Goal: Task Accomplishment & Management: Manage account settings

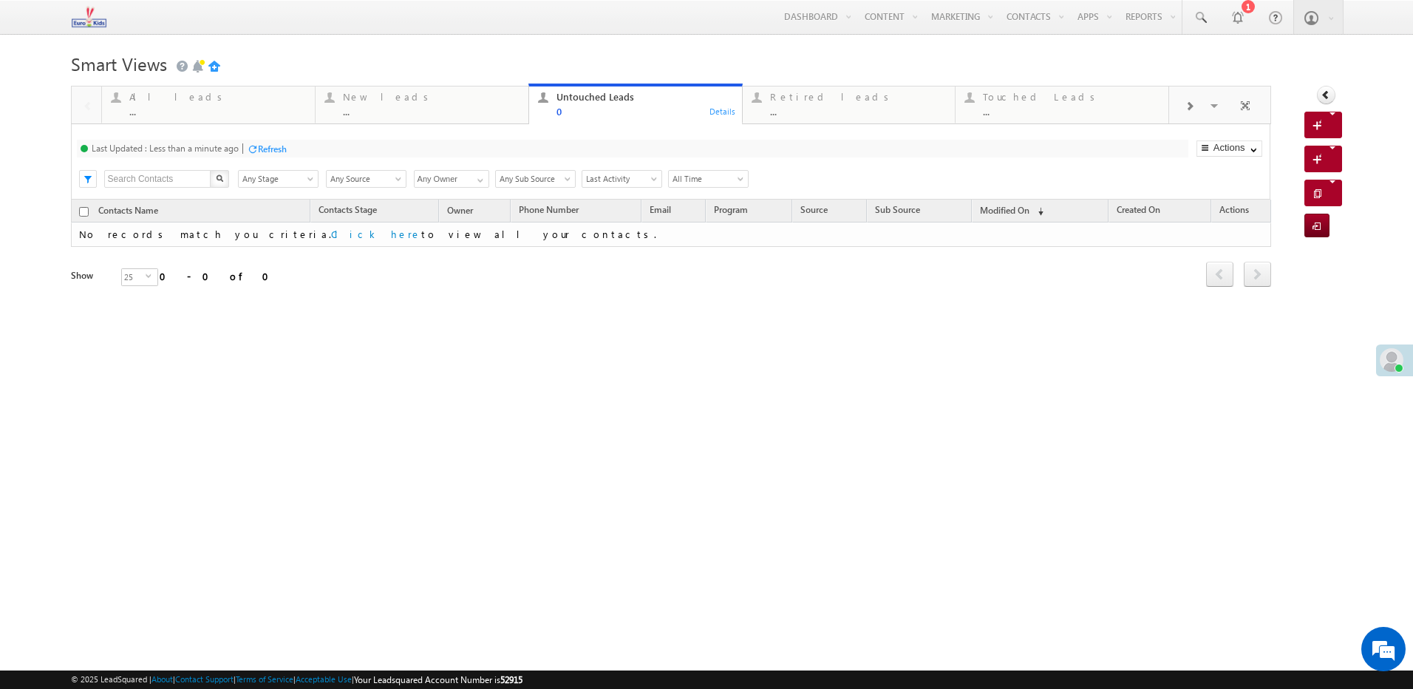
click at [268, 148] on div "Refresh" at bounding box center [272, 148] width 29 height 11
click at [214, 146] on div "Refresh" at bounding box center [217, 148] width 29 height 11
click at [214, 147] on div "Refresh" at bounding box center [217, 148] width 29 height 11
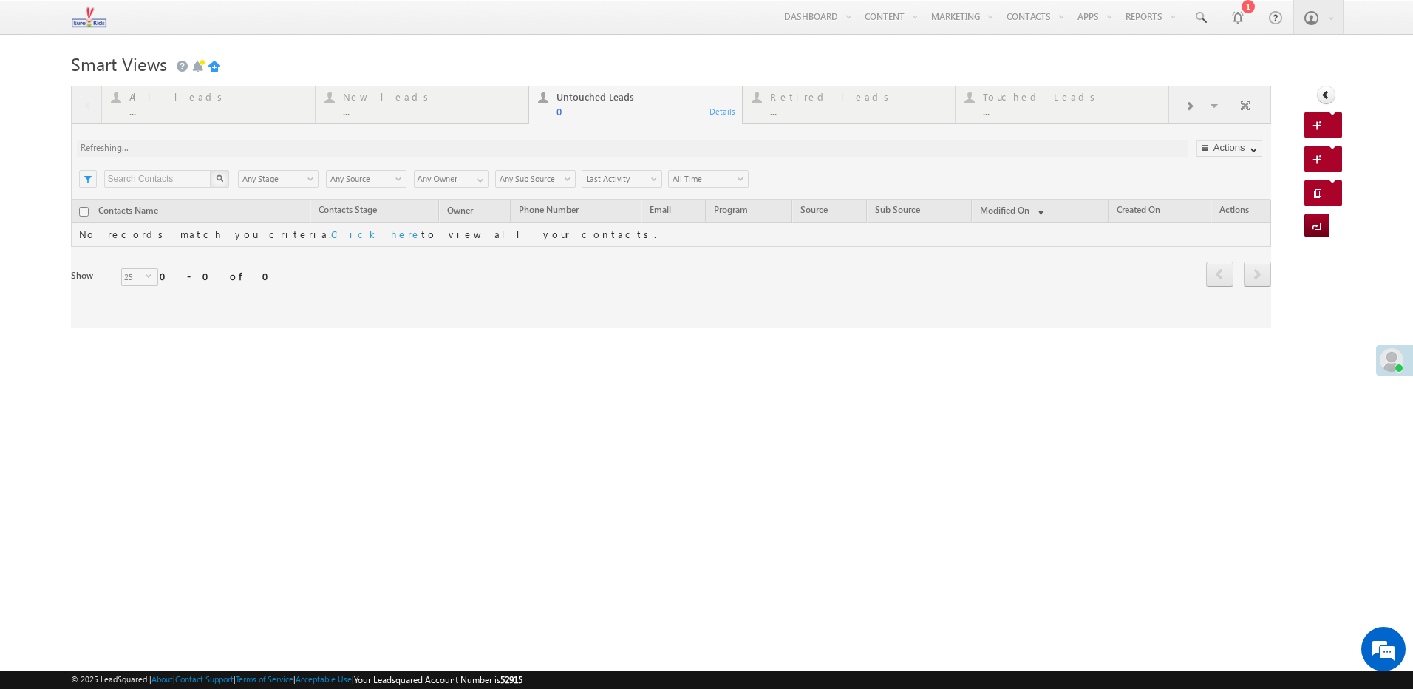
click at [214, 147] on div at bounding box center [671, 207] width 1201 height 242
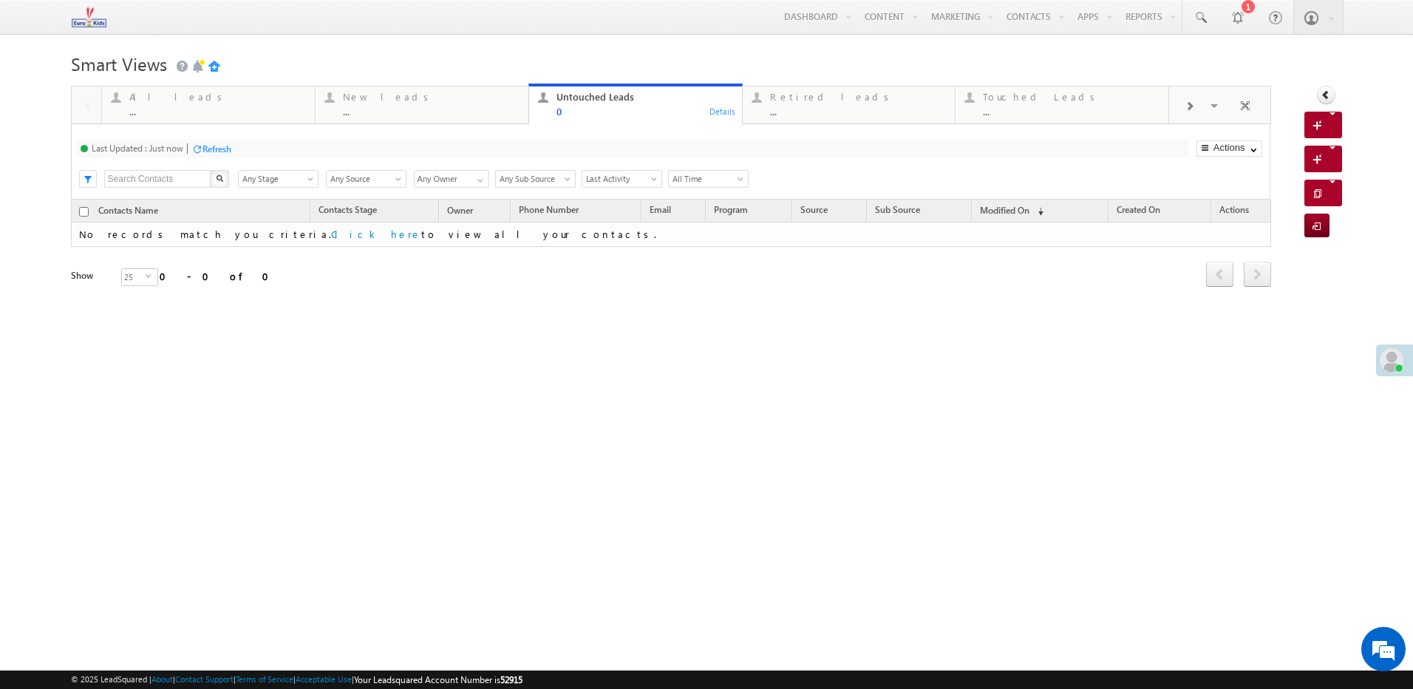
drag, startPoint x: 844, startPoint y: 134, endPoint x: 840, endPoint y: 122, distance: 12.6
click at [847, 133] on div "Last Updated : Just now Refresh Refreshing... Search X Contacts Stage Any Stage…" at bounding box center [671, 161] width 1200 height 75
click at [841, 102] on div "Retired leads" at bounding box center [858, 97] width 177 height 12
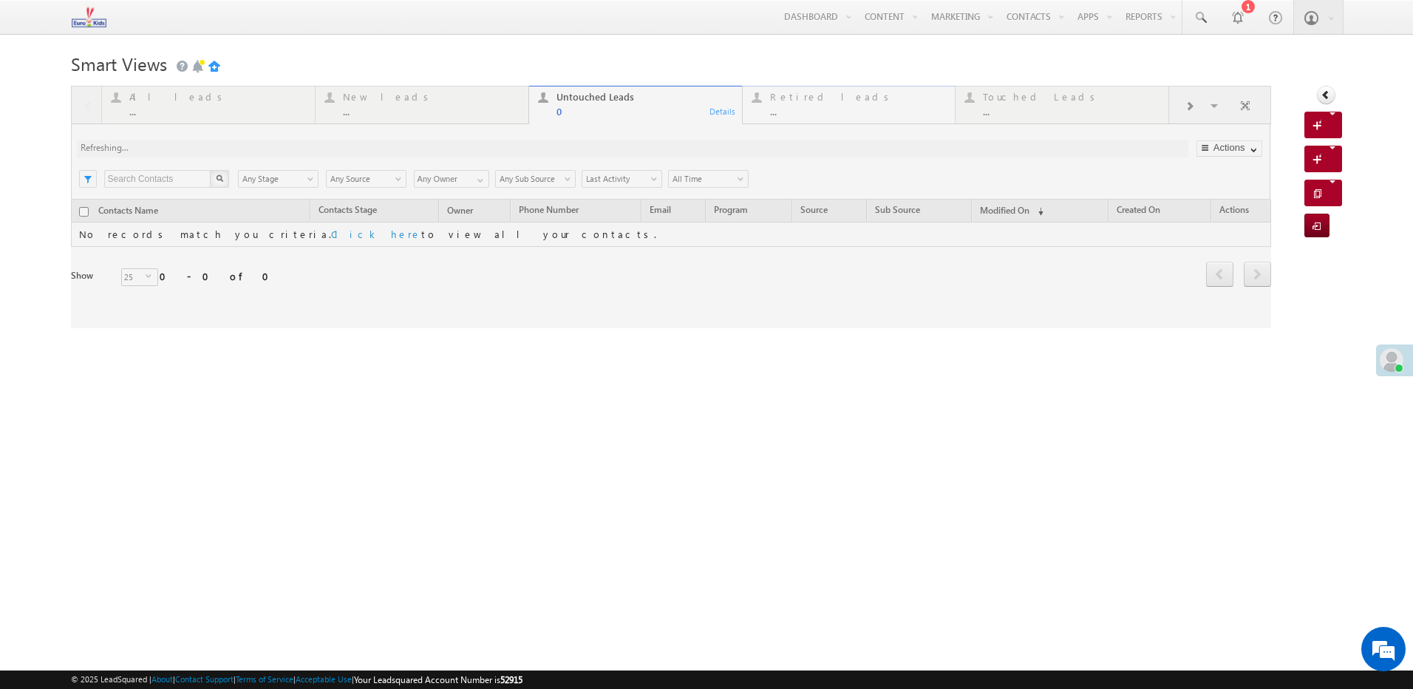
click at [841, 102] on div at bounding box center [671, 207] width 1201 height 242
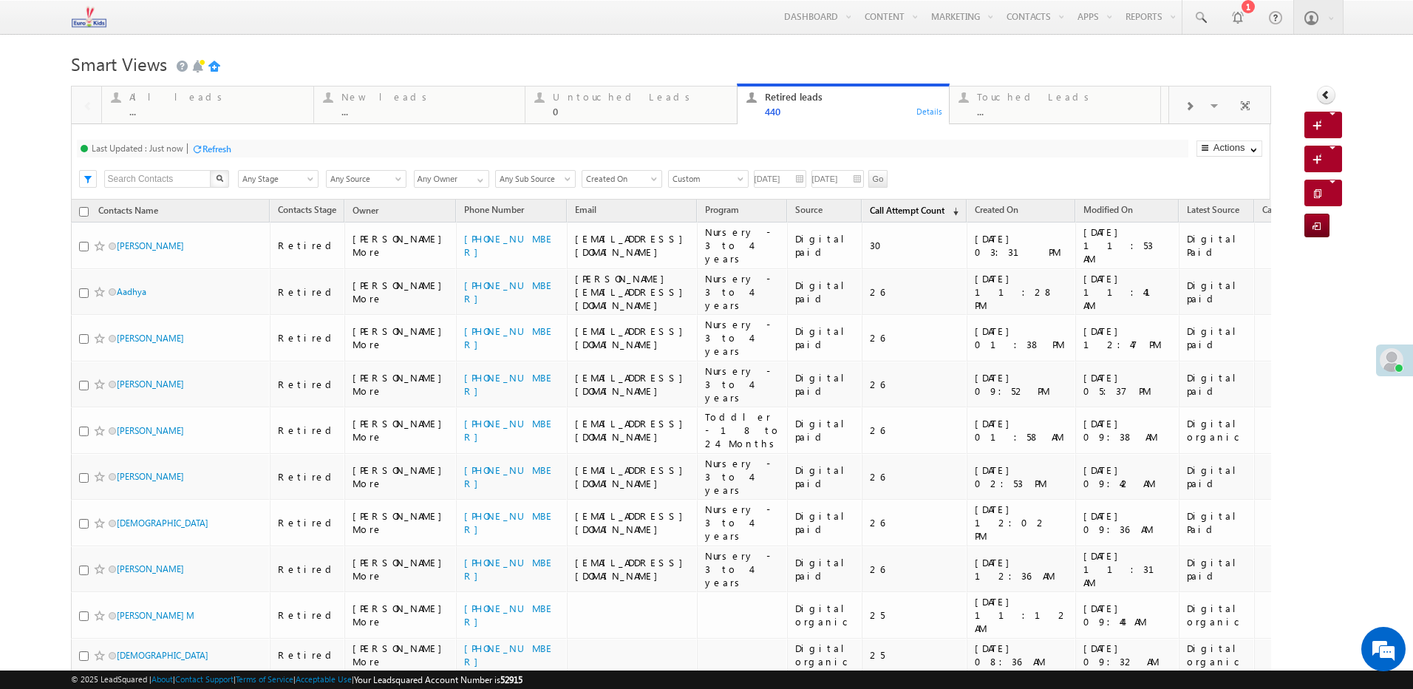
click at [900, 206] on span "Call Attempt Count" at bounding box center [907, 210] width 75 height 11
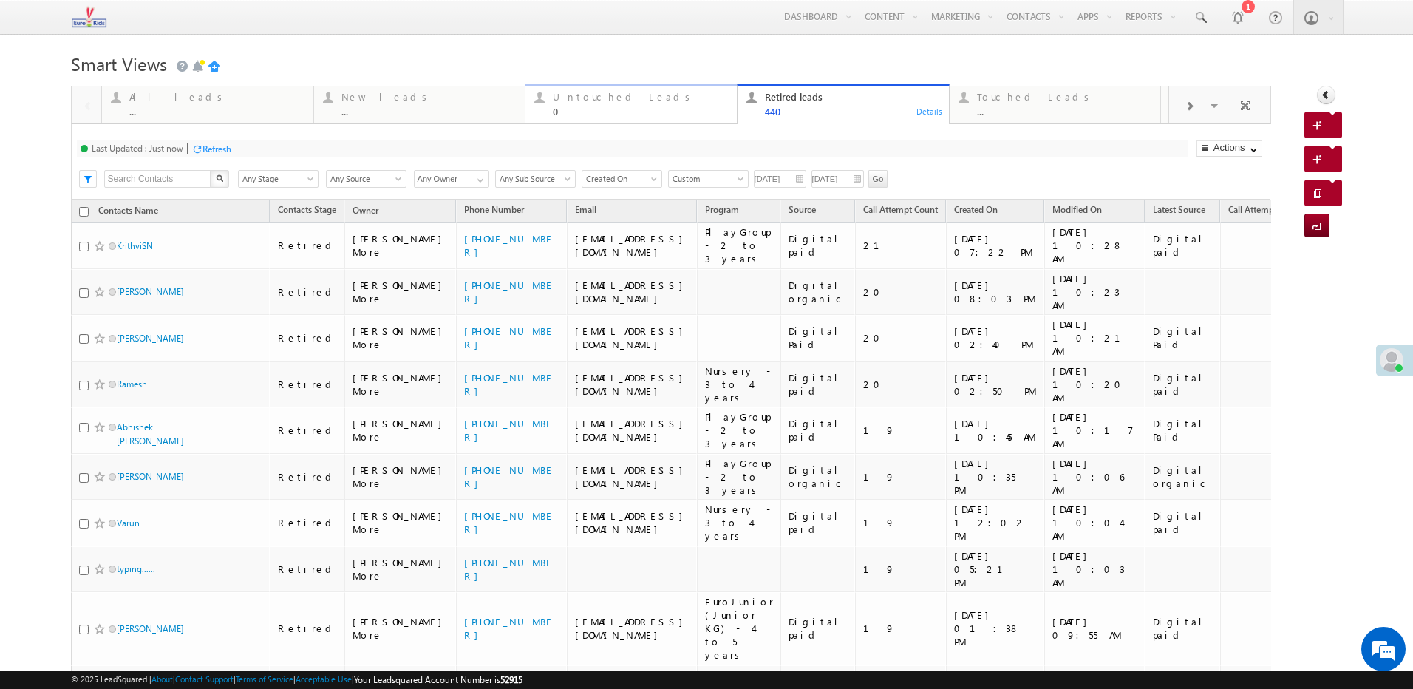
click at [585, 98] on div "Untouched Leads" at bounding box center [640, 97] width 175 height 12
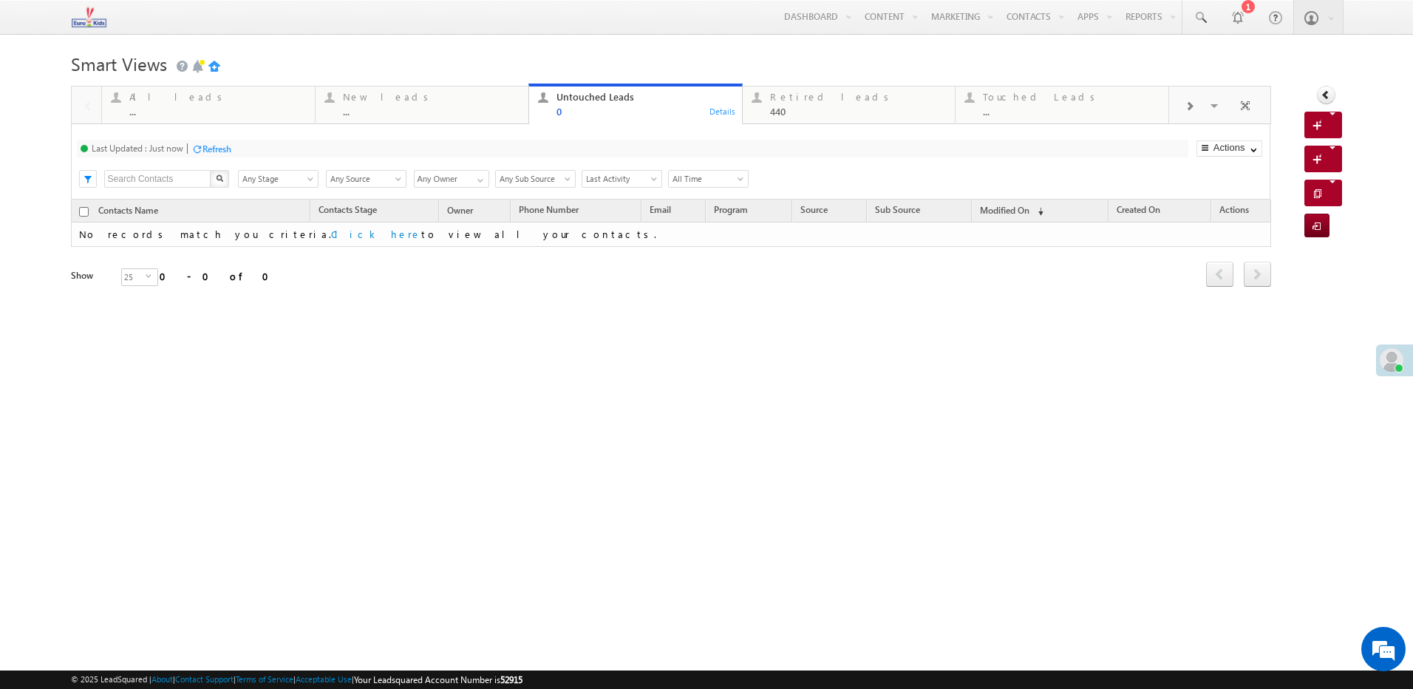
click at [210, 149] on div "Refresh" at bounding box center [217, 148] width 29 height 11
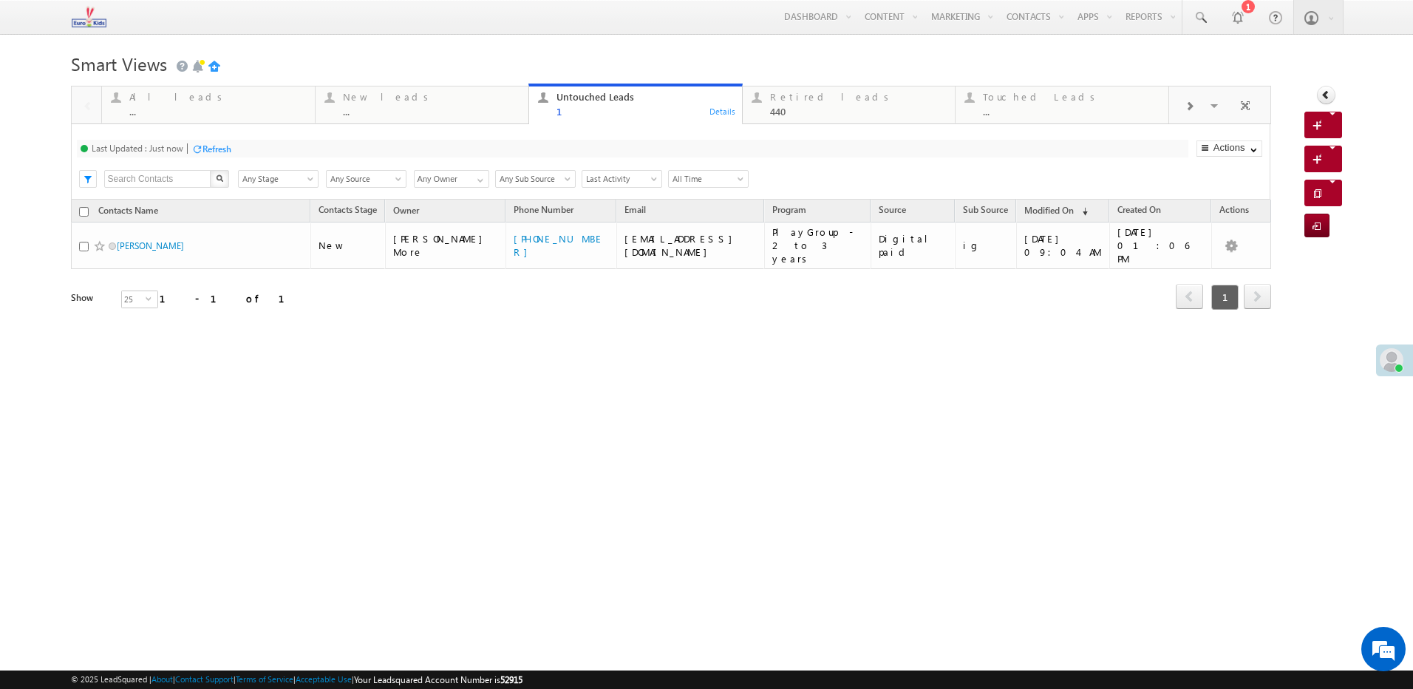
click at [218, 148] on div "Refresh" at bounding box center [217, 148] width 29 height 11
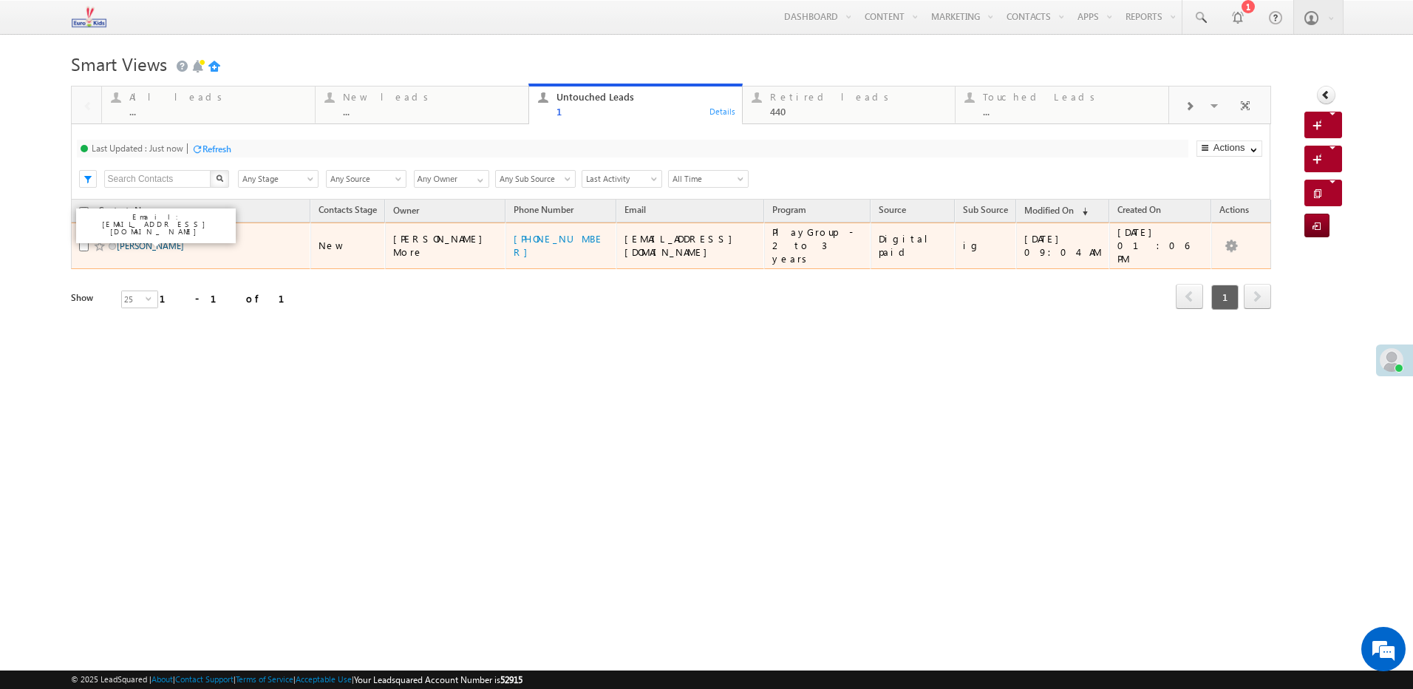
click at [155, 240] on link "Pavitra Joshi" at bounding box center [150, 245] width 67 height 11
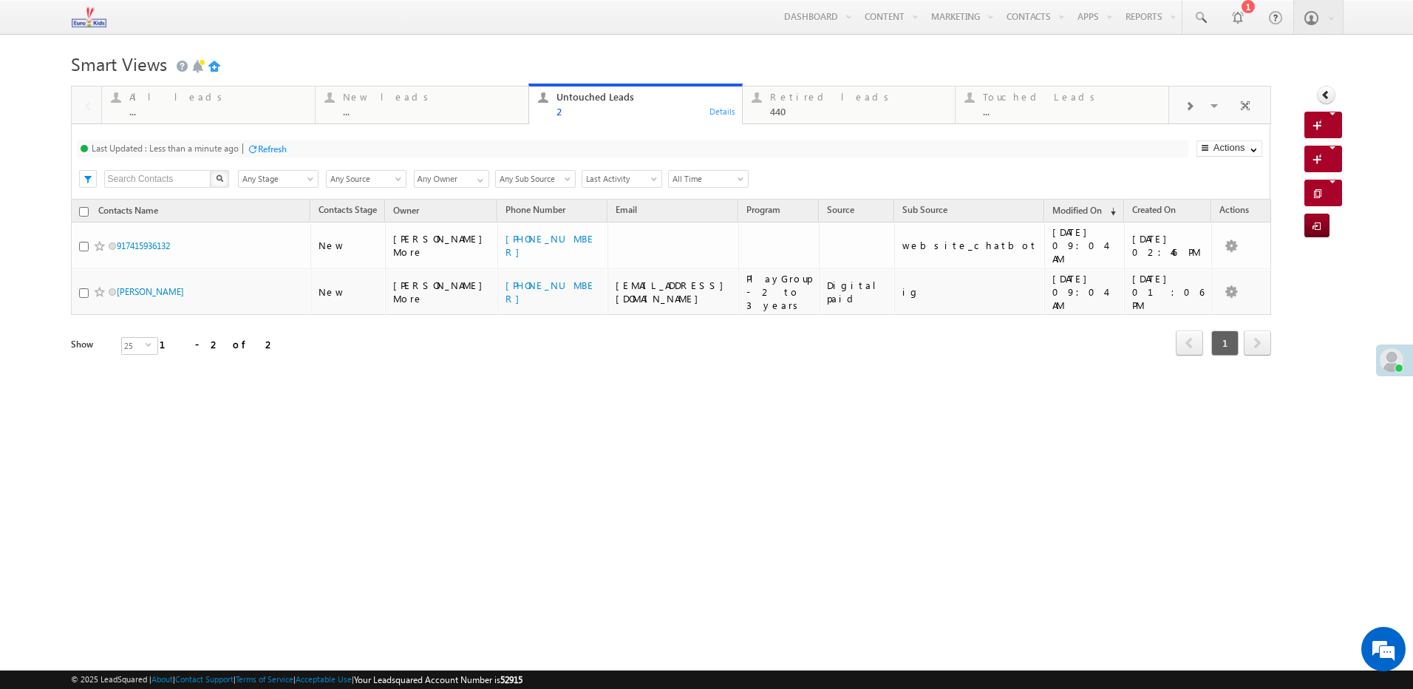
click at [282, 146] on div "Refresh" at bounding box center [272, 148] width 29 height 11
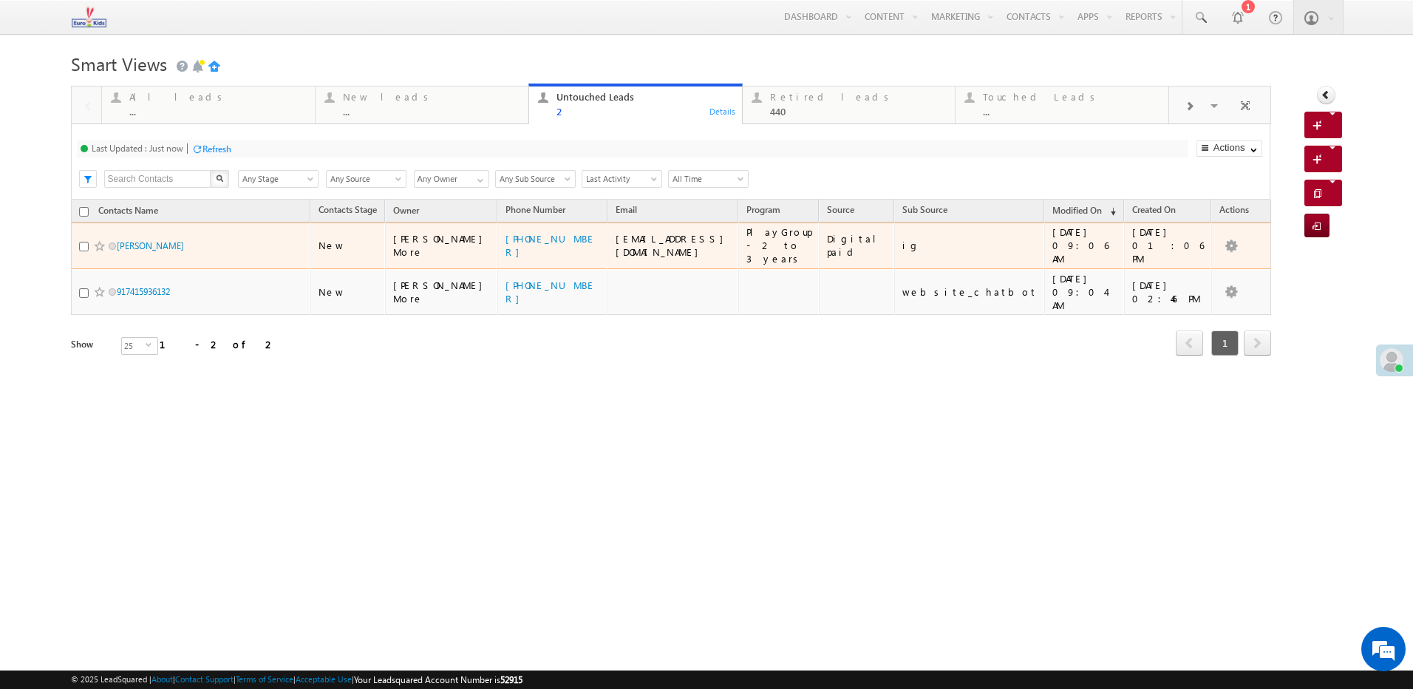
click at [168, 239] on span "Pavitra Joshi" at bounding box center [178, 246] width 122 height 14
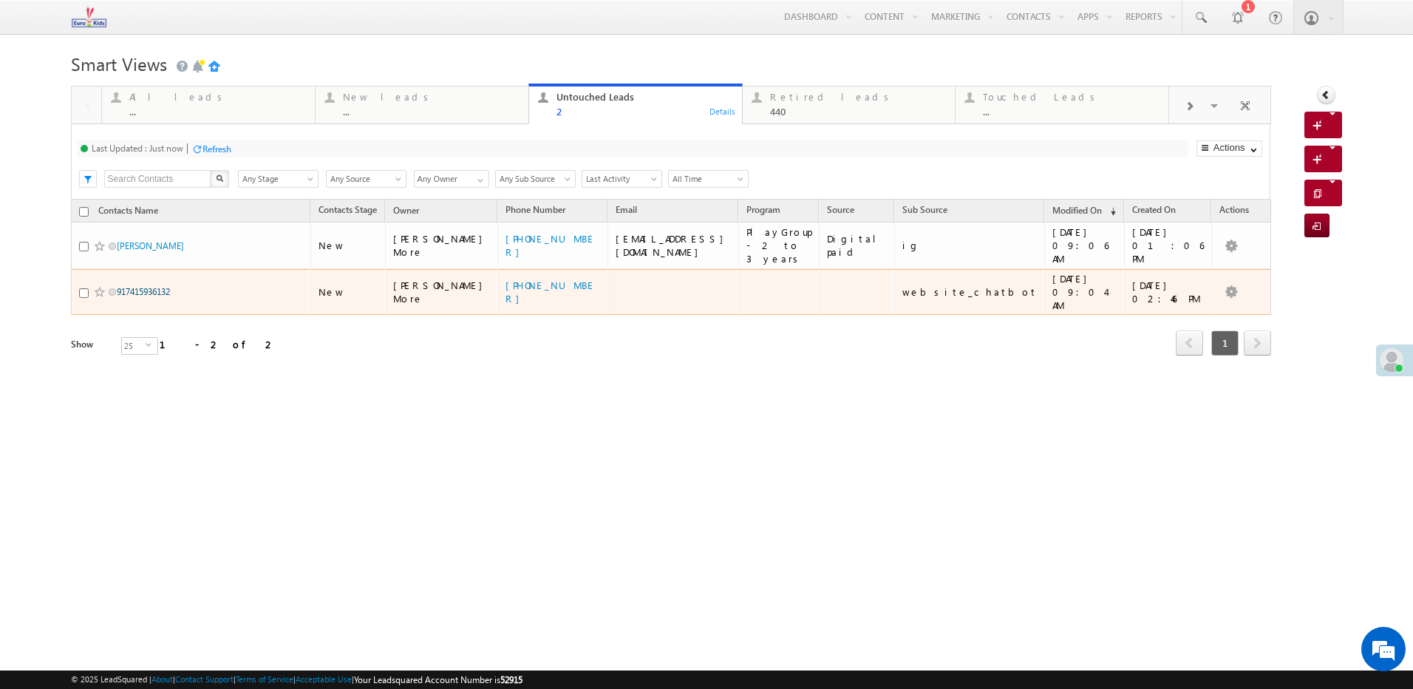
click at [170, 286] on link "917415936132" at bounding box center [143, 291] width 53 height 11
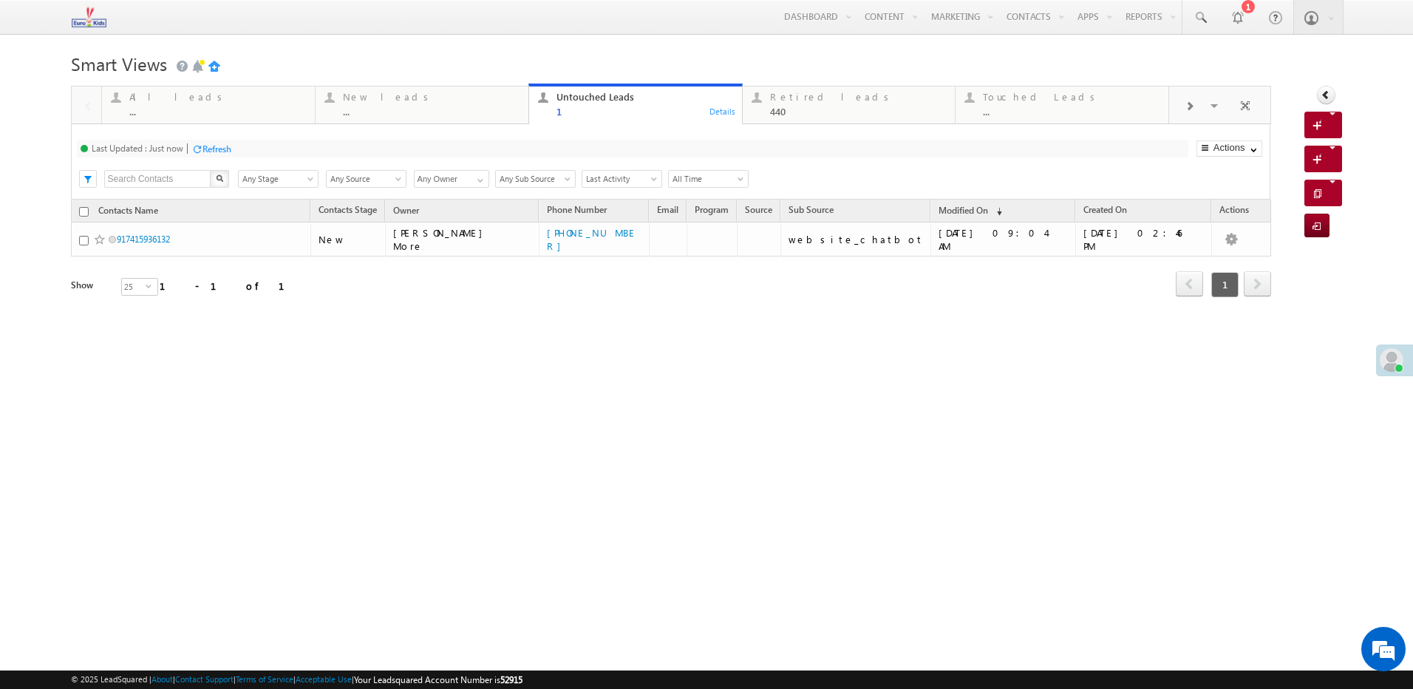
click at [211, 151] on div "Refresh" at bounding box center [217, 148] width 29 height 11
click at [248, 130] on div "Last Updated : Just now Refresh Refreshing... Search X Contacts Stage Any Stage…" at bounding box center [671, 161] width 1200 height 75
click at [211, 149] on div "Refresh" at bounding box center [217, 148] width 29 height 11
click at [212, 151] on div "Refresh" at bounding box center [217, 148] width 29 height 11
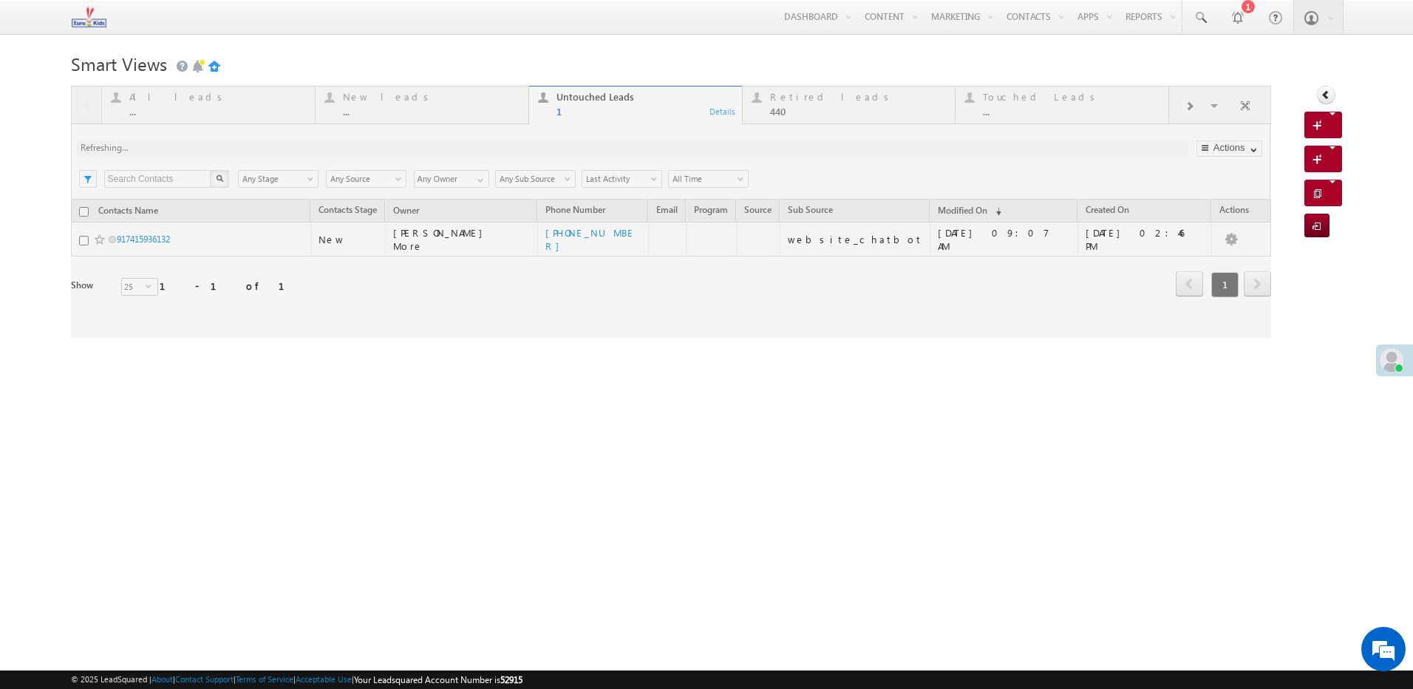
click at [455, 387] on div "Smart Views Getting Started Quick Add Contacts Activity Form Activity Form All …" at bounding box center [707, 233] width 1272 height 370
click at [579, 327] on div at bounding box center [671, 212] width 1201 height 252
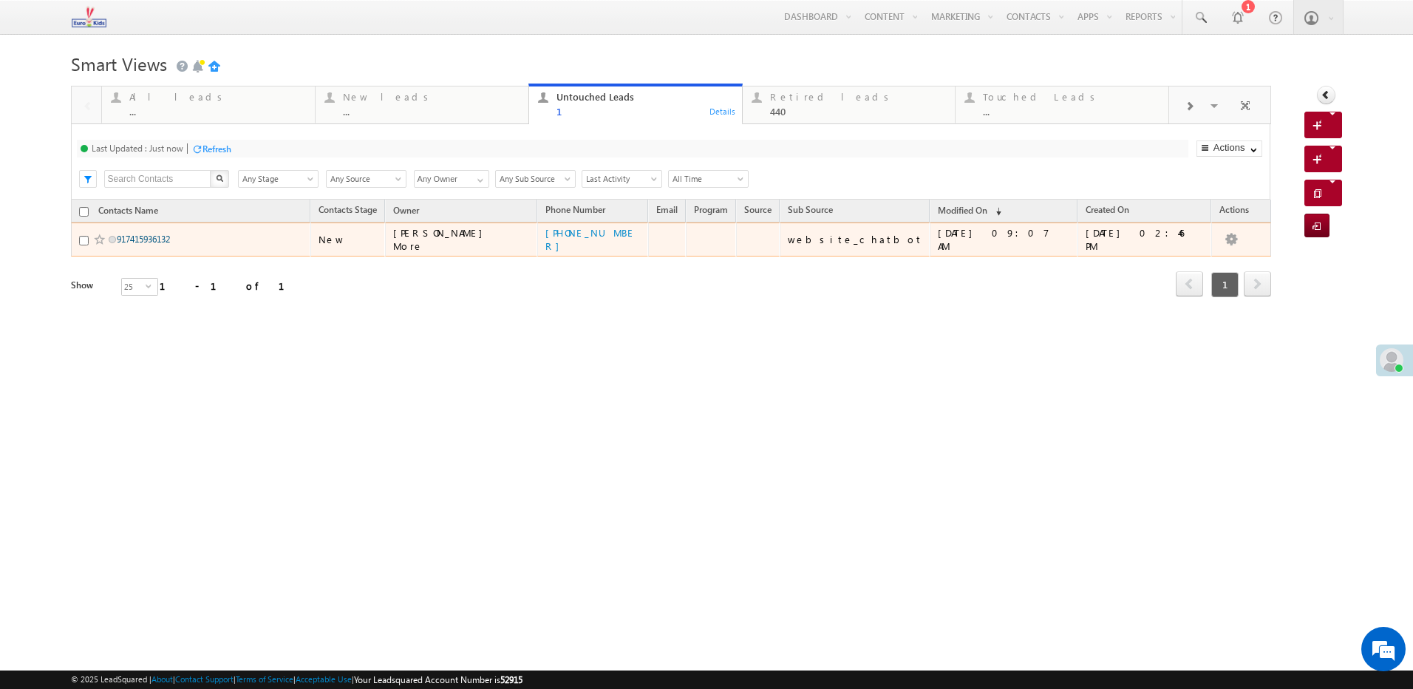
click at [167, 237] on link "917415936132" at bounding box center [143, 239] width 53 height 11
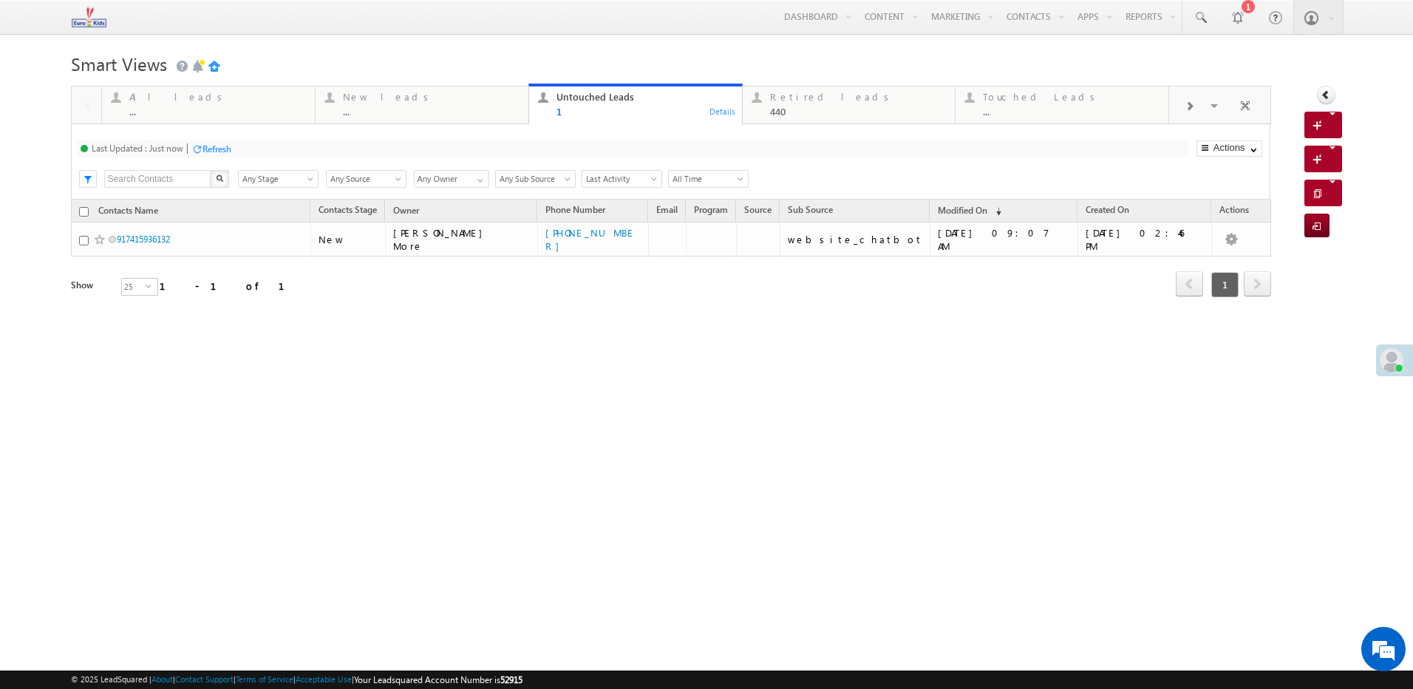
click at [208, 152] on div "Refresh" at bounding box center [217, 148] width 29 height 11
click at [276, 150] on div "Refresh" at bounding box center [272, 148] width 29 height 11
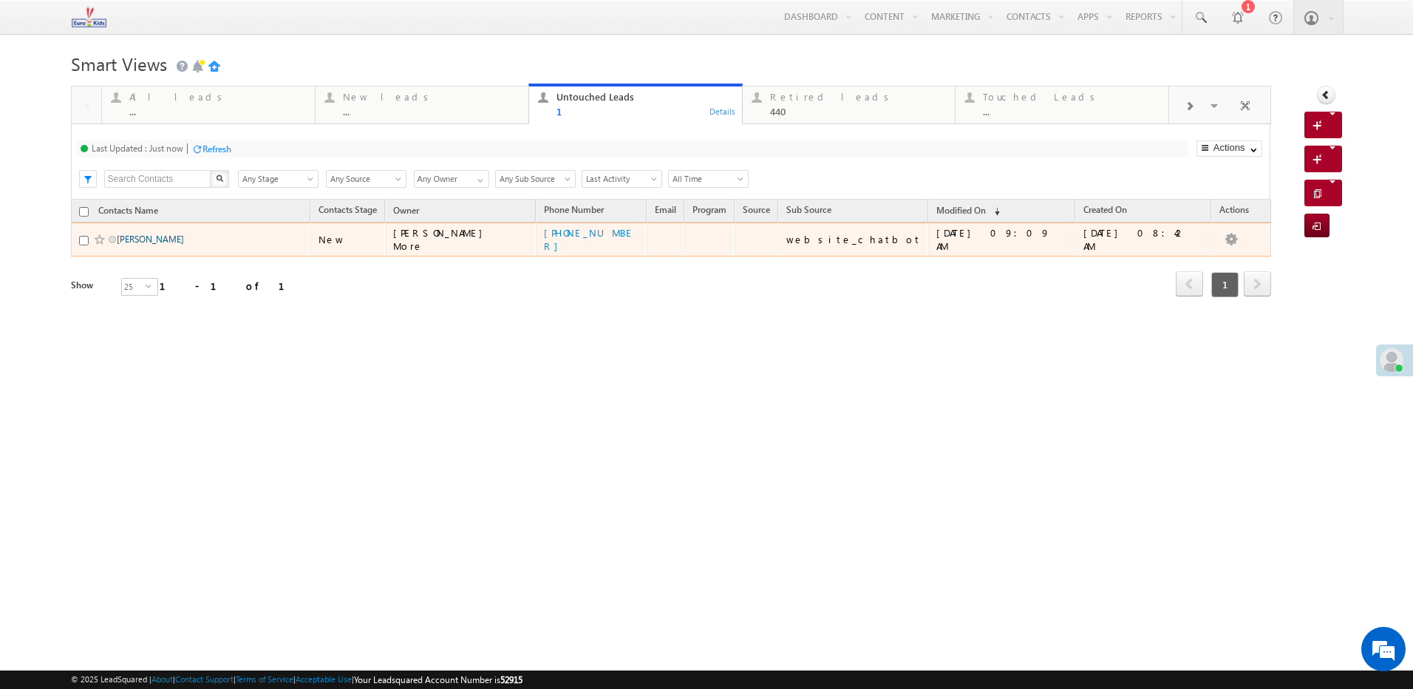
click at [150, 240] on link "Amlan Roy" at bounding box center [150, 239] width 67 height 11
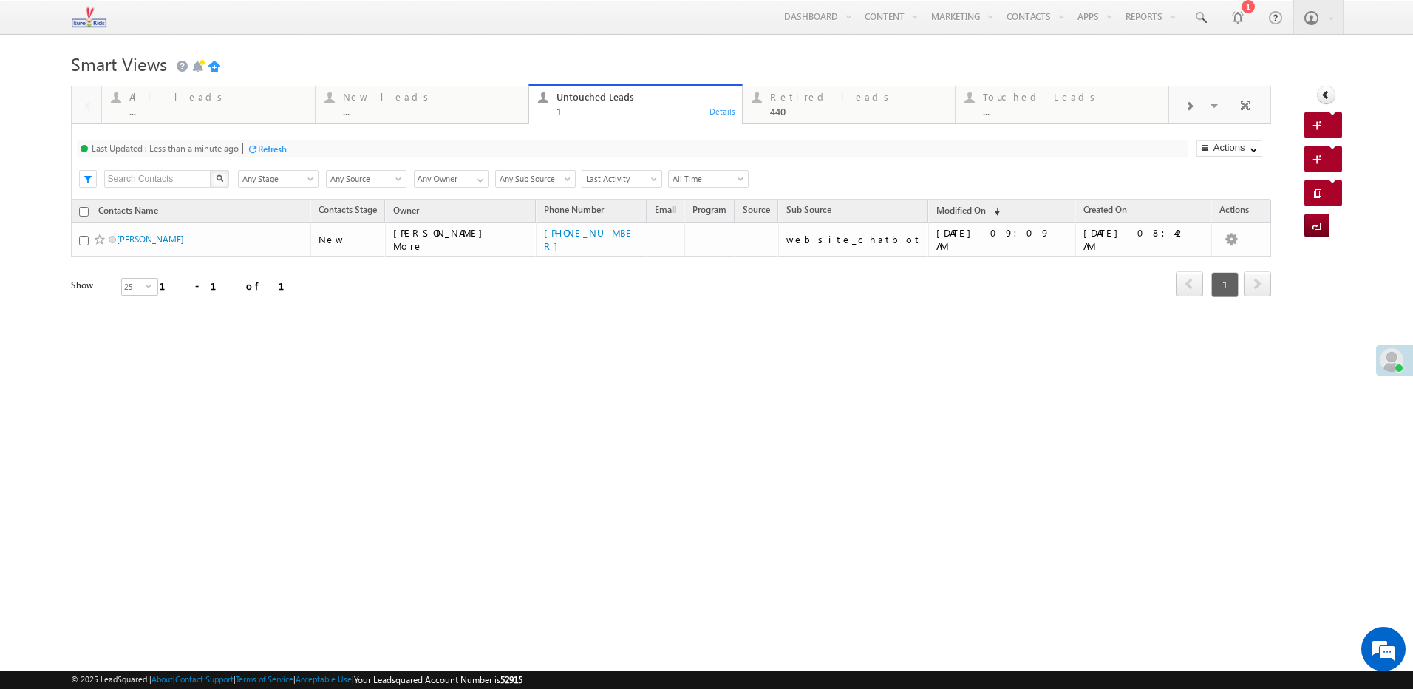
click at [273, 152] on div "Refresh" at bounding box center [272, 148] width 29 height 11
click at [234, 152] on div "Last Updated : Just now Refresh Refreshing..." at bounding box center [633, 149] width 1112 height 18
click at [200, 152] on div at bounding box center [196, 148] width 11 height 11
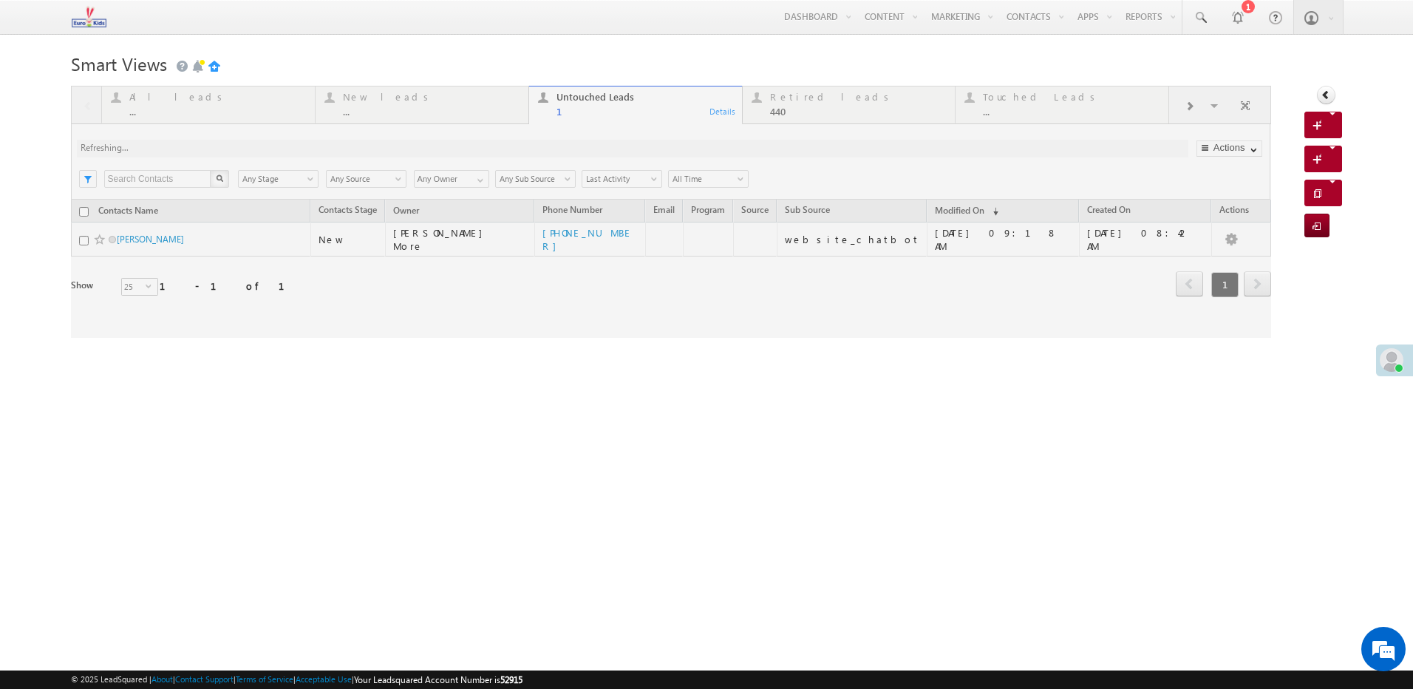
click at [219, 149] on div at bounding box center [671, 212] width 1201 height 252
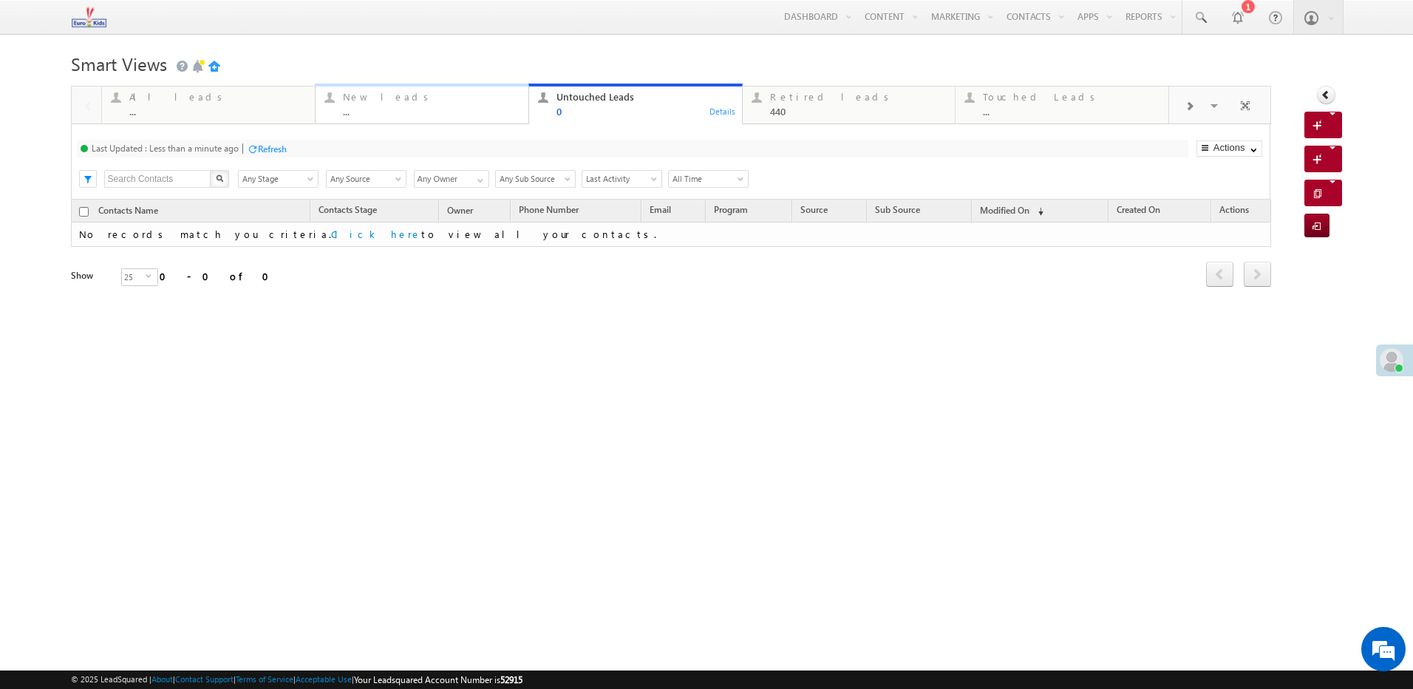
click at [415, 101] on div "New leads" at bounding box center [431, 97] width 177 height 12
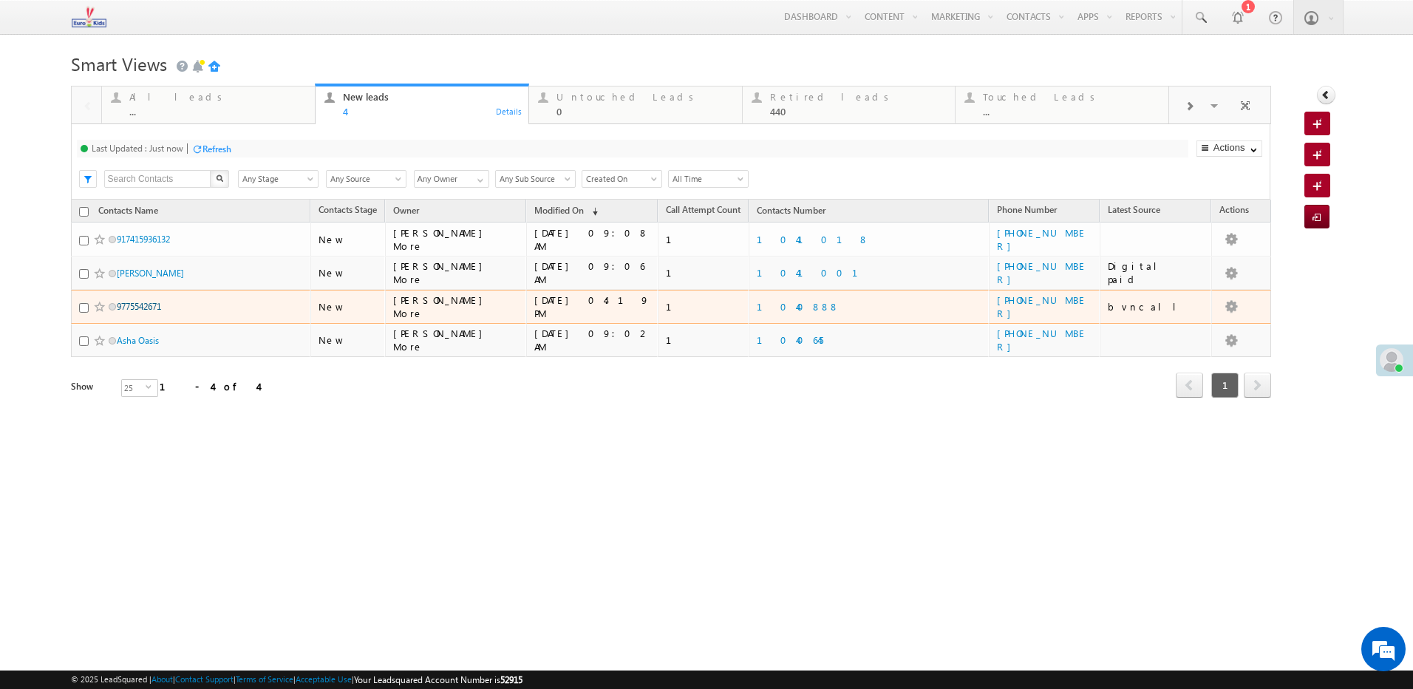
click at [155, 306] on link "9775542671" at bounding box center [139, 306] width 44 height 11
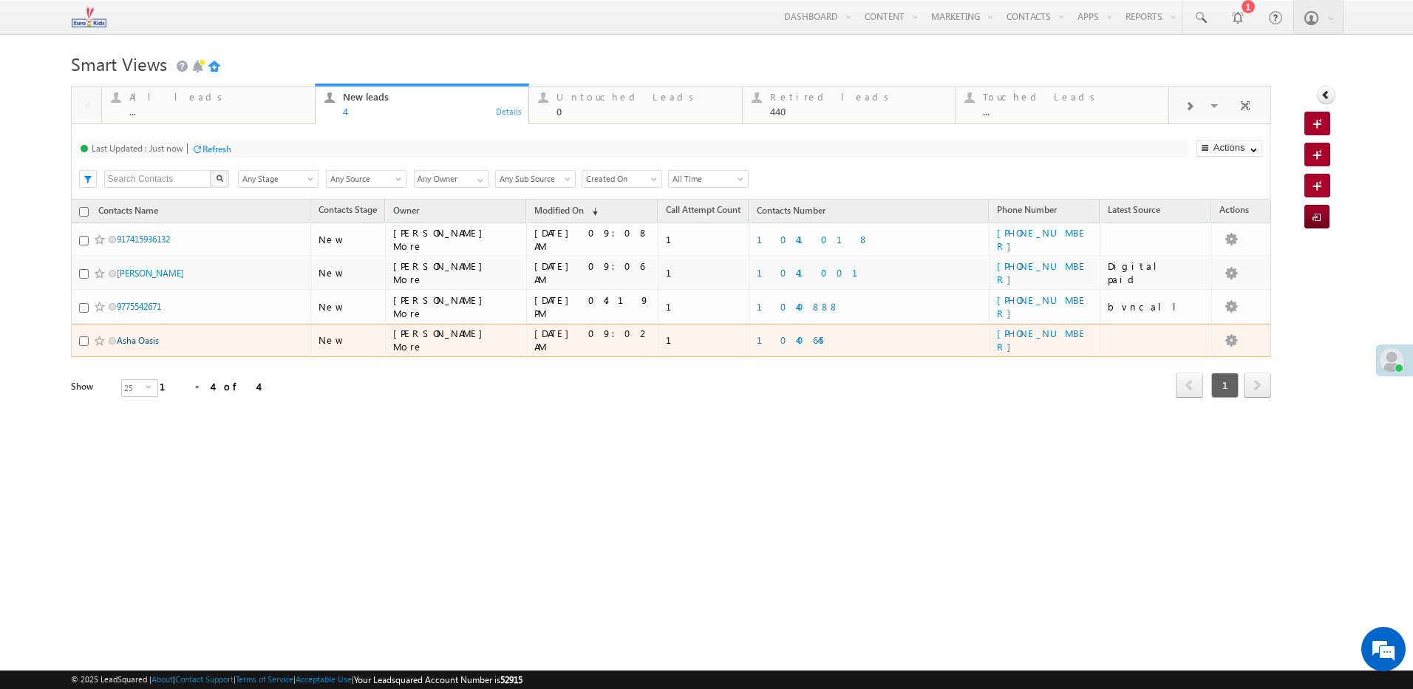
click at [155, 341] on link "Asha Oasis" at bounding box center [138, 340] width 42 height 11
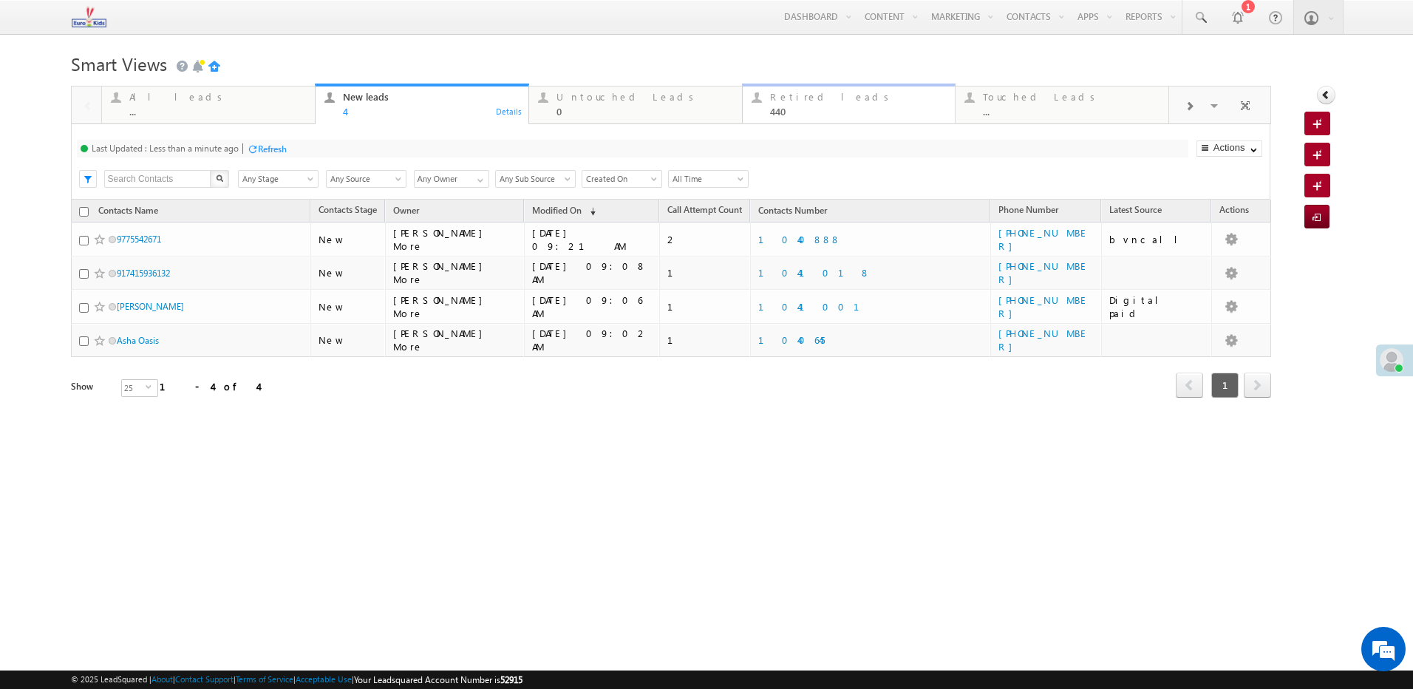
click at [841, 111] on div "440" at bounding box center [858, 111] width 177 height 11
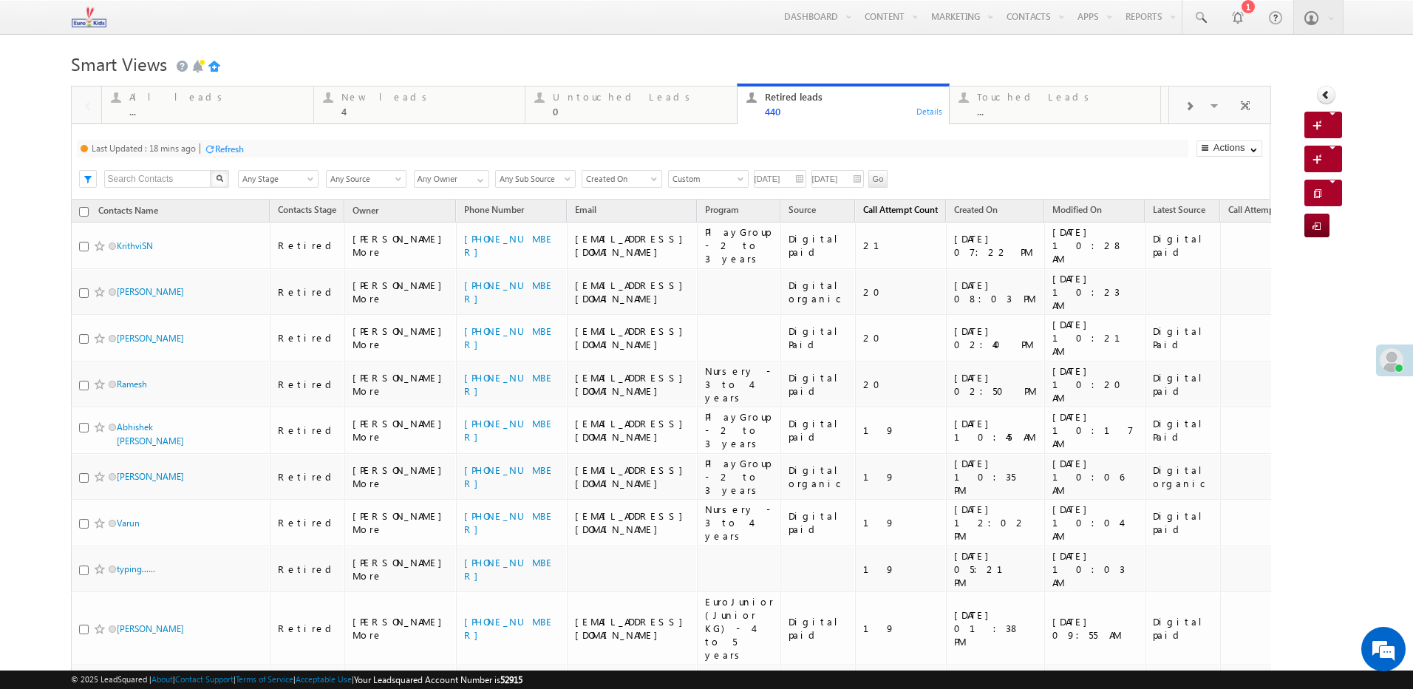
click at [889, 211] on span "Call Attempt Count" at bounding box center [900, 209] width 75 height 11
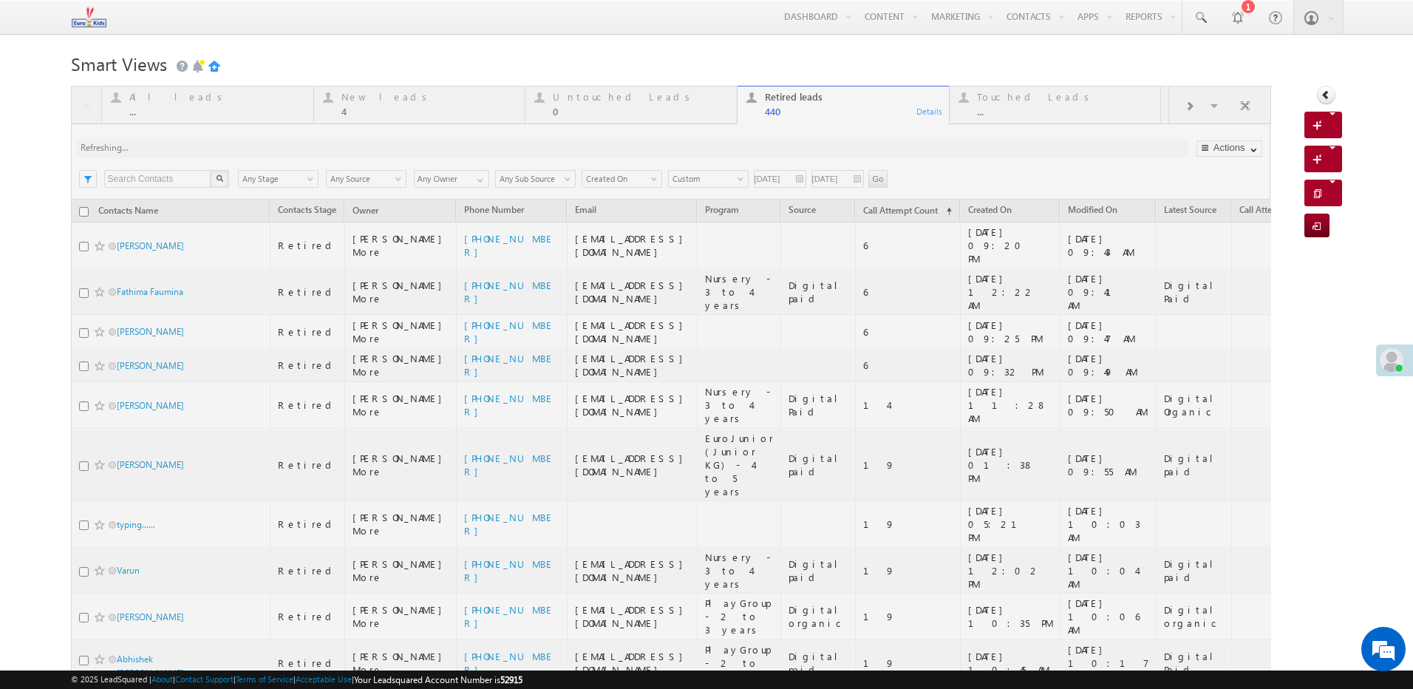
scroll to position [74, 0]
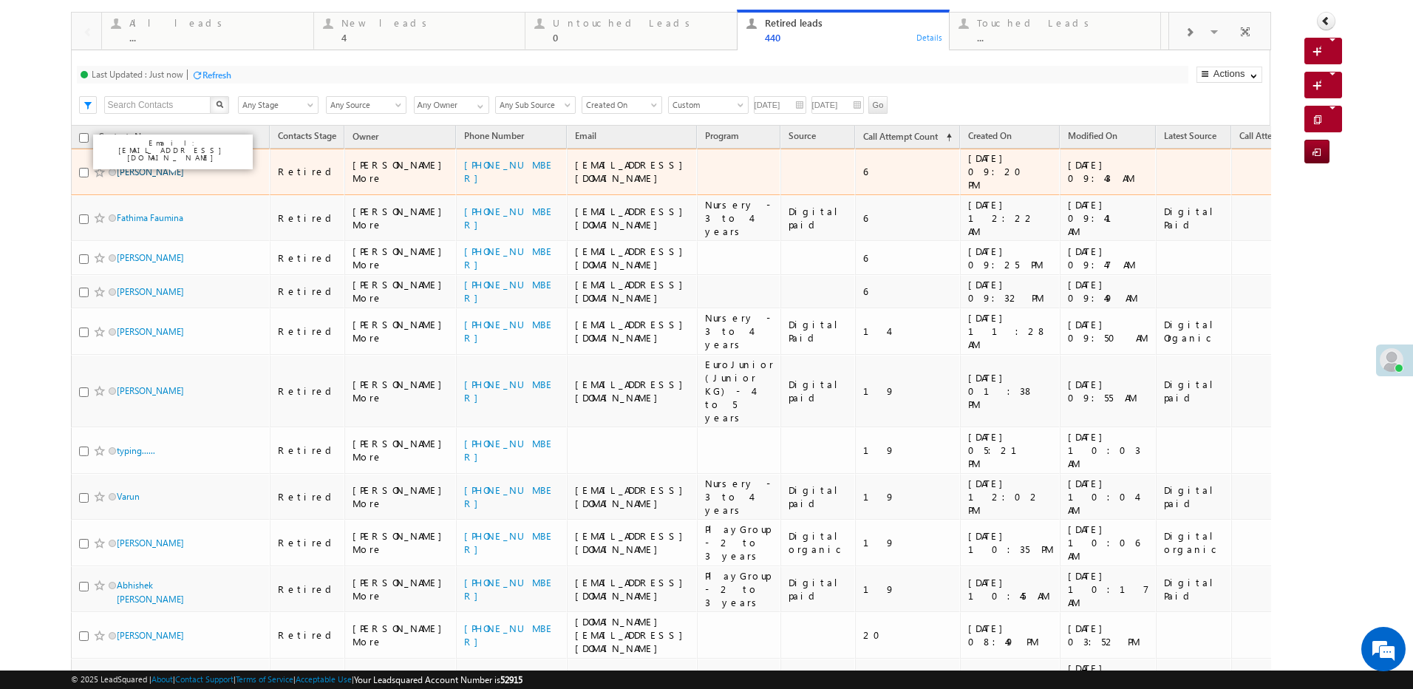
click at [184, 166] on link "[PERSON_NAME]" at bounding box center [150, 171] width 67 height 11
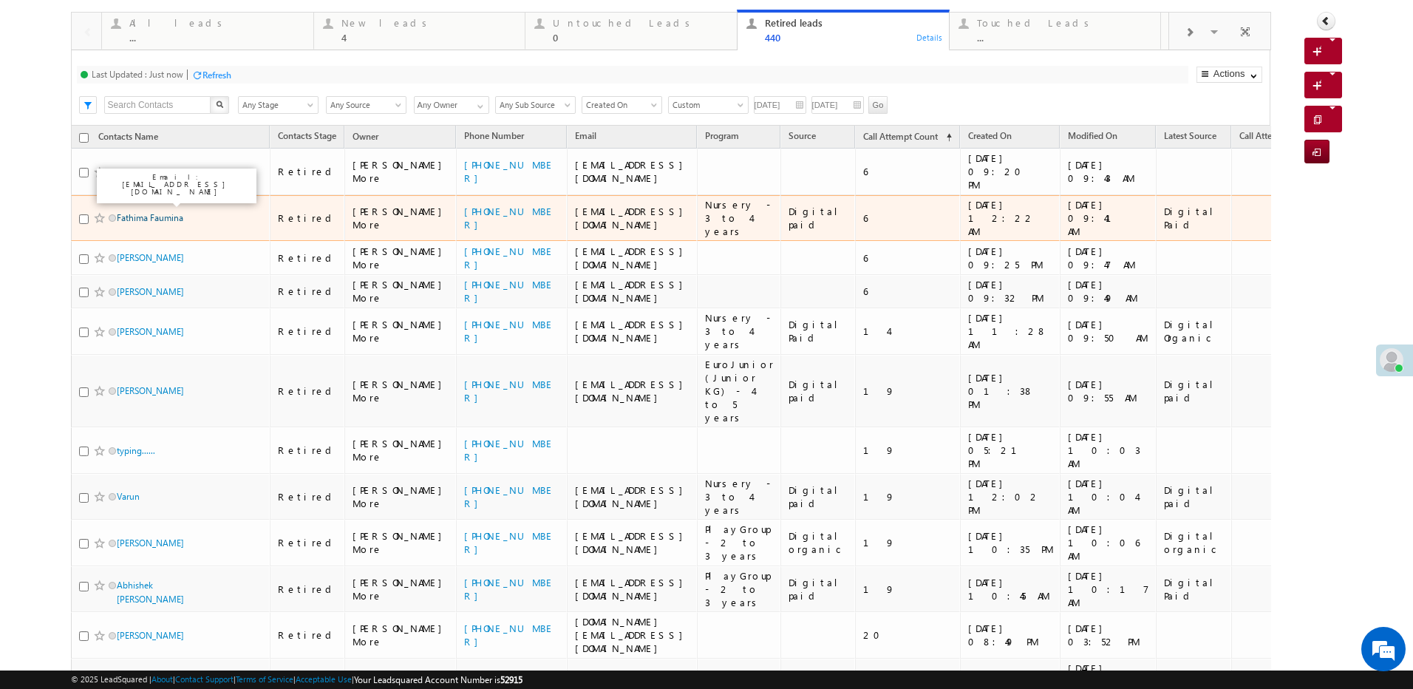
click at [166, 212] on link "Fathima Faumina" at bounding box center [150, 217] width 67 height 11
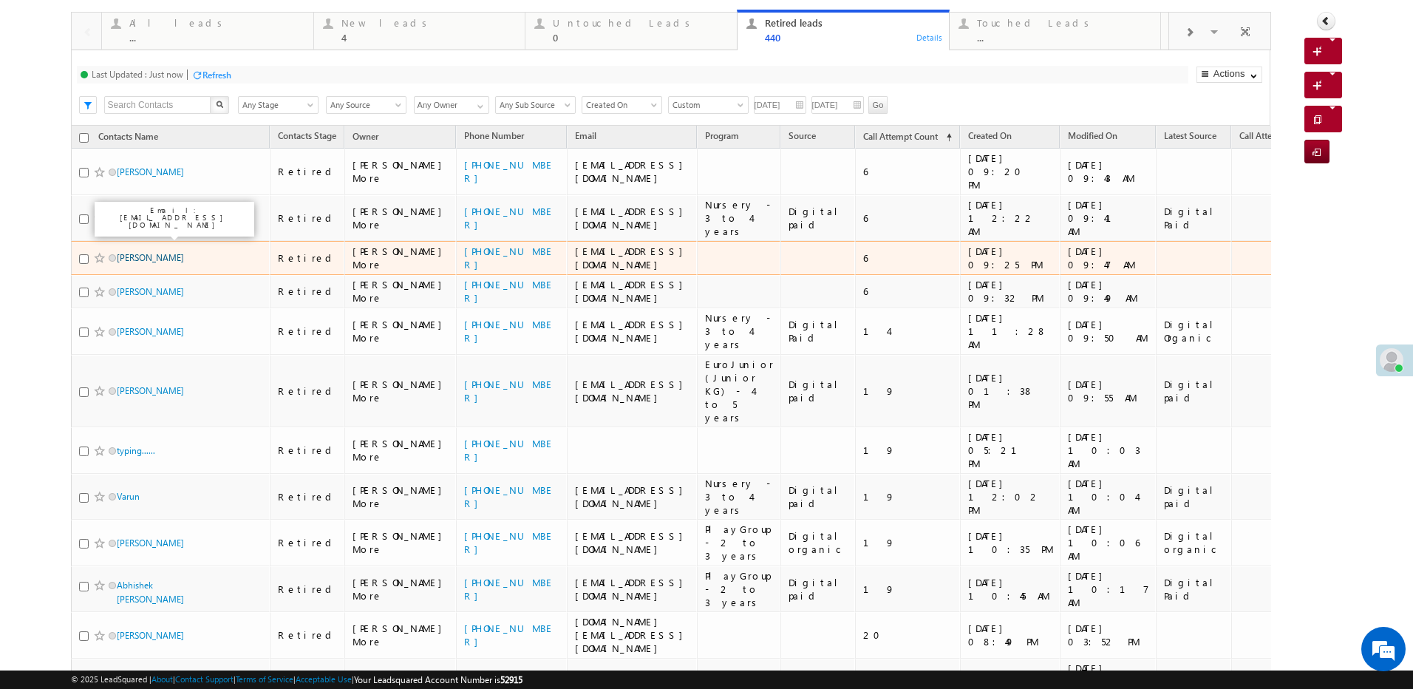
click at [157, 252] on link "[PERSON_NAME]" at bounding box center [150, 257] width 67 height 11
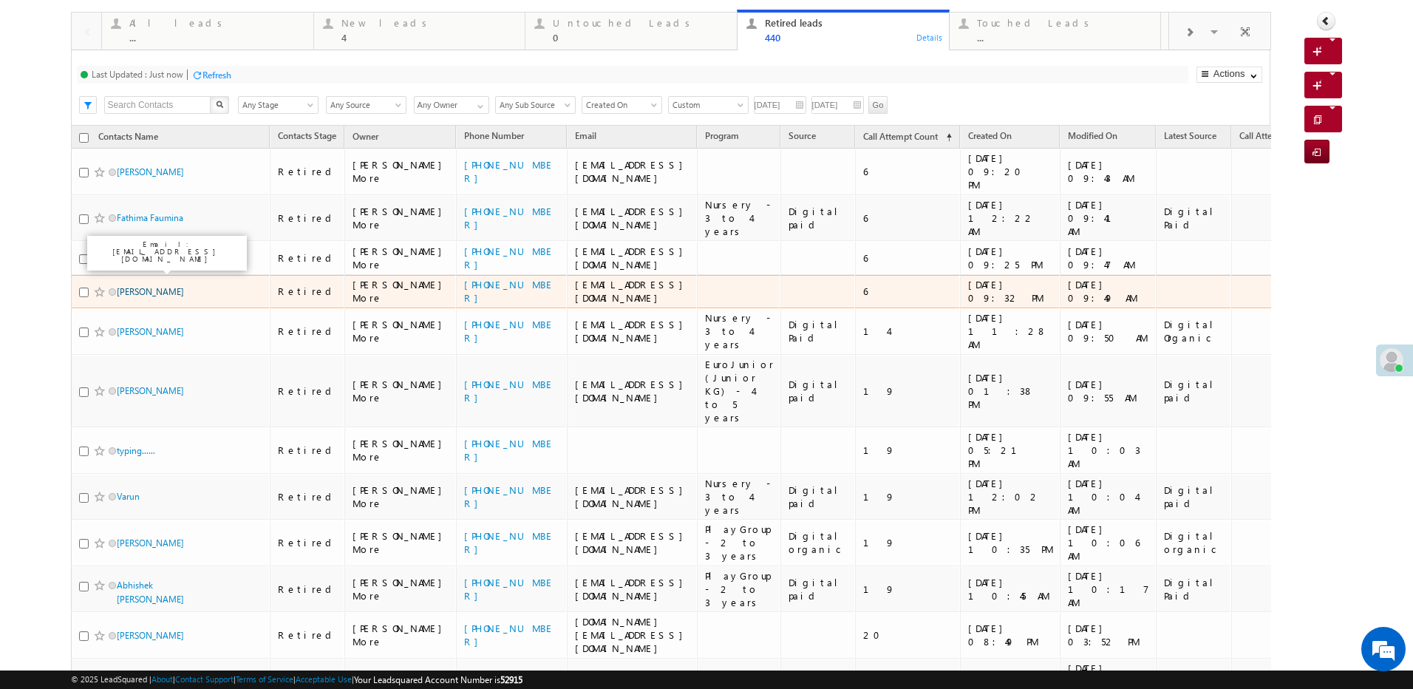
click at [162, 286] on link "[PERSON_NAME]" at bounding box center [150, 291] width 67 height 11
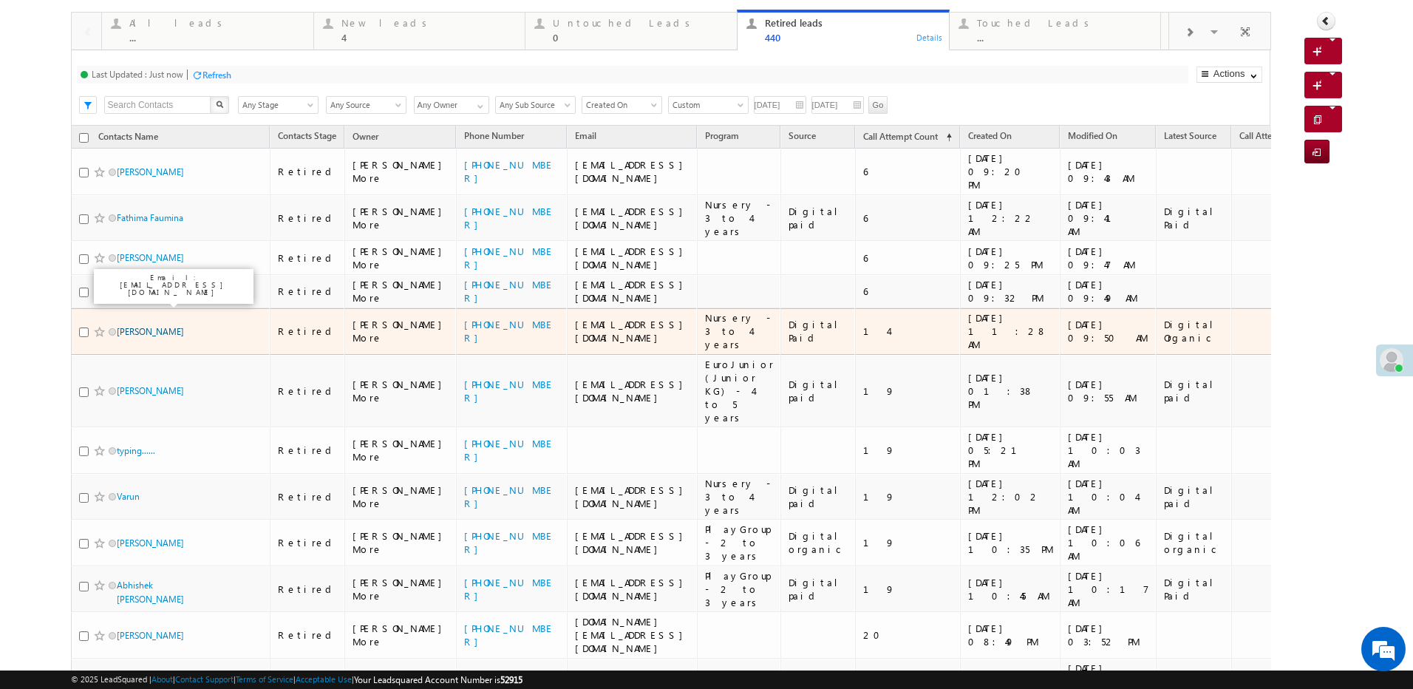
click at [161, 326] on link "[PERSON_NAME]" at bounding box center [150, 331] width 67 height 11
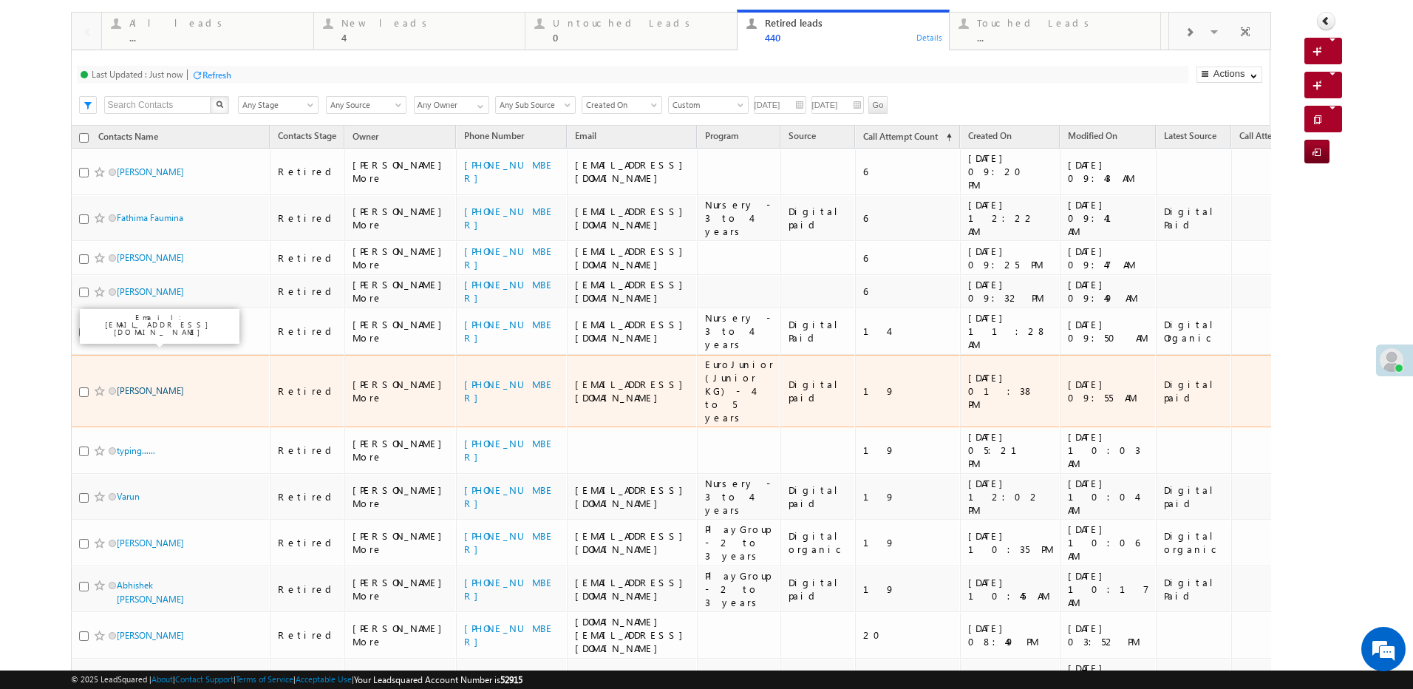
click at [176, 385] on link "[PERSON_NAME]" at bounding box center [150, 390] width 67 height 11
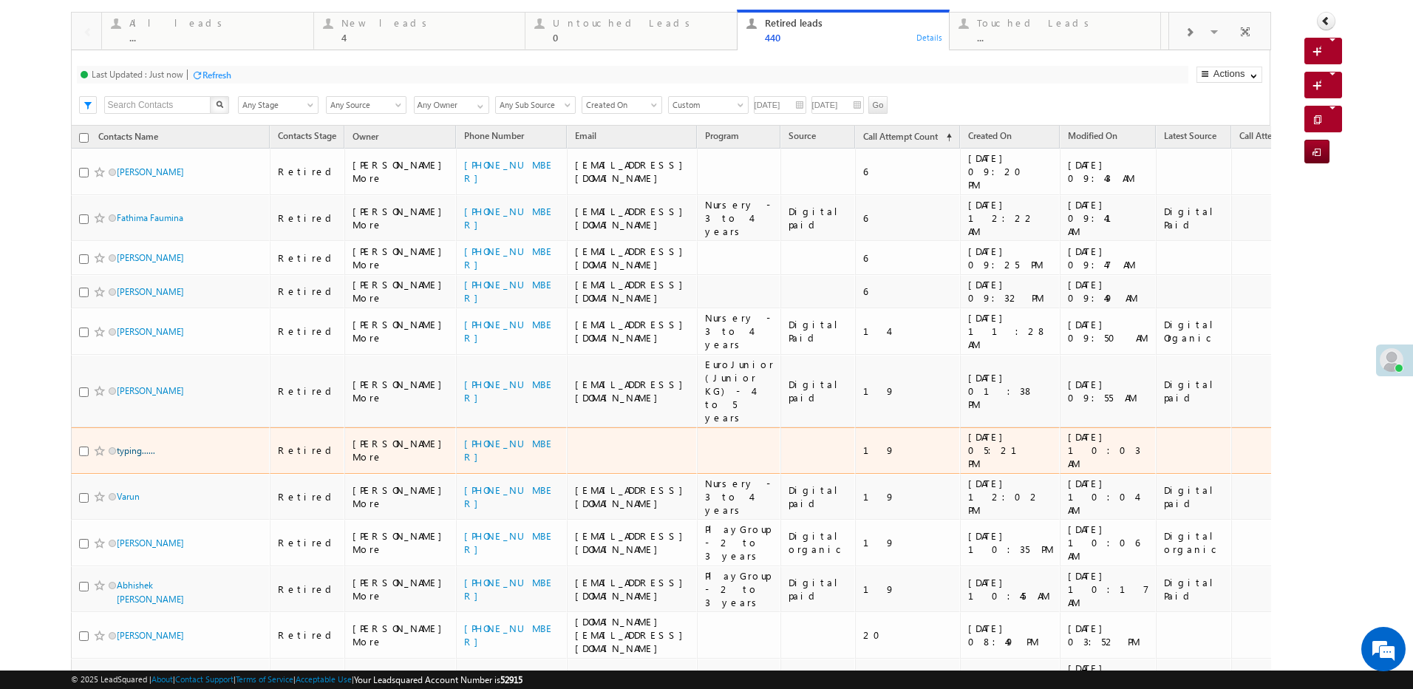
click at [133, 445] on link "typing......" at bounding box center [136, 450] width 38 height 11
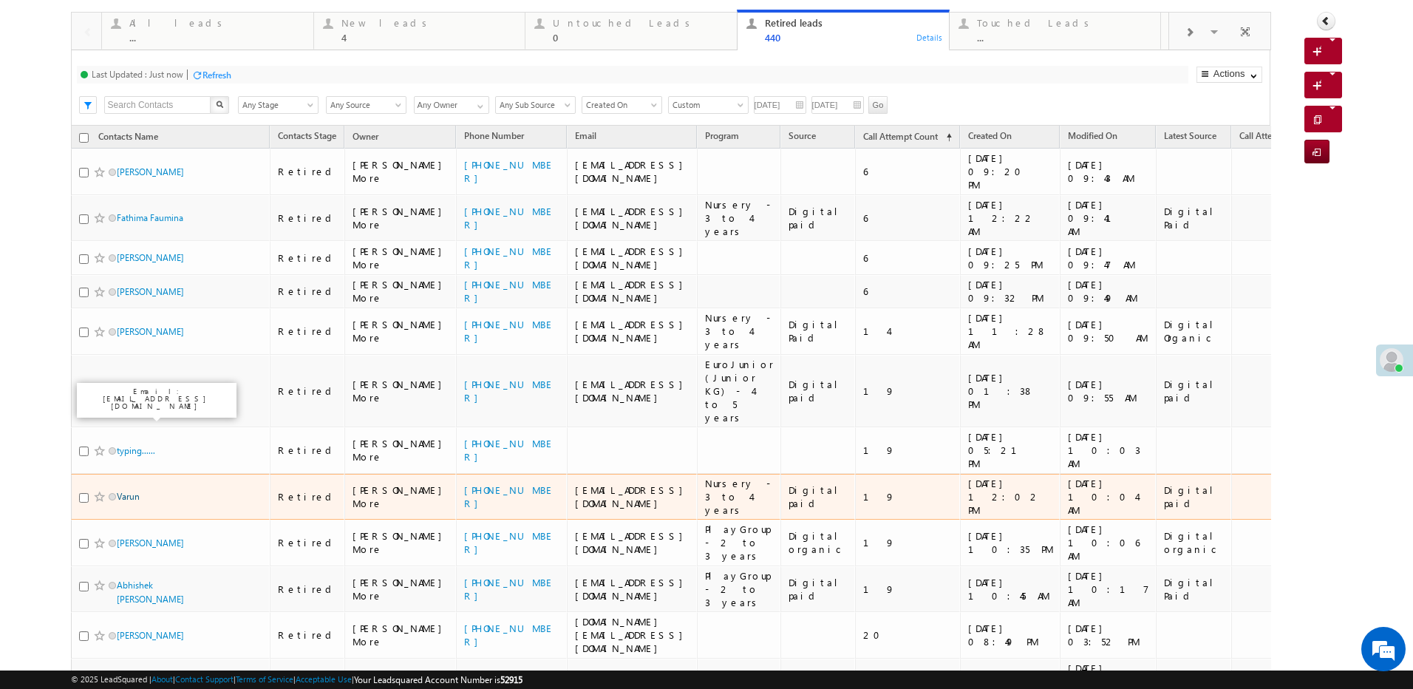
click at [135, 491] on link "Varun" at bounding box center [128, 496] width 23 height 11
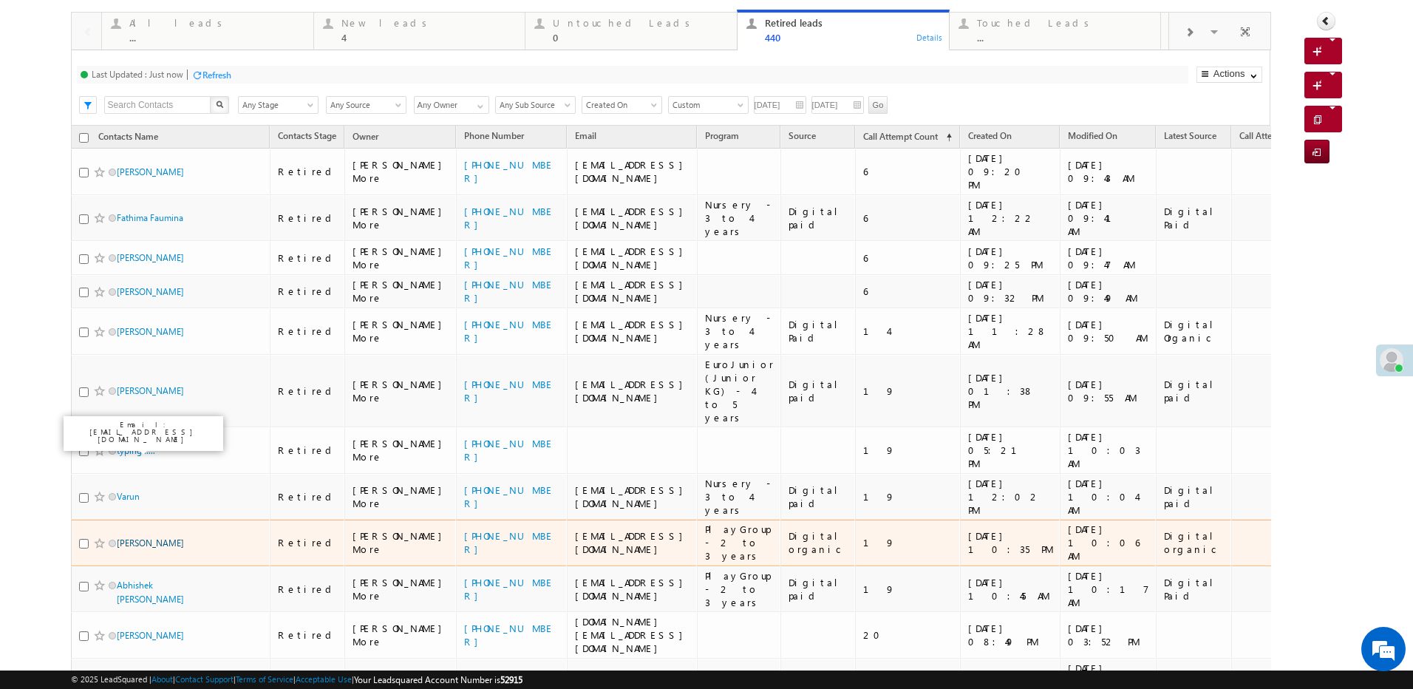
click at [139, 537] on link "[PERSON_NAME]" at bounding box center [150, 542] width 67 height 11
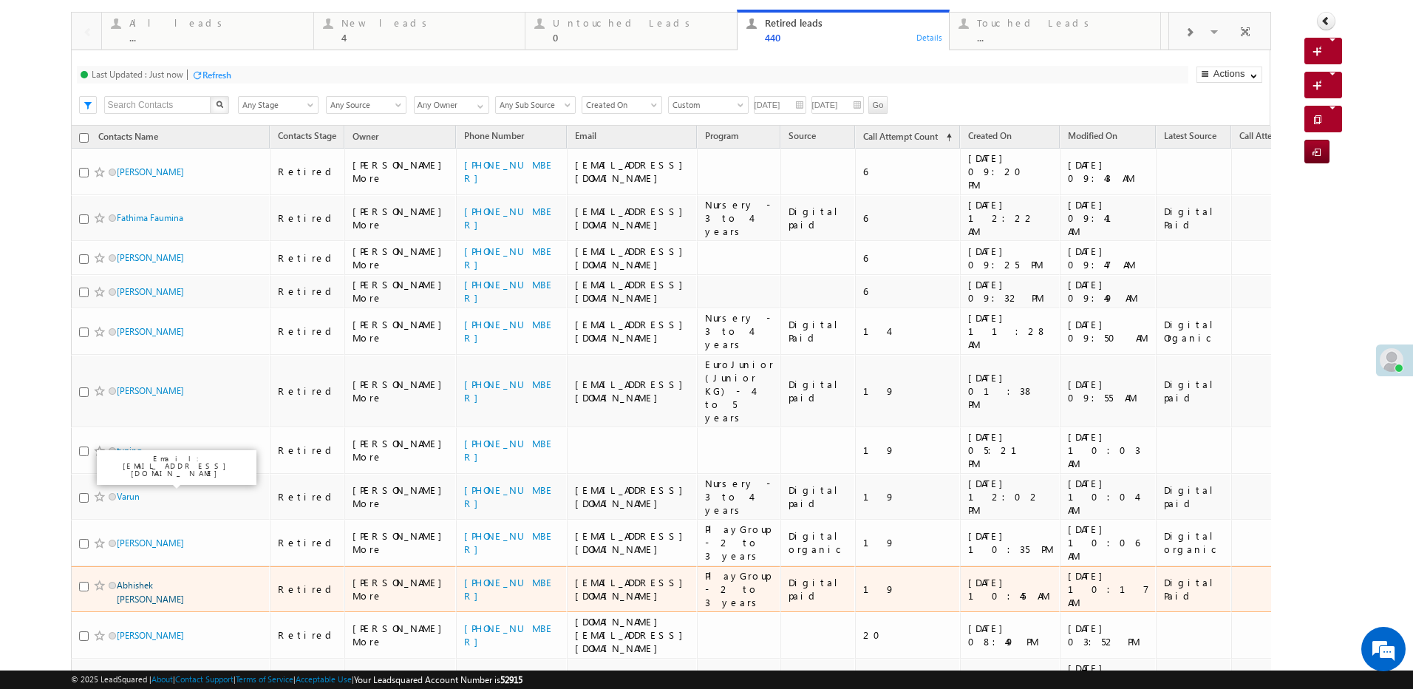
click at [169, 580] on link "Abhishek [PERSON_NAME]" at bounding box center [150, 592] width 67 height 25
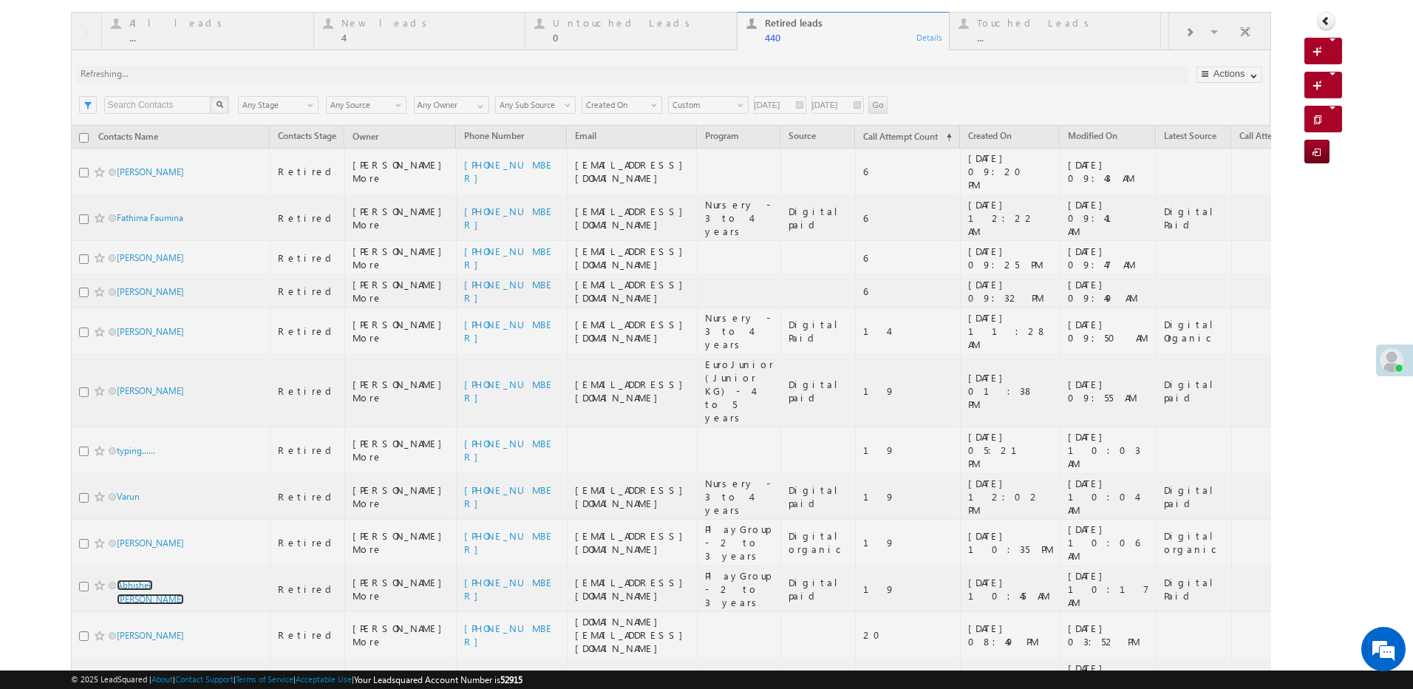
scroll to position [0, 0]
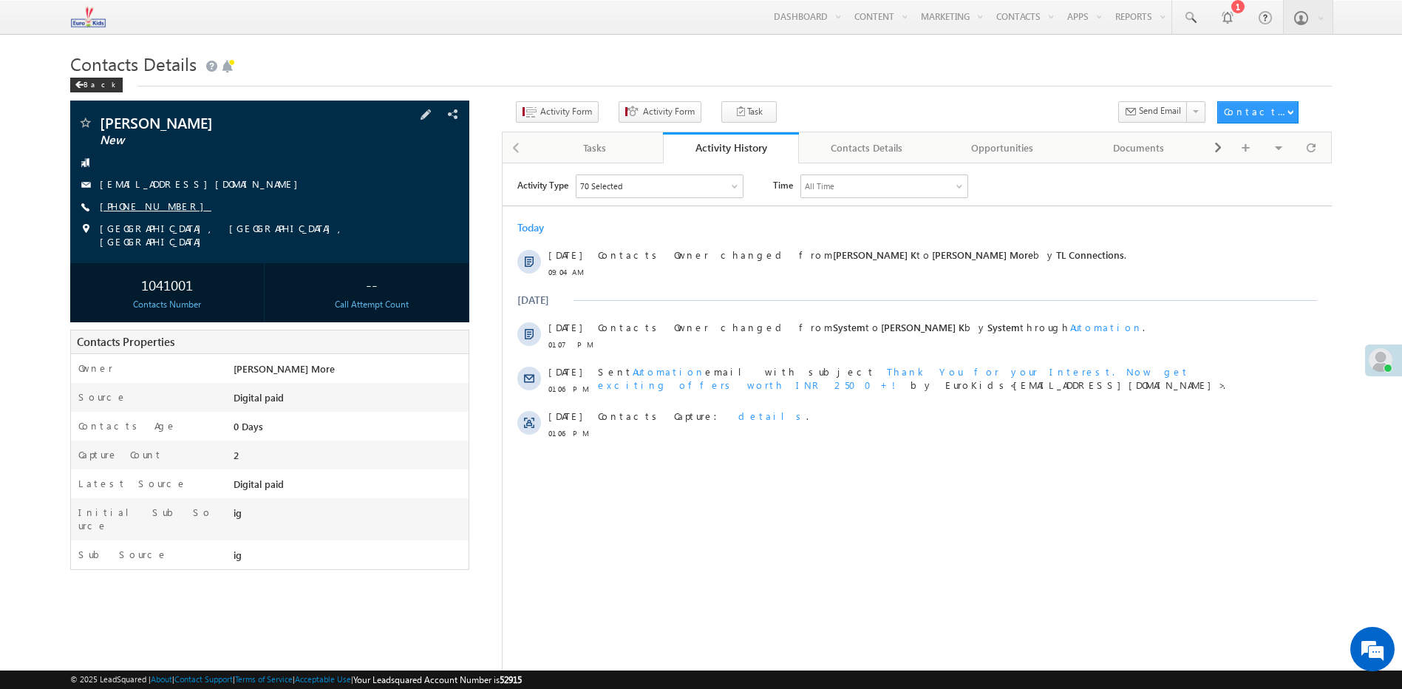
click at [149, 203] on link "+91-8337098977" at bounding box center [156, 206] width 112 height 13
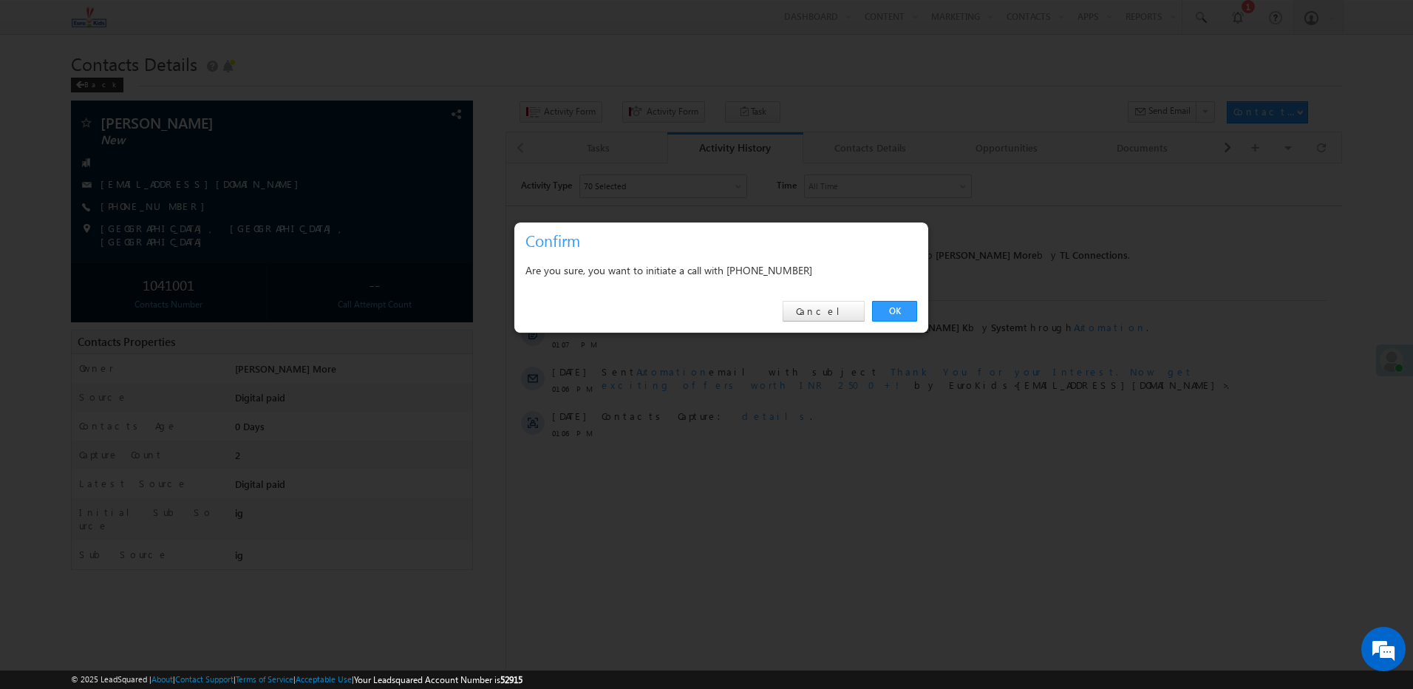
click at [759, 279] on div "Are you sure, you want to initiate a call with +91-8337098977" at bounding box center [722, 270] width 392 height 18
copy div "8337098977"
click at [824, 307] on link "Cancel" at bounding box center [824, 311] width 82 height 21
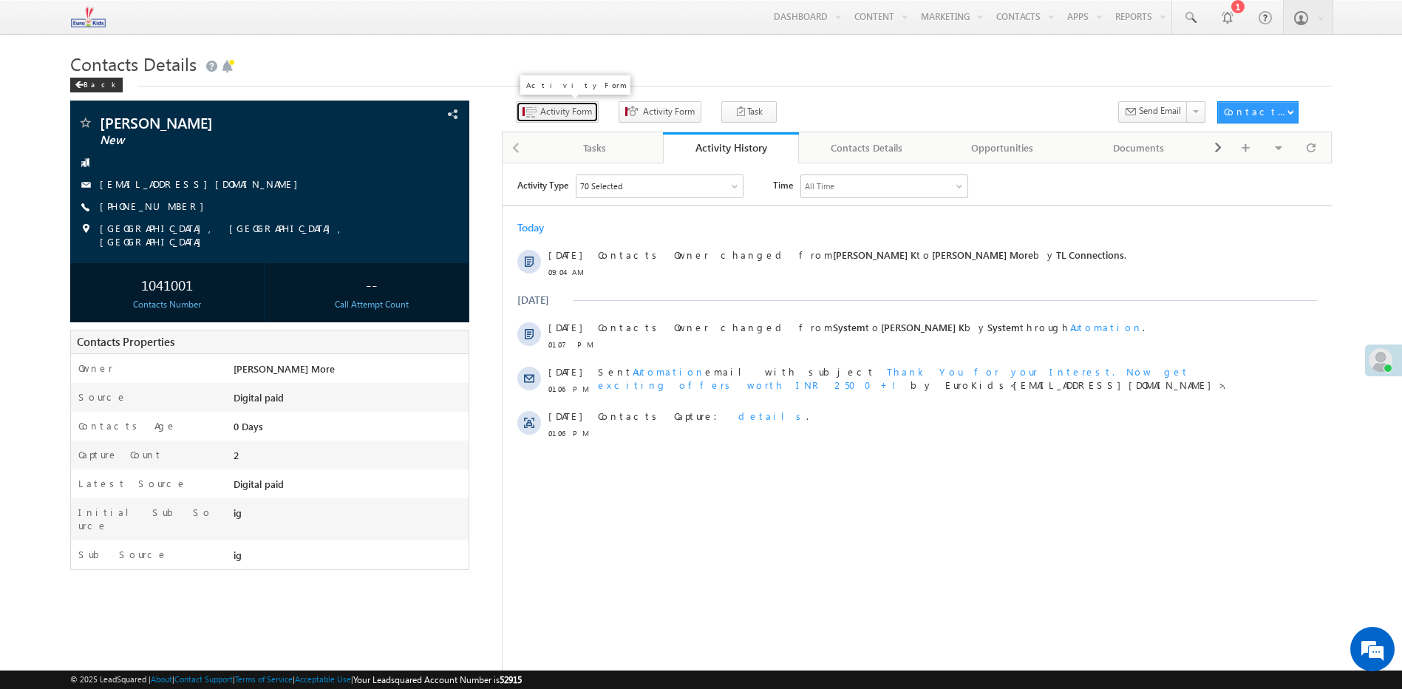
click at [540, 118] on span "Activity Form" at bounding box center [566, 111] width 52 height 13
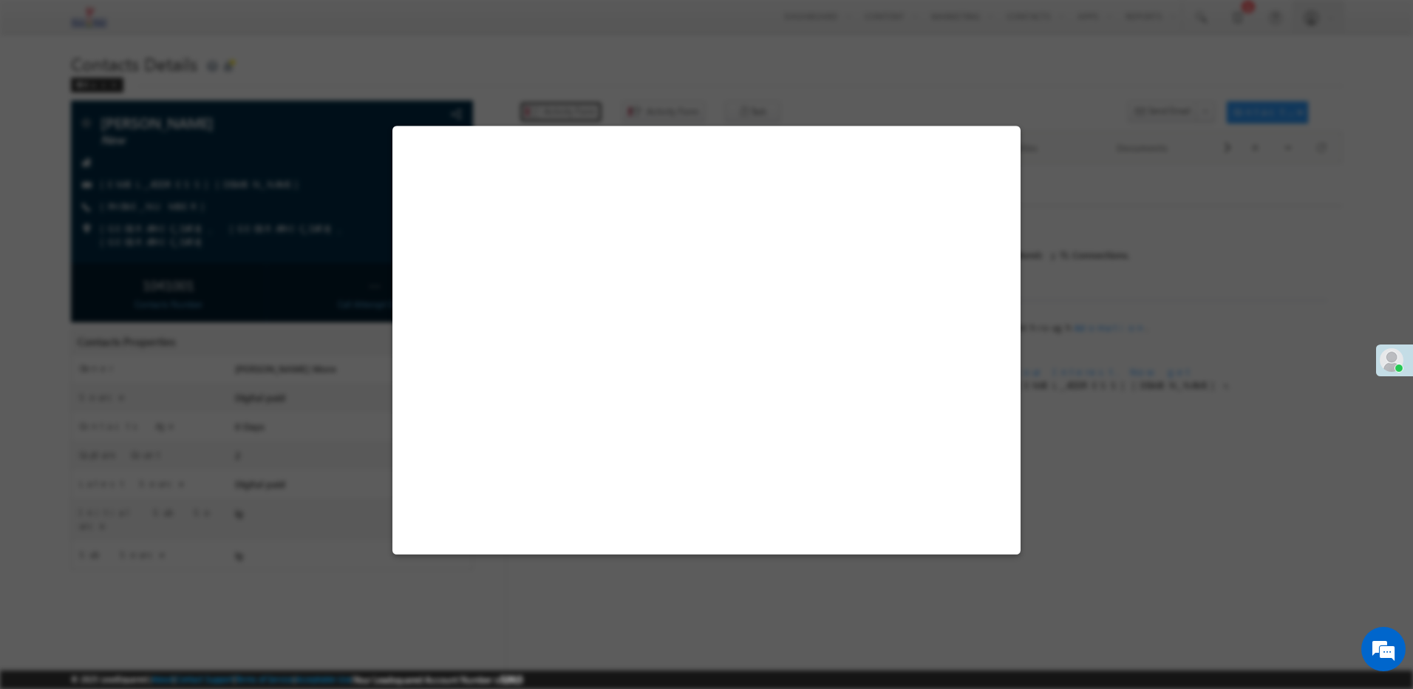
select select "Admissions"
select select "MXOthers"
select select "ig"
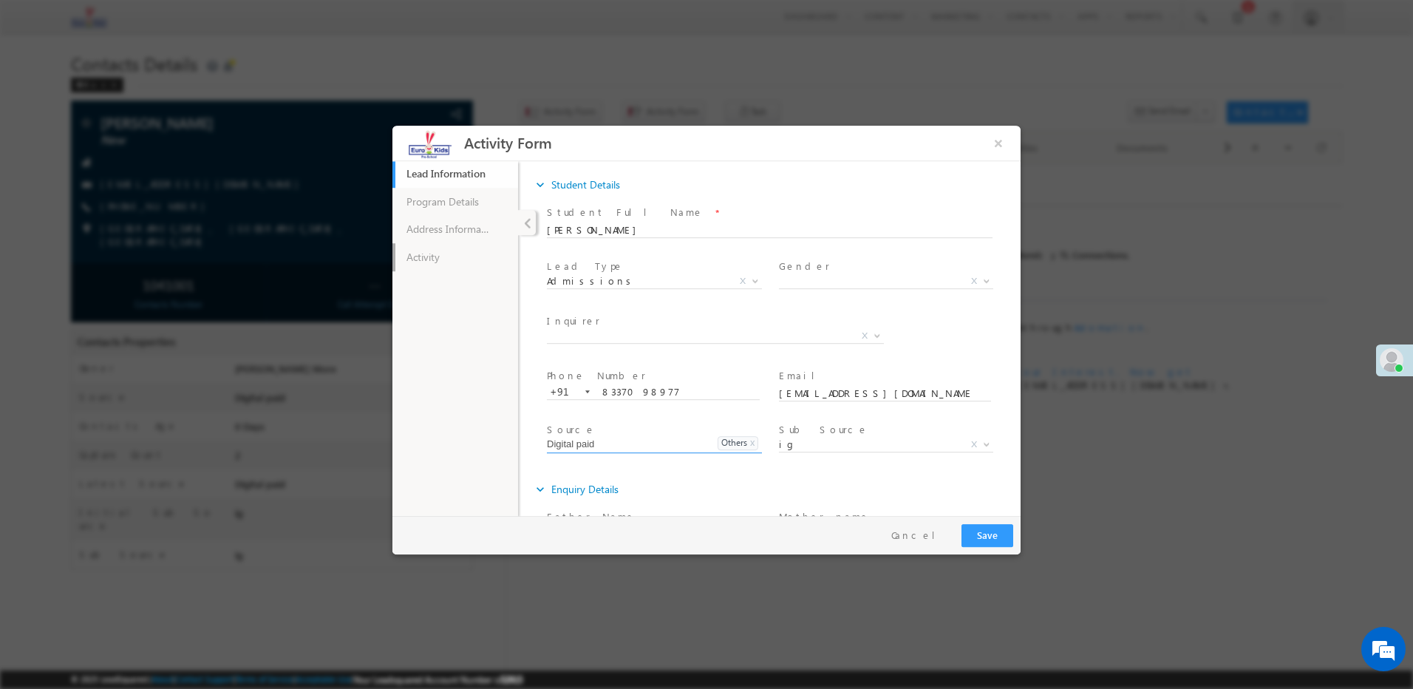
click at [457, 261] on link "Activity" at bounding box center [456, 257] width 126 height 28
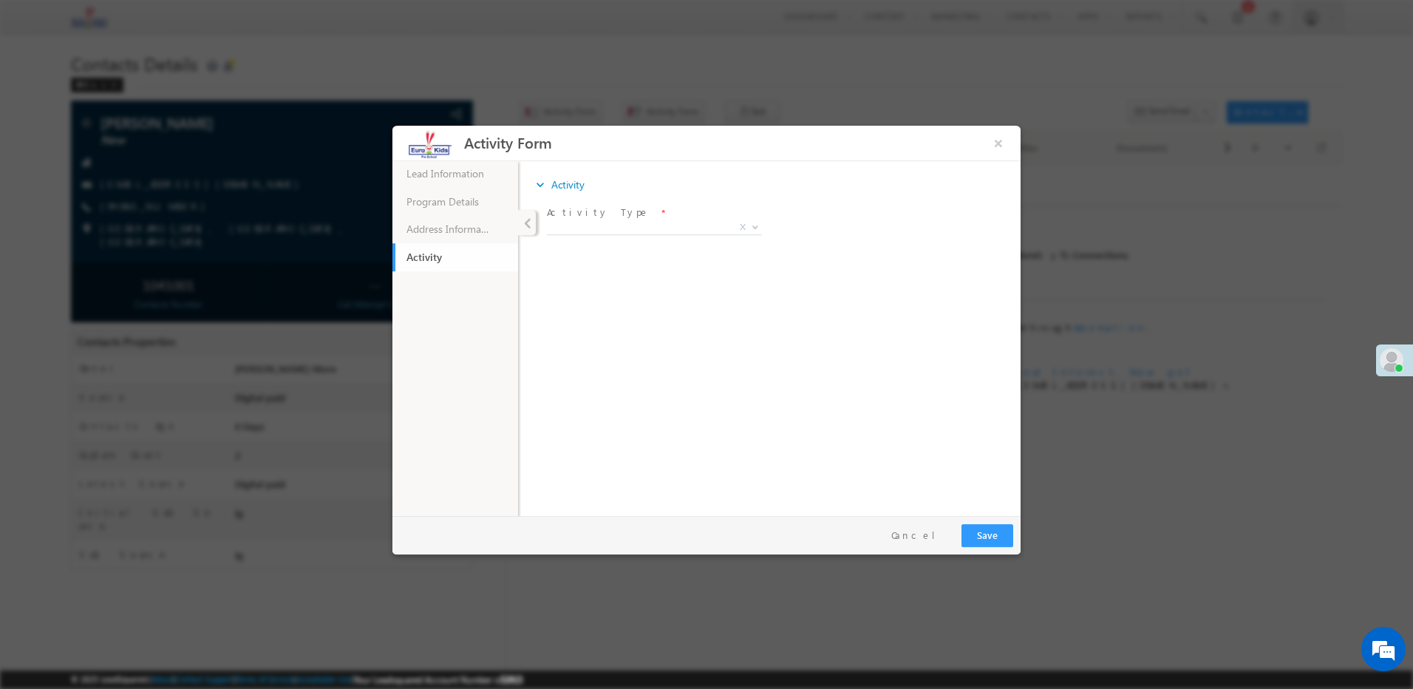
drag, startPoint x: 612, startPoint y: 214, endPoint x: 609, endPoint y: 237, distance: 22.4
click at [611, 222] on div "Activity Type * Callback Interested Not Interested Not contactable Call Disconn…" at bounding box center [660, 222] width 226 height 34
click at [609, 237] on span "X" at bounding box center [654, 230] width 215 height 15
click at [609, 234] on body "Activity Form × Lead Information" at bounding box center [707, 321] width 628 height 391
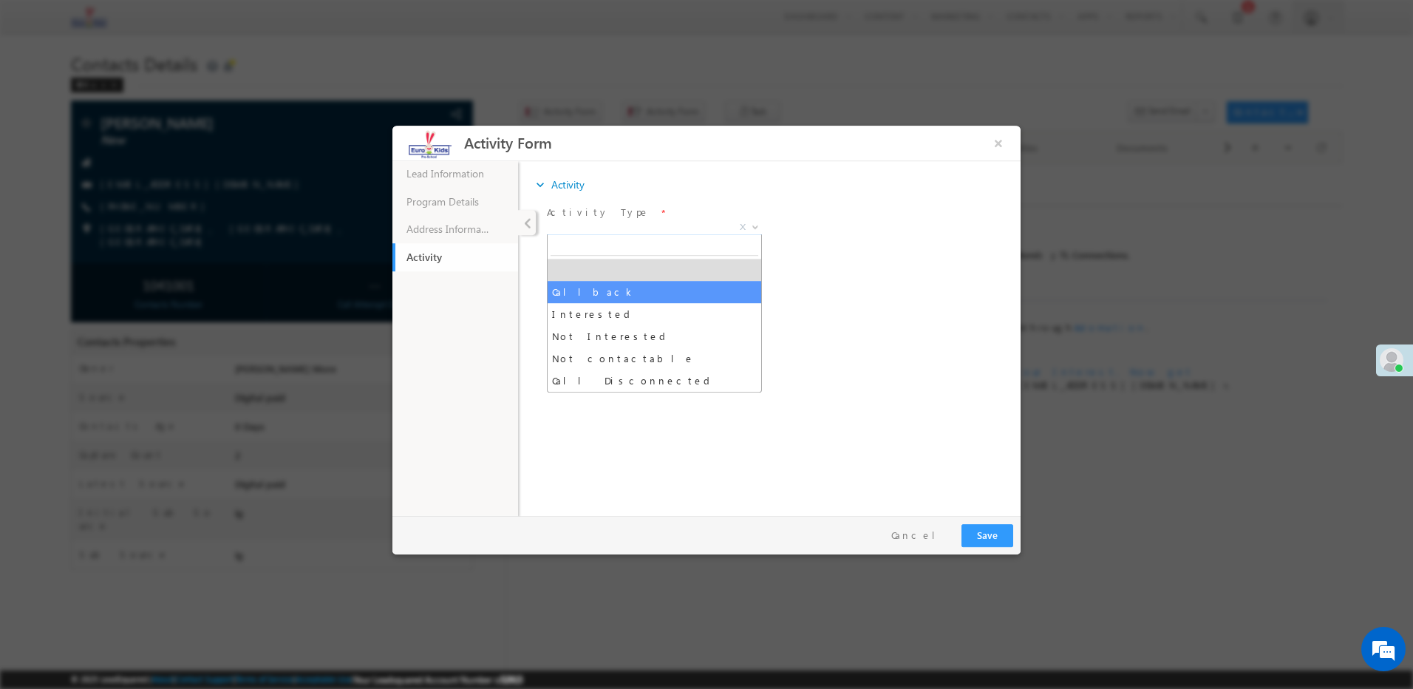
select select "Callback"
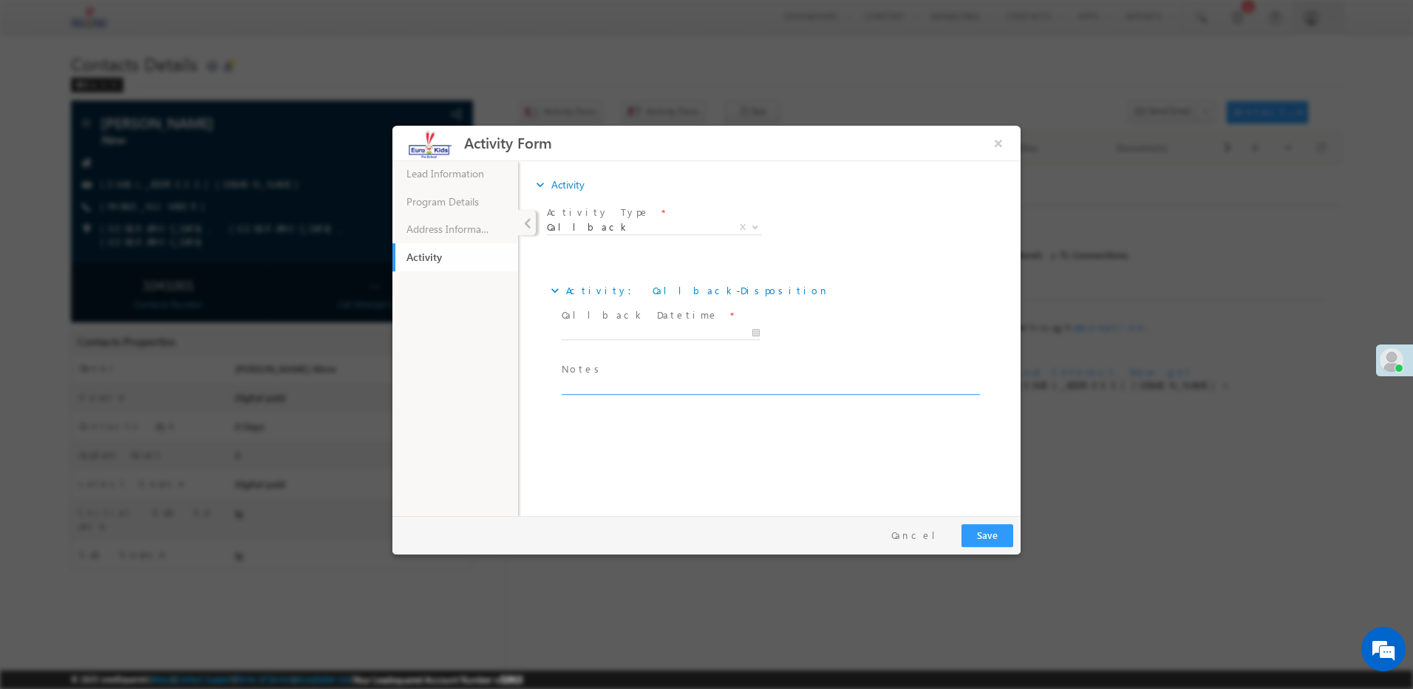
paste textarea "Call back"
click at [576, 392] on textarea at bounding box center [770, 386] width 416 height 17
type textarea "Call back"
type input "07"
click at [623, 329] on input "16/08/2025 9:07 AM" at bounding box center [661, 333] width 198 height 15
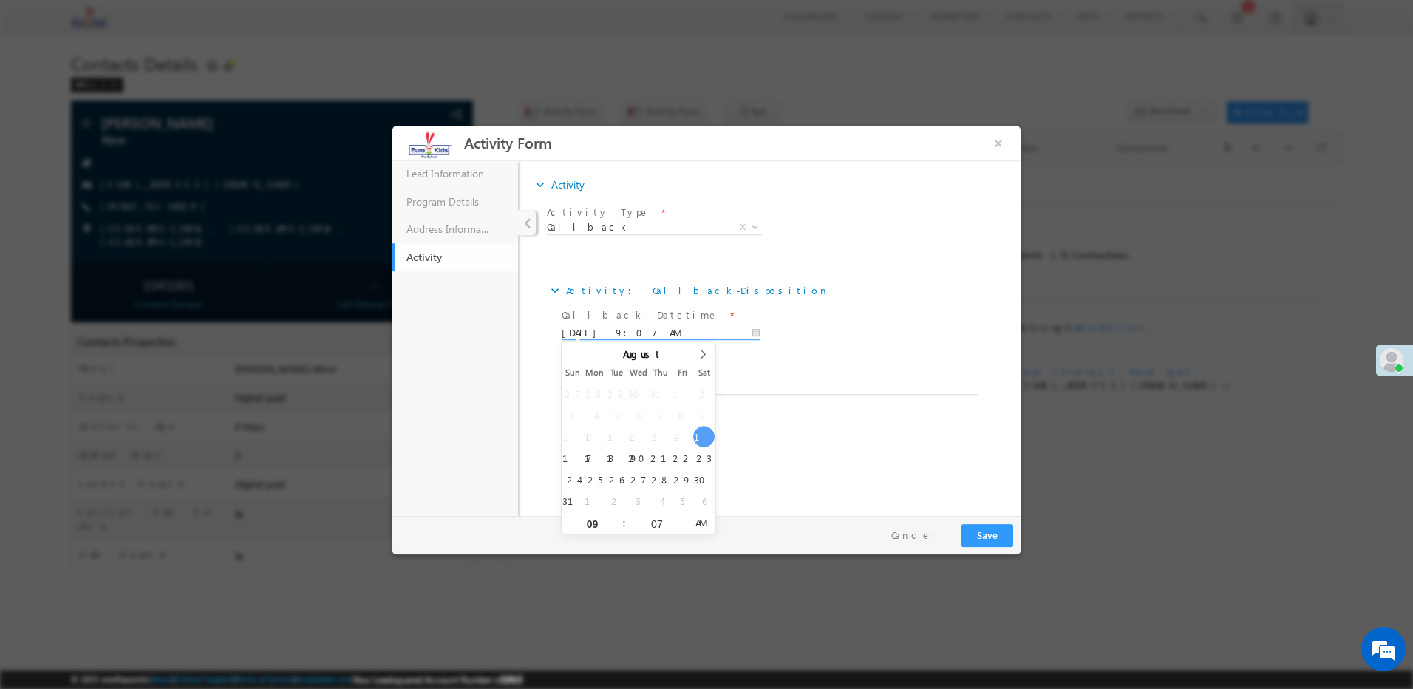
click at [645, 327] on input "16/08/2025 9:07 AM" at bounding box center [661, 333] width 198 height 15
type input "16/08/2025 9:07 PM"
click at [697, 523] on span "AM" at bounding box center [700, 523] width 27 height 22
click at [595, 527] on input "09" at bounding box center [592, 525] width 61 height 10
type input "01"
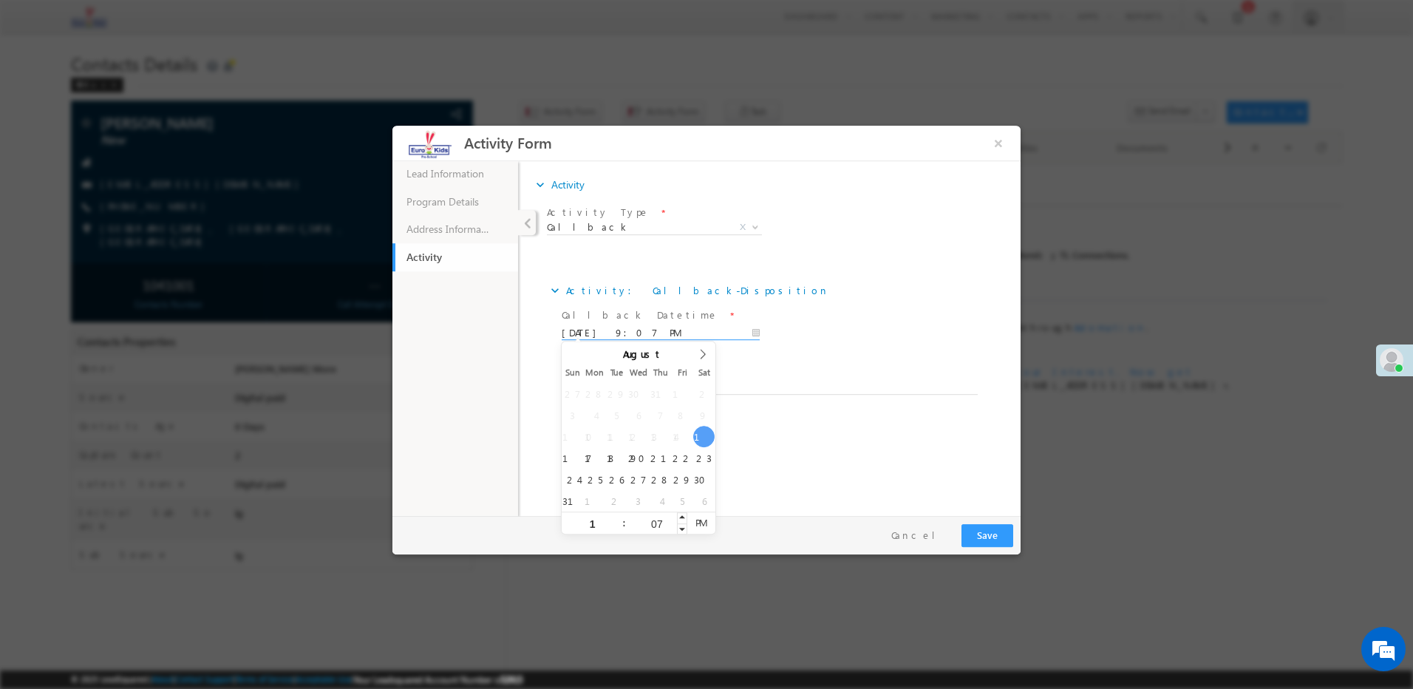
type input "16/08/2025 1:07 PM"
type input "00"
type input "16/08/2025 1:00 PM"
click at [982, 537] on button "Save" at bounding box center [988, 535] width 52 height 23
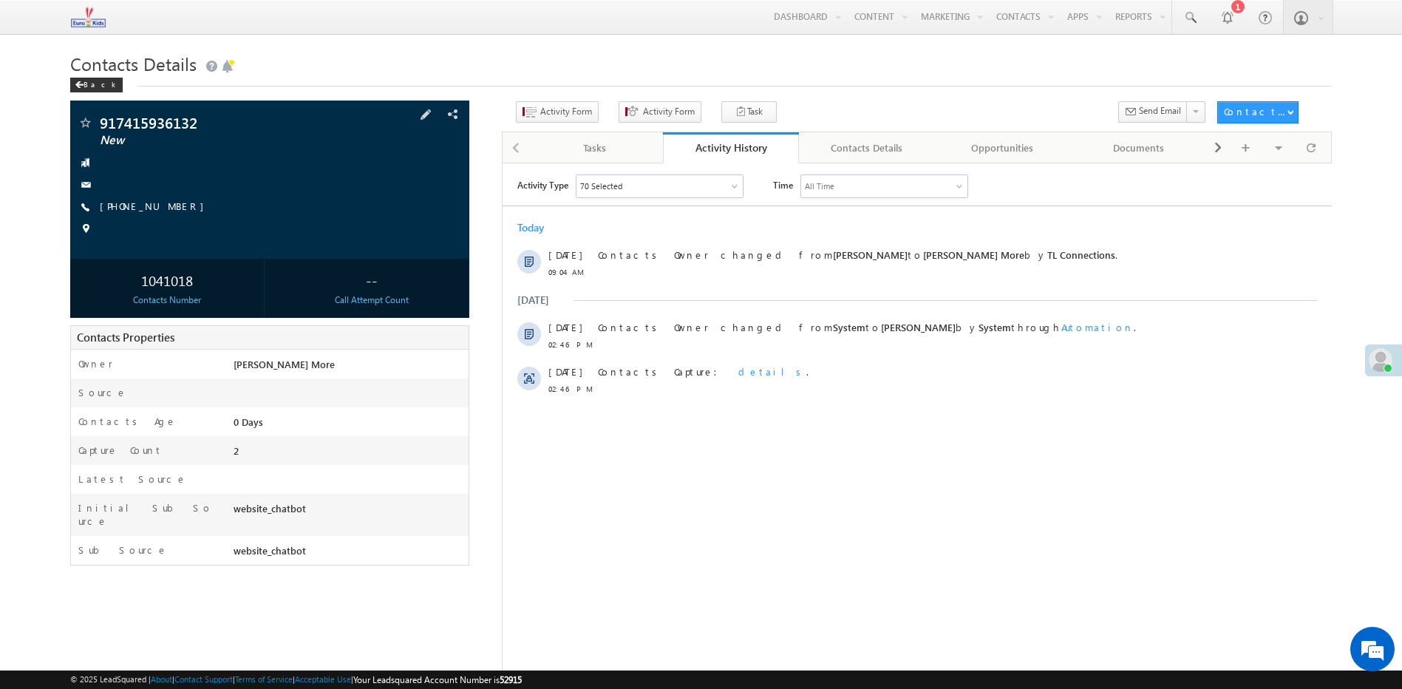
click at [157, 199] on div "917415936132 New [PHONE_NUMBER]" at bounding box center [270, 179] width 384 height 129
click at [155, 207] on link "[PHONE_NUMBER]" at bounding box center [156, 206] width 112 height 13
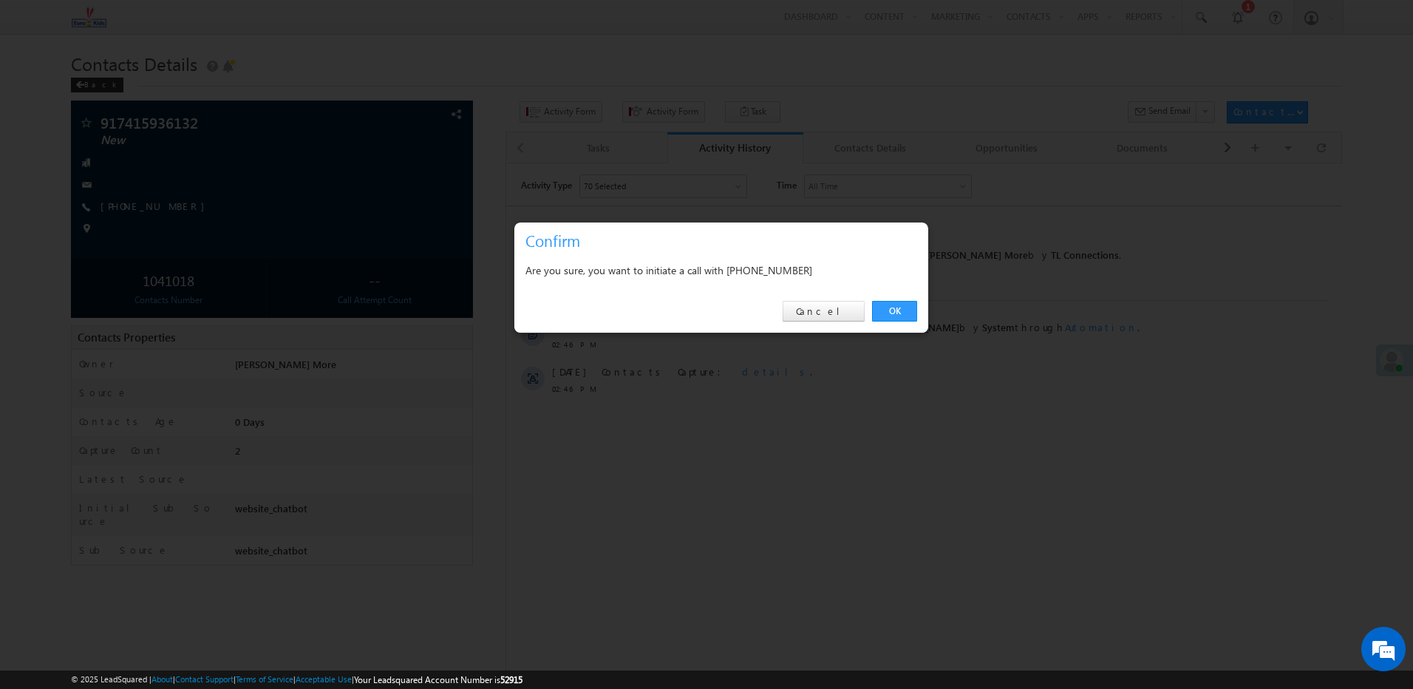
click at [773, 281] on div "Are you sure, you want to initiate a call with +91-7415936132" at bounding box center [722, 272] width 414 height 37
copy div "7415936132"
click at [844, 309] on link "Cancel" at bounding box center [824, 311] width 82 height 21
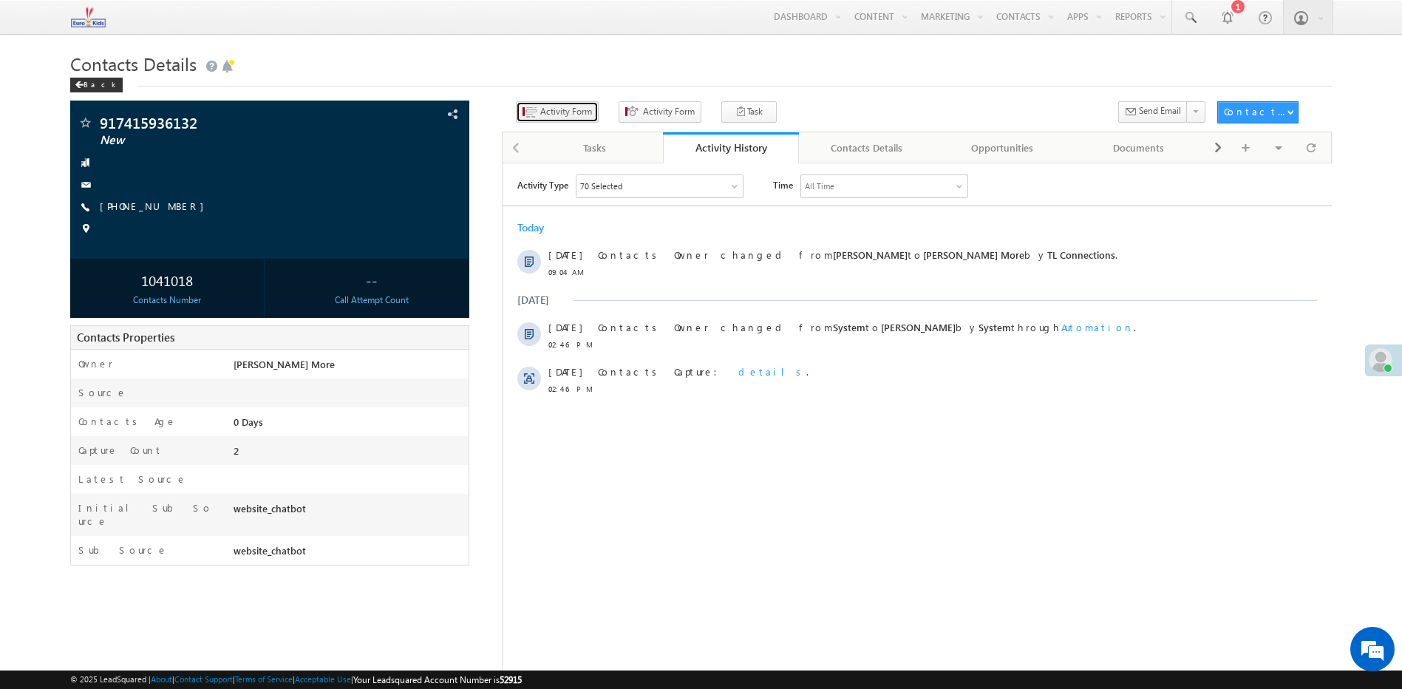
drag, startPoint x: 549, startPoint y: 111, endPoint x: 552, endPoint y: 103, distance: 8.3
click at [552, 103] on button "Activity Form" at bounding box center [557, 111] width 83 height 21
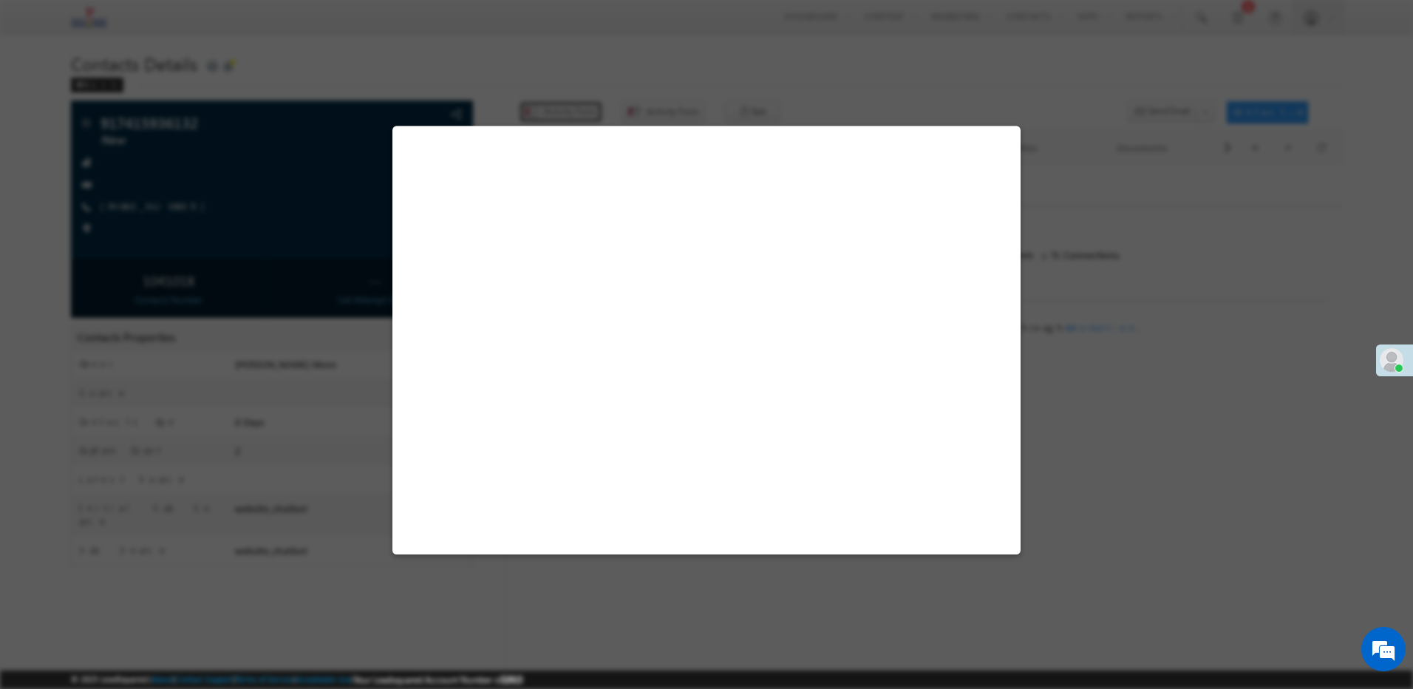
select select "Admissions"
select select "website_chatbot"
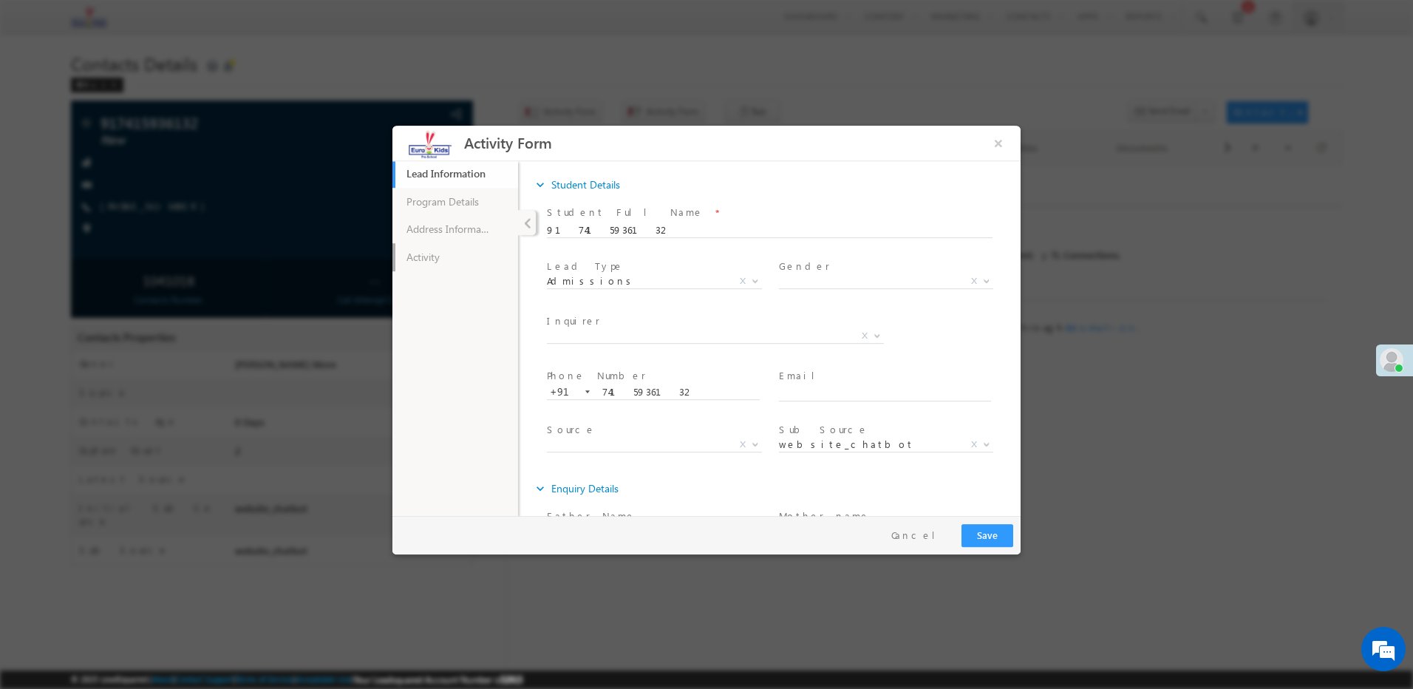
click at [425, 261] on link "Activity" at bounding box center [456, 257] width 126 height 28
click at [615, 235] on span "X" at bounding box center [654, 230] width 215 height 15
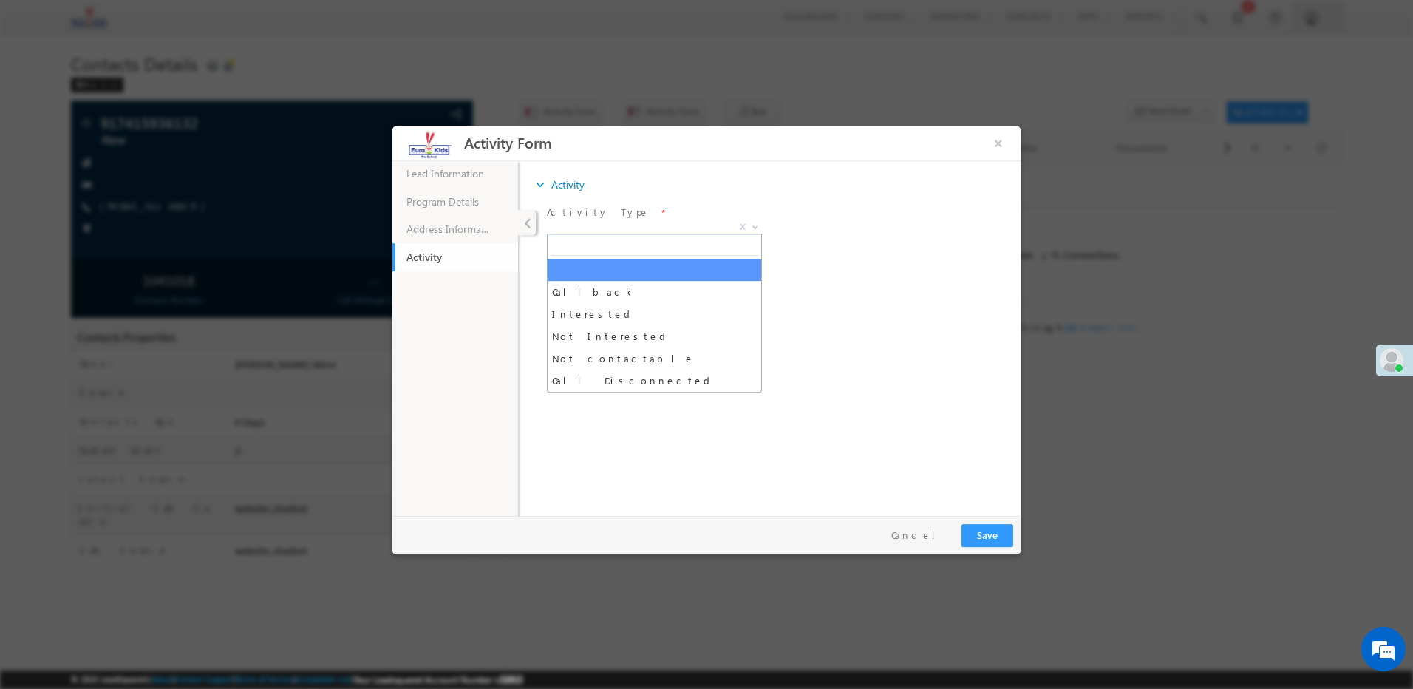
click at [619, 233] on span "Callback Interested Not Interested Not contactable Call Disconnected X" at bounding box center [660, 230] width 226 height 18
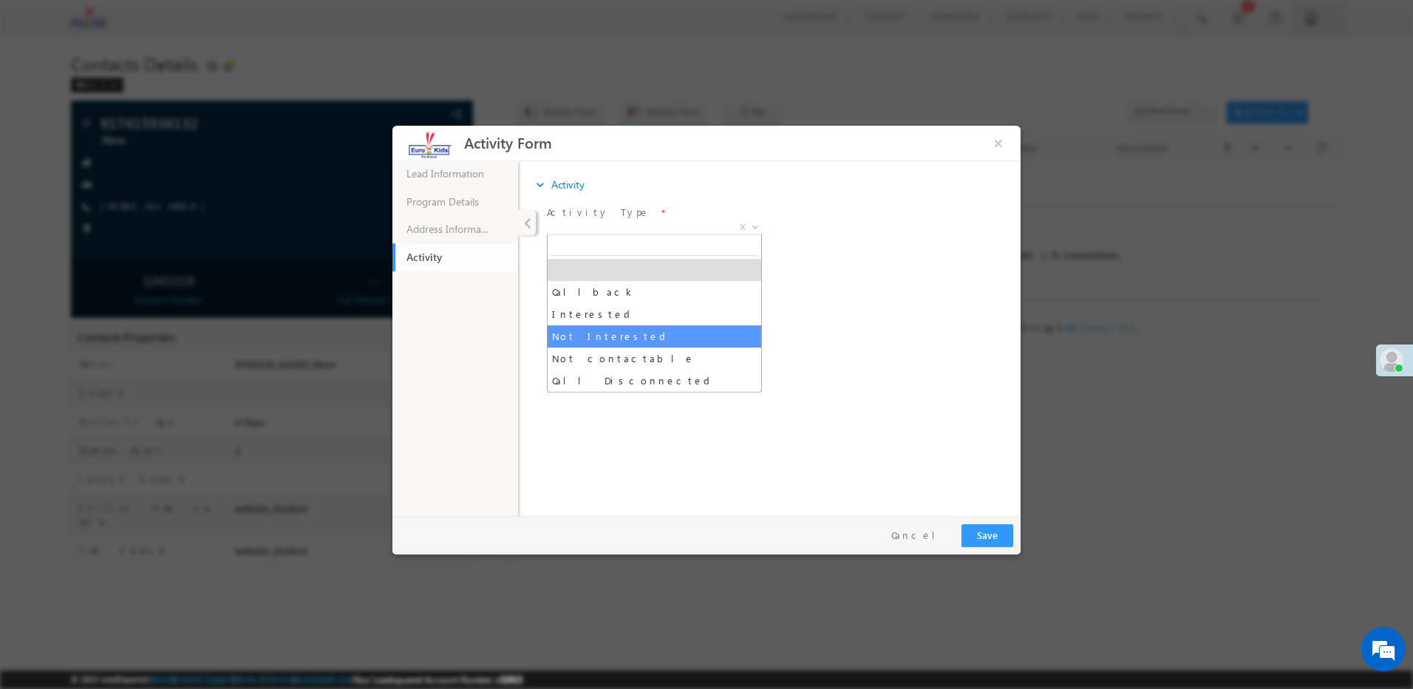
click at [875, 344] on div "expand_more Activity Activity Type *" at bounding box center [773, 320] width 495 height 319
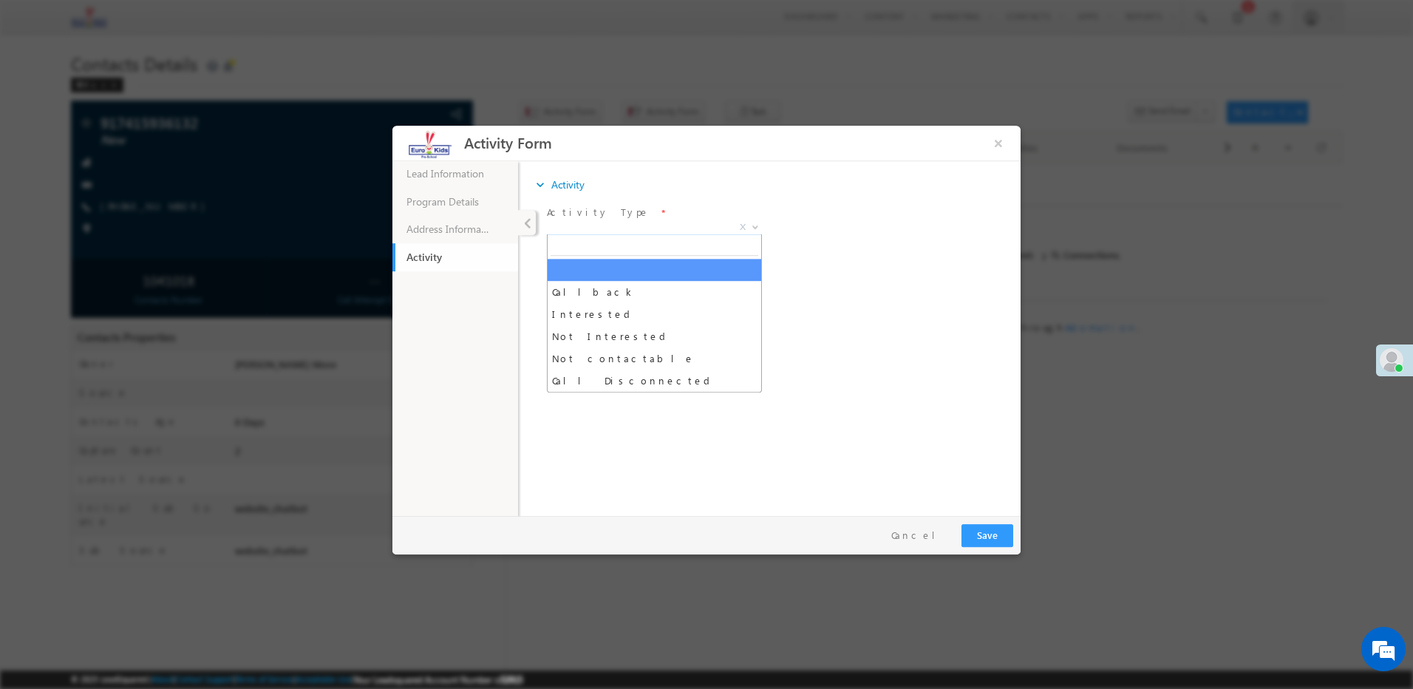
click at [653, 222] on span "X" at bounding box center [654, 227] width 215 height 15
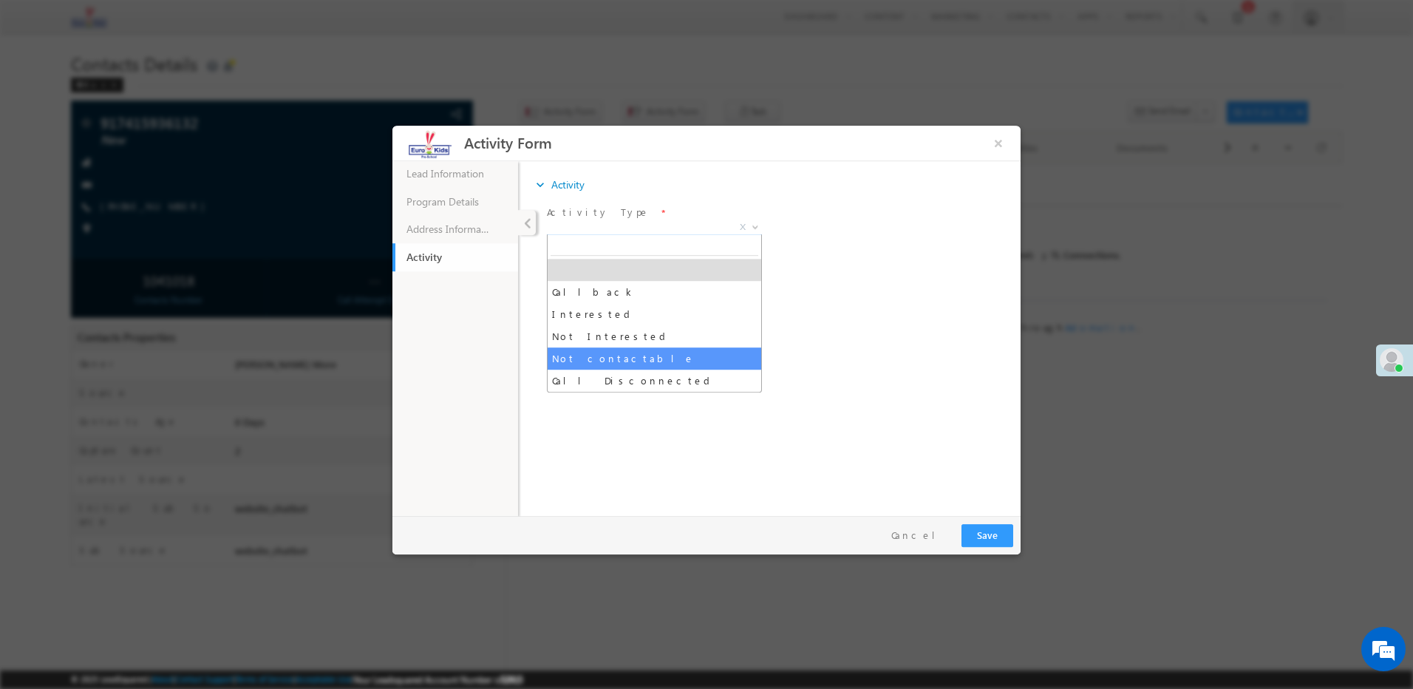
select select "Not contactable"
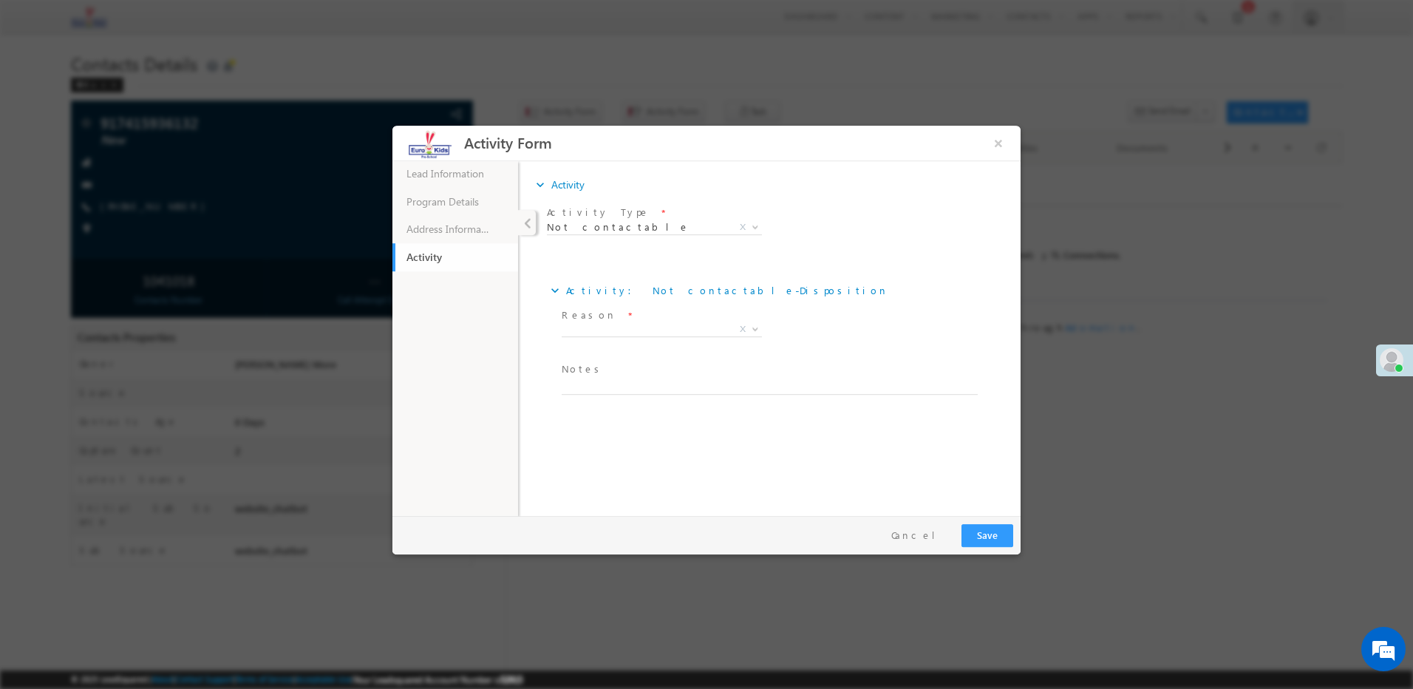
drag, startPoint x: 609, startPoint y: 404, endPoint x: 608, endPoint y: 390, distance: 14.1
click at [609, 403] on span at bounding box center [766, 402] width 408 height 16
click at [608, 390] on textarea at bounding box center [770, 386] width 416 height 17
paste textarea "Incoming call barred"
type textarea "Incoming call barred"
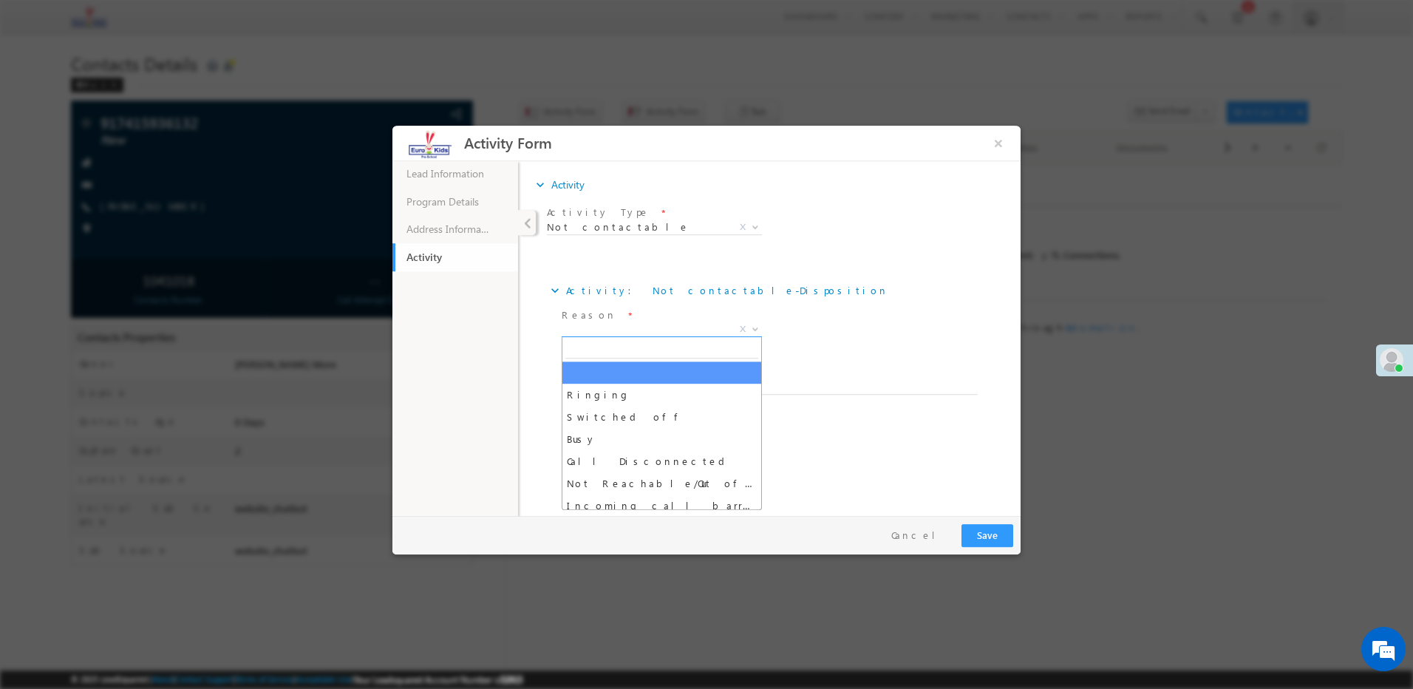
click at [609, 328] on span "X" at bounding box center [662, 329] width 200 height 15
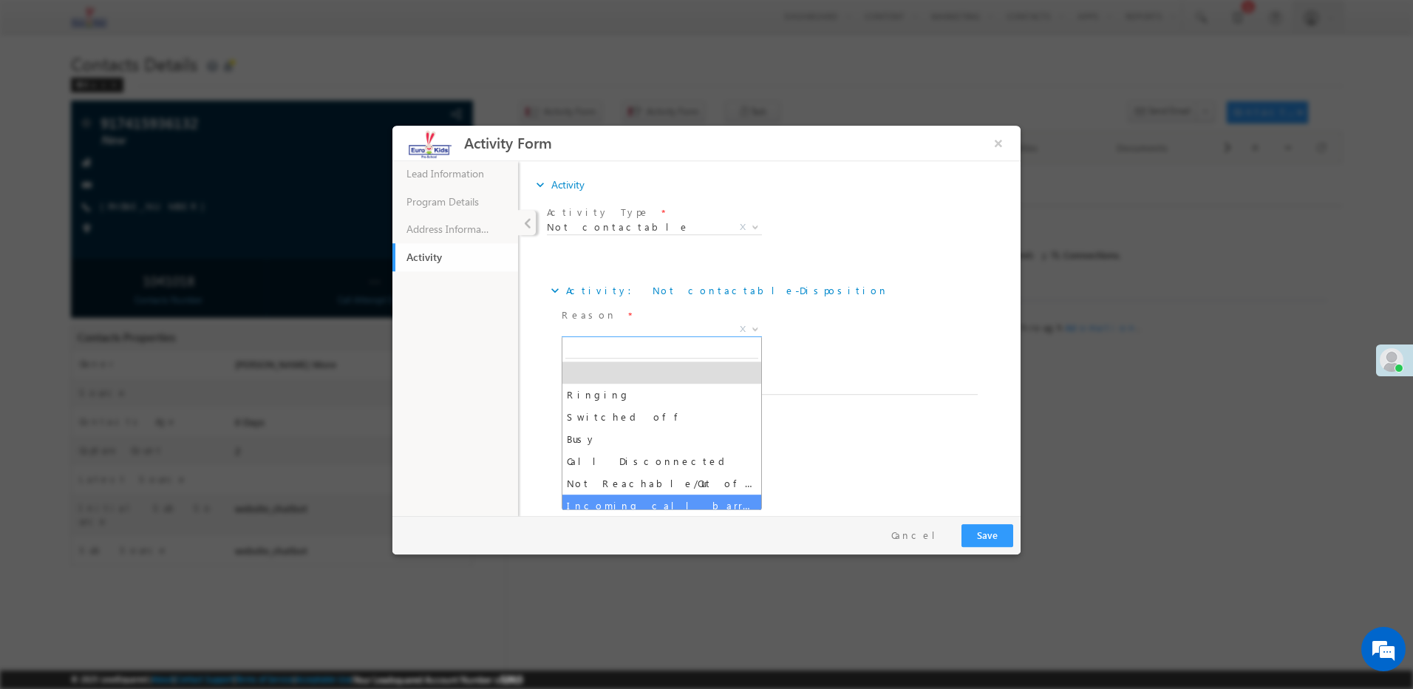
select select "Incoming call barred"
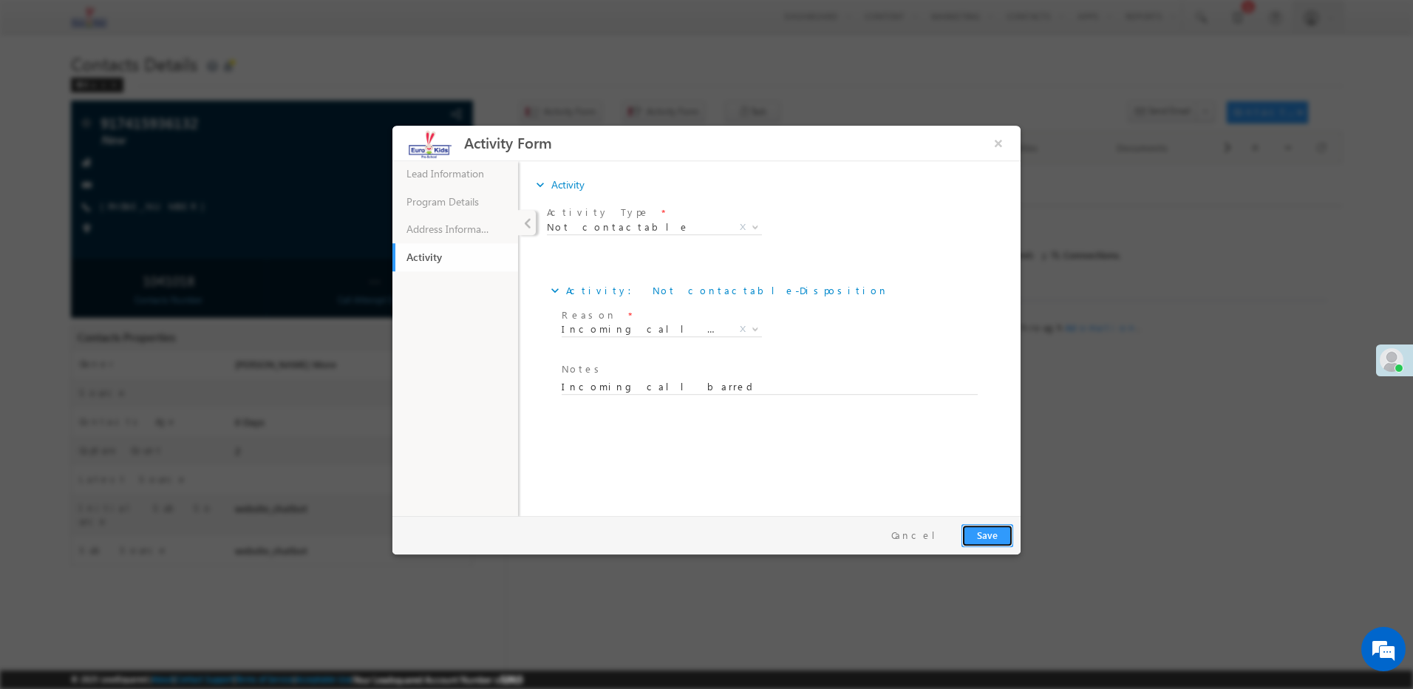
click at [1008, 537] on button "Save" at bounding box center [988, 535] width 52 height 23
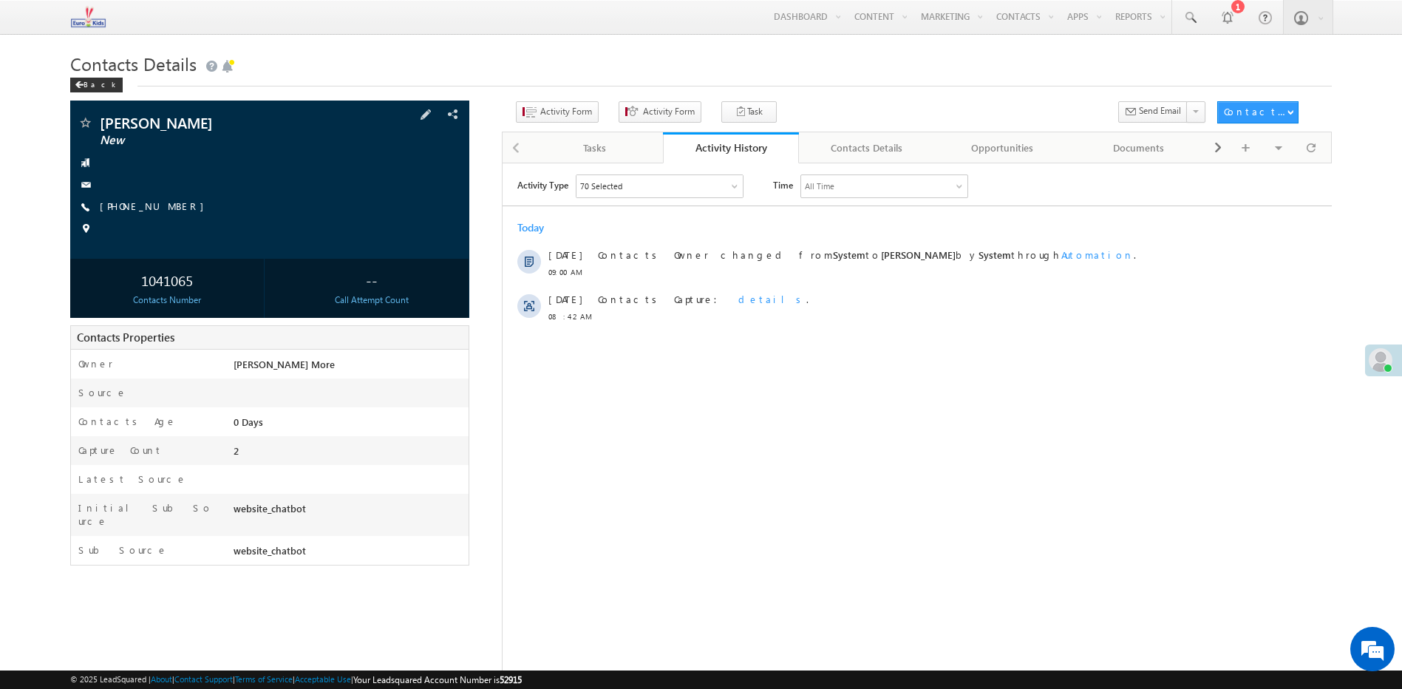
click at [140, 198] on div "[PERSON_NAME] New [PHONE_NUMBER]" at bounding box center [270, 179] width 384 height 129
click at [140, 206] on link "[PHONE_NUMBER]" at bounding box center [156, 206] width 112 height 13
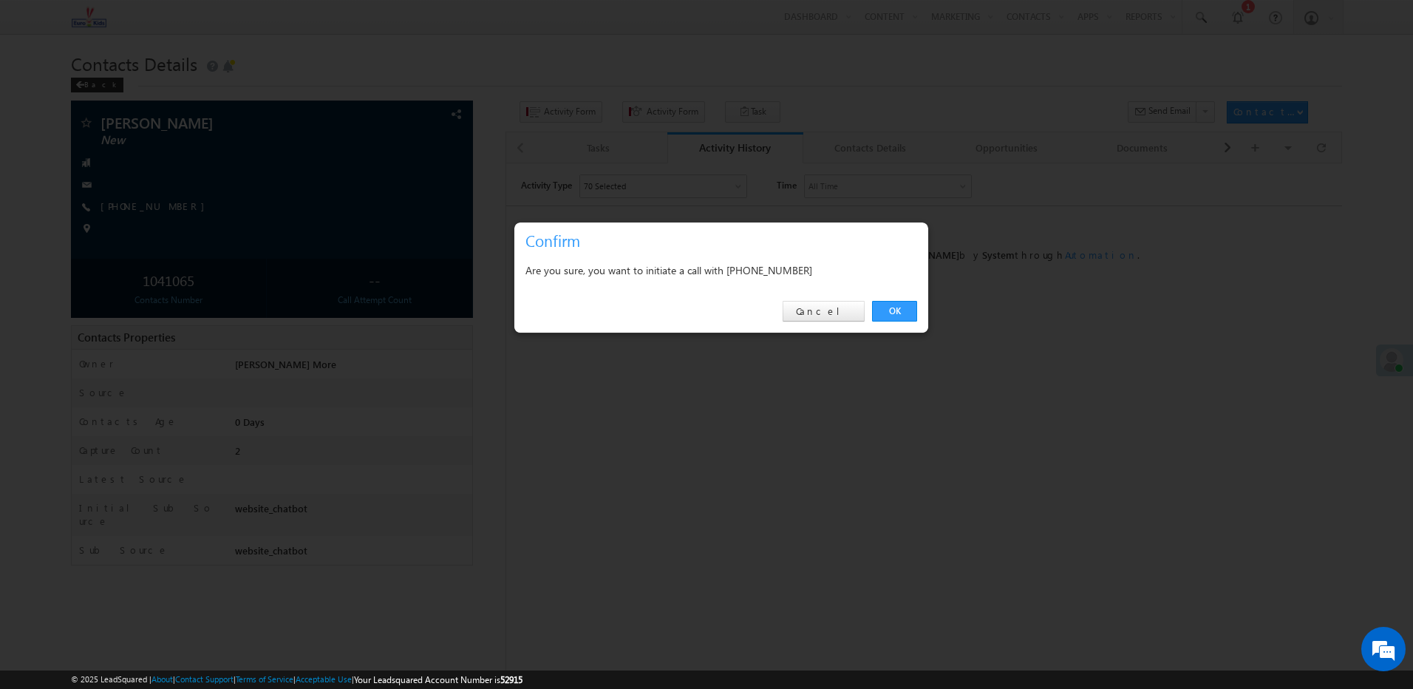
click at [775, 275] on div "Are you sure, you want to initiate a call with +91-8080674706" at bounding box center [722, 270] width 392 height 18
copy div "8080674706"
click at [702, 324] on div "OK Cancel" at bounding box center [722, 312] width 414 height 42
click at [773, 271] on div "Are you sure, you want to initiate a call with +91-8080674706" at bounding box center [722, 270] width 392 height 18
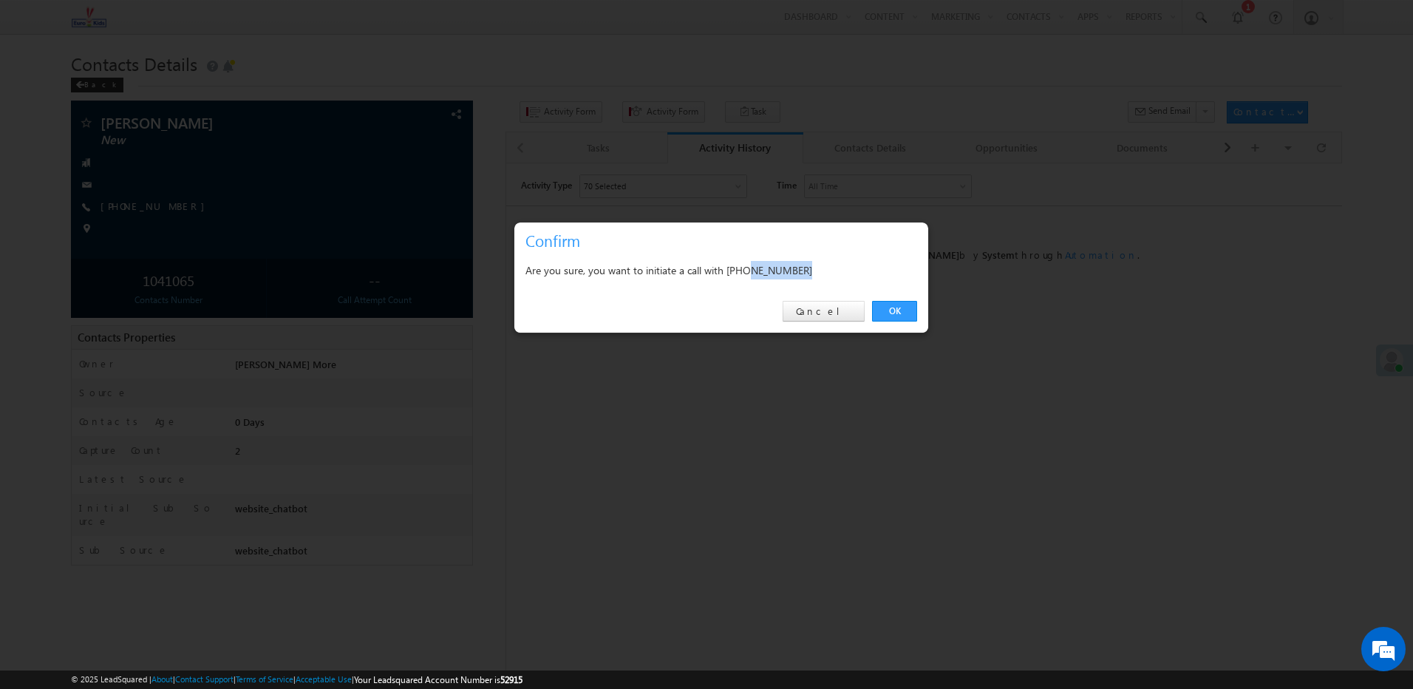
click at [773, 271] on div "Are you sure, you want to initiate a call with +91-8080674706" at bounding box center [722, 270] width 392 height 18
copy div "8080674706"
click at [848, 310] on link "Cancel" at bounding box center [824, 311] width 82 height 21
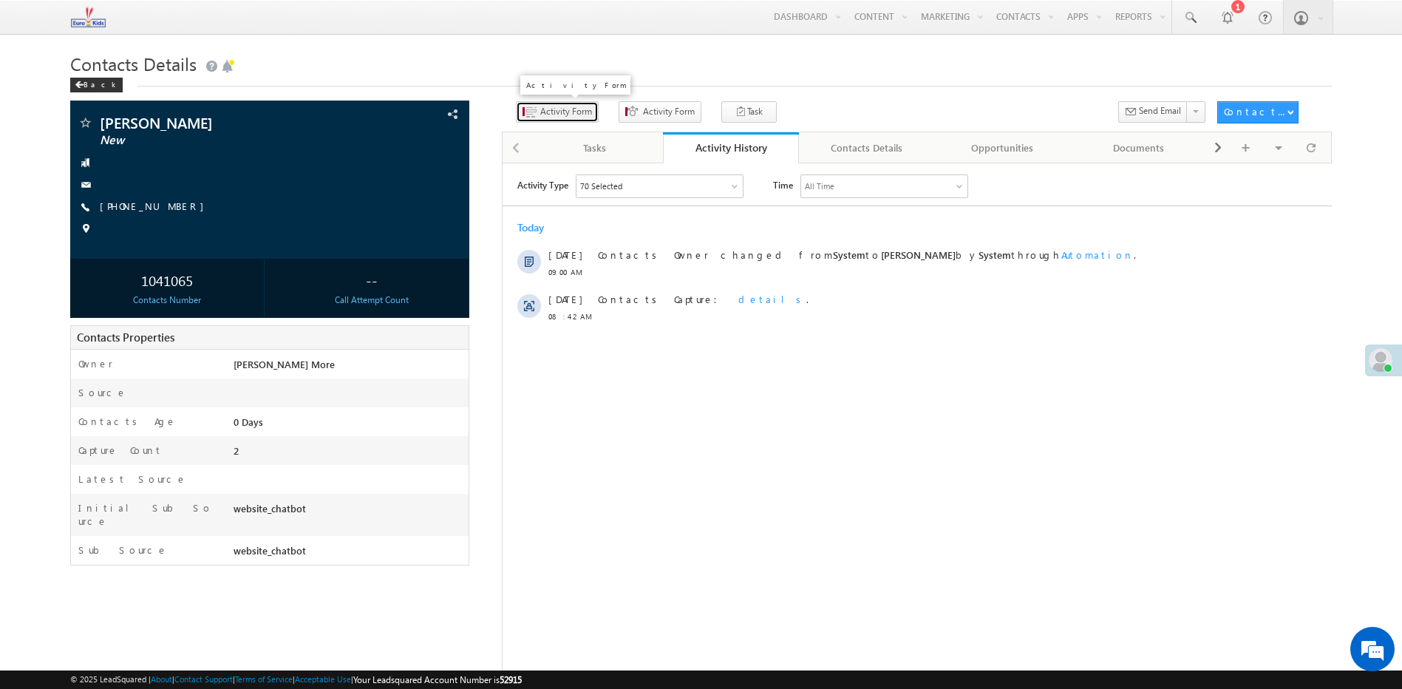
click at [562, 115] on span "Activity Form" at bounding box center [566, 111] width 52 height 13
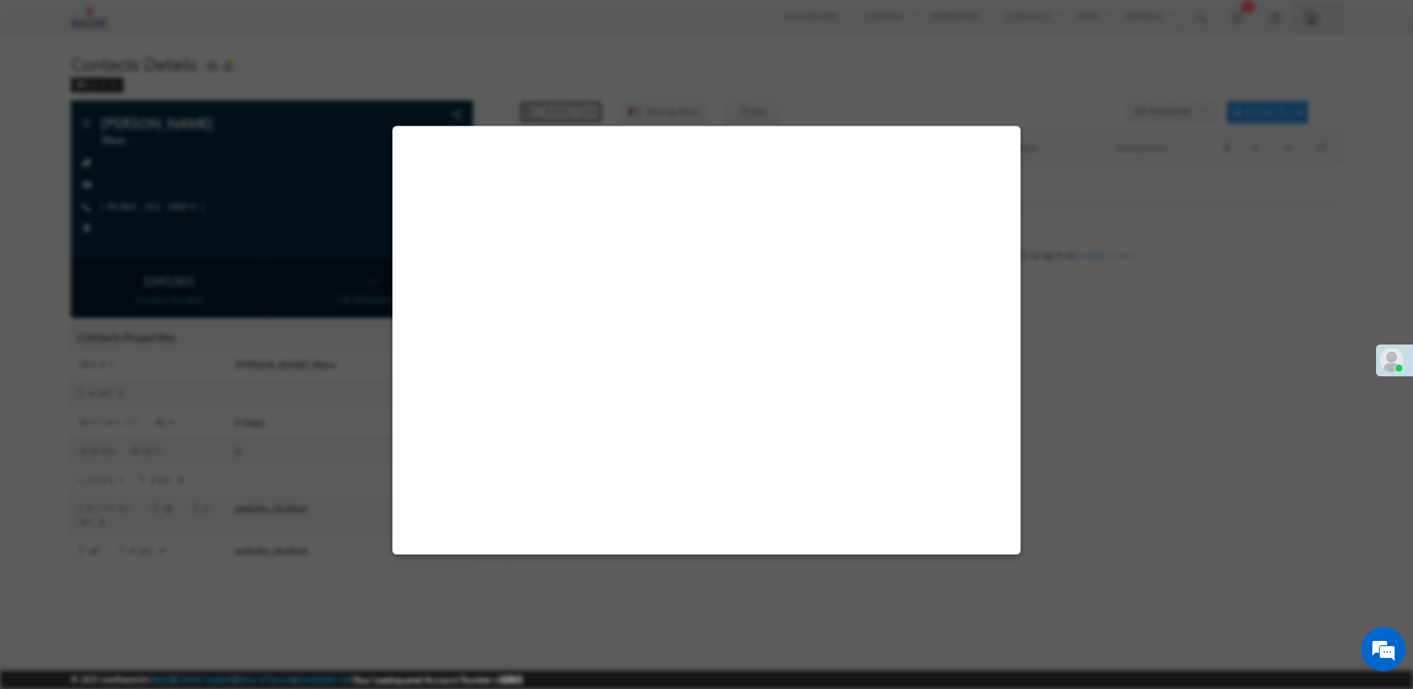
select select "Admissions"
select select "website_chatbot"
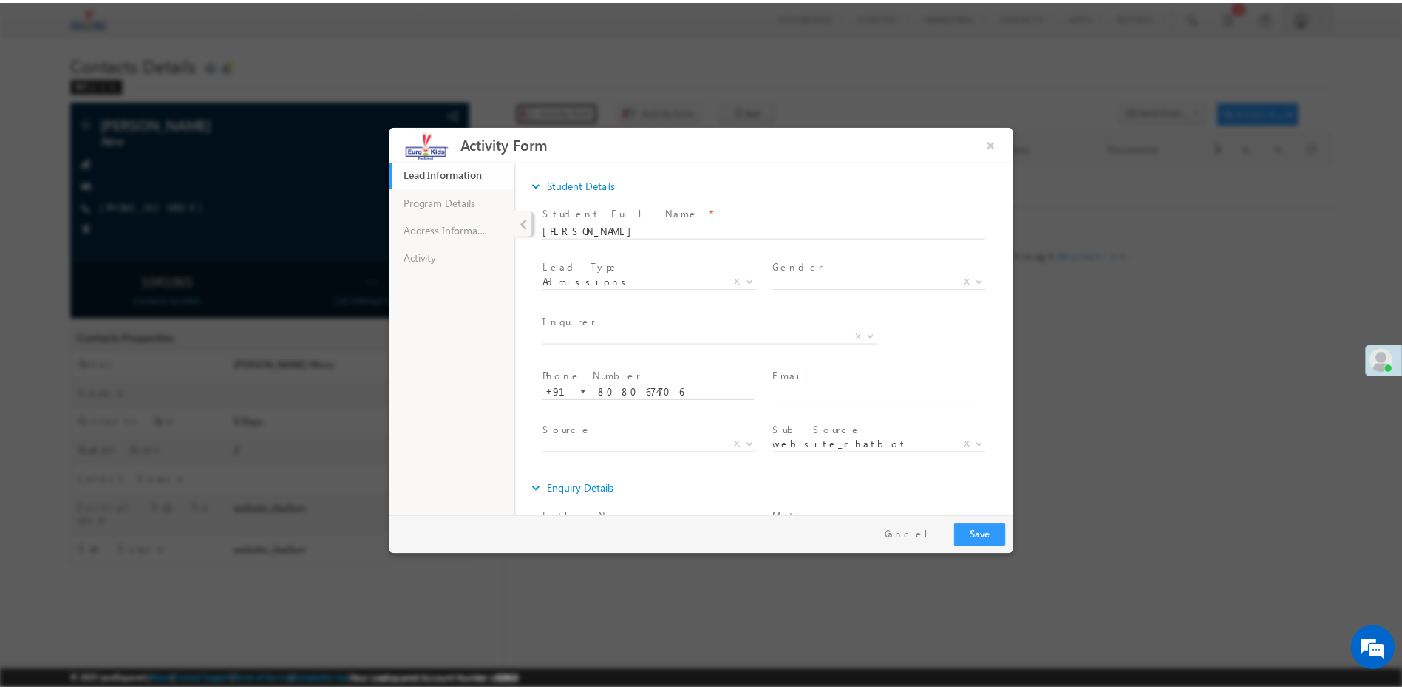
scroll to position [155, 0]
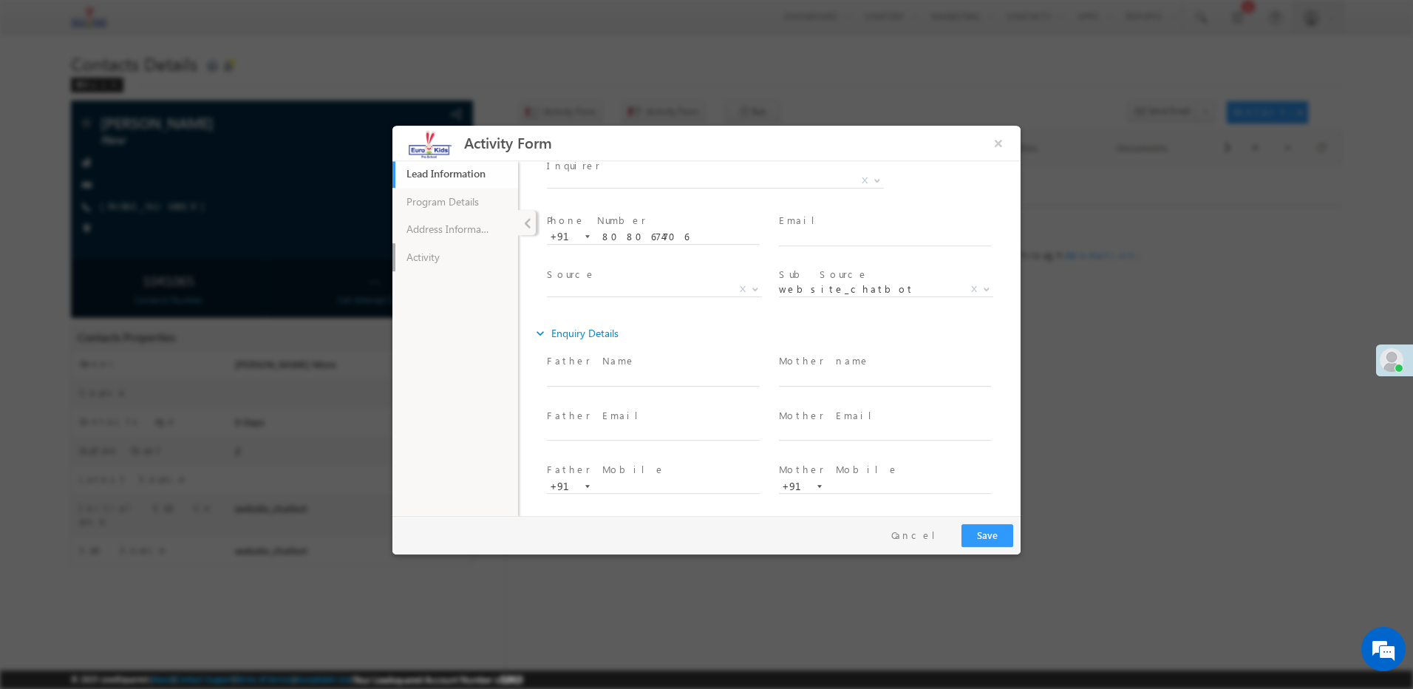
click at [454, 268] on link "Activity" at bounding box center [456, 257] width 126 height 28
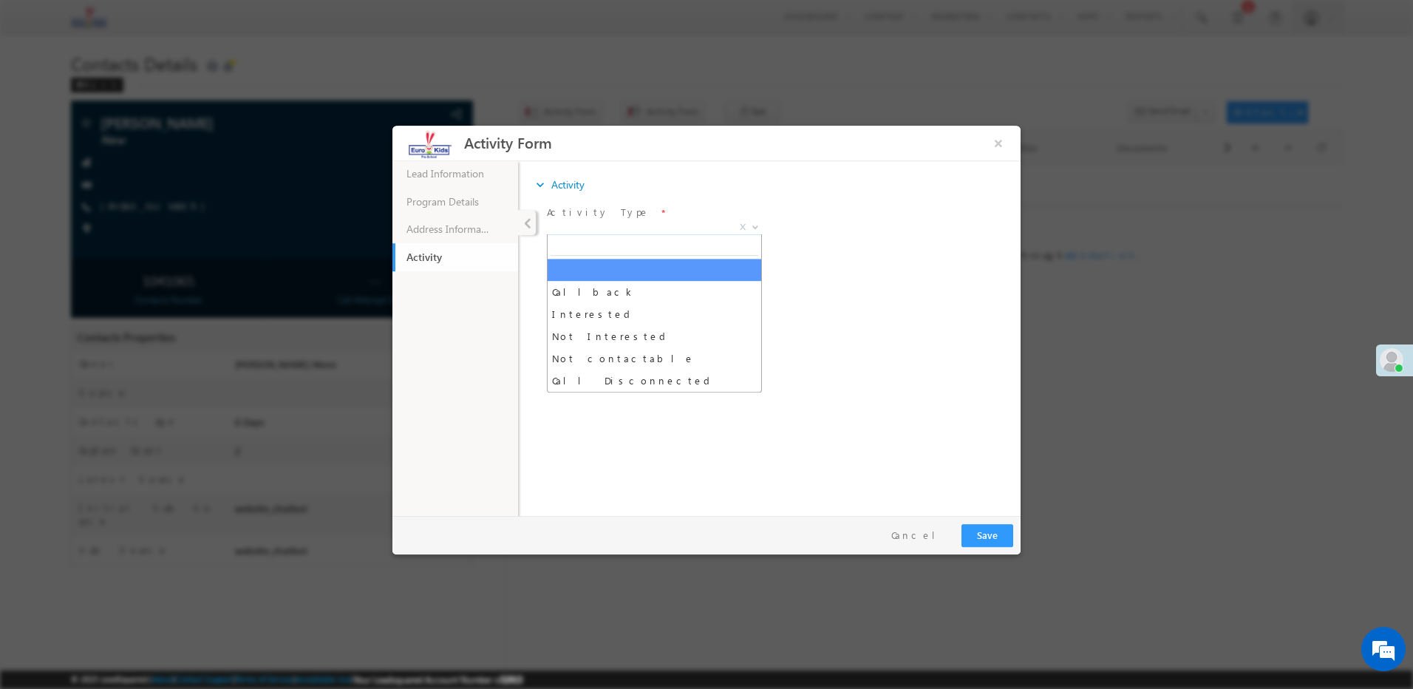
click at [618, 233] on span "Callback Interested Not Interested Not contactable Call Disconnected X" at bounding box center [660, 230] width 226 height 18
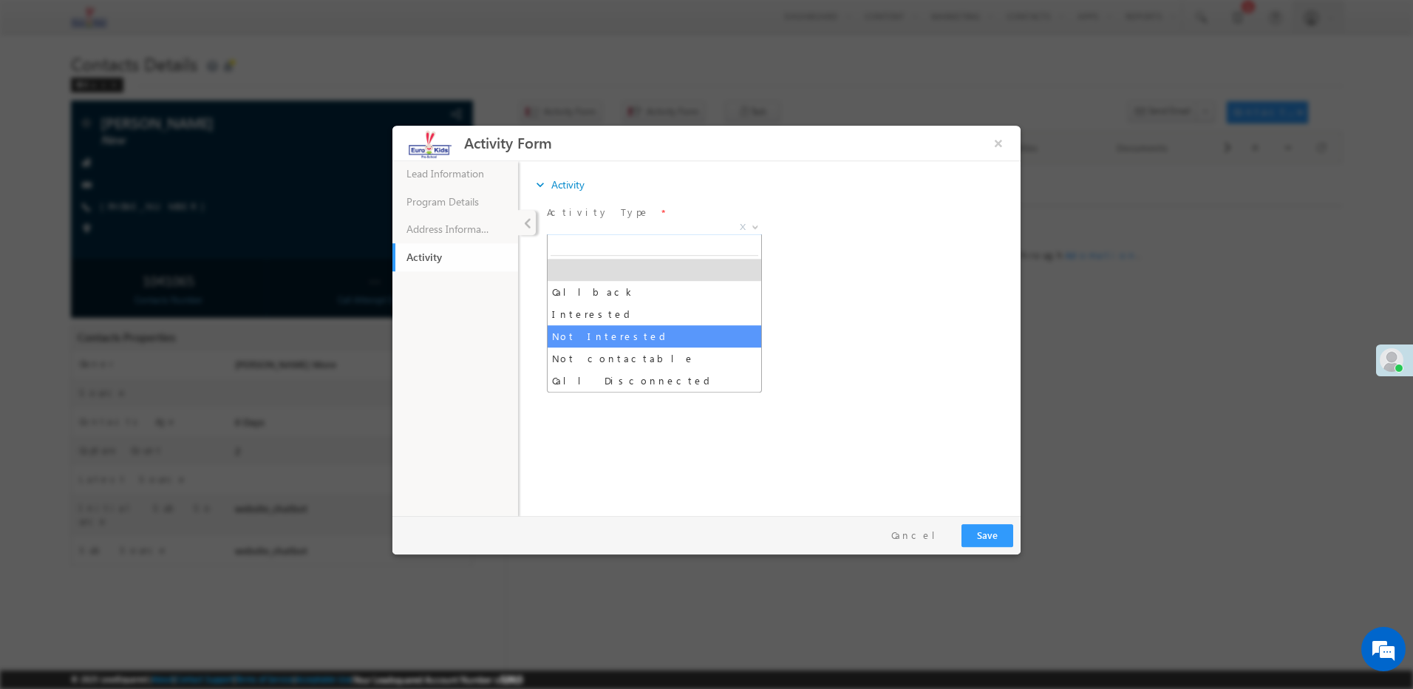
select select "Not Interested"
click at [619, 227] on span "Not Interested" at bounding box center [637, 226] width 180 height 13
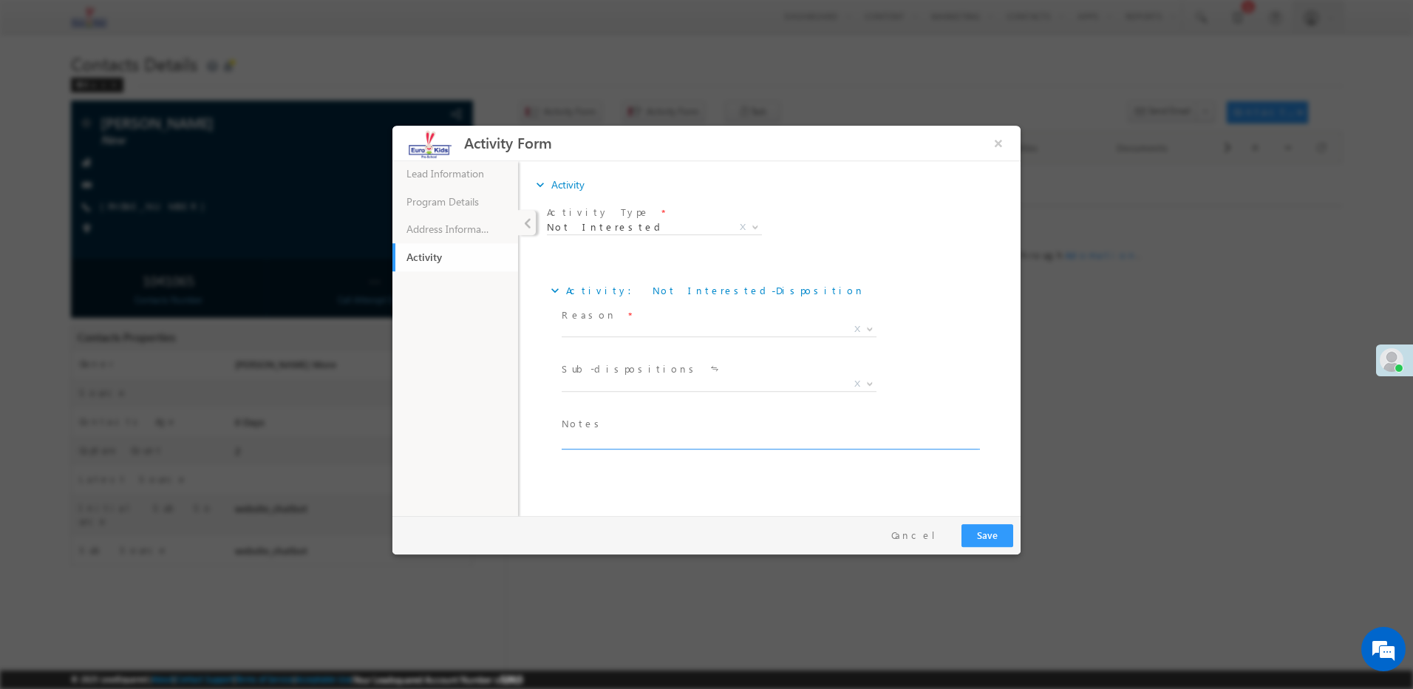
click at [604, 439] on textarea at bounding box center [770, 440] width 416 height 17
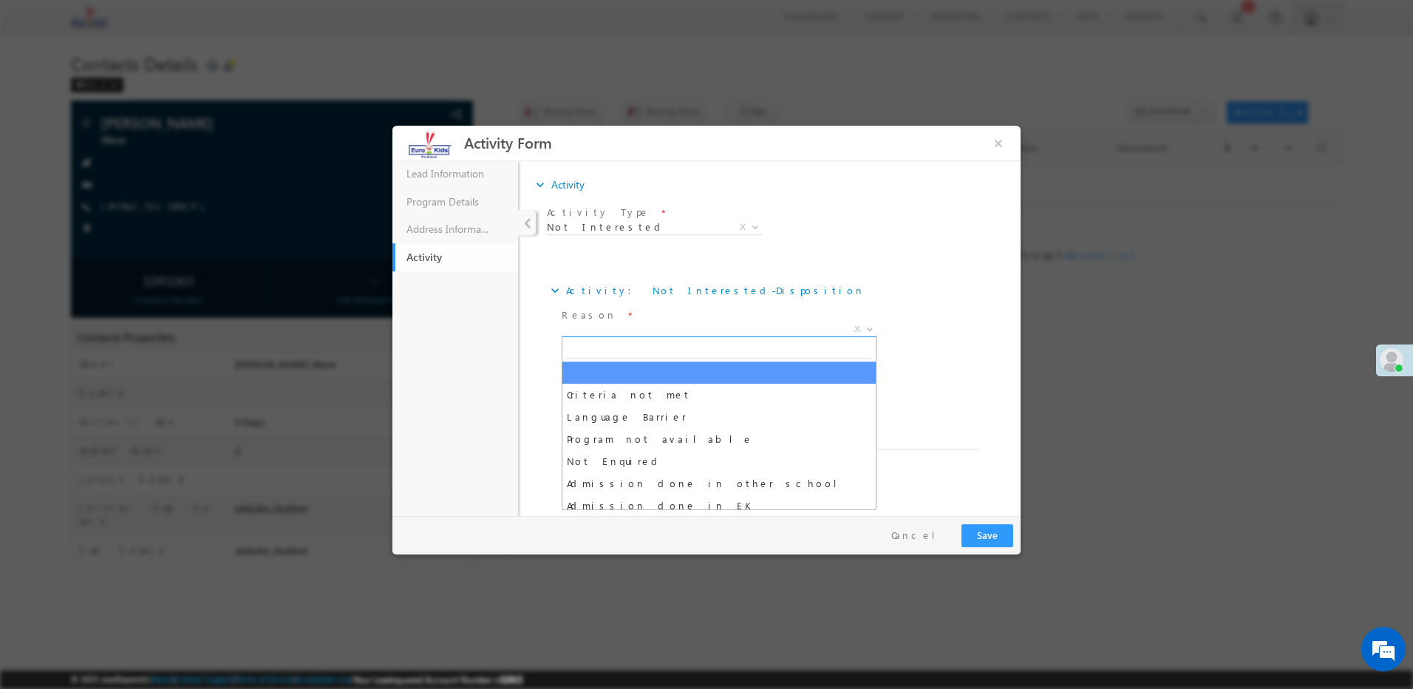
click at [613, 330] on span "X" at bounding box center [719, 329] width 315 height 15
type input "fr"
select select "Franchise / Business Inquiry"
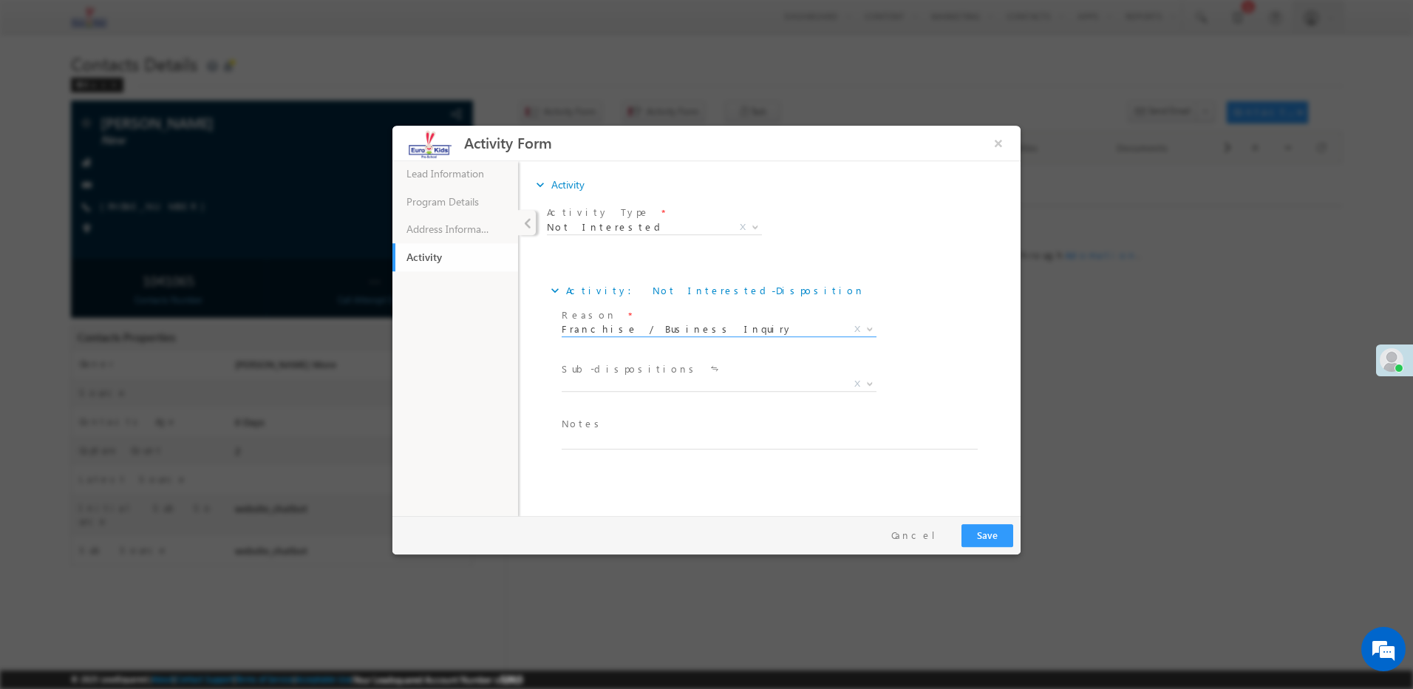
click at [571, 449] on span at bounding box center [766, 457] width 408 height 16
click at [593, 438] on textarea at bounding box center [770, 440] width 416 height 17
type textarea "L"
type textarea "X"
type textarea "c"
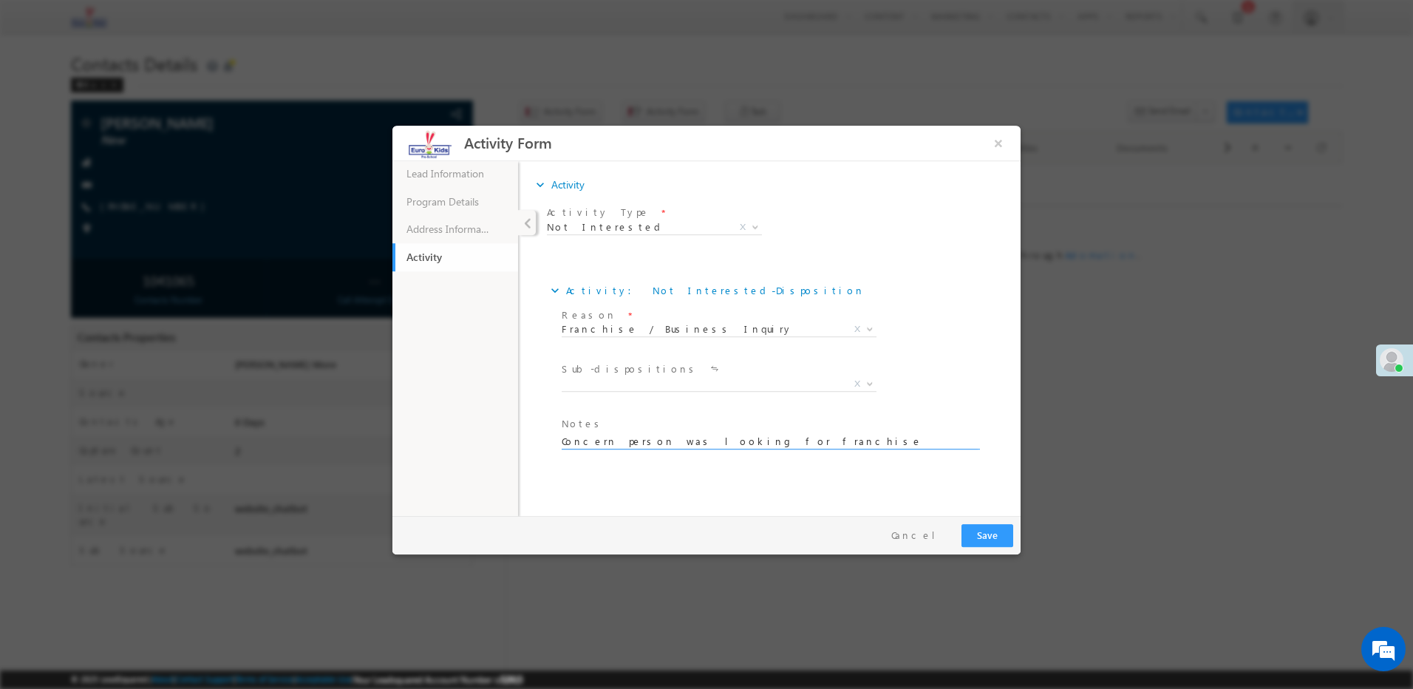
type textarea "Concern person was looking for franchise"
click at [992, 535] on button "Save" at bounding box center [988, 535] width 52 height 23
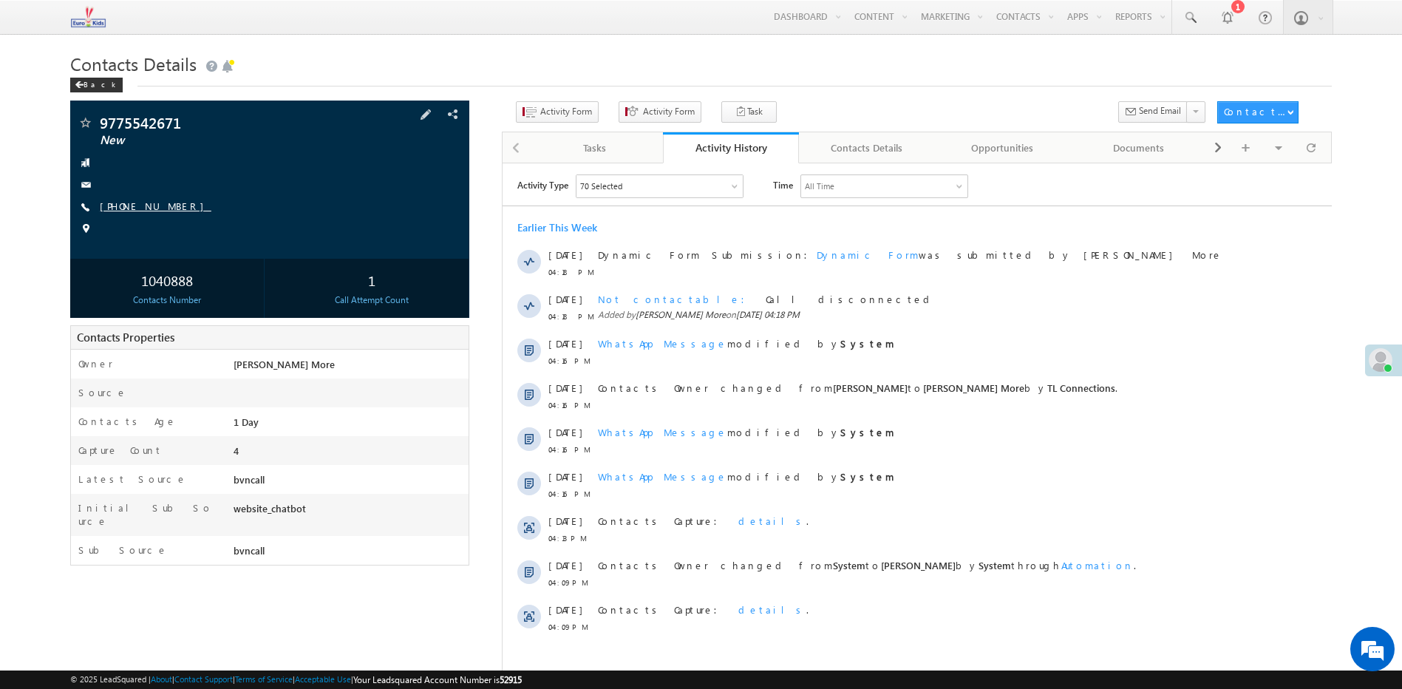
click at [152, 203] on link "[PHONE_NUMBER]" at bounding box center [156, 206] width 112 height 13
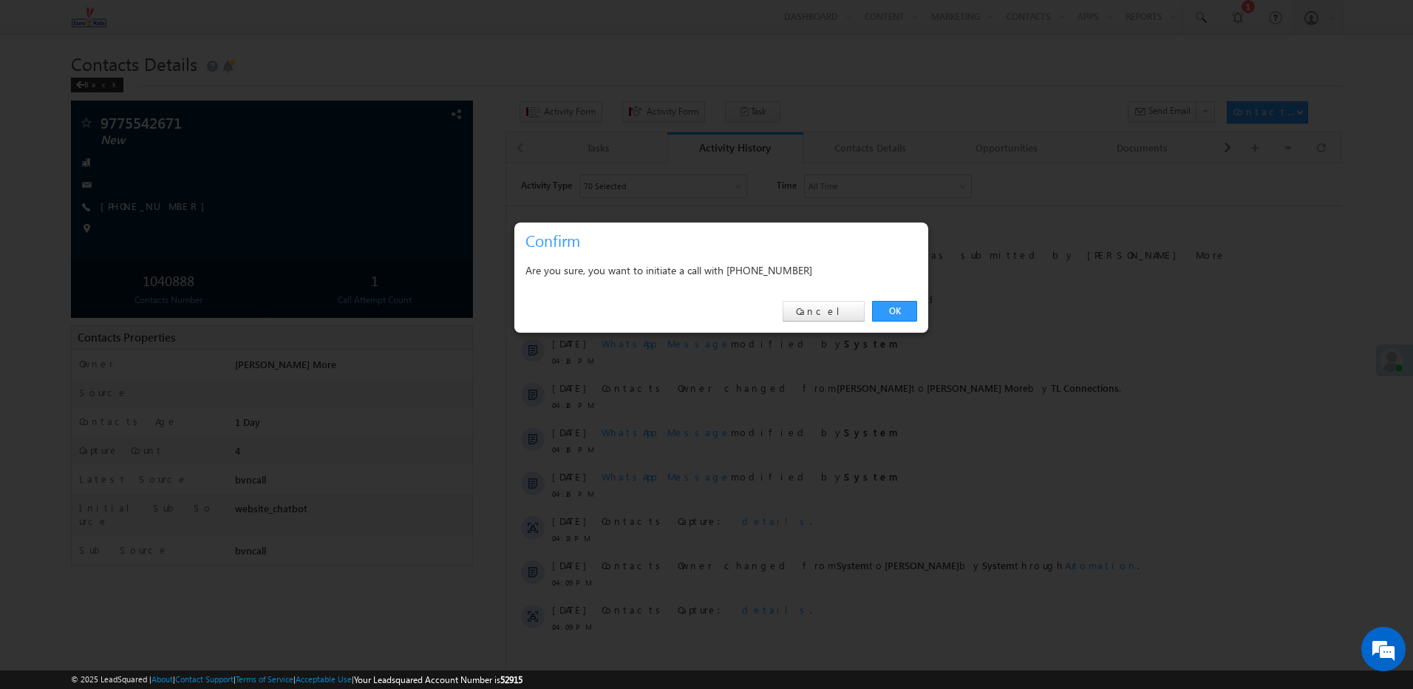
click at [772, 267] on div "Are you sure, you want to initiate a call with [PHONE_NUMBER]" at bounding box center [722, 270] width 392 height 18
copy div "9775542671"
drag, startPoint x: 828, startPoint y: 308, endPoint x: 325, endPoint y: 143, distance: 529.0
click at [828, 308] on link "Cancel" at bounding box center [824, 311] width 82 height 21
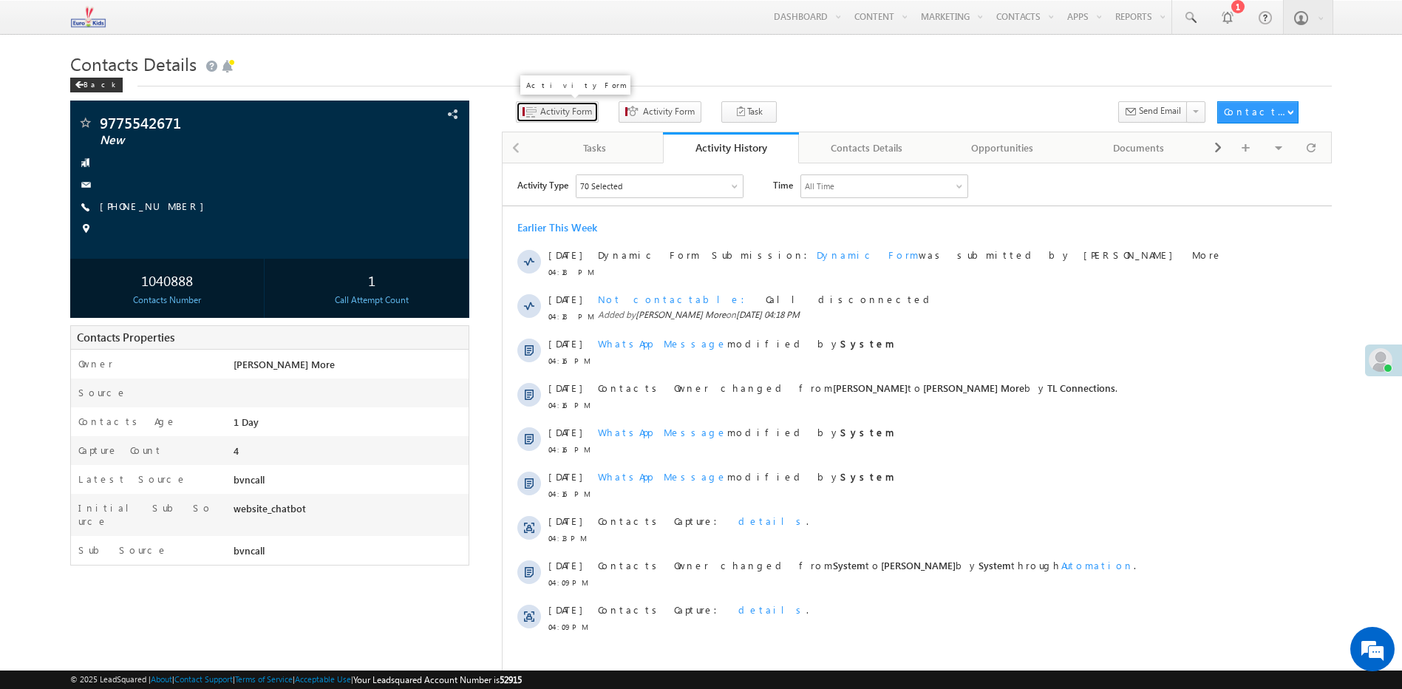
click at [526, 113] on icon "button" at bounding box center [531, 113] width 12 height 14
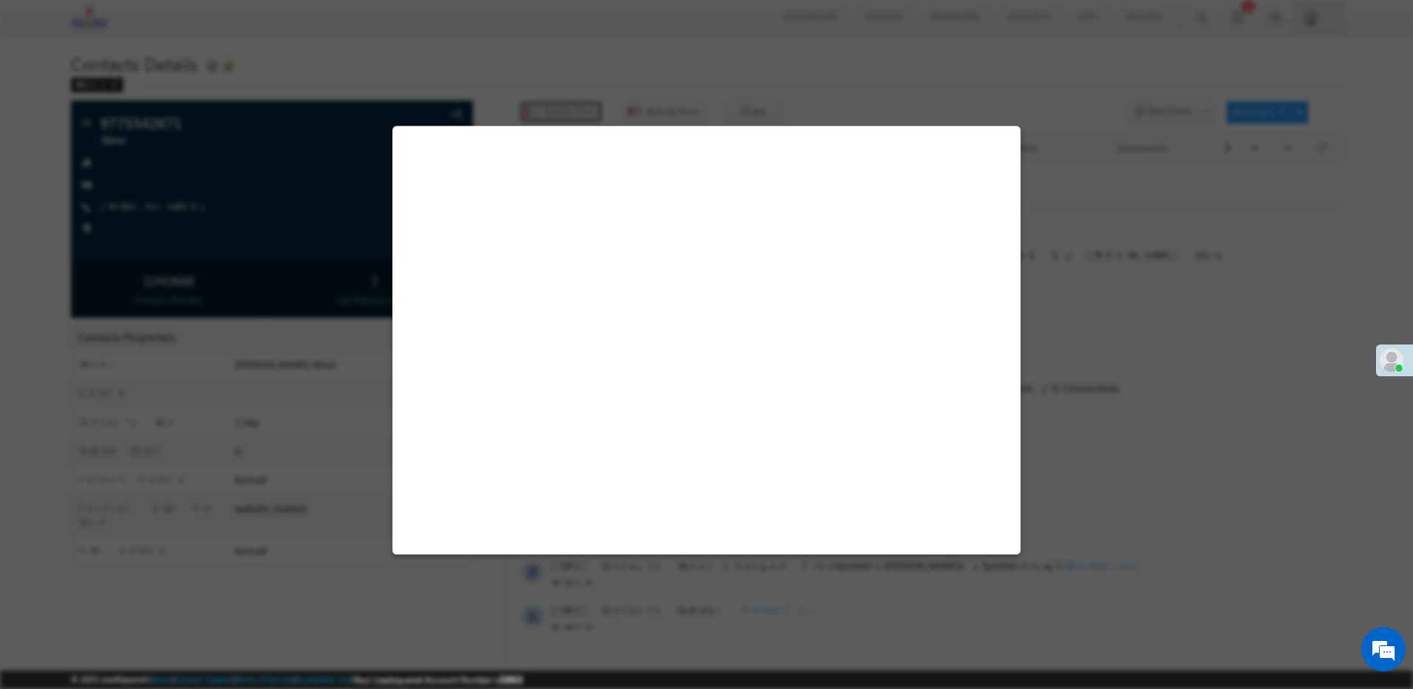
select select "Admissions"
select select "bvncall"
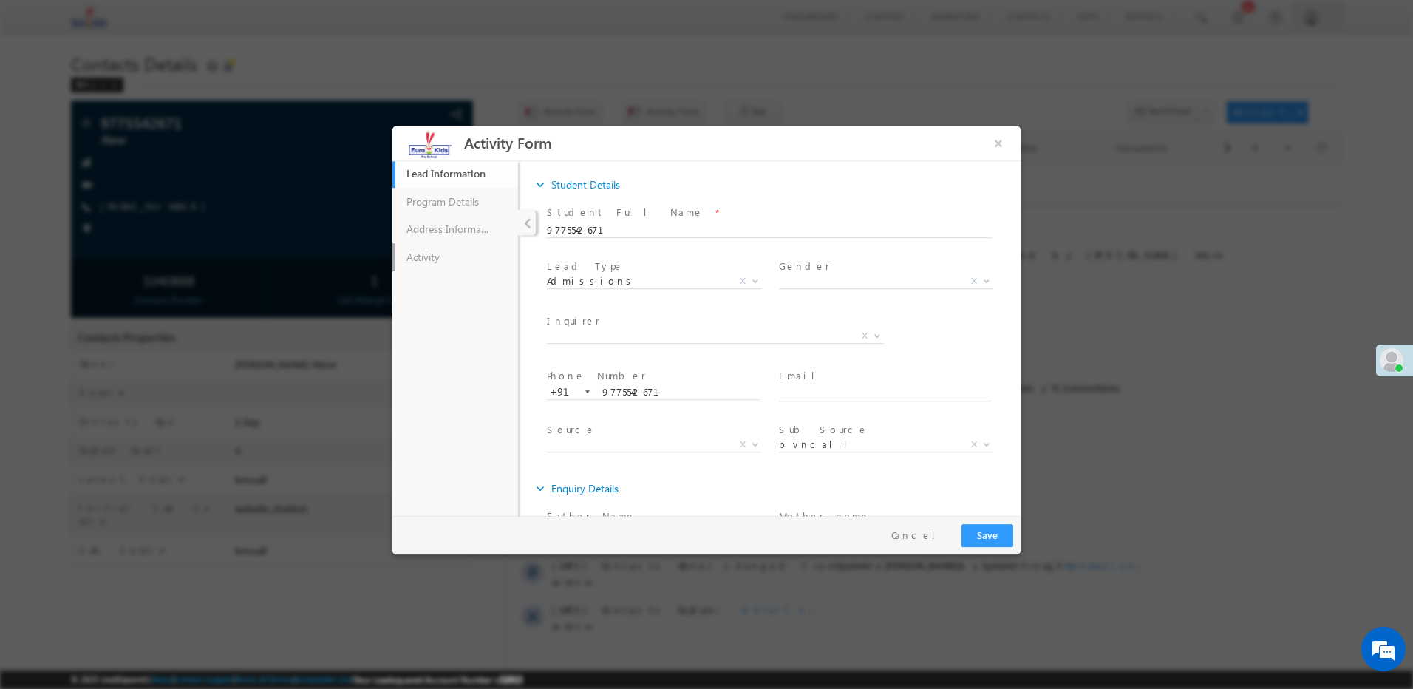
click at [464, 260] on link "Activity" at bounding box center [456, 257] width 126 height 28
click at [611, 336] on span "X" at bounding box center [662, 332] width 200 height 15
paste textarea "Call disconnected"
click at [596, 390] on textarea at bounding box center [770, 386] width 416 height 17
type textarea "Call disconnected"
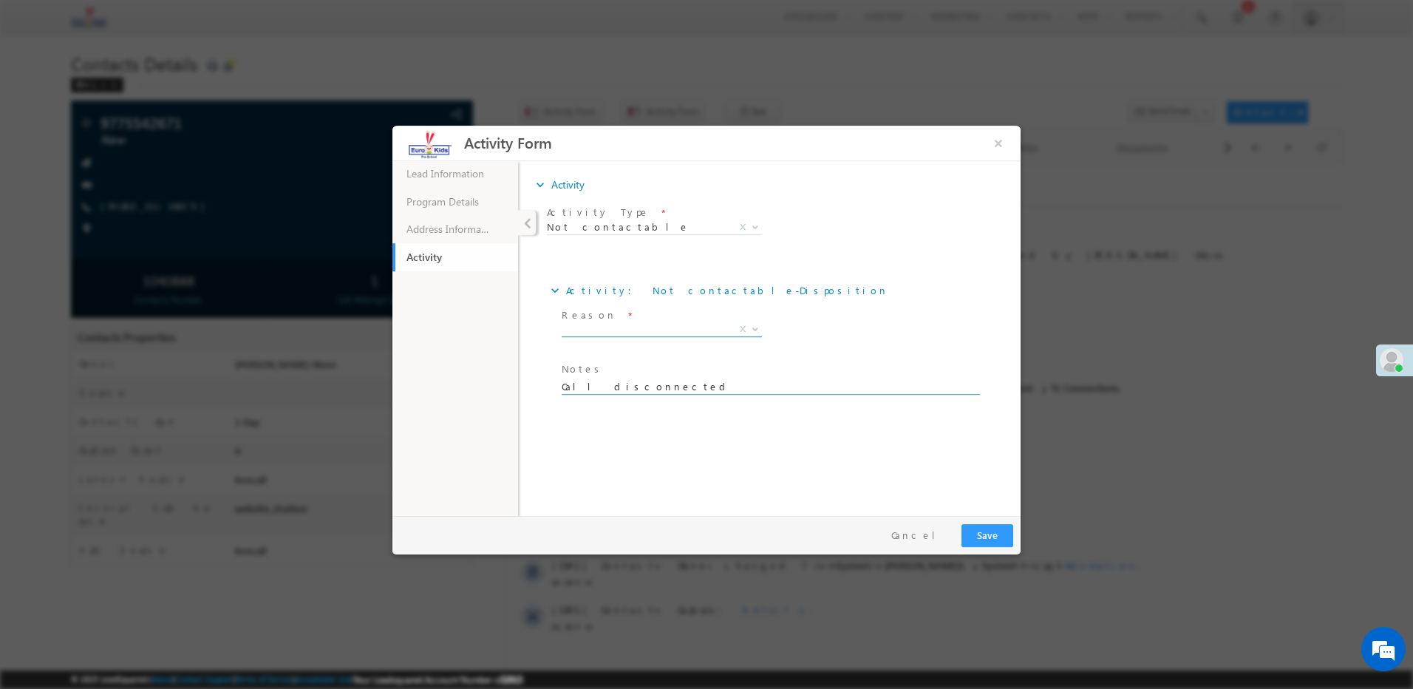
click at [608, 325] on span "X" at bounding box center [662, 329] width 200 height 15
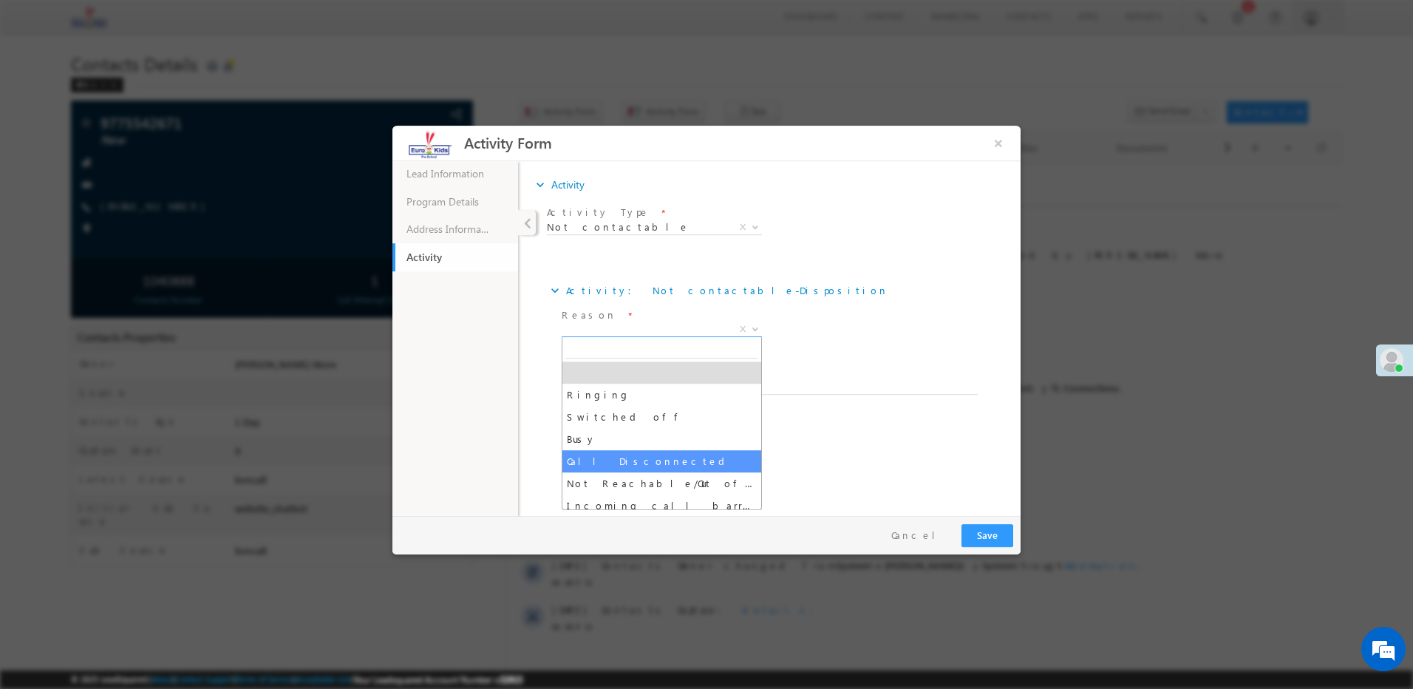
select select "Call Disconnected"
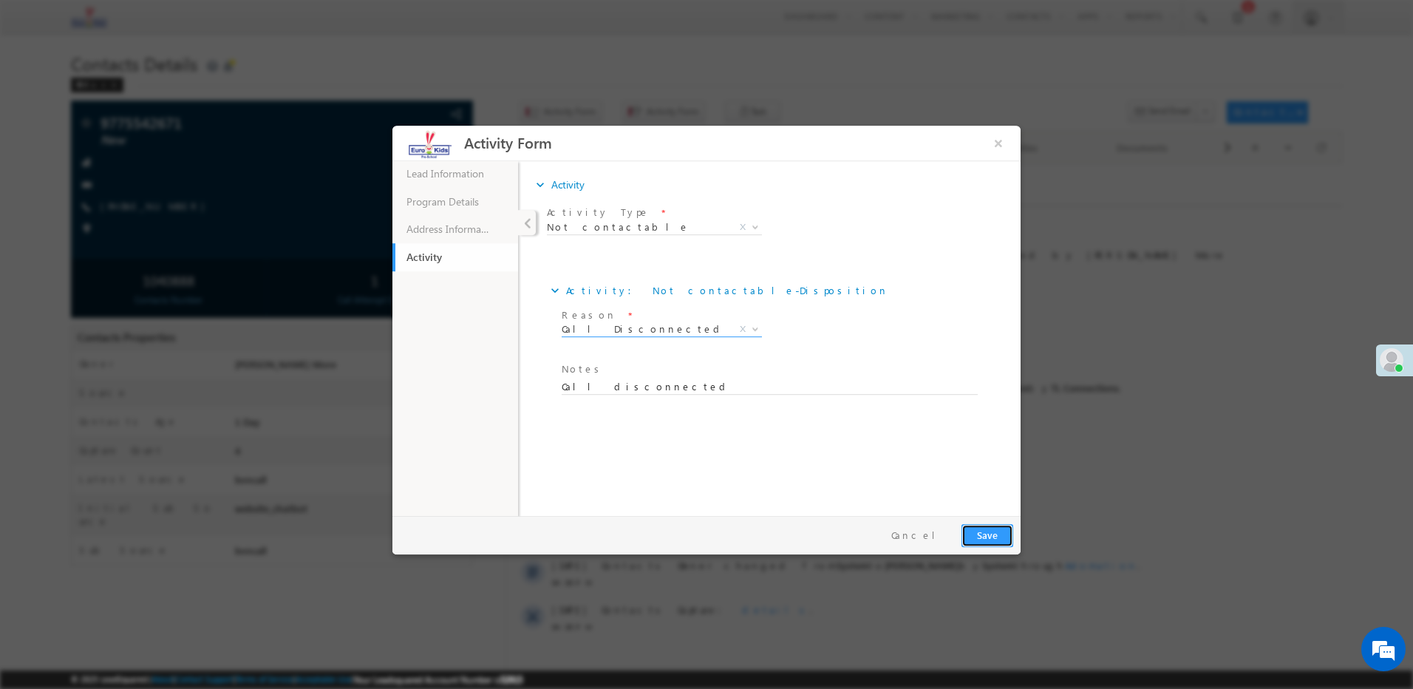
click at [989, 537] on button "Save" at bounding box center [988, 535] width 52 height 23
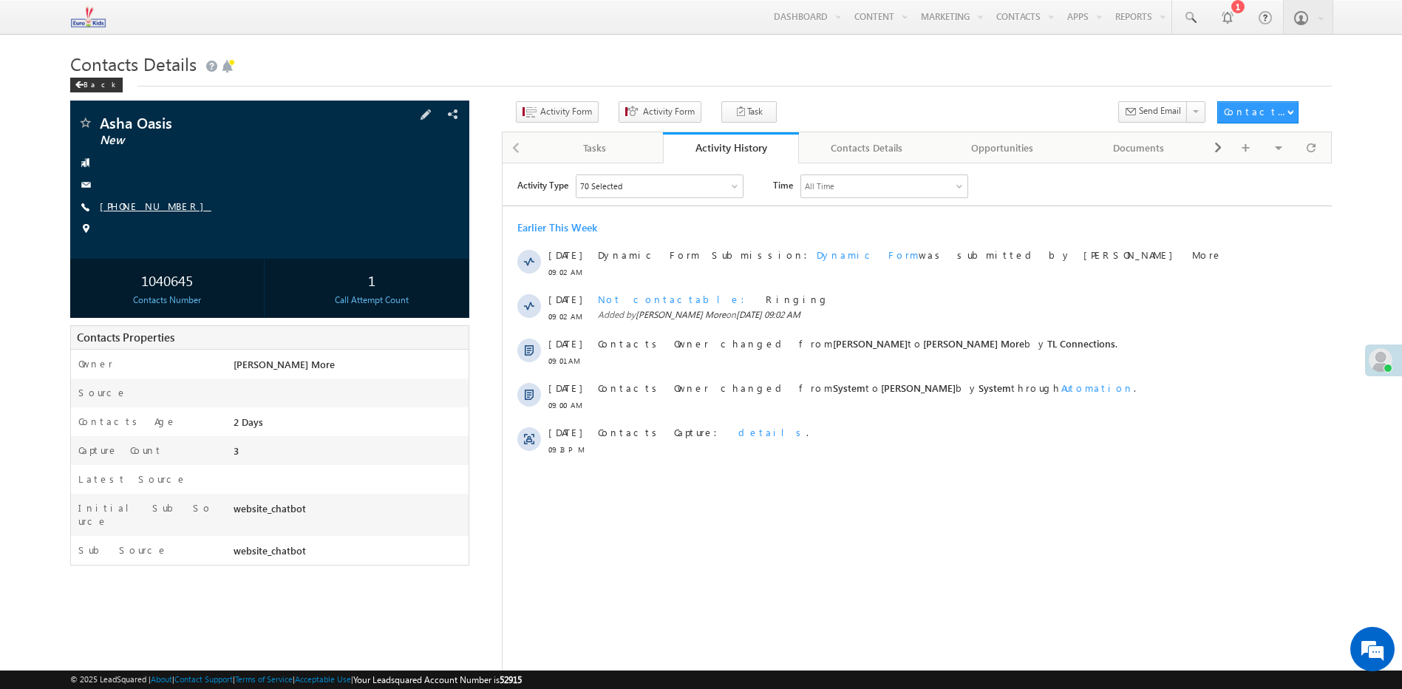
click at [159, 210] on link "[PHONE_NUMBER]" at bounding box center [156, 206] width 112 height 13
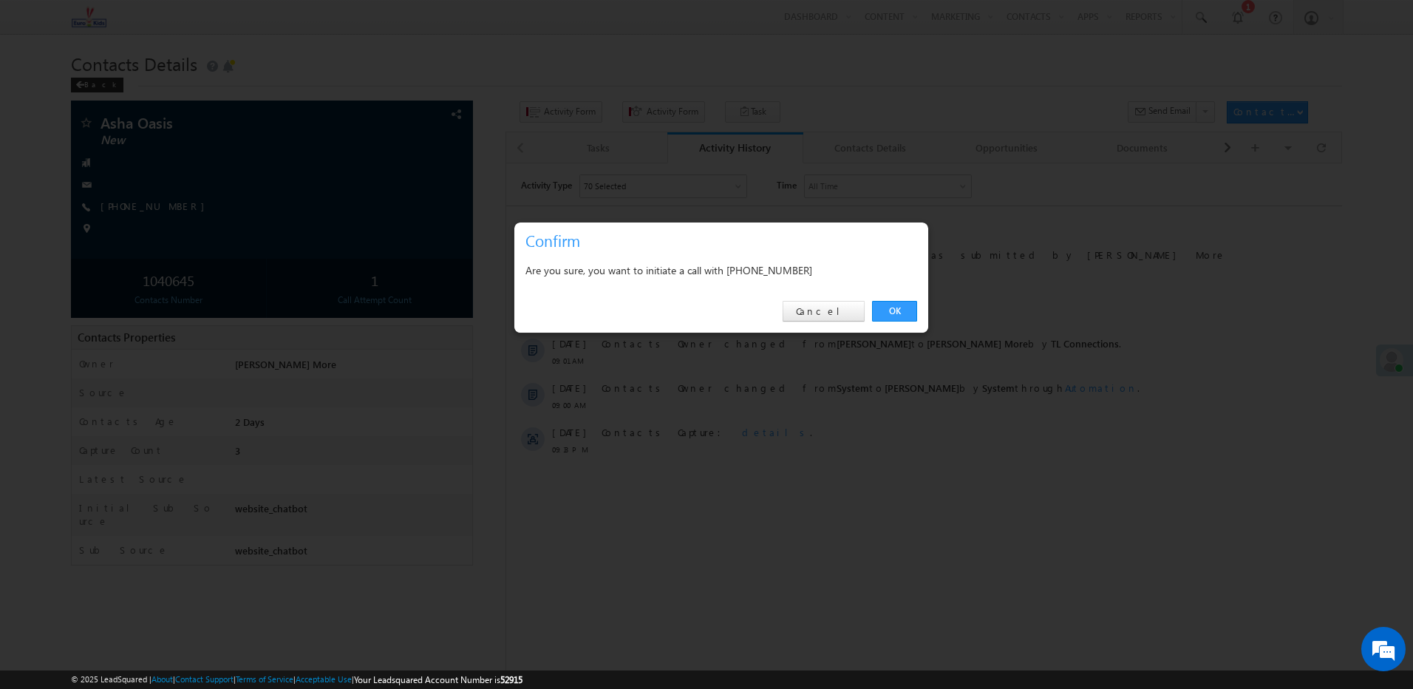
click at [778, 270] on div "Are you sure, you want to initiate a call with [PHONE_NUMBER]" at bounding box center [722, 270] width 392 height 18
copy div "7414973247"
drag, startPoint x: 822, startPoint y: 316, endPoint x: 292, endPoint y: 145, distance: 557.1
click at [822, 316] on link "Cancel" at bounding box center [824, 311] width 82 height 21
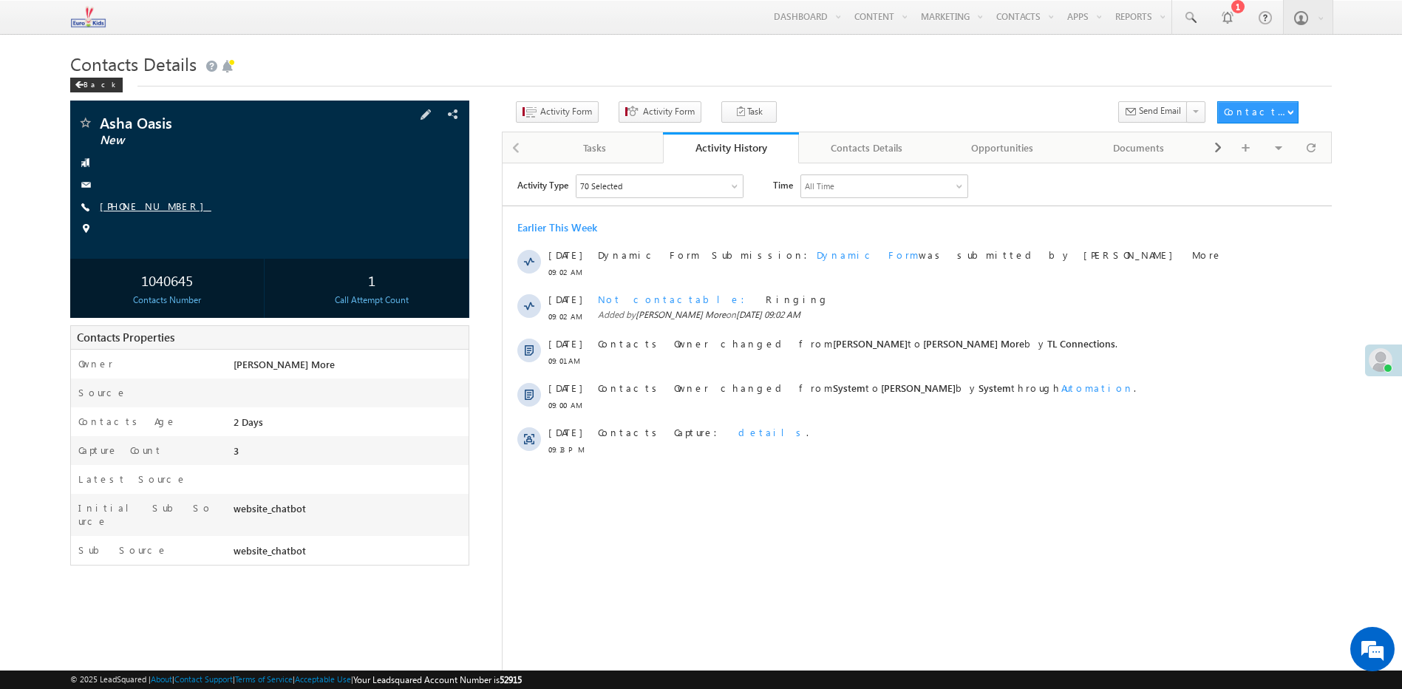
click at [146, 207] on link "[PHONE_NUMBER]" at bounding box center [156, 206] width 112 height 13
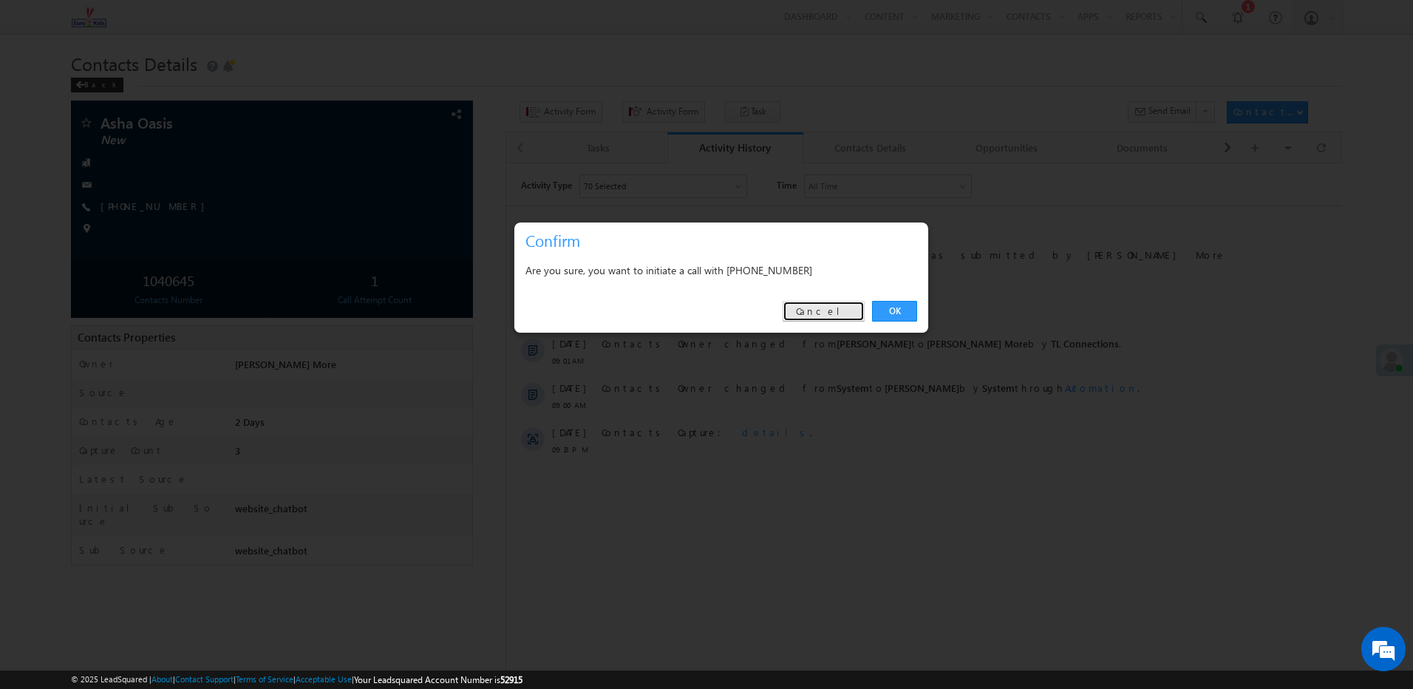
click at [832, 309] on link "Cancel" at bounding box center [824, 311] width 82 height 21
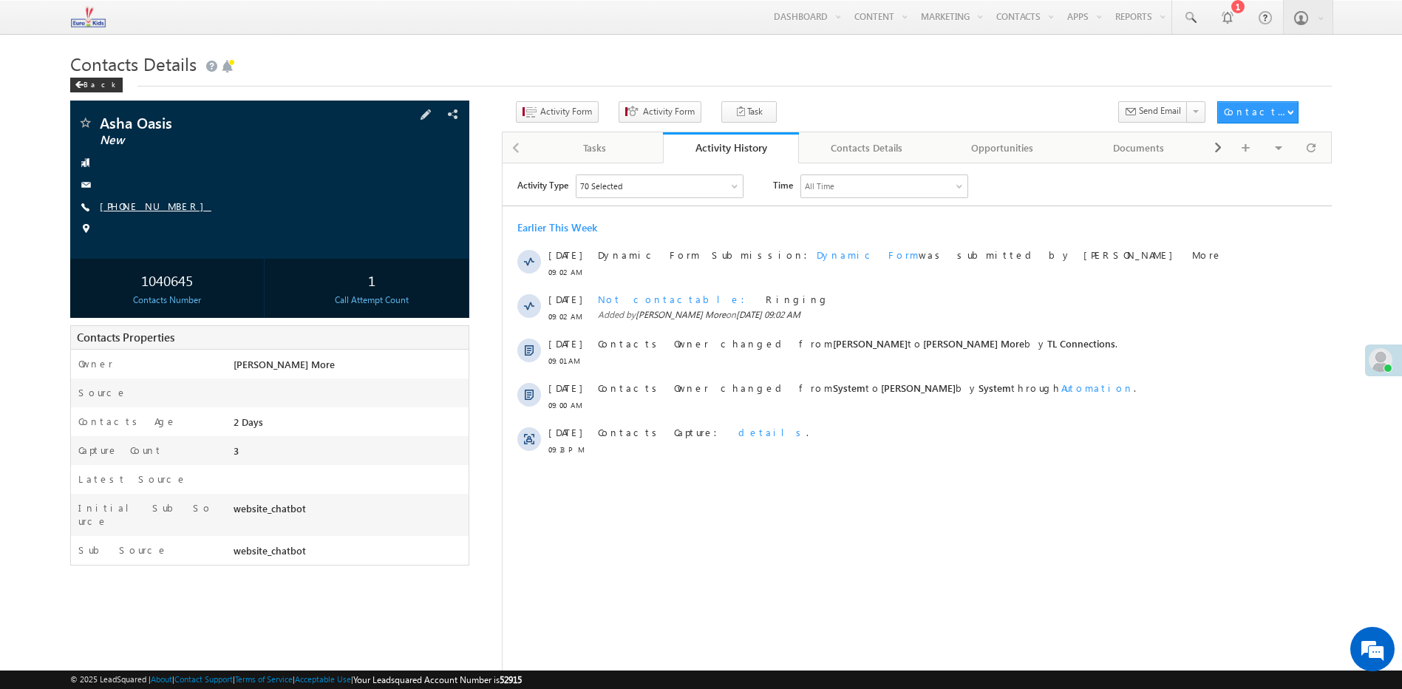
click at [145, 201] on link "[PHONE_NUMBER]" at bounding box center [156, 206] width 112 height 13
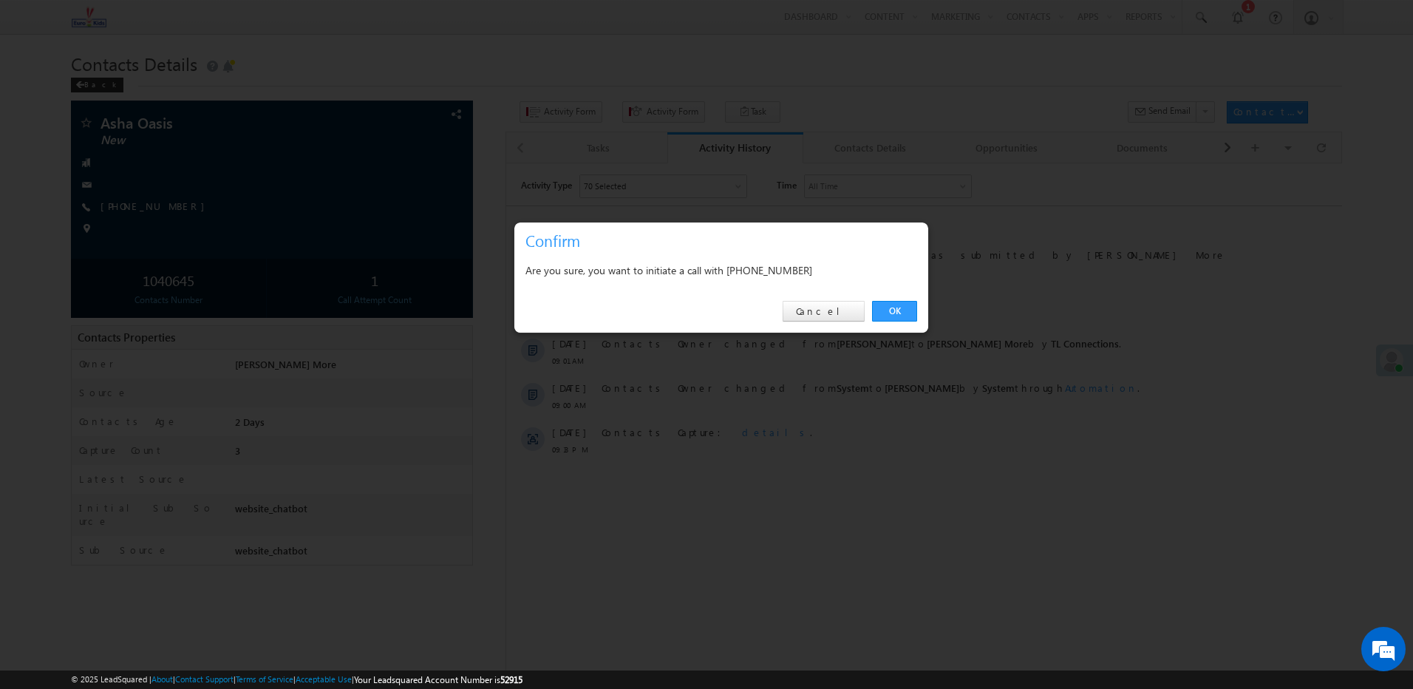
click at [777, 274] on div "Are you sure, you want to initiate a call with [PHONE_NUMBER]" at bounding box center [722, 270] width 392 height 18
copy div "7414973247"
click at [826, 307] on link "Cancel" at bounding box center [824, 311] width 82 height 21
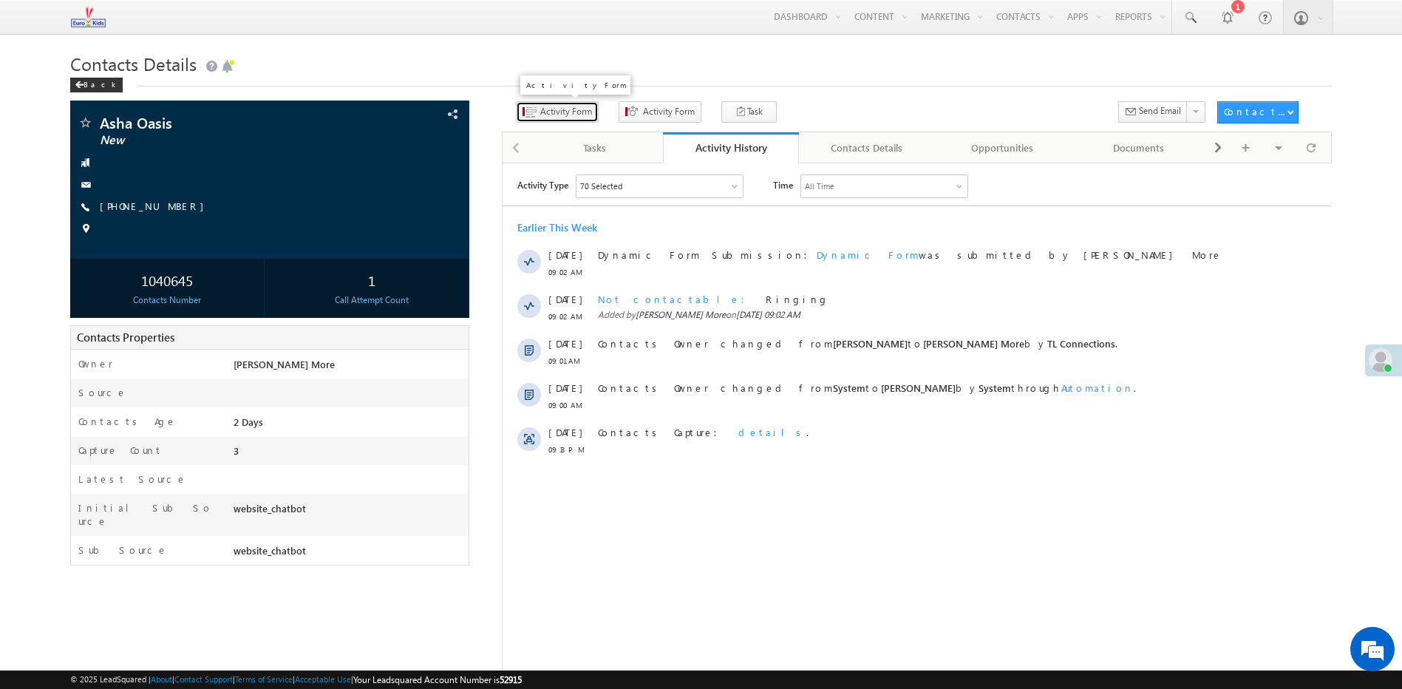
click at [540, 121] on button "Activity Form" at bounding box center [557, 111] width 83 height 21
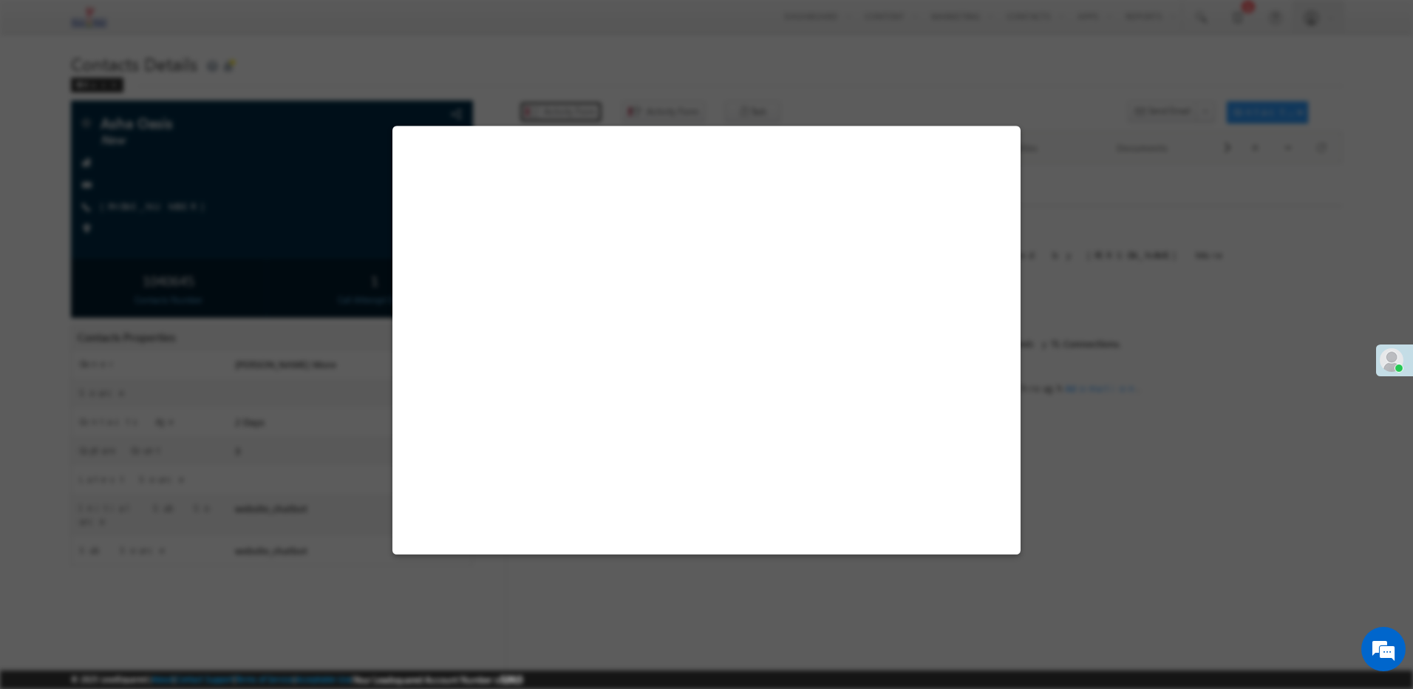
select select "Admissions"
select select "website_chatbot"
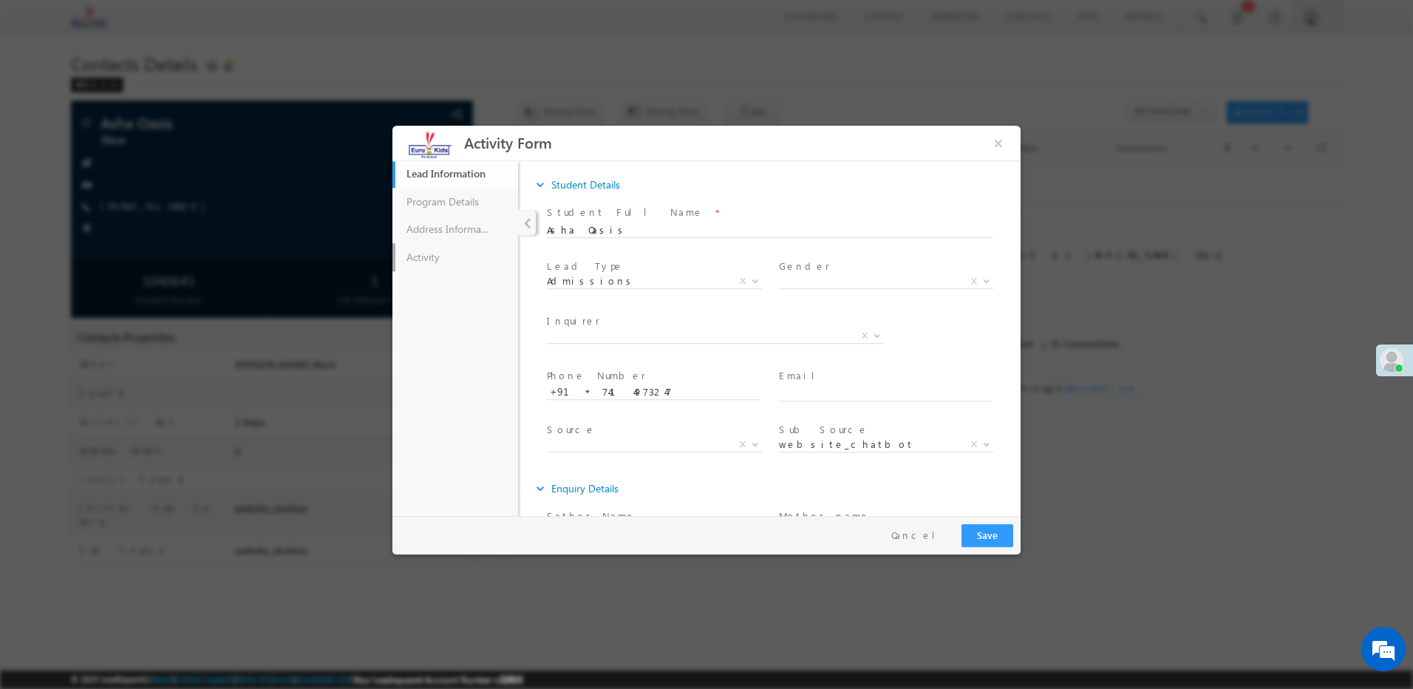
click at [455, 243] on link "Activity" at bounding box center [456, 257] width 126 height 28
click at [463, 264] on link "Activity" at bounding box center [456, 257] width 126 height 28
click at [591, 390] on textarea at bounding box center [770, 386] width 416 height 17
click at [596, 378] on textarea at bounding box center [770, 386] width 416 height 17
paste textarea "Ringing"
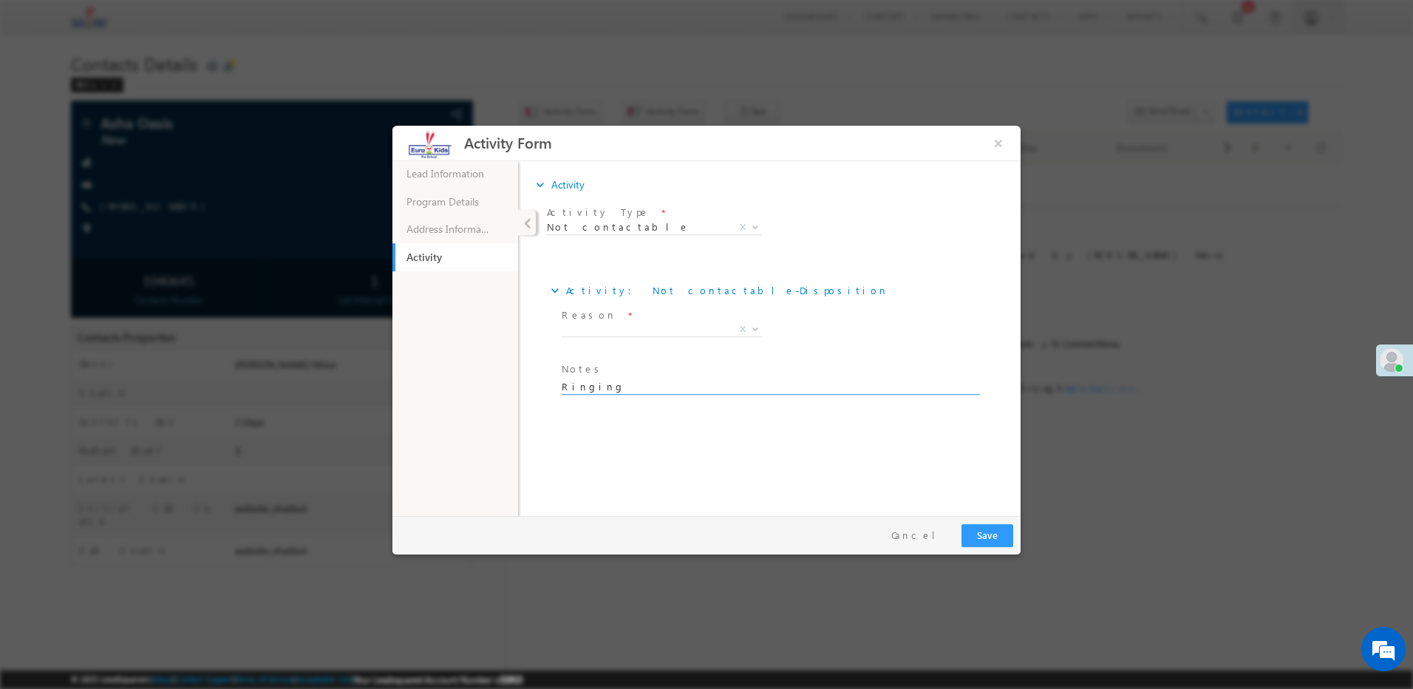
type textarea "Ringing"
click at [605, 340] on span at bounding box center [662, 347] width 200 height 16
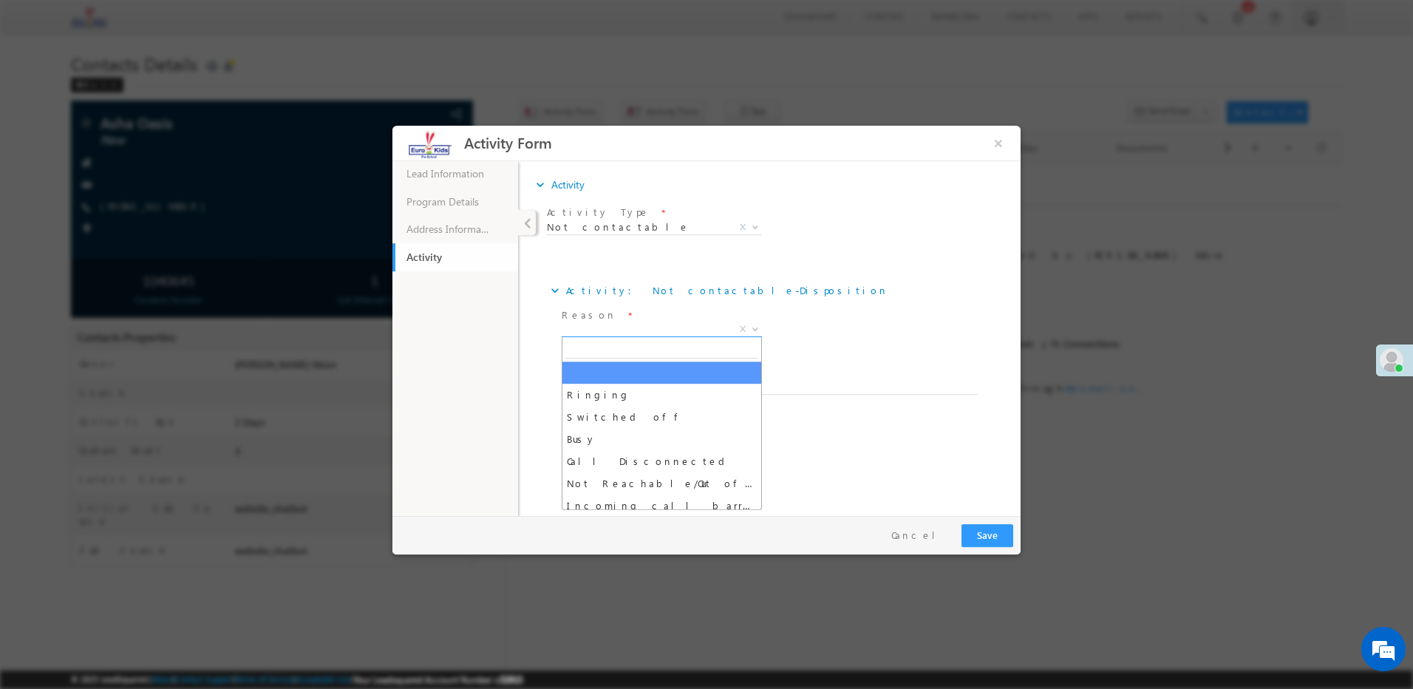
click at [611, 335] on span "X" at bounding box center [662, 329] width 200 height 15
select select "Ringing"
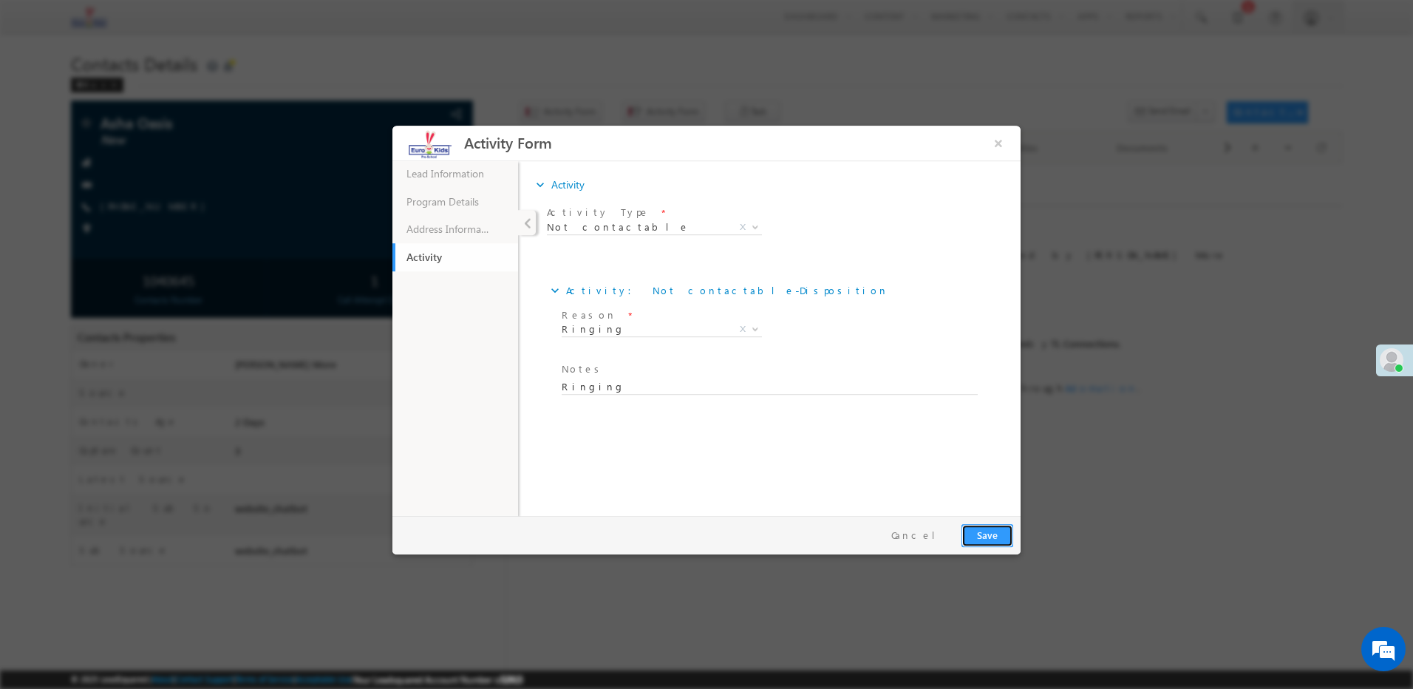
click at [996, 538] on button "Save" at bounding box center [988, 535] width 52 height 23
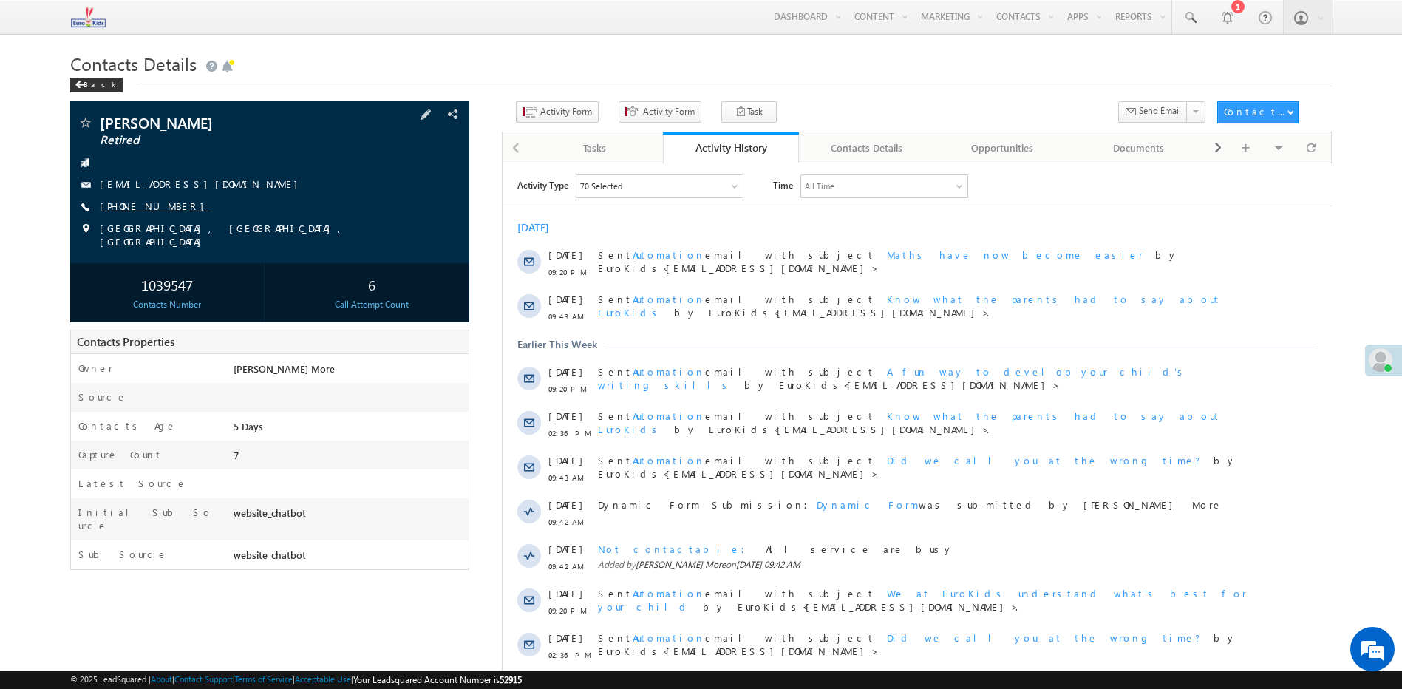
click at [155, 211] on link "[PHONE_NUMBER]" at bounding box center [156, 206] width 112 height 13
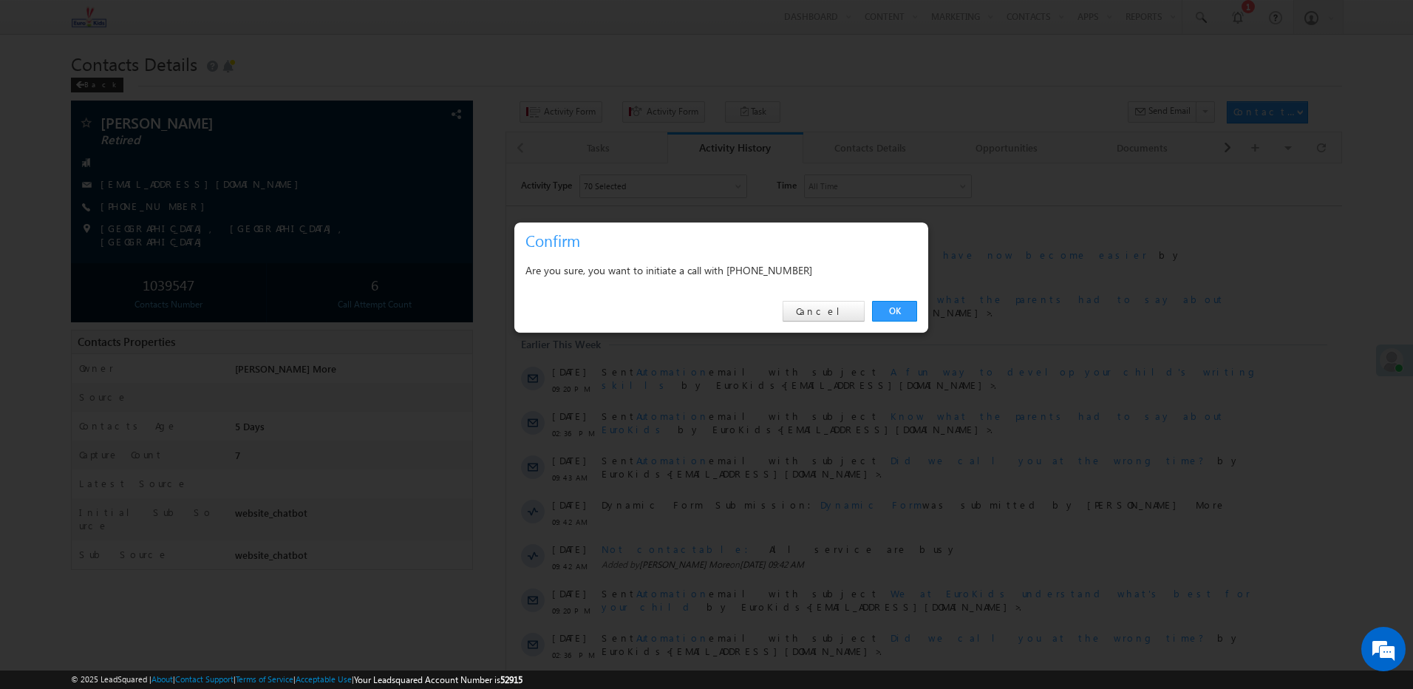
click at [790, 274] on div "Are you sure, you want to initiate a call with [PHONE_NUMBER]" at bounding box center [722, 270] width 392 height 18
copy div "9389757604"
click at [824, 309] on link "Cancel" at bounding box center [824, 311] width 82 height 21
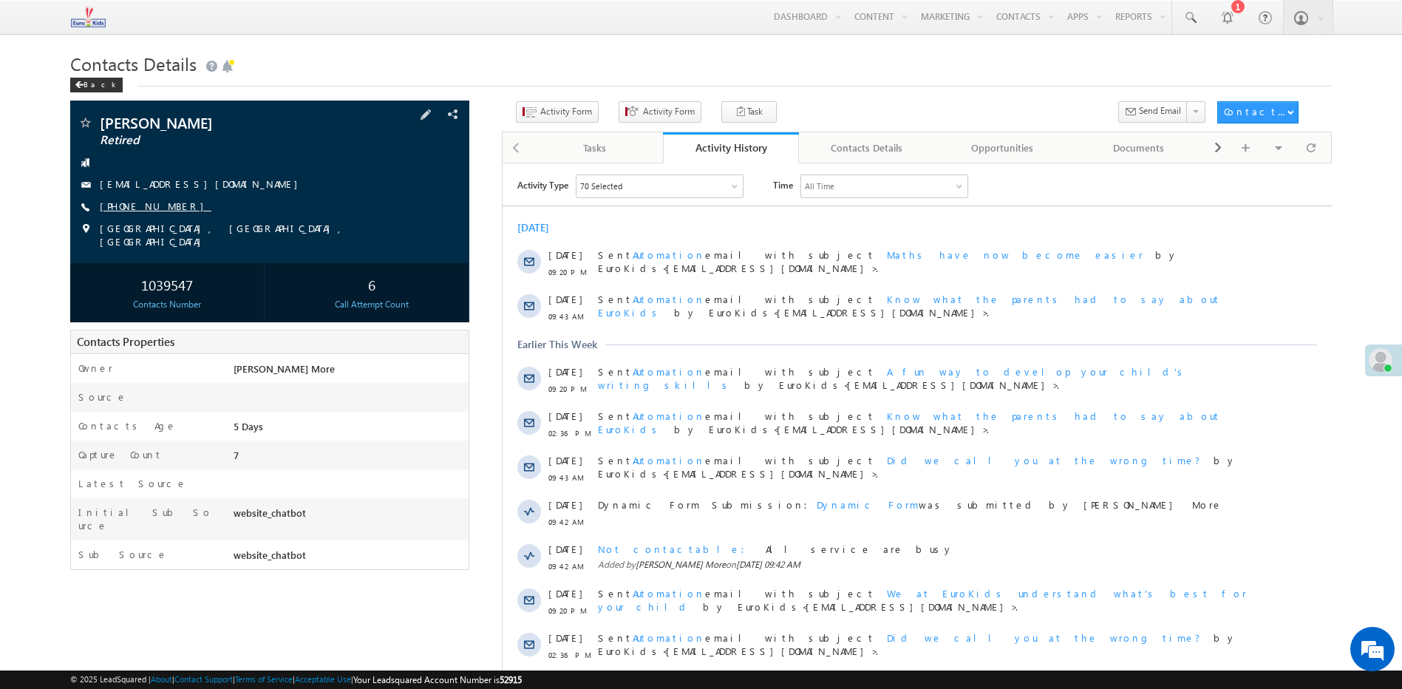
click at [158, 205] on link "[PHONE_NUMBER]" at bounding box center [156, 206] width 112 height 13
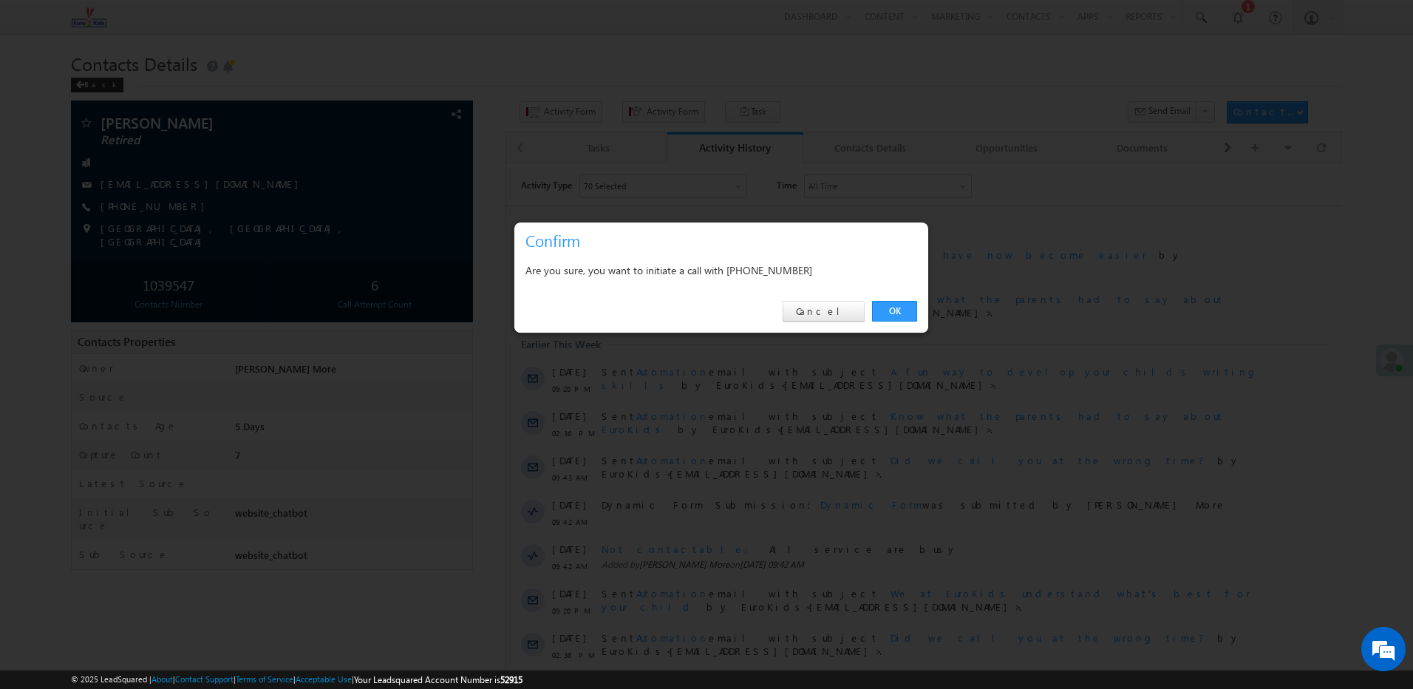
click at [754, 269] on div "Are you sure, you want to initiate a call with [PHONE_NUMBER]" at bounding box center [722, 270] width 392 height 18
copy div "9389757604"
click at [757, 316] on div "OK Cancel" at bounding box center [722, 312] width 414 height 42
click at [788, 269] on div "Are you sure, you want to initiate a call with [PHONE_NUMBER]" at bounding box center [722, 270] width 392 height 18
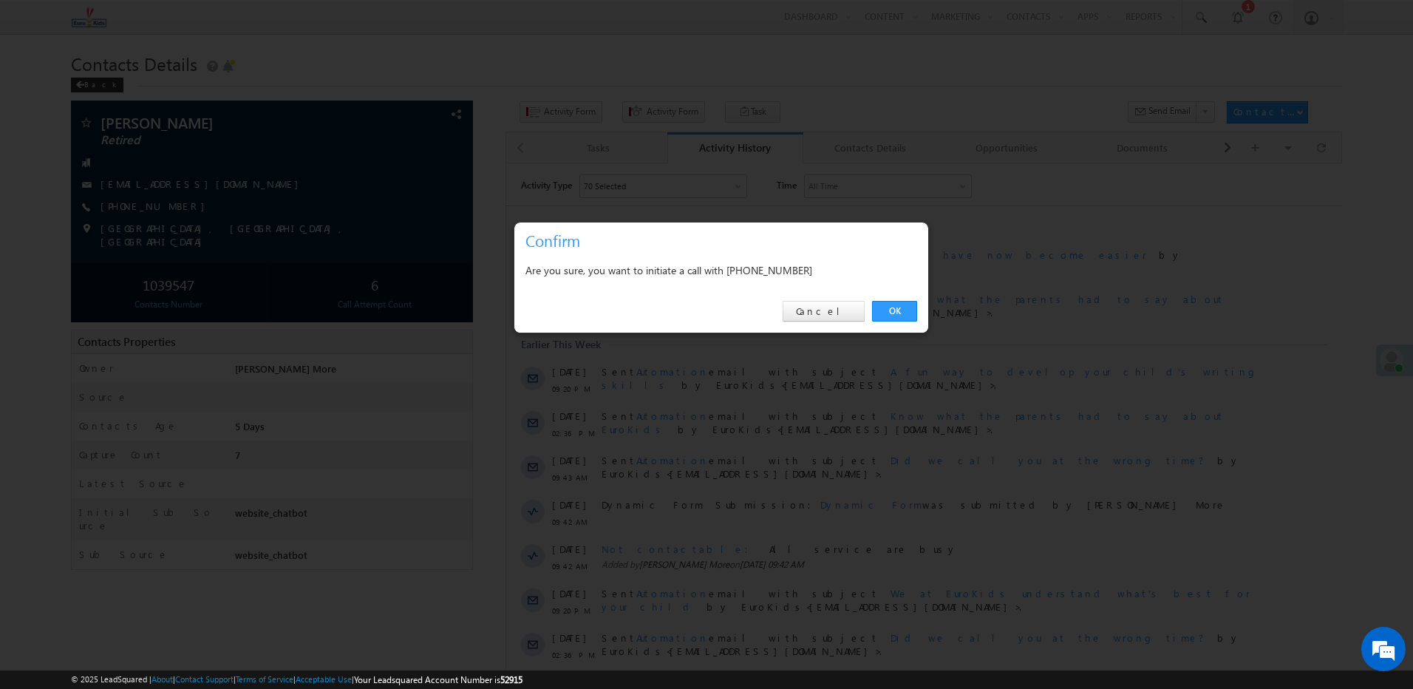
click at [778, 271] on div "Are you sure, you want to initiate a call with +91-9389757604" at bounding box center [722, 270] width 392 height 18
copy div "9389757604"
click at [759, 343] on div at bounding box center [706, 344] width 1413 height 689
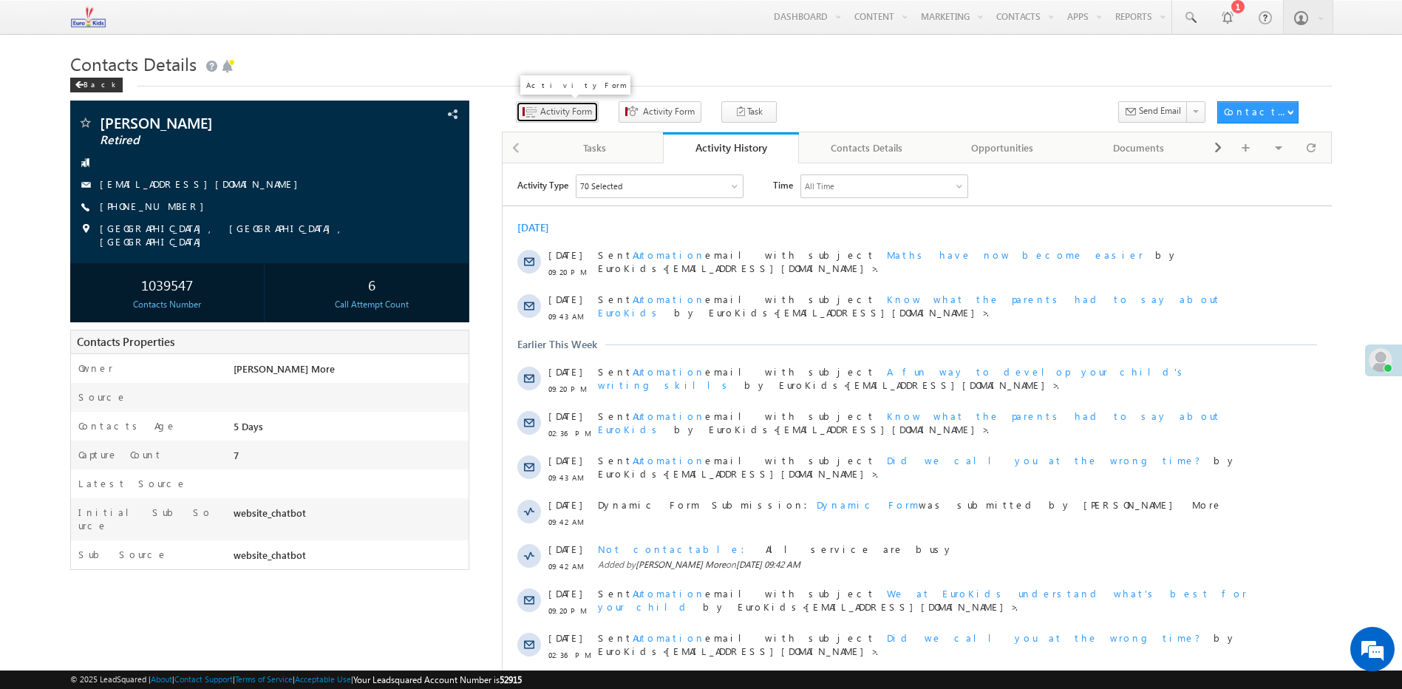
click at [540, 117] on span "Activity Form" at bounding box center [566, 111] width 52 height 13
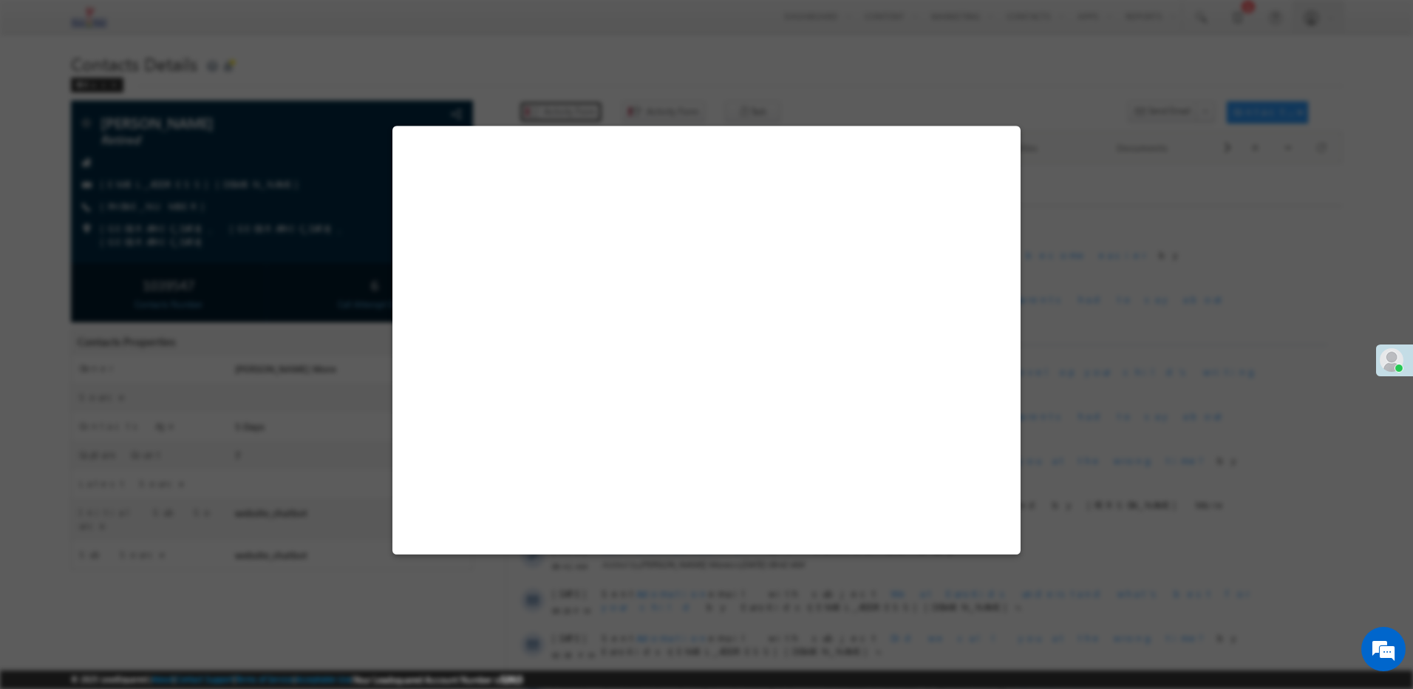
select select "Admissions"
select select "false"
select select "website_chatbot"
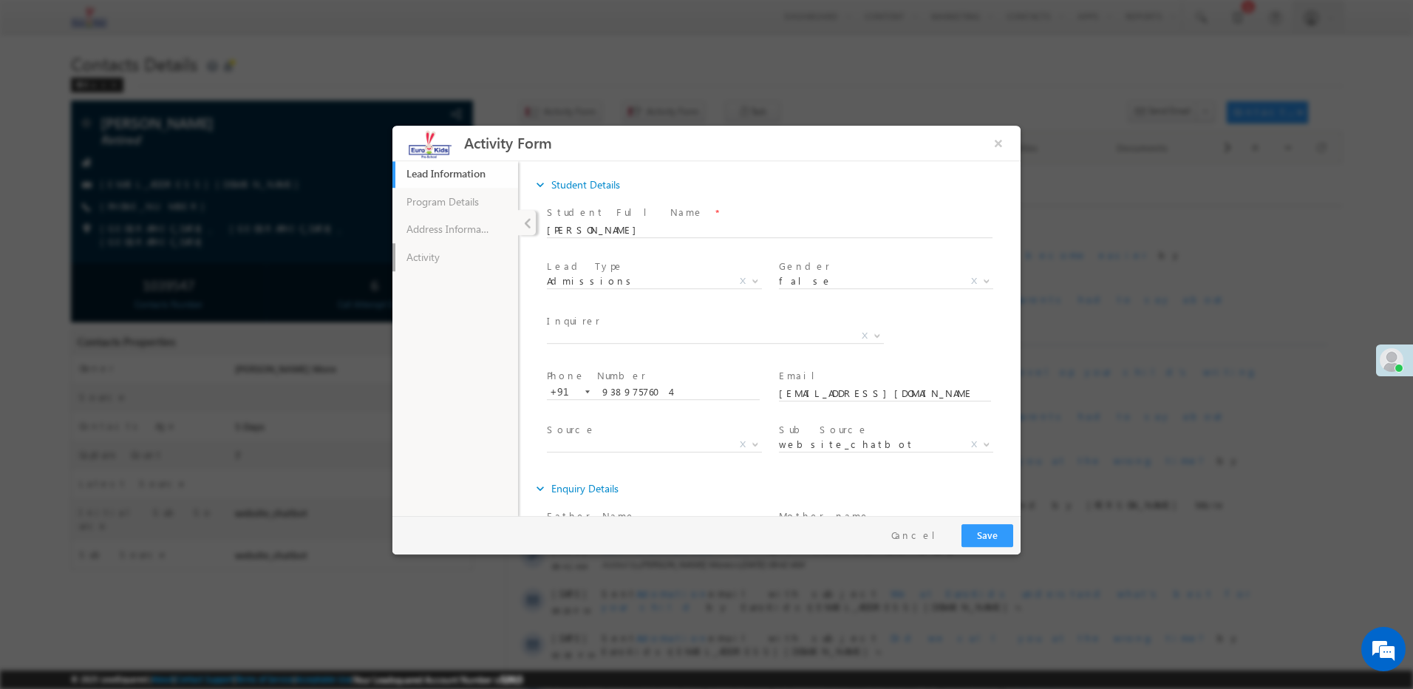
click at [433, 248] on link "Activity" at bounding box center [456, 257] width 126 height 28
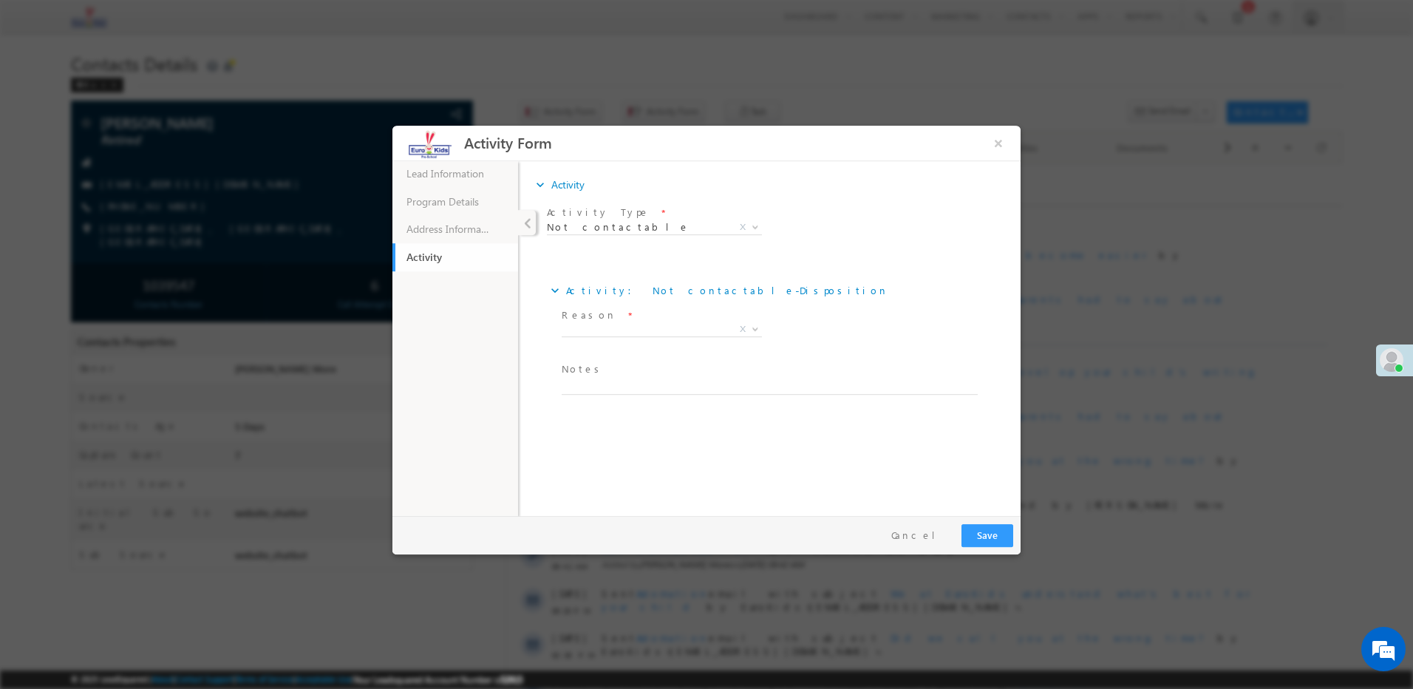
drag, startPoint x: 587, startPoint y: 366, endPoint x: 589, endPoint y: 378, distance: 12.0
click at [589, 377] on span "Notes *" at bounding box center [766, 369] width 408 height 16
paste textarea "Switched off"
click at [589, 384] on textarea at bounding box center [770, 386] width 416 height 17
type textarea "Switched off"
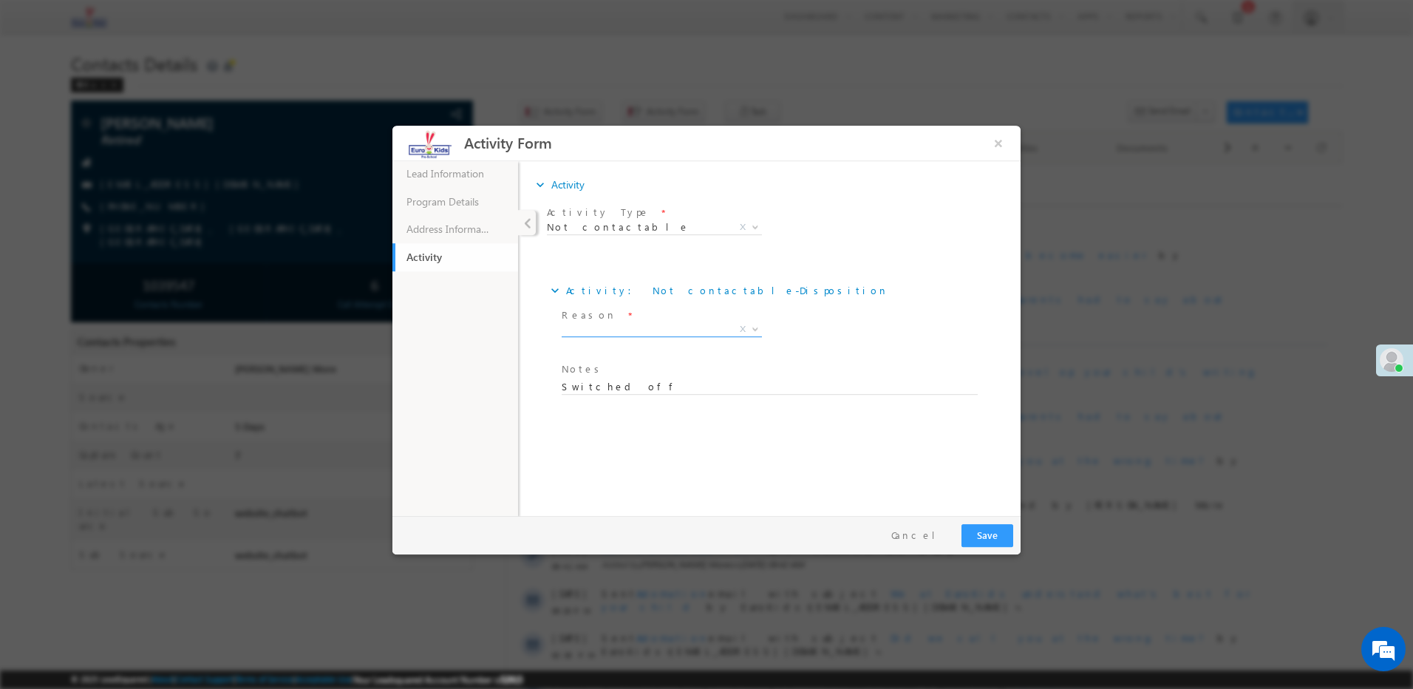
click at [617, 337] on span "X" at bounding box center [662, 332] width 200 height 15
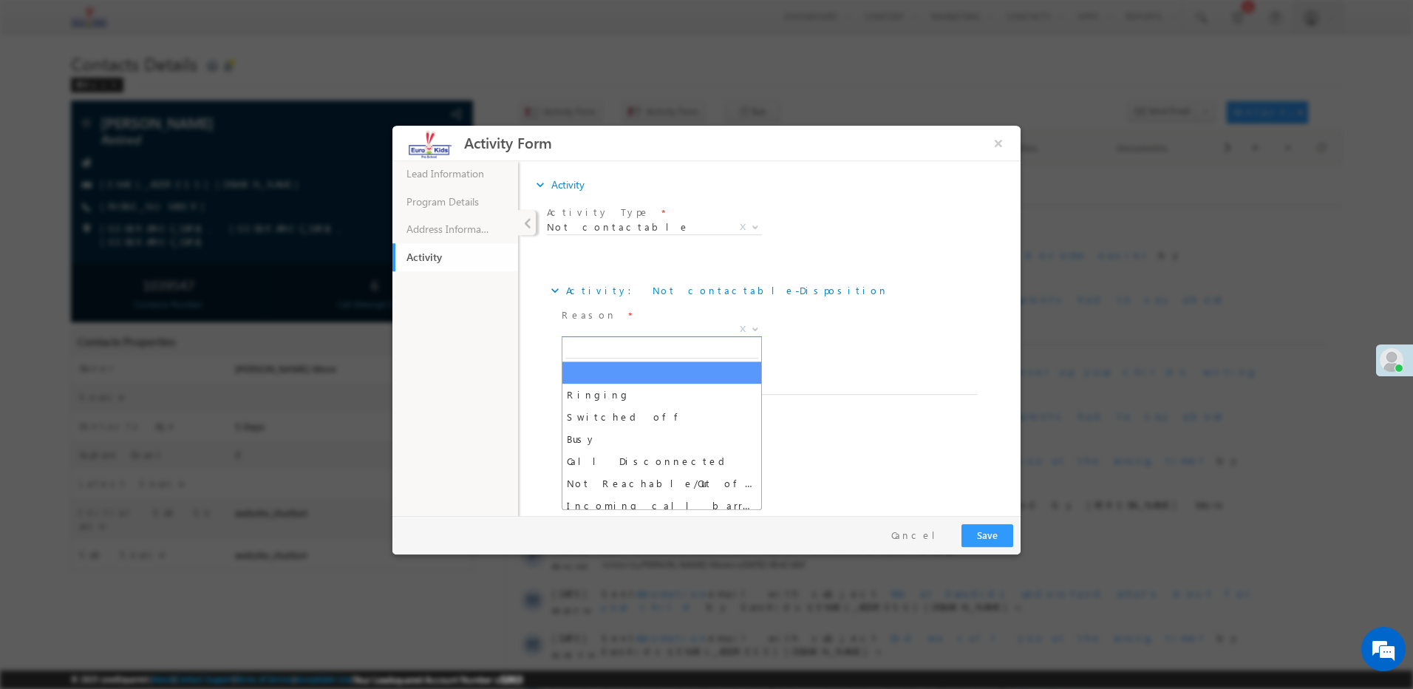
click at [621, 327] on span "X" at bounding box center [662, 329] width 200 height 15
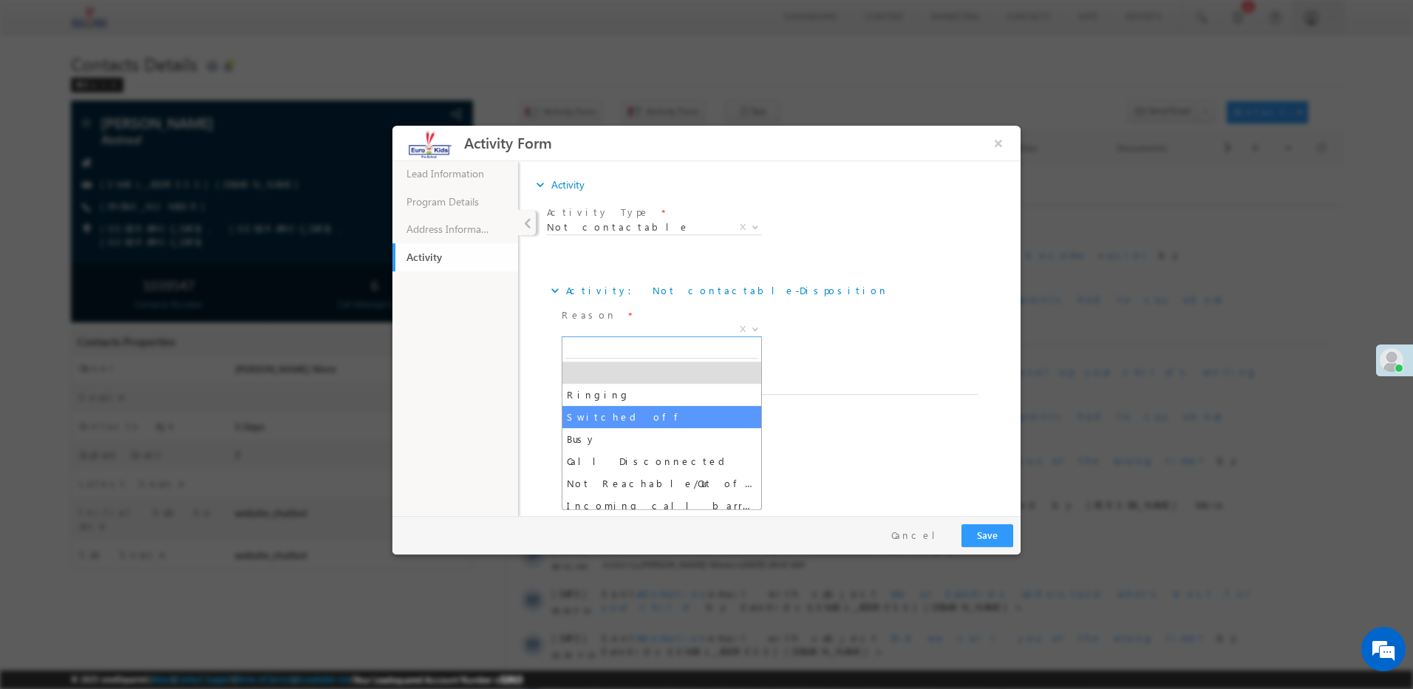
drag, startPoint x: 614, startPoint y: 410, endPoint x: 627, endPoint y: 407, distance: 13.1
select select "Switched off"
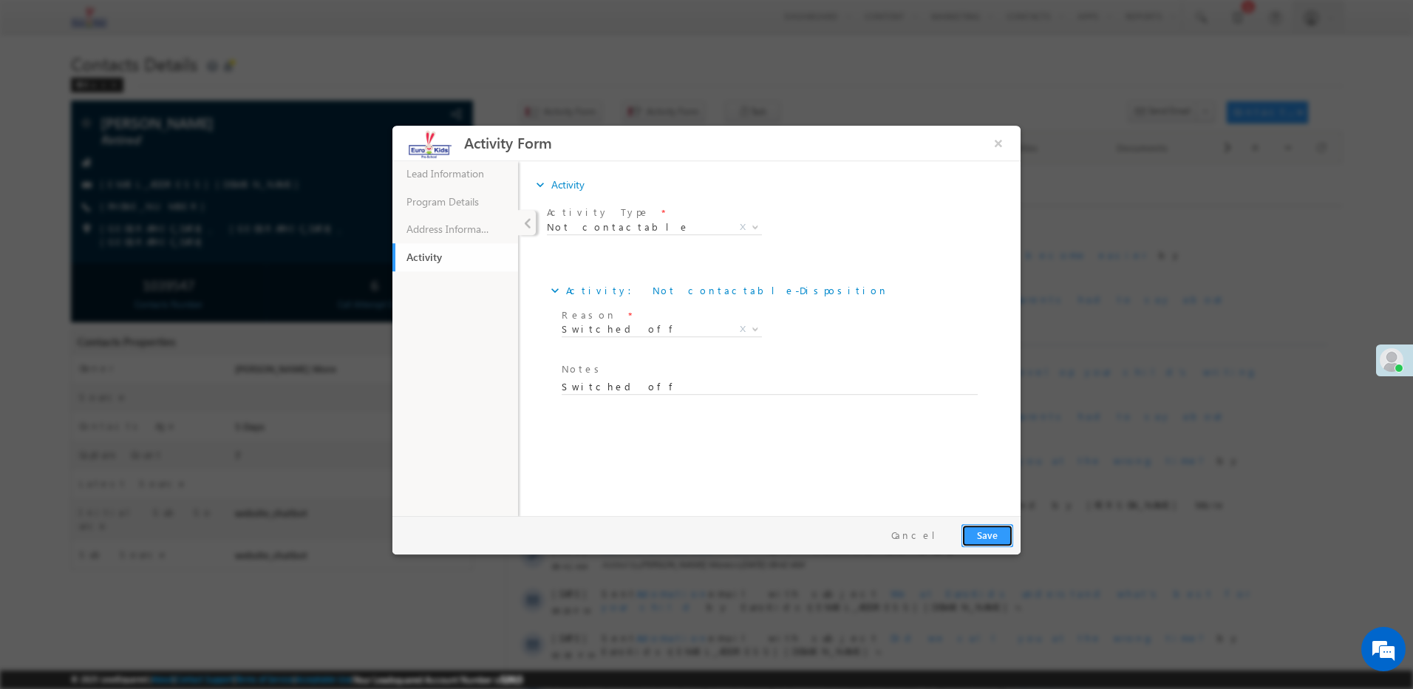
click at [981, 536] on button "Save" at bounding box center [988, 535] width 52 height 23
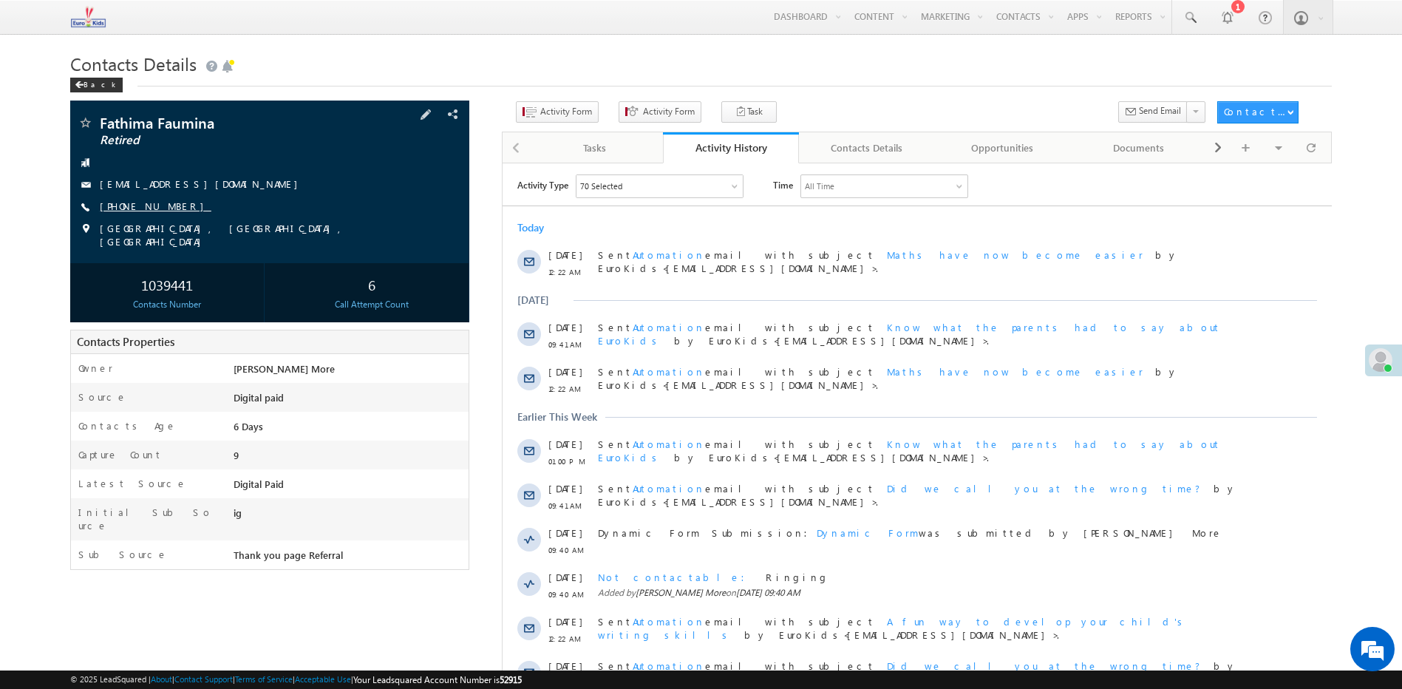
click at [139, 203] on link "[PHONE_NUMBER]" at bounding box center [156, 206] width 112 height 13
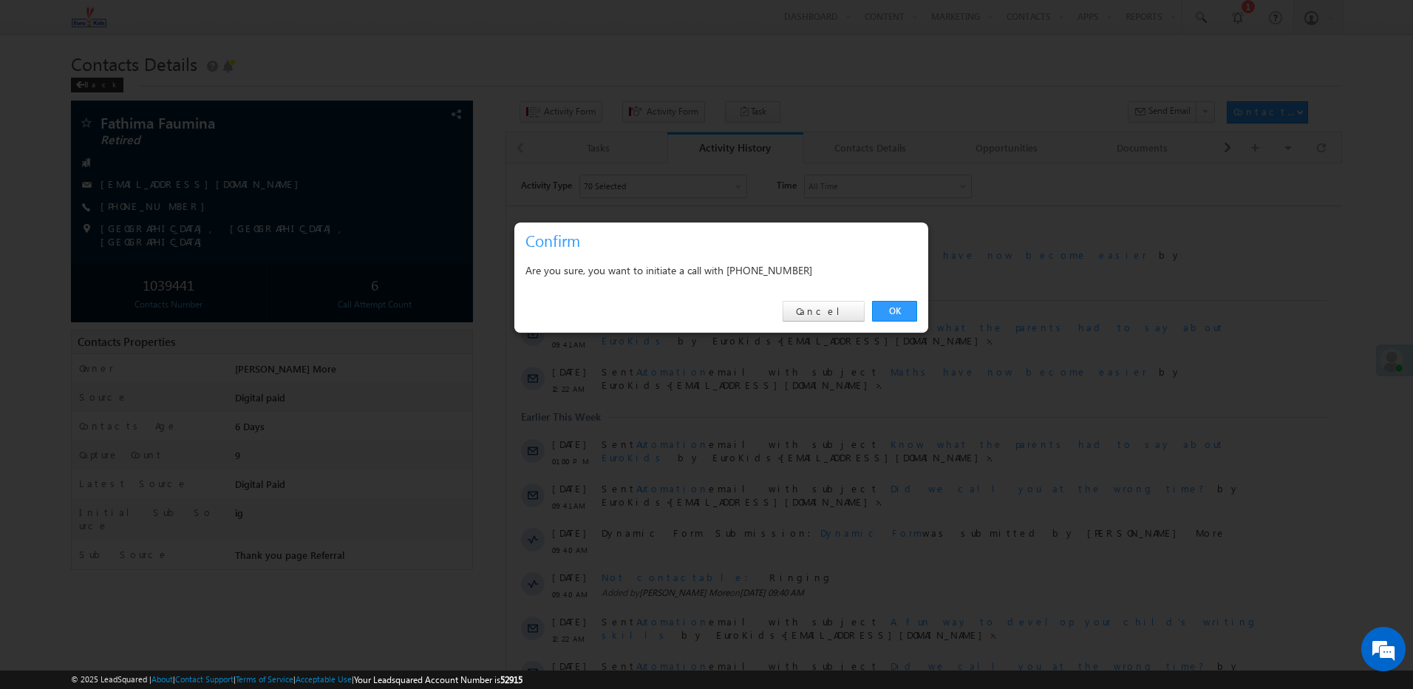
click at [790, 282] on div "Are you sure, you want to initiate a call with [PHONE_NUMBER]" at bounding box center [722, 272] width 414 height 37
click at [784, 269] on div "Are you sure, you want to initiate a call with [PHONE_NUMBER]" at bounding box center [722, 270] width 392 height 18
copy div "9952289094"
click at [821, 302] on link "Cancel" at bounding box center [824, 311] width 82 height 21
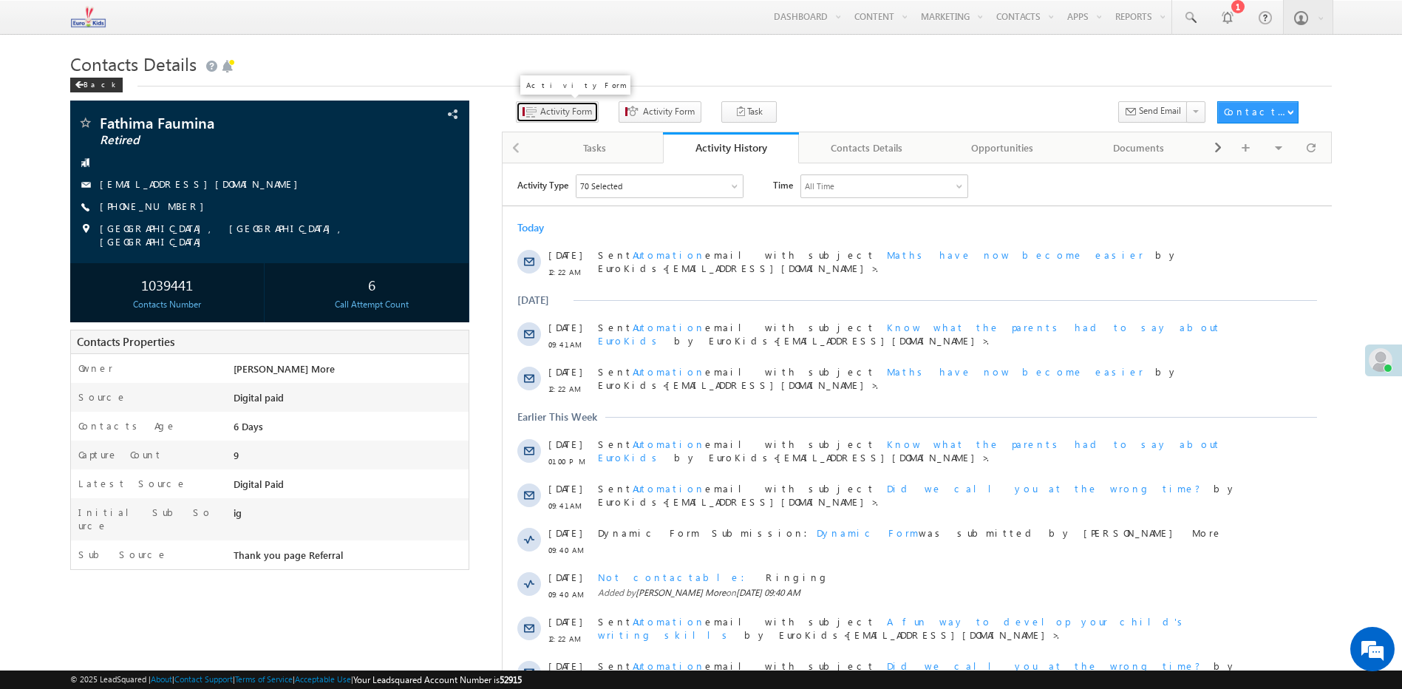
click at [542, 120] on button "Activity Form" at bounding box center [557, 111] width 83 height 21
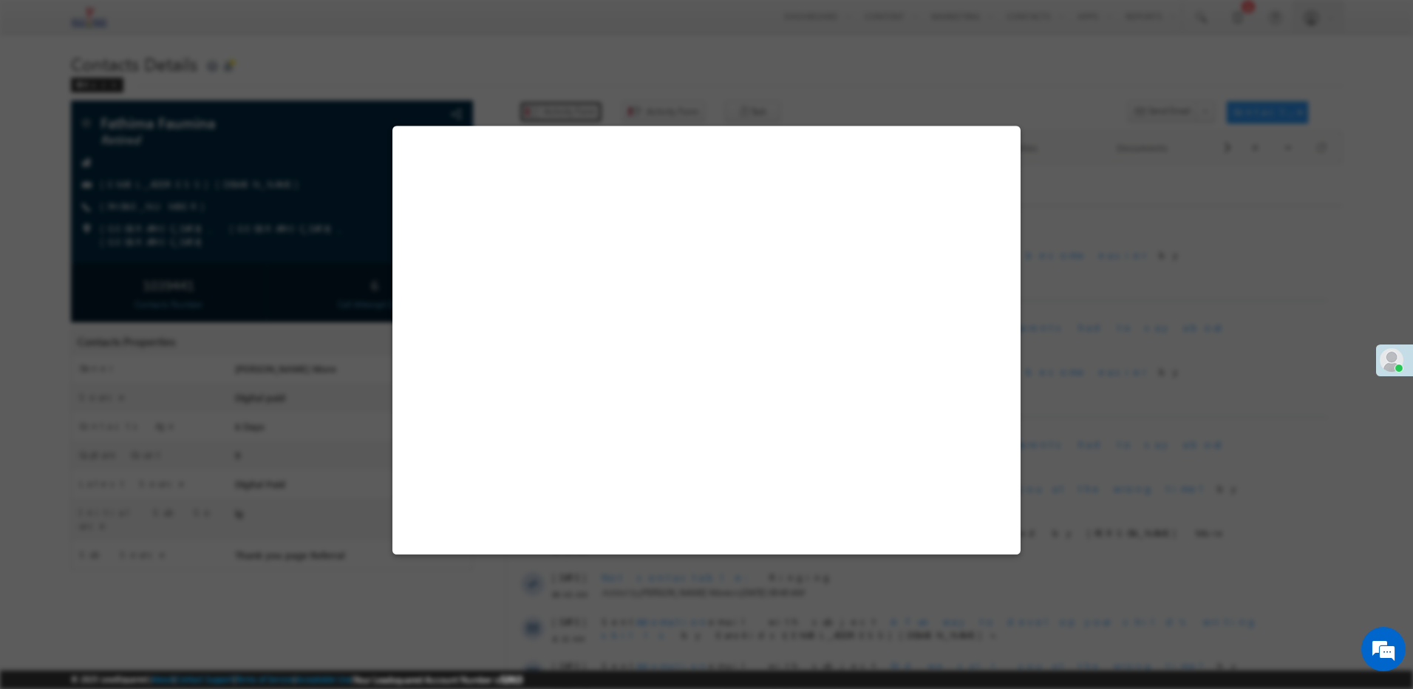
select select "Admissions"
select select "MXOthers"
select select "Thank you page Referral"
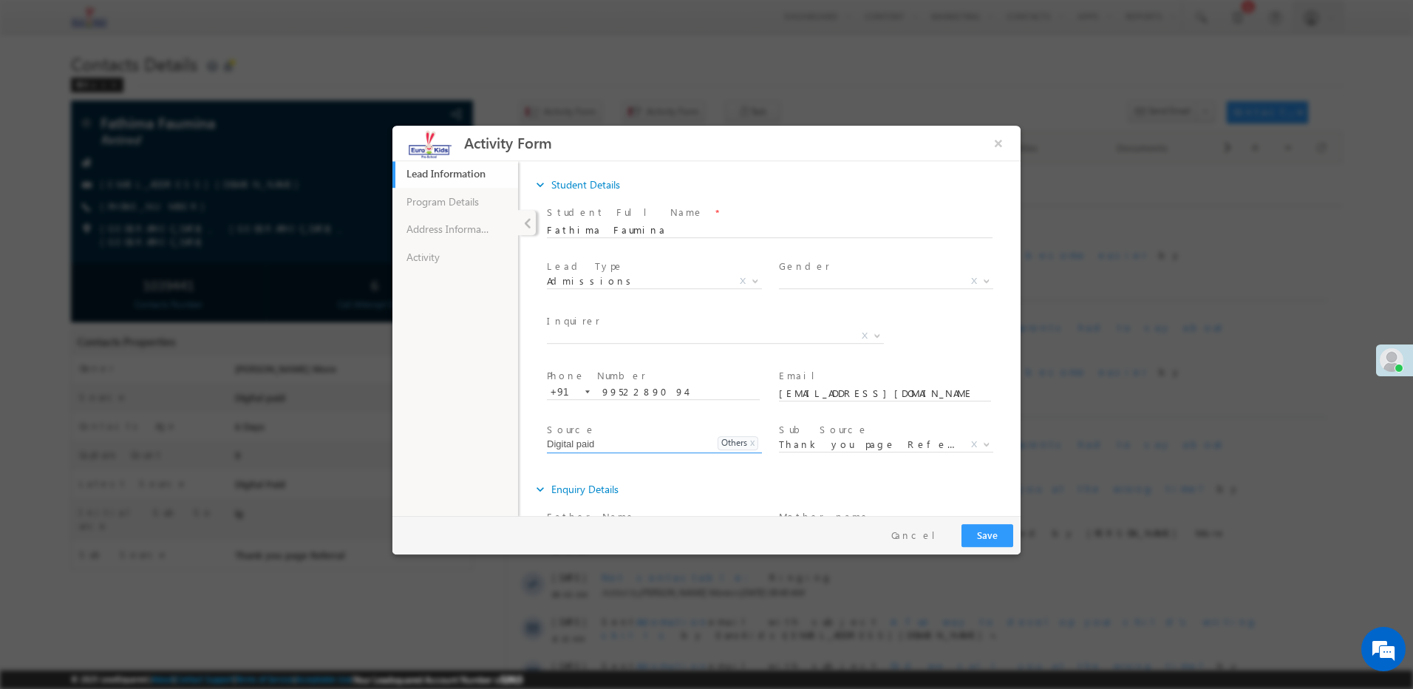
click at [435, 273] on ul "Lead Information 43% Completed Program Details Address Information Activity" at bounding box center [456, 338] width 126 height 356
click at [446, 254] on link "Activity" at bounding box center [456, 257] width 126 height 28
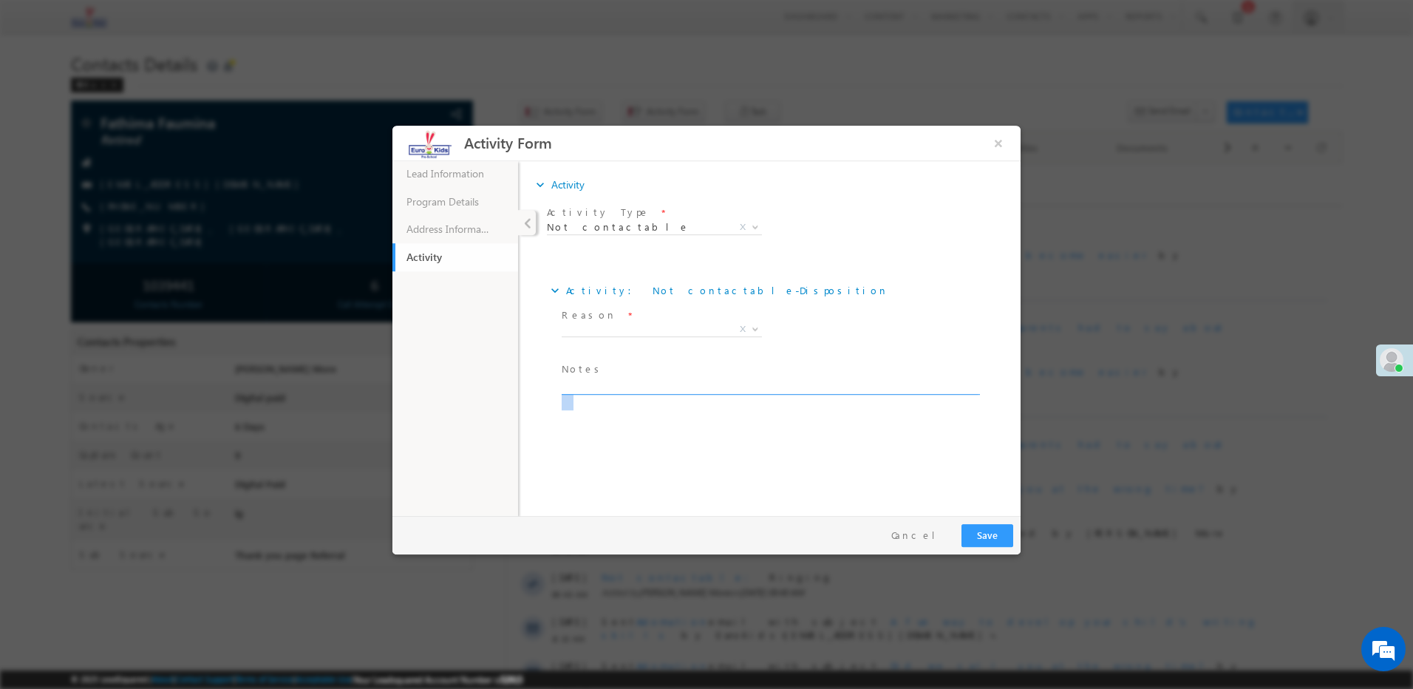
drag, startPoint x: 581, startPoint y: 401, endPoint x: 585, endPoint y: 389, distance: 12.4
click at [583, 390] on span at bounding box center [776, 387] width 429 height 18
click at [585, 389] on textarea at bounding box center [770, 386] width 416 height 17
click at [588, 384] on textarea at bounding box center [770, 386] width 416 height 17
paste textarea "Incoming call barred"
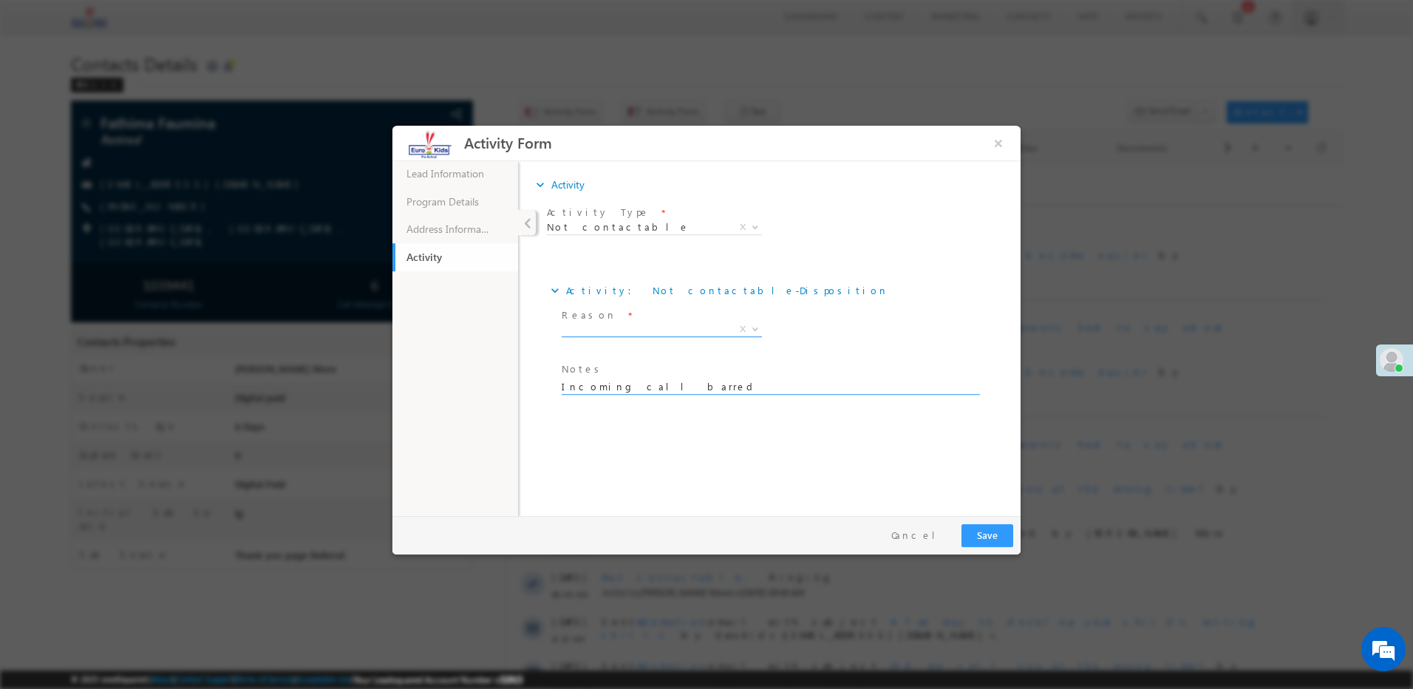
type textarea "Incoming call barred"
click at [600, 335] on span "X" at bounding box center [662, 329] width 200 height 15
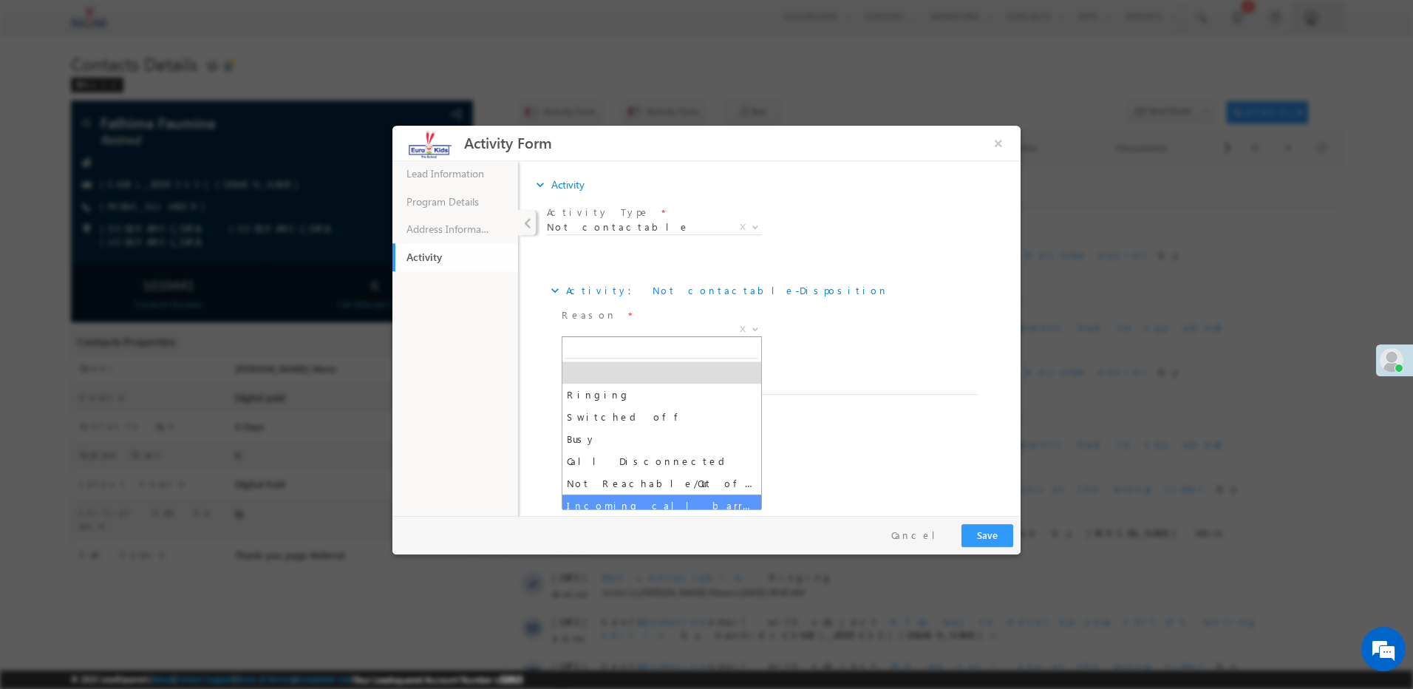
select select "Incoming call barred"
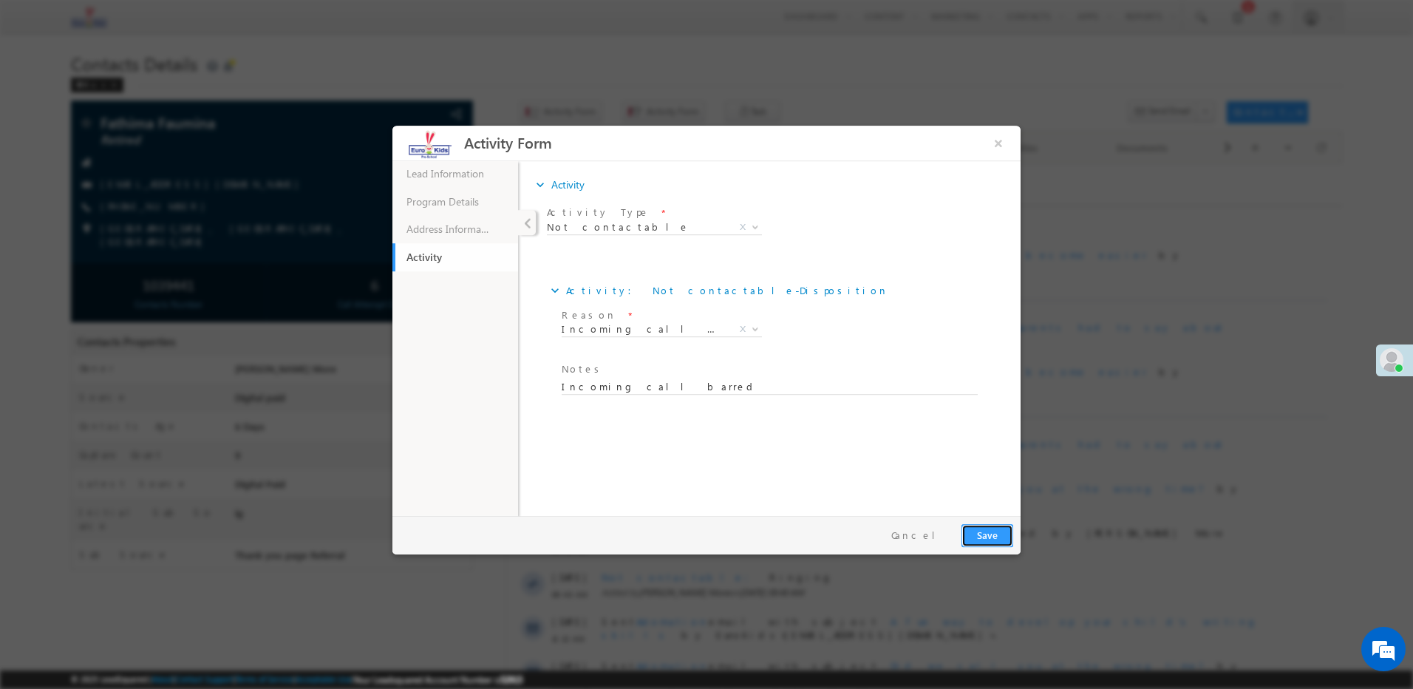
click at [974, 532] on button "Save" at bounding box center [988, 535] width 52 height 23
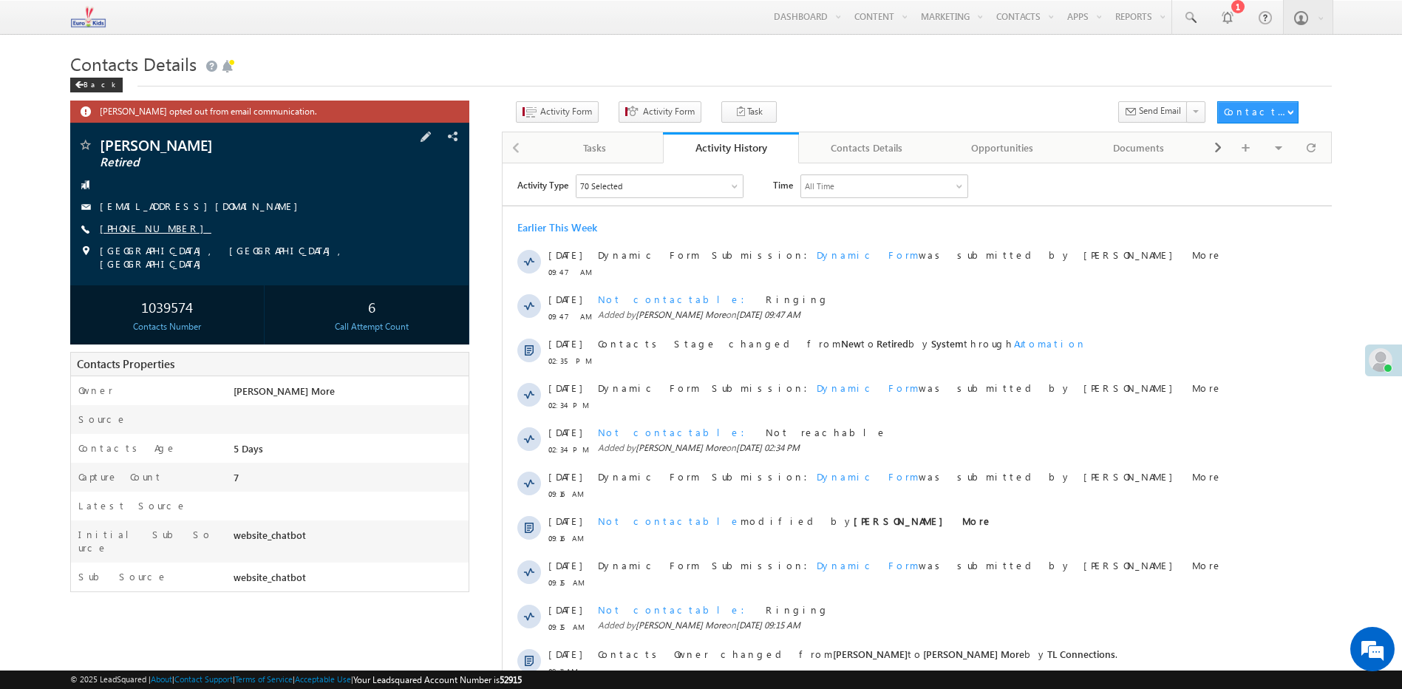
click at [154, 225] on link "[PHONE_NUMBER]" at bounding box center [156, 228] width 112 height 13
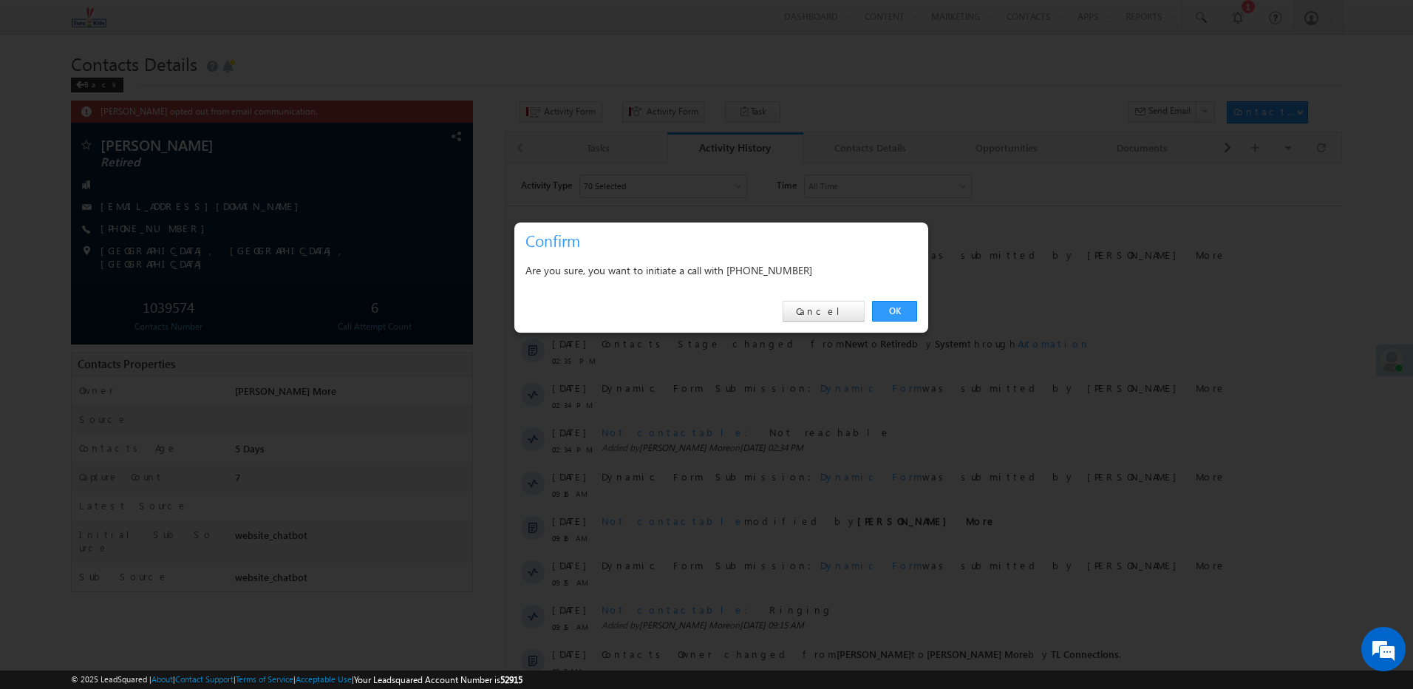
click at [768, 268] on div "Are you sure, you want to initiate a call with [PHONE_NUMBER]" at bounding box center [722, 270] width 392 height 18
copy div "7376869165"
click at [764, 323] on div "OK Cancel" at bounding box center [722, 312] width 414 height 42
click at [779, 264] on div "Are you sure, you want to initiate a call with [PHONE_NUMBER]" at bounding box center [722, 270] width 392 height 18
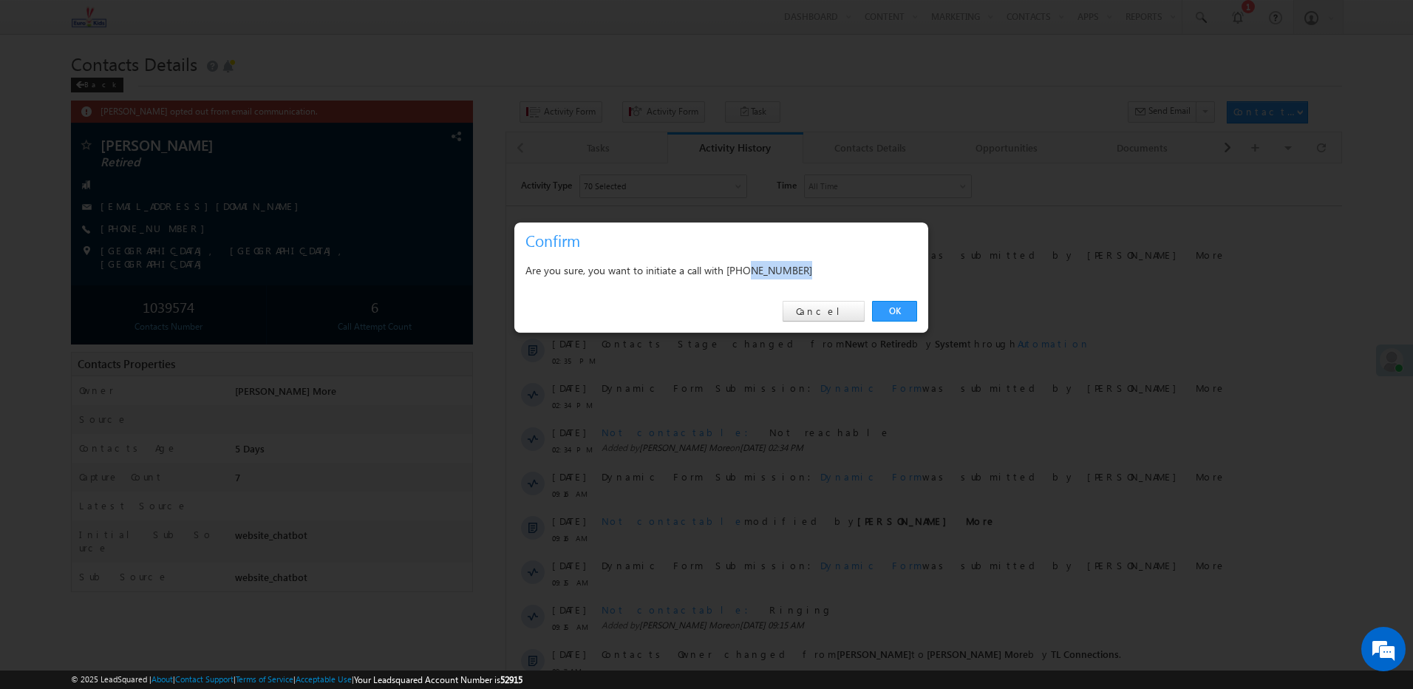
click at [779, 264] on div "Are you sure, you want to initiate a call with [PHONE_NUMBER]" at bounding box center [722, 270] width 392 height 18
copy div "7376869165"
drag, startPoint x: 847, startPoint y: 310, endPoint x: 335, endPoint y: 136, distance: 541.2
click at [847, 310] on link "Cancel" at bounding box center [824, 311] width 82 height 21
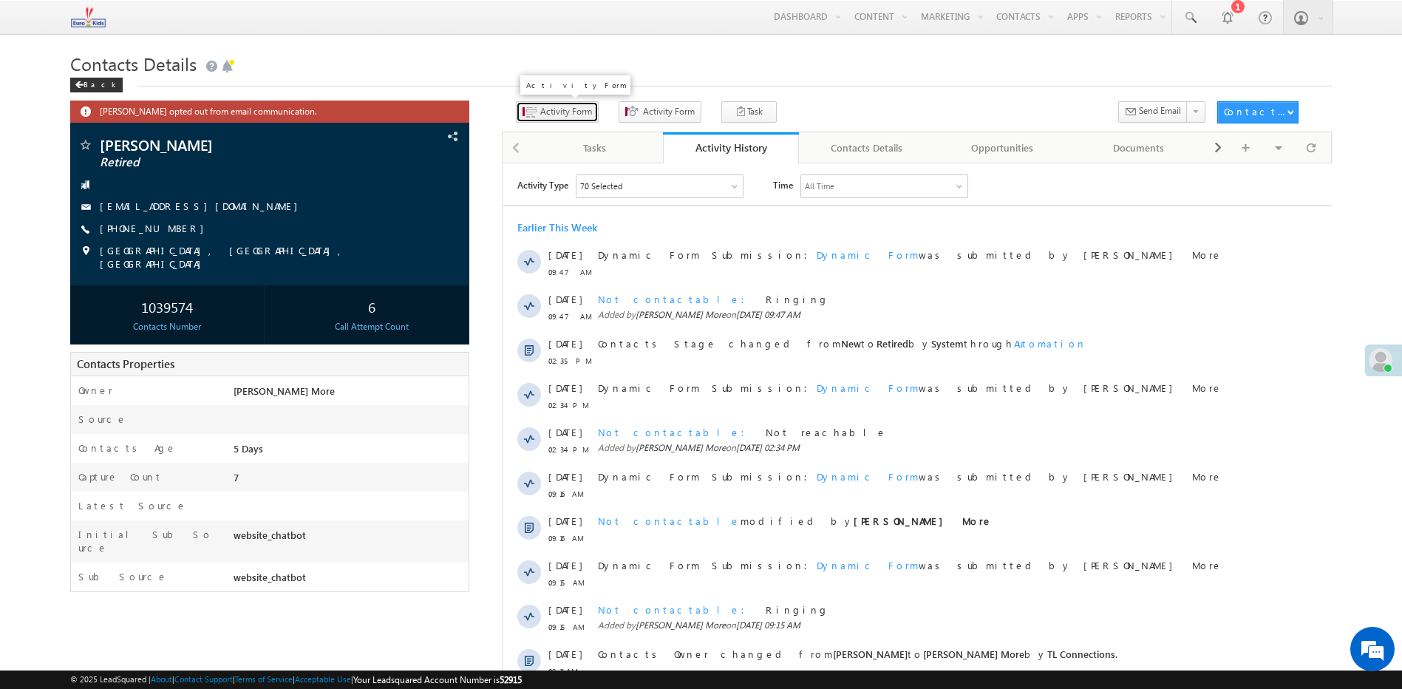
click at [543, 115] on span "Activity Form" at bounding box center [566, 111] width 52 height 13
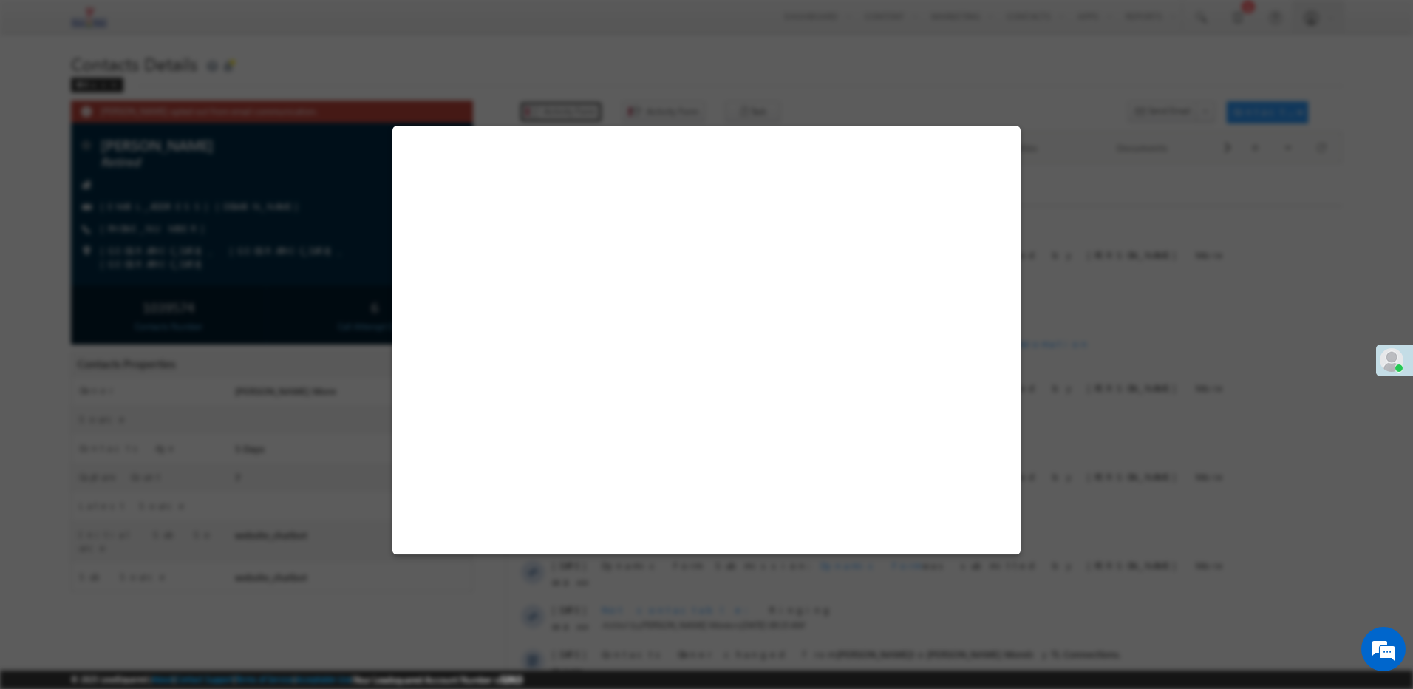
select select "Admissions"
select select "false"
select select "website_chatbot"
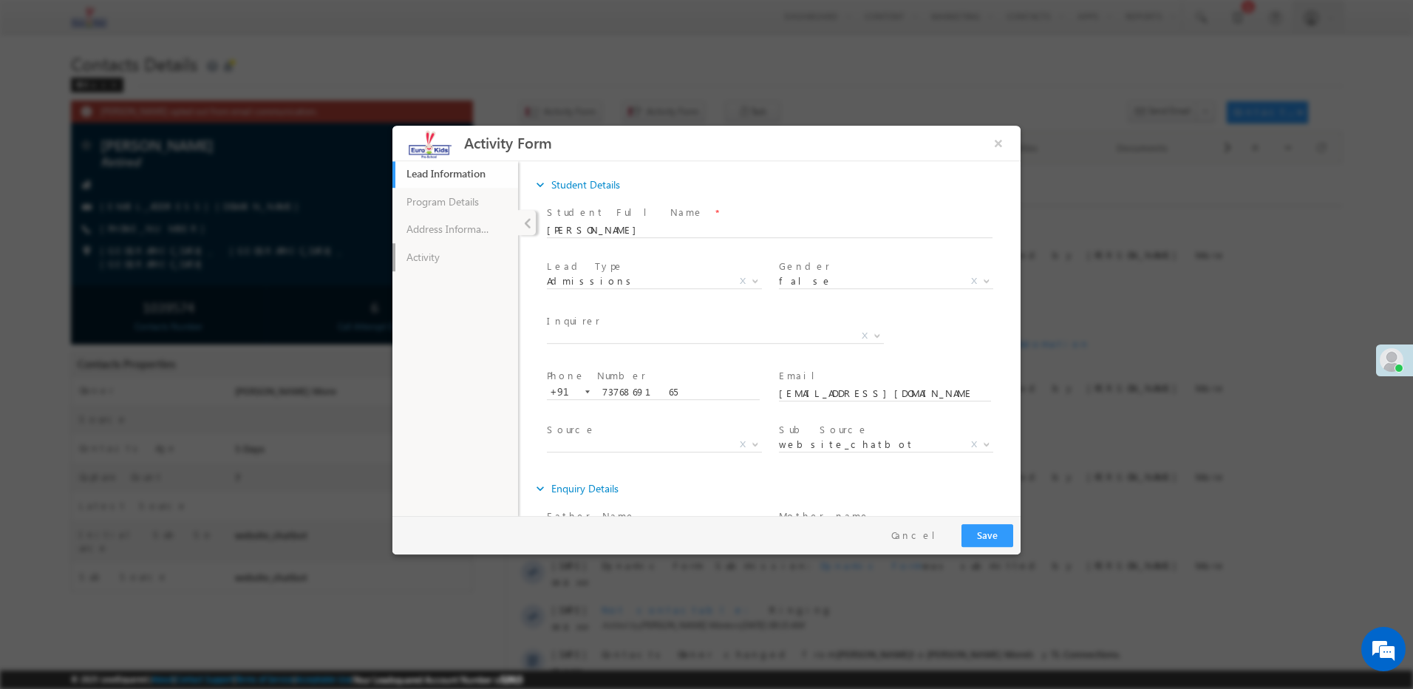
click at [475, 258] on link "Activity" at bounding box center [456, 257] width 126 height 28
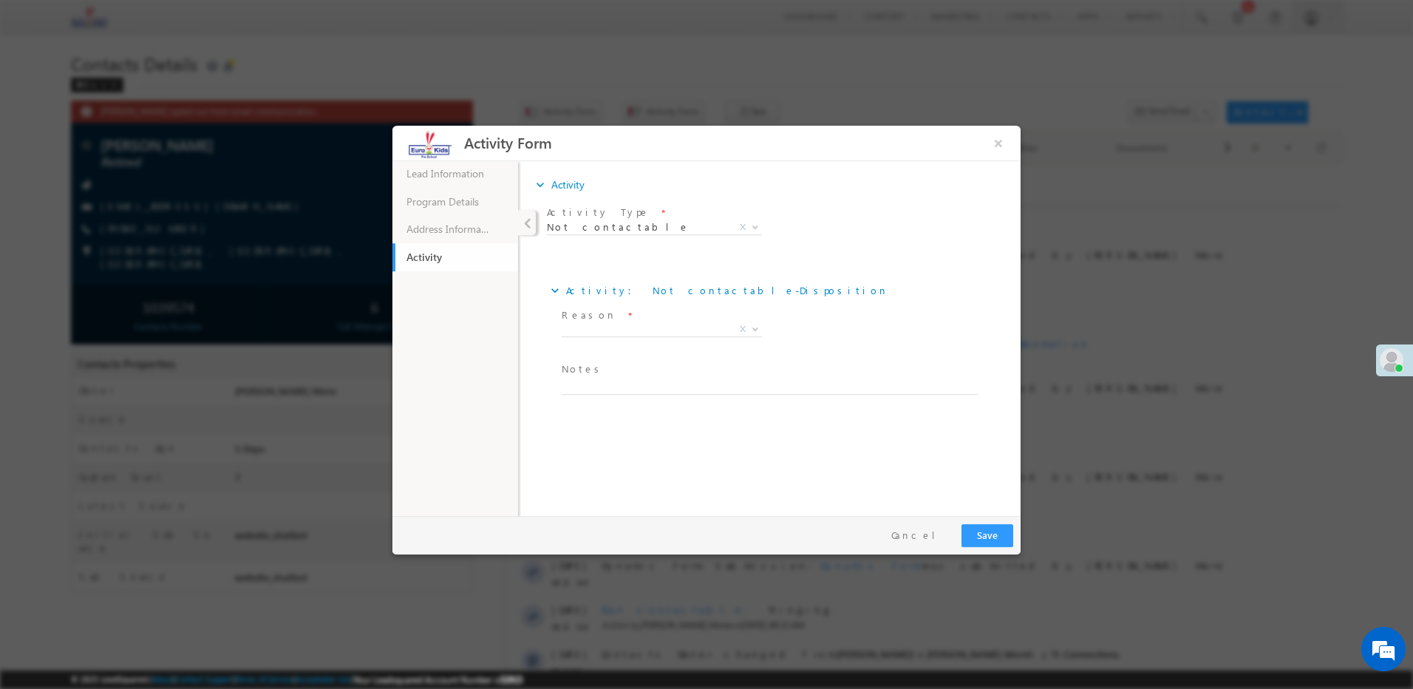
drag, startPoint x: 604, startPoint y: 359, endPoint x: 597, endPoint y: 382, distance: 24.8
click at [597, 382] on div "Reason * Ringing Switched off Busy Call Disconnected Not Reachable/Out of cover…" at bounding box center [777, 359] width 458 height 109
paste textarea "Ringing"
click at [591, 389] on textarea "Ringing" at bounding box center [770, 386] width 416 height 17
type textarea "Ringing"
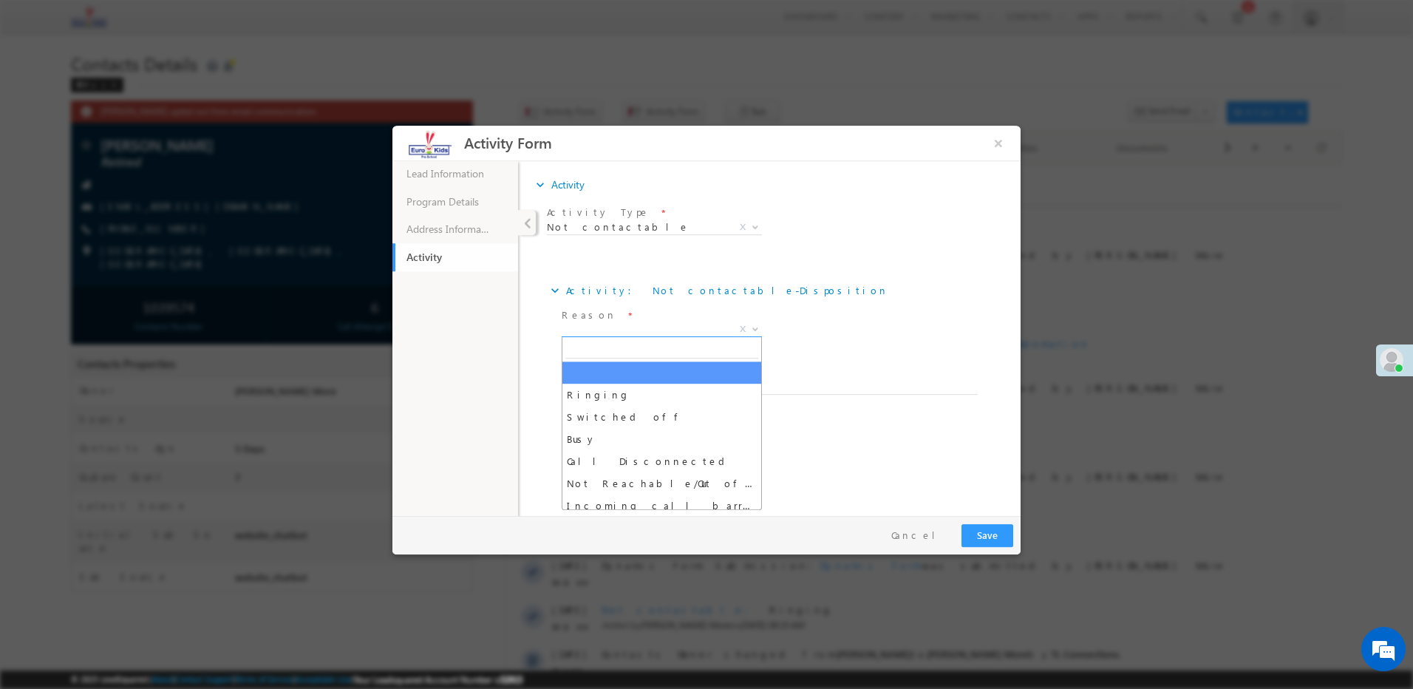
click at [599, 326] on span "X" at bounding box center [662, 329] width 200 height 15
select select "Ringing"
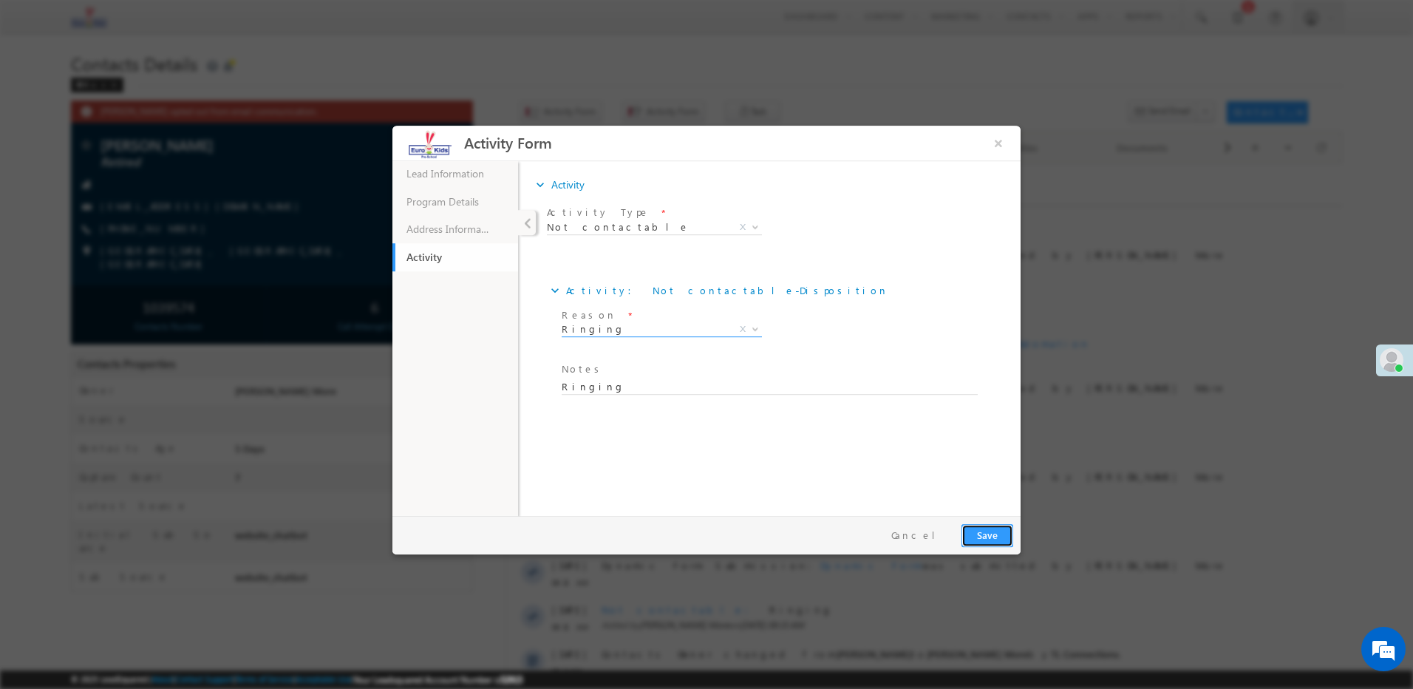
click at [970, 529] on button "Save" at bounding box center [988, 535] width 52 height 23
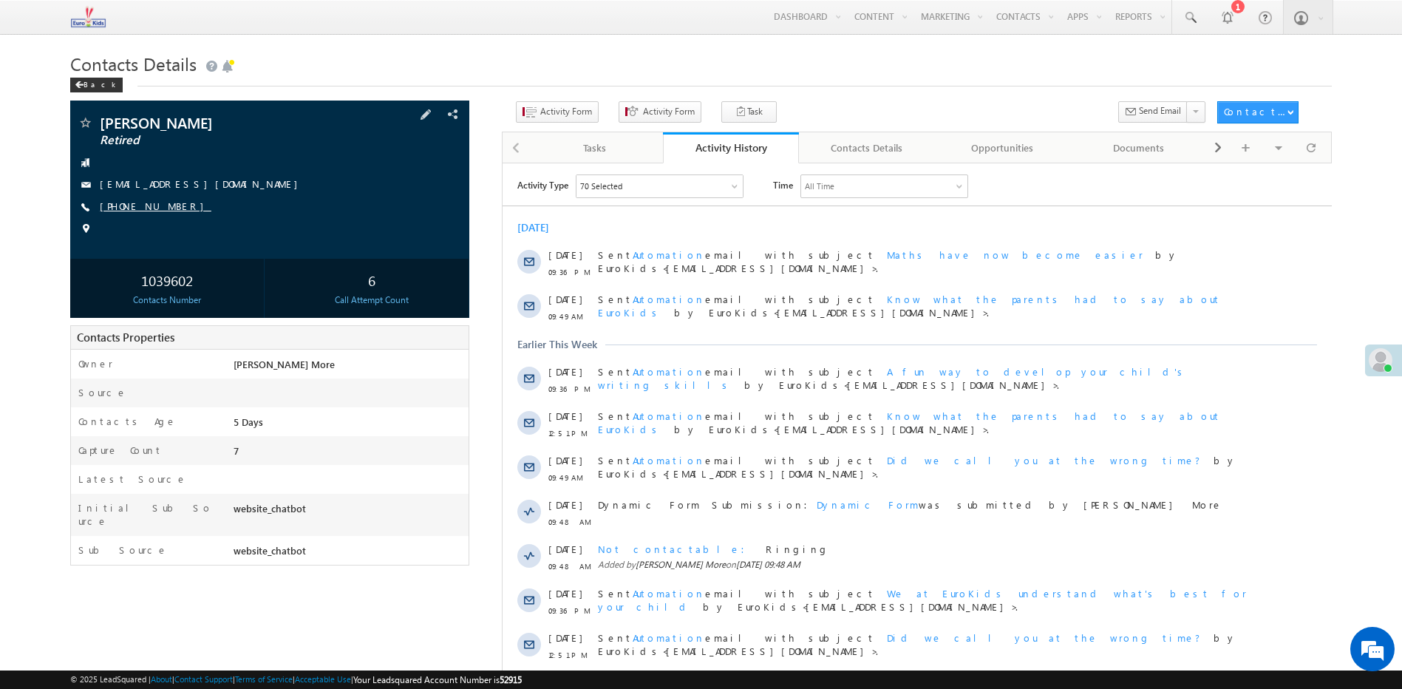
click at [127, 205] on link "+91-9980379698" at bounding box center [156, 206] width 112 height 13
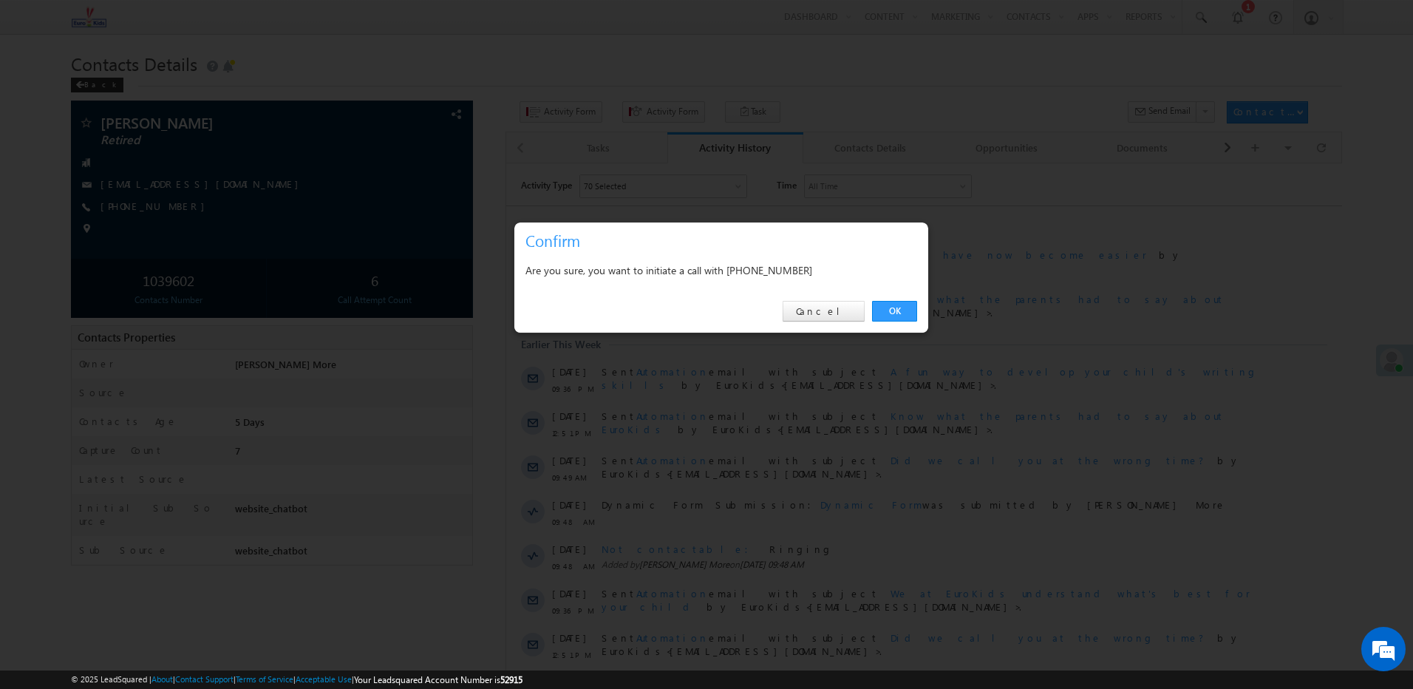
click at [755, 271] on div "Are you sure, you want to initiate a call with +91-9980379698" at bounding box center [722, 270] width 392 height 18
copy div "9980379698"
click at [833, 307] on link "Cancel" at bounding box center [824, 311] width 82 height 21
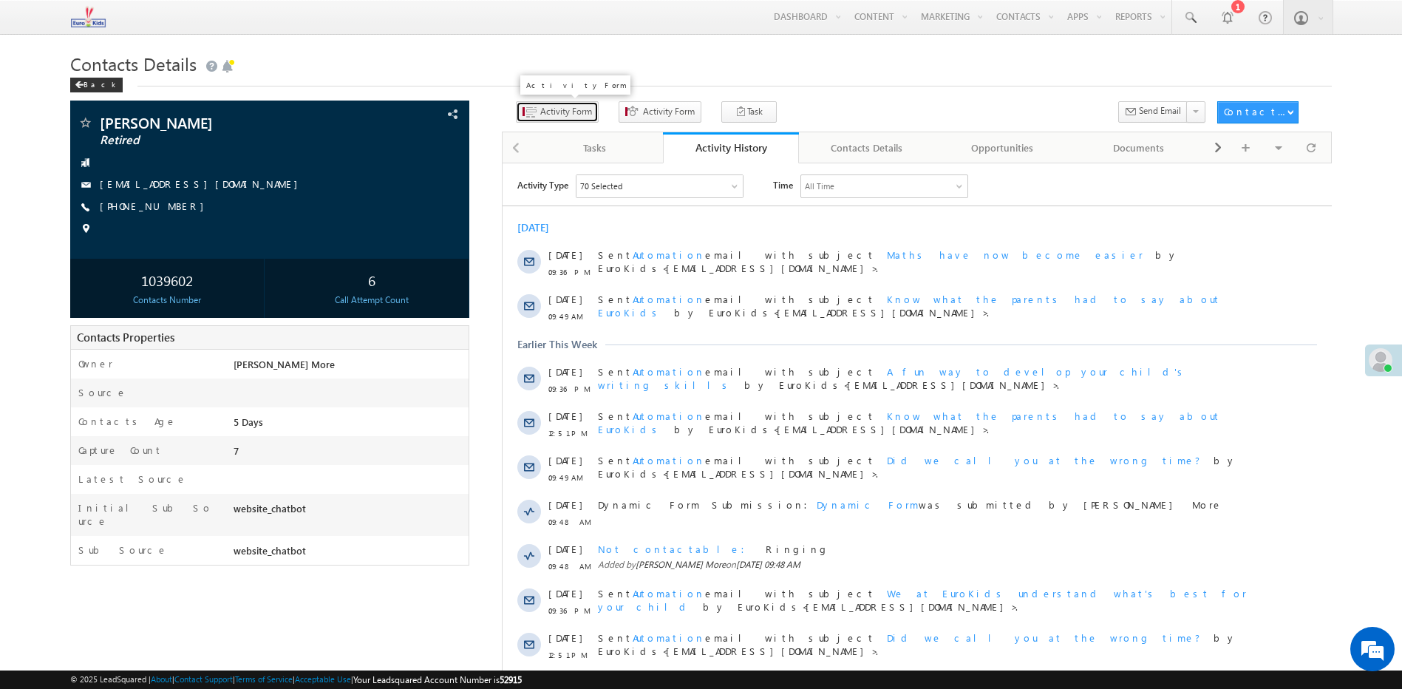
click at [544, 113] on span "Activity Form" at bounding box center [566, 111] width 52 height 13
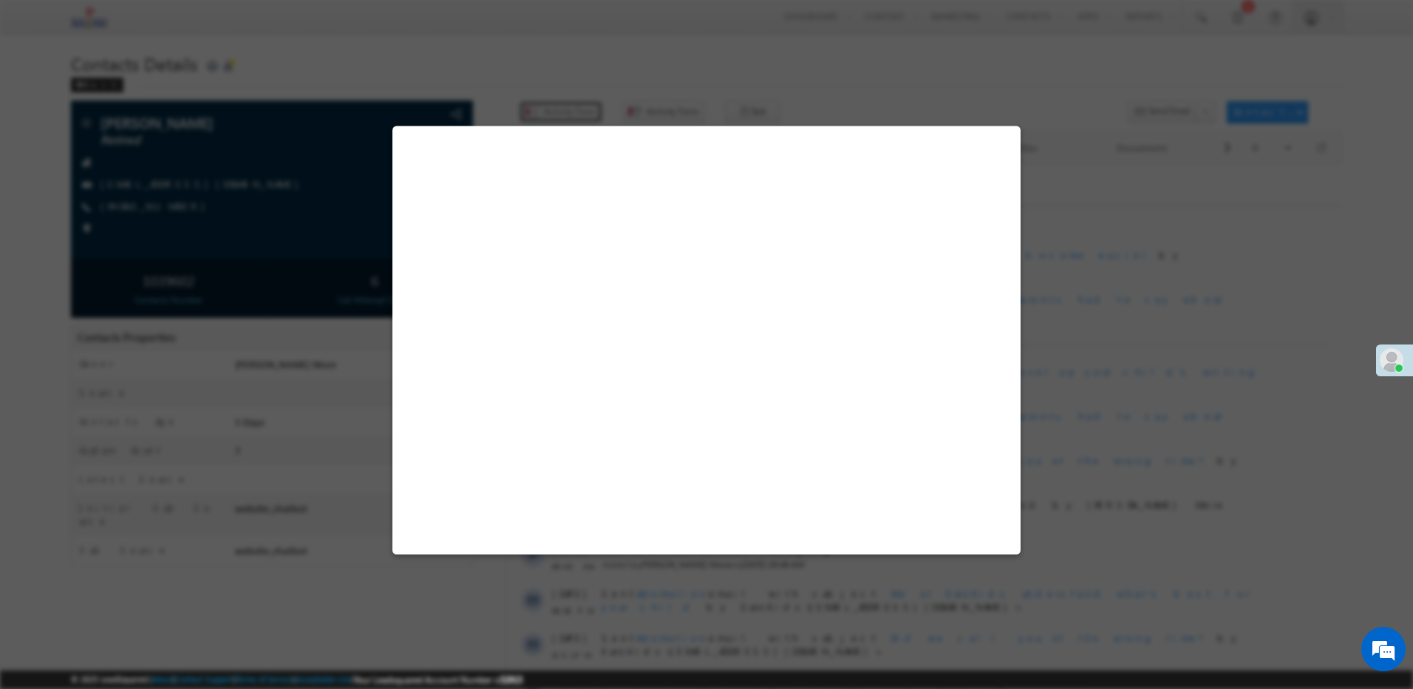
select select "Admissions"
select select "true"
select select "website_chatbot"
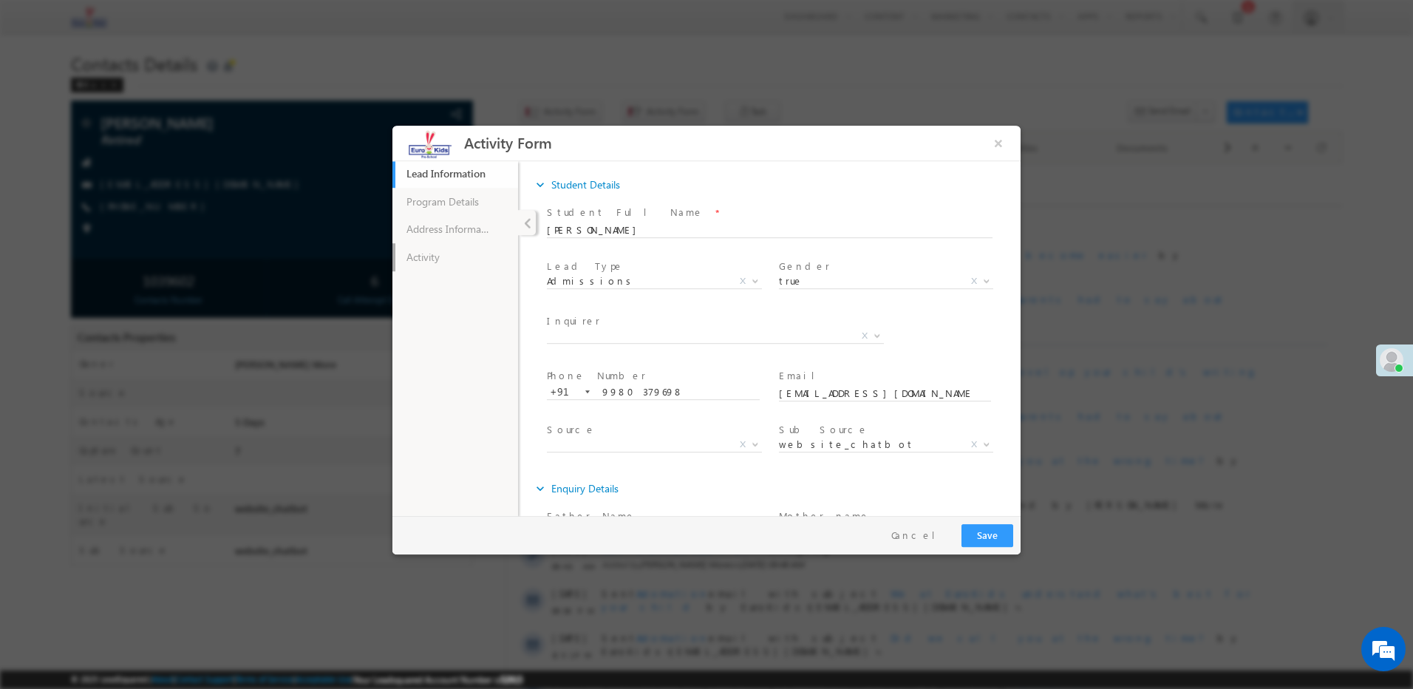
drag, startPoint x: 469, startPoint y: 270, endPoint x: 469, endPoint y: 256, distance: 14.0
click at [469, 270] on link "Activity" at bounding box center [456, 257] width 126 height 28
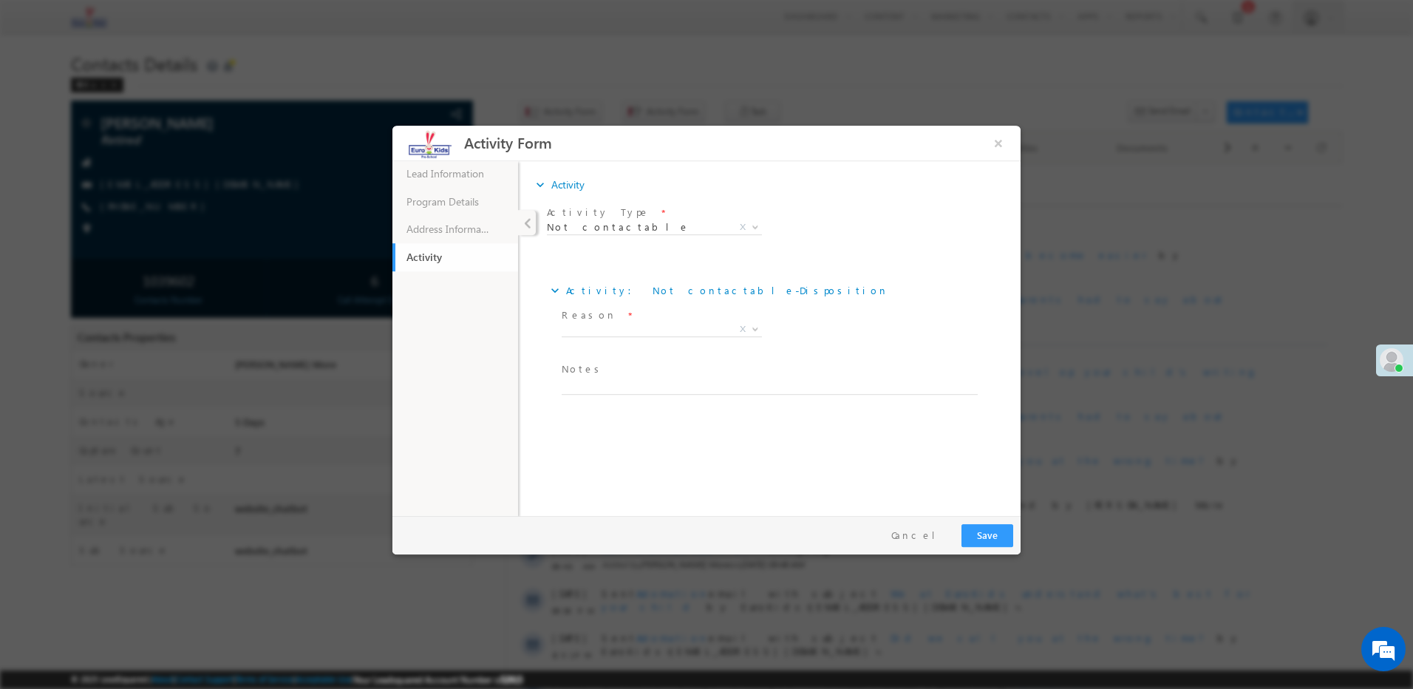
click at [602, 316] on span "Reason *" at bounding box center [662, 316] width 200 height 16
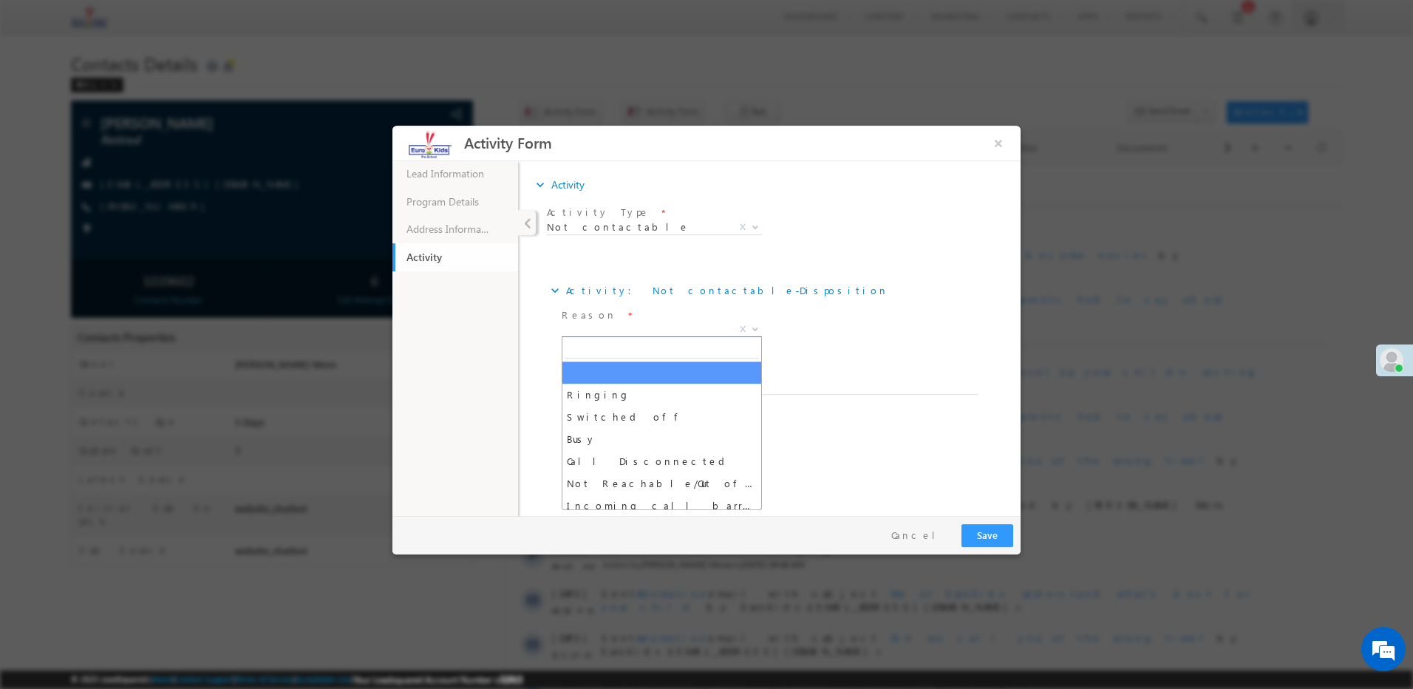
click at [595, 330] on span "X" at bounding box center [662, 329] width 200 height 15
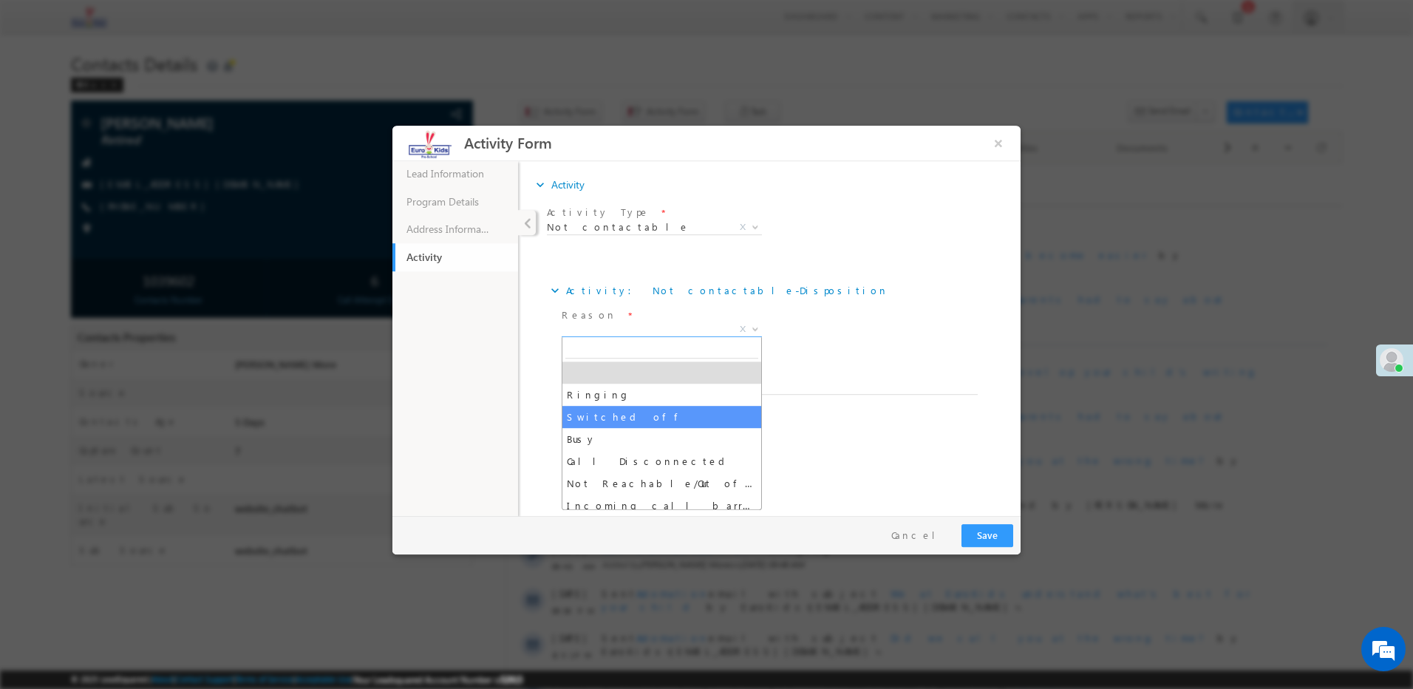
click at [459, 428] on ul "Lead Information 64% Completed Program Details Address Information Activity" at bounding box center [456, 338] width 126 height 356
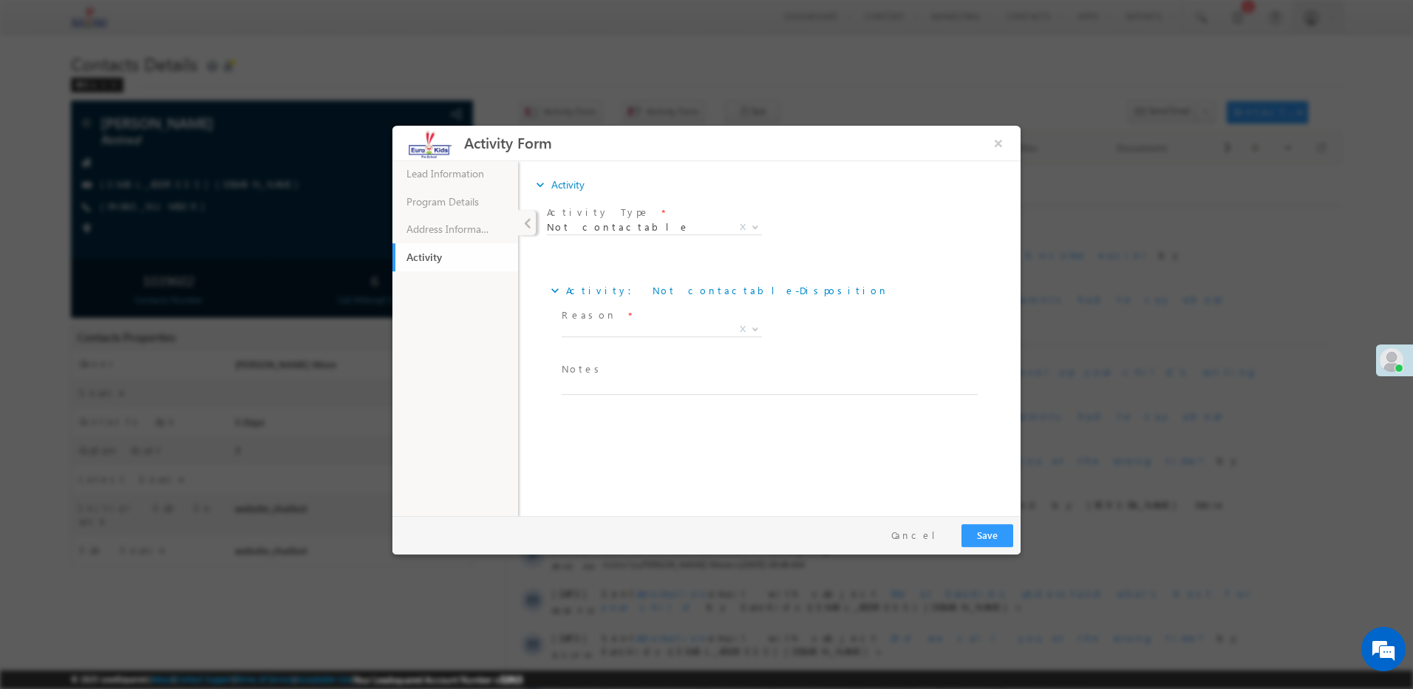
drag, startPoint x: 614, startPoint y: 421, endPoint x: 620, endPoint y: 403, distance: 19.6
click at [614, 418] on div "expand_more Activity Activity Type *" at bounding box center [773, 320] width 495 height 319
click at [621, 398] on span at bounding box center [766, 402] width 408 height 16
click at [636, 231] on span "Not contactable" at bounding box center [637, 226] width 180 height 13
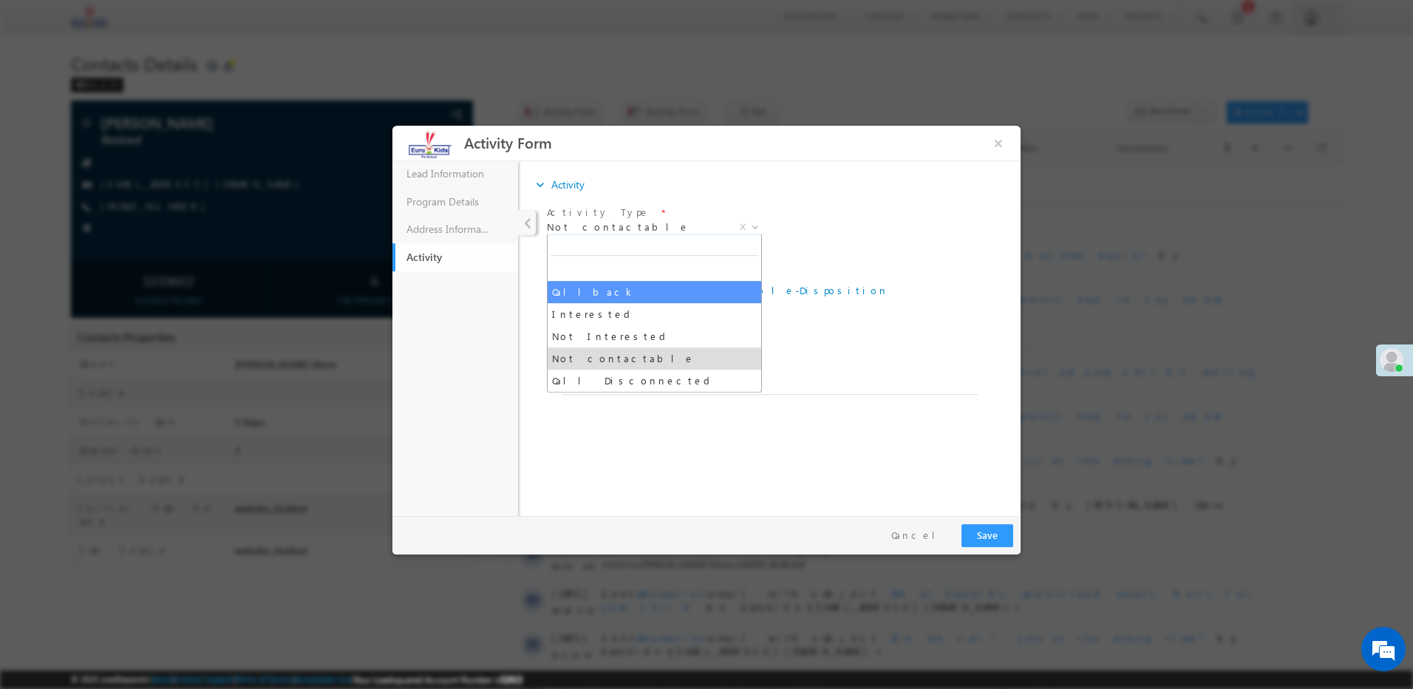
select select "Callback"
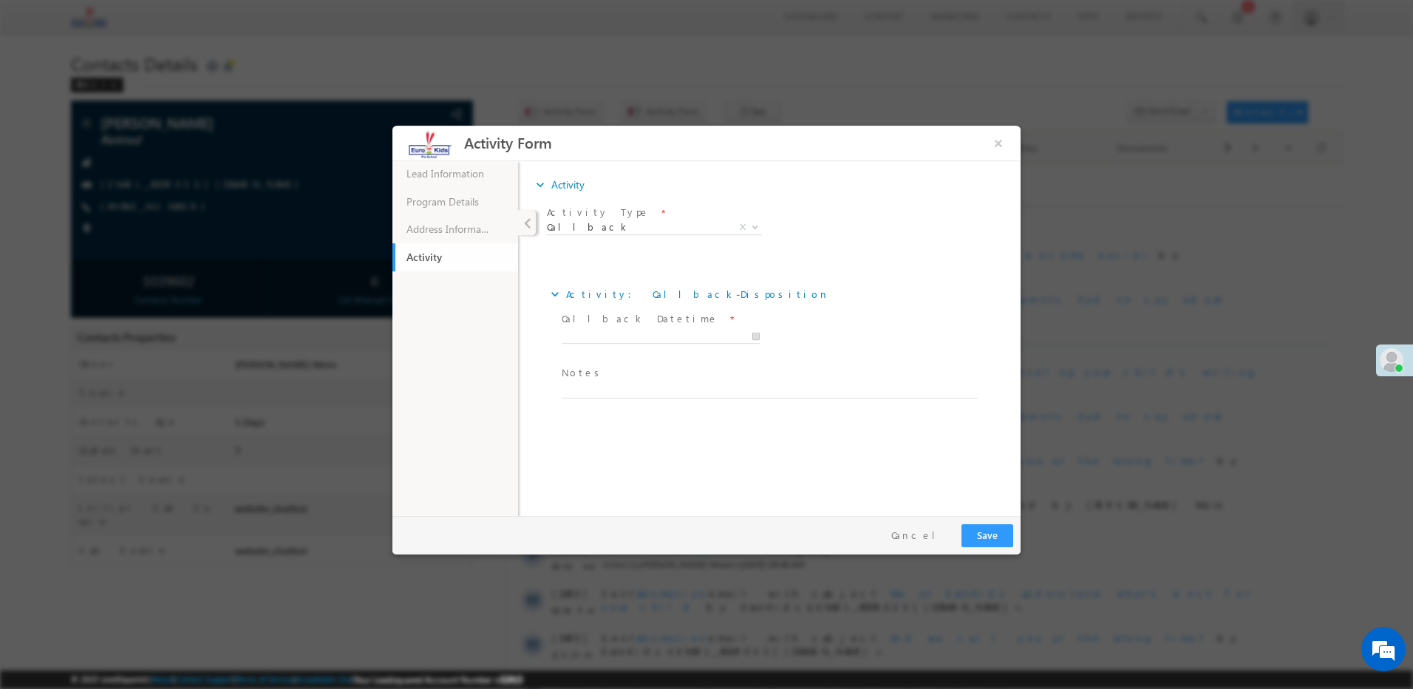
click at [602, 369] on span "Notes *" at bounding box center [766, 373] width 408 height 16
click at [586, 396] on textarea at bounding box center [770, 389] width 416 height 17
paste textarea "Call back in Kannada"
type textarea "Call back in Kannada"
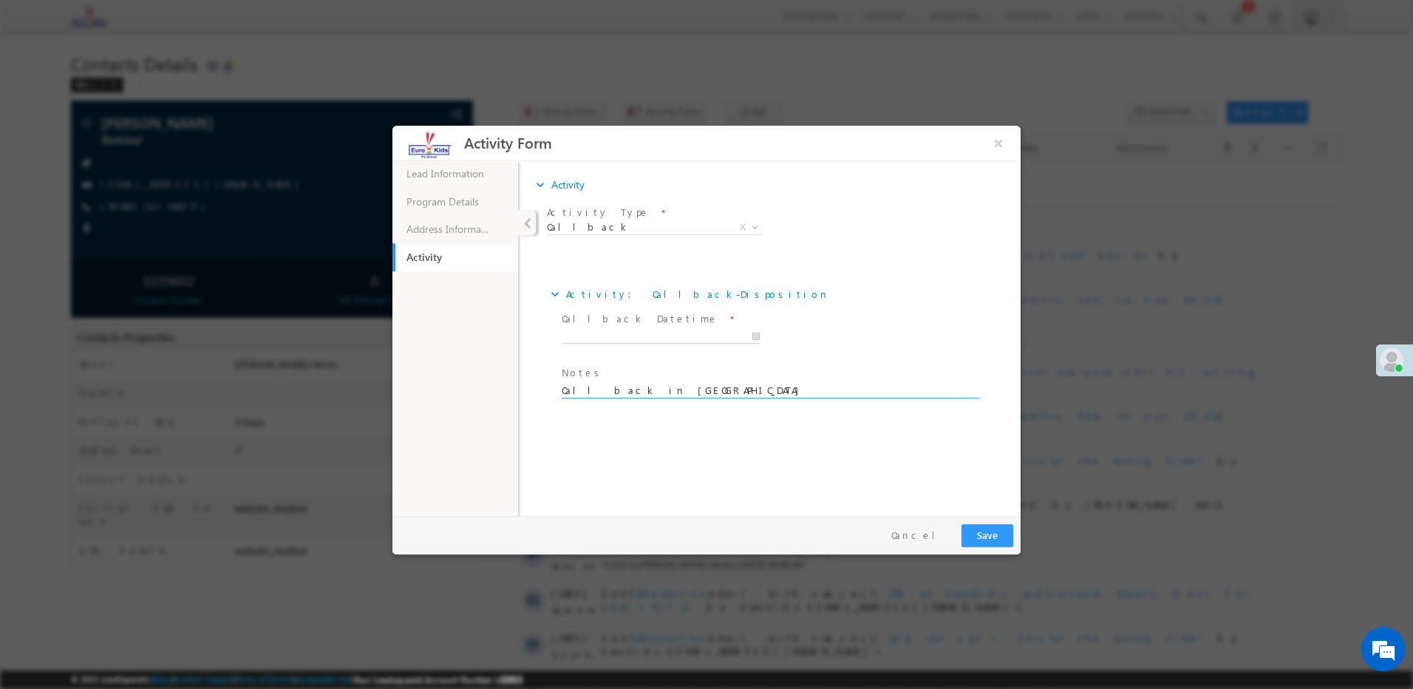
type input "41"
click at [618, 337] on input "16/08/2025 9:41 AM" at bounding box center [661, 337] width 198 height 15
click at [483, 338] on ul "Lead Information 64% Completed Program Details Address Information Activity" at bounding box center [456, 338] width 126 height 356
click at [651, 333] on input "16/08/2025 9:41 AM" at bounding box center [661, 337] width 198 height 15
type input "17/08/2025 9:41 AM"
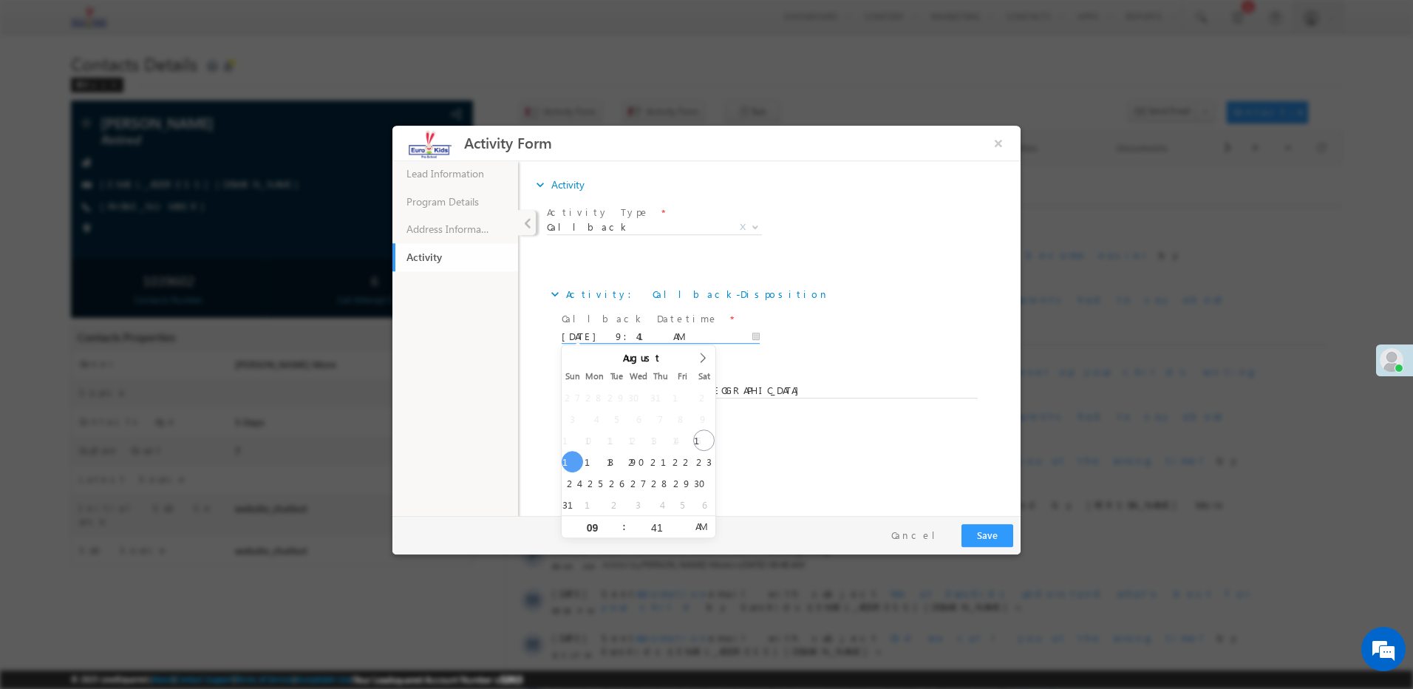
click at [624, 330] on input "17/08/2025 9:41 AM" at bounding box center [661, 337] width 198 height 15
click at [594, 522] on div "09" at bounding box center [592, 527] width 61 height 22
click at [665, 529] on input "41" at bounding box center [656, 528] width 61 height 10
type input "00"
type input "17/08/2025 9:00 PM"
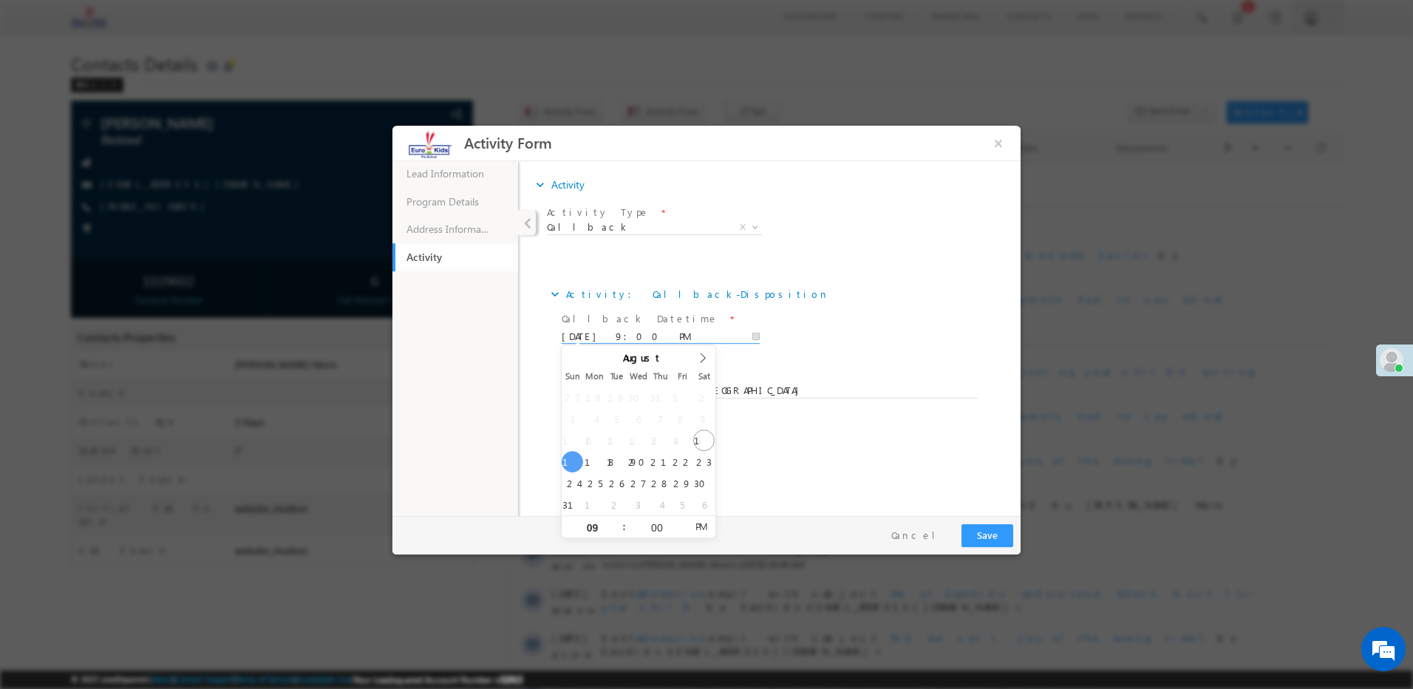
click at [702, 526] on span "PM" at bounding box center [700, 526] width 27 height 22
click at [761, 466] on div "expand_more Activity Activity Type *" at bounding box center [773, 320] width 495 height 319
click at [662, 329] on span "17/08/2025 9:00 PM" at bounding box center [667, 337] width 211 height 16
click at [1003, 529] on button "Save" at bounding box center [988, 535] width 52 height 23
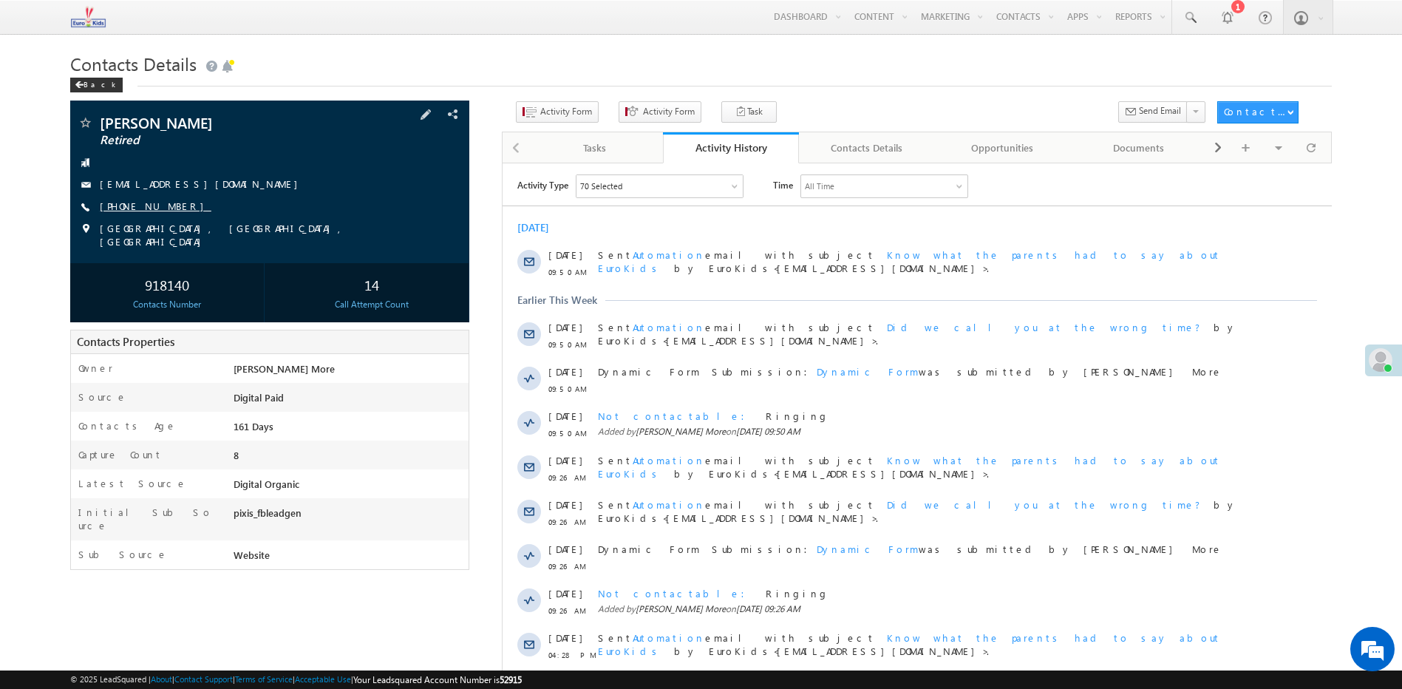
click at [133, 206] on link "[PHONE_NUMBER]" at bounding box center [156, 206] width 112 height 13
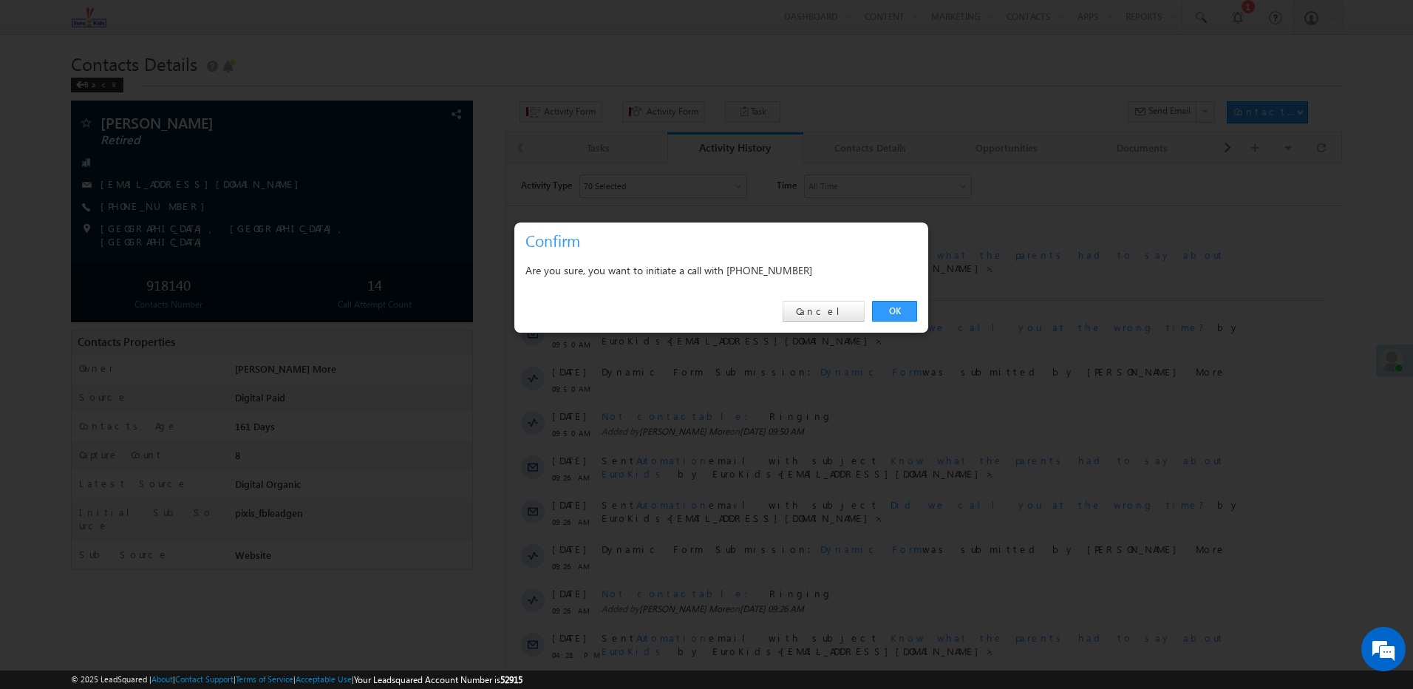
click at [781, 267] on div "Are you sure, you want to initiate a call with [PHONE_NUMBER]" at bounding box center [722, 270] width 392 height 18
copy div "8197884013"
click at [846, 308] on link "Cancel" at bounding box center [824, 311] width 82 height 21
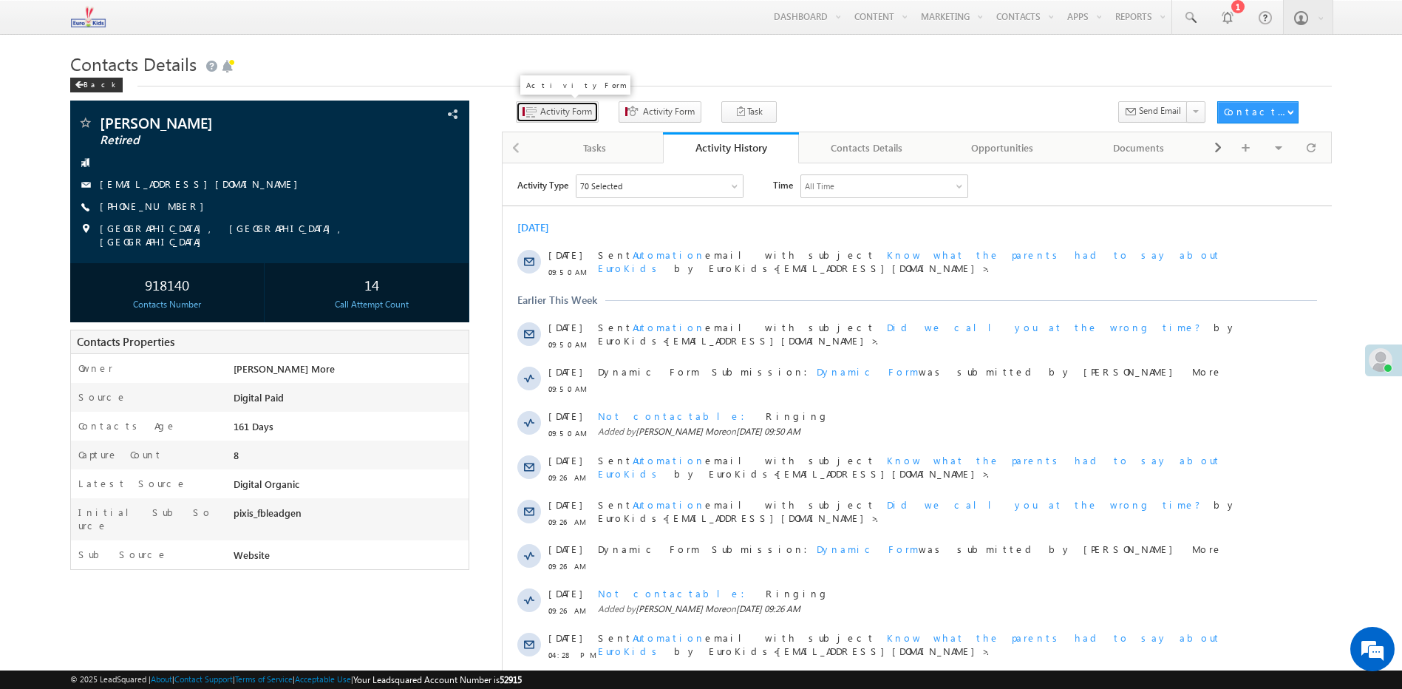
click at [540, 107] on span "Activity Form" at bounding box center [566, 111] width 52 height 13
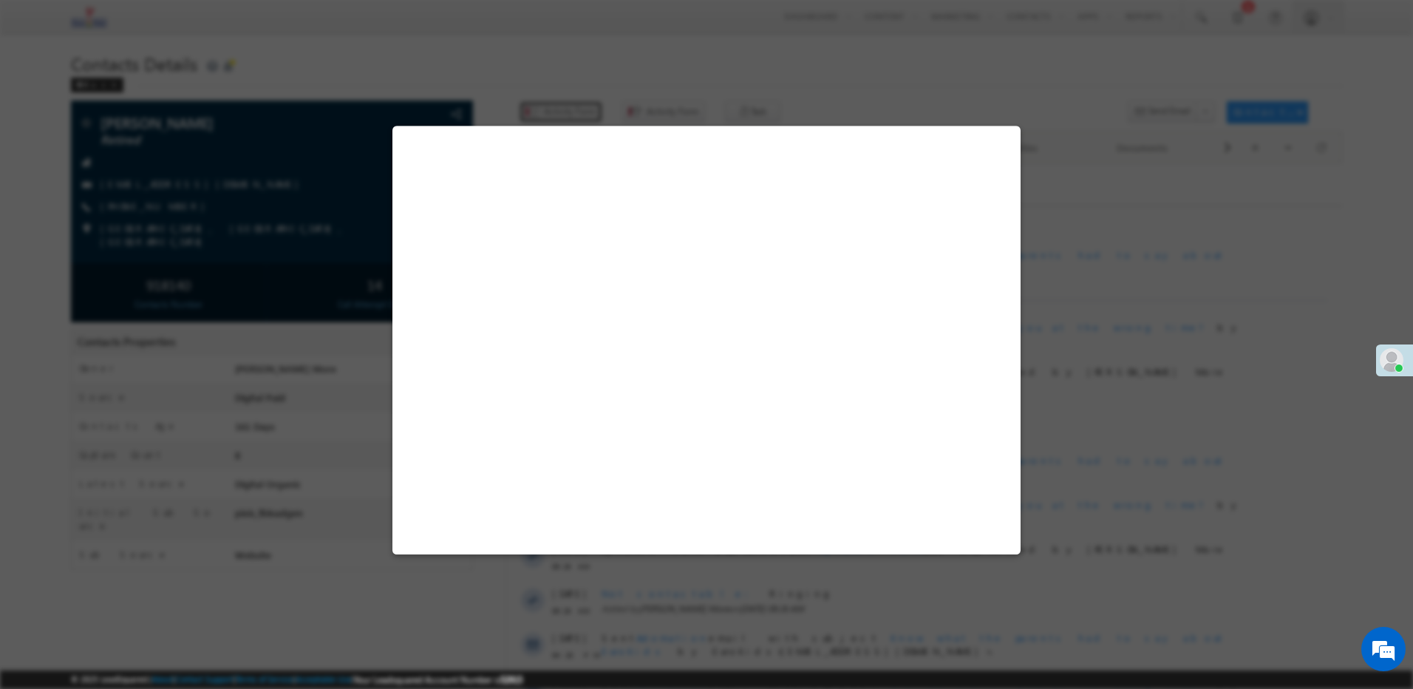
select select "Admissions"
select select "[DEMOGRAPHIC_DATA]"
select select "Mother"
select select "Digital Paid"
select select "Website"
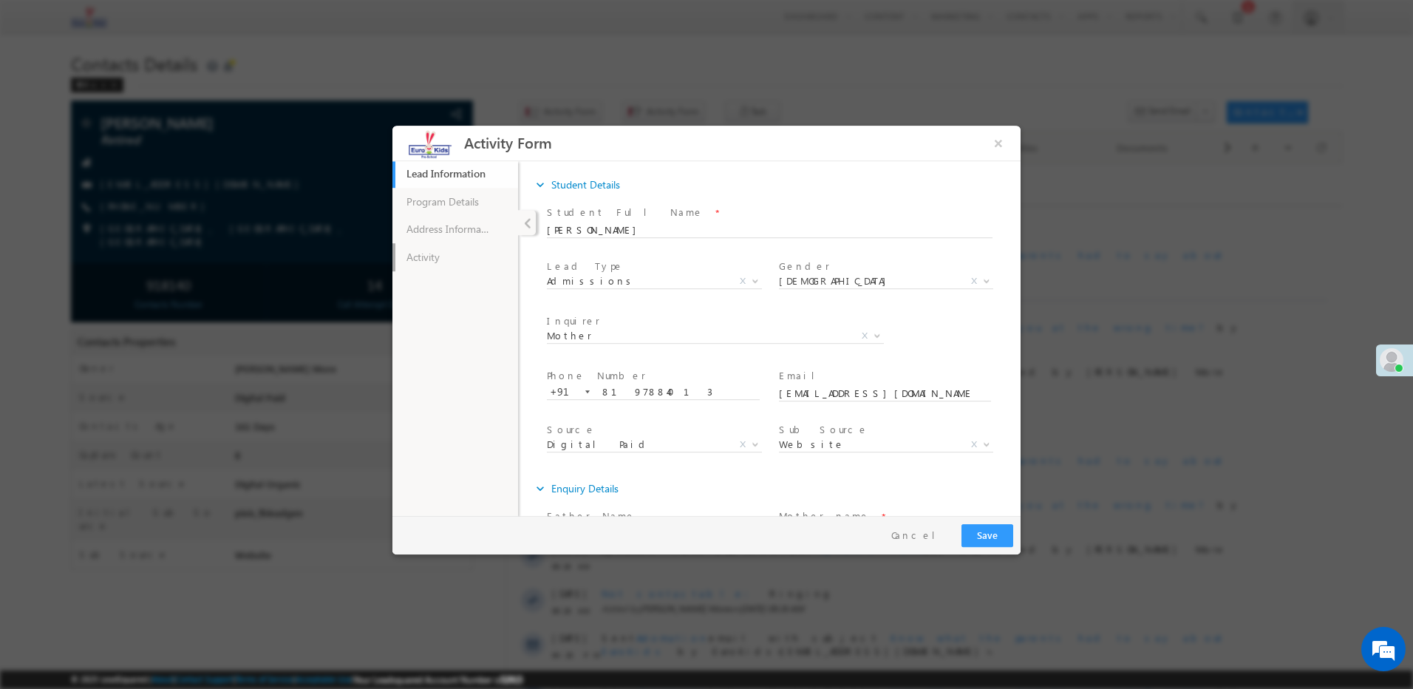
click at [457, 256] on link "Activity" at bounding box center [456, 257] width 126 height 28
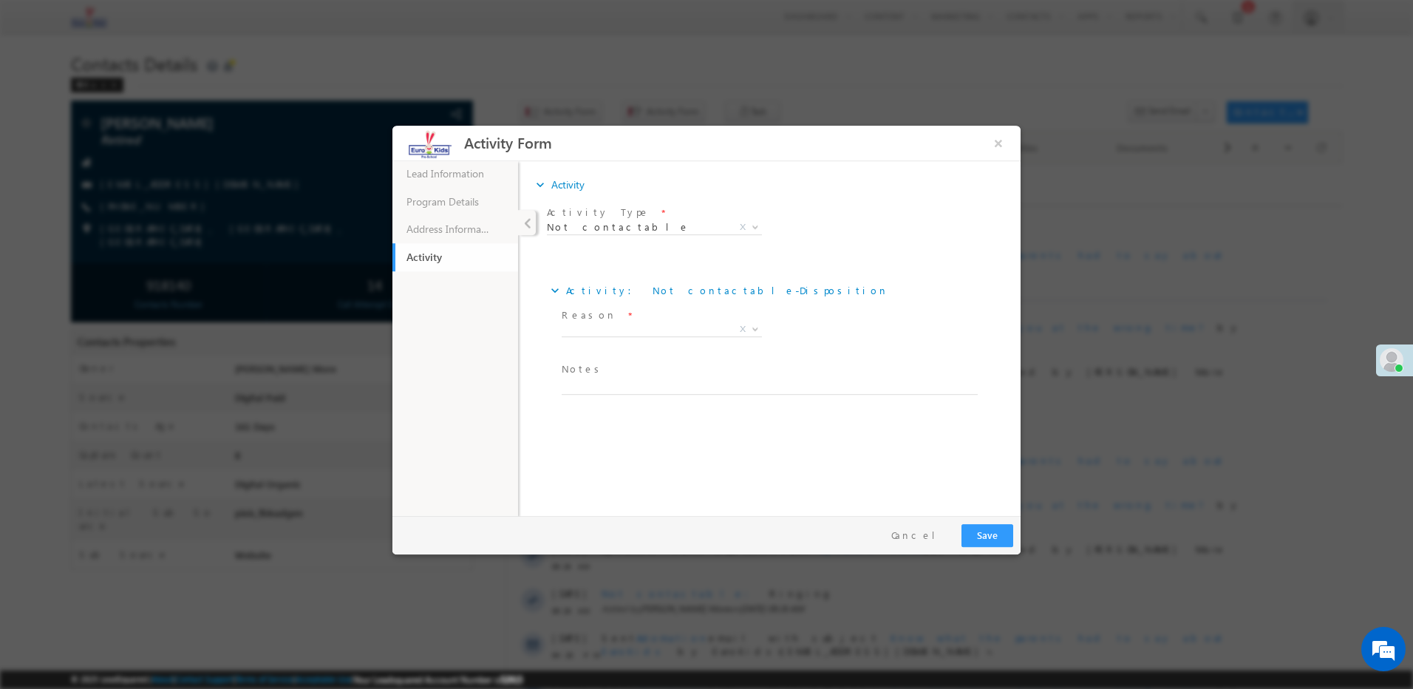
click at [623, 396] on span at bounding box center [766, 402] width 408 height 16
click at [597, 381] on textarea at bounding box center [770, 386] width 416 height 17
paste textarea "No reachable"
type textarea "No reachable"
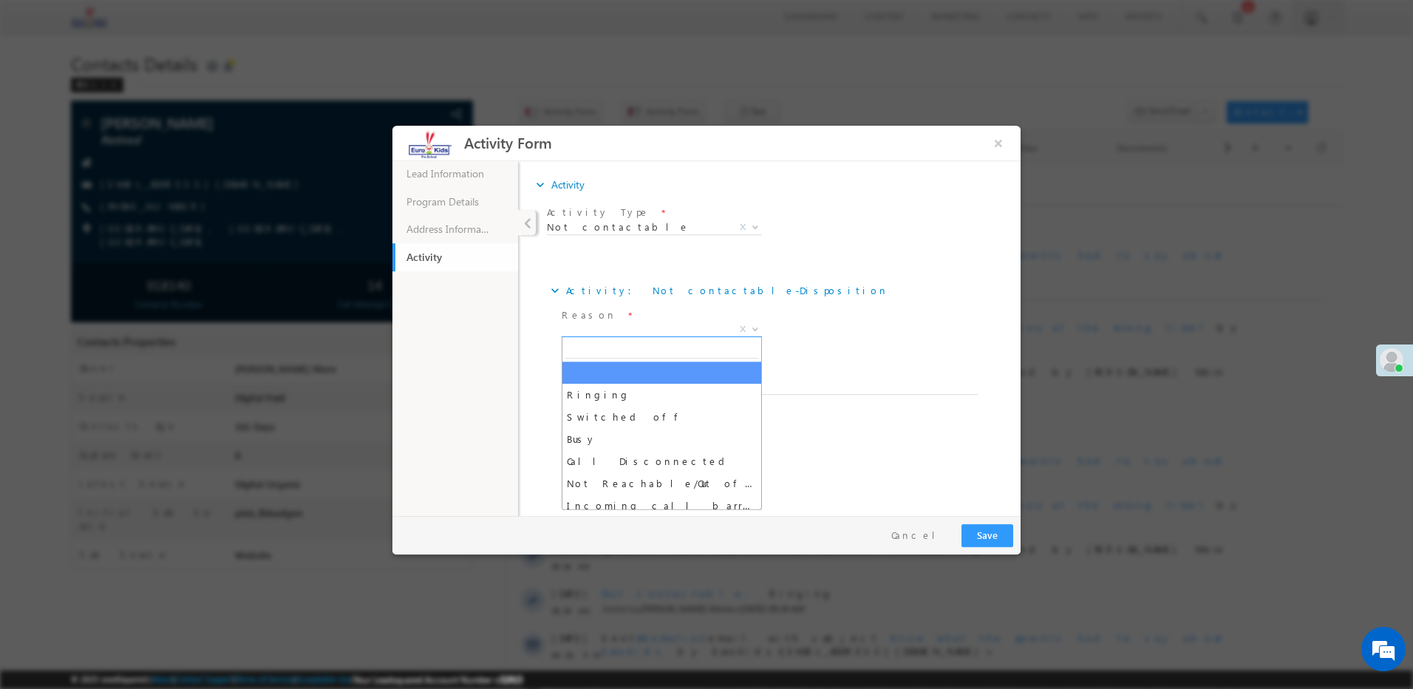
click at [614, 324] on span "X" at bounding box center [662, 329] width 200 height 15
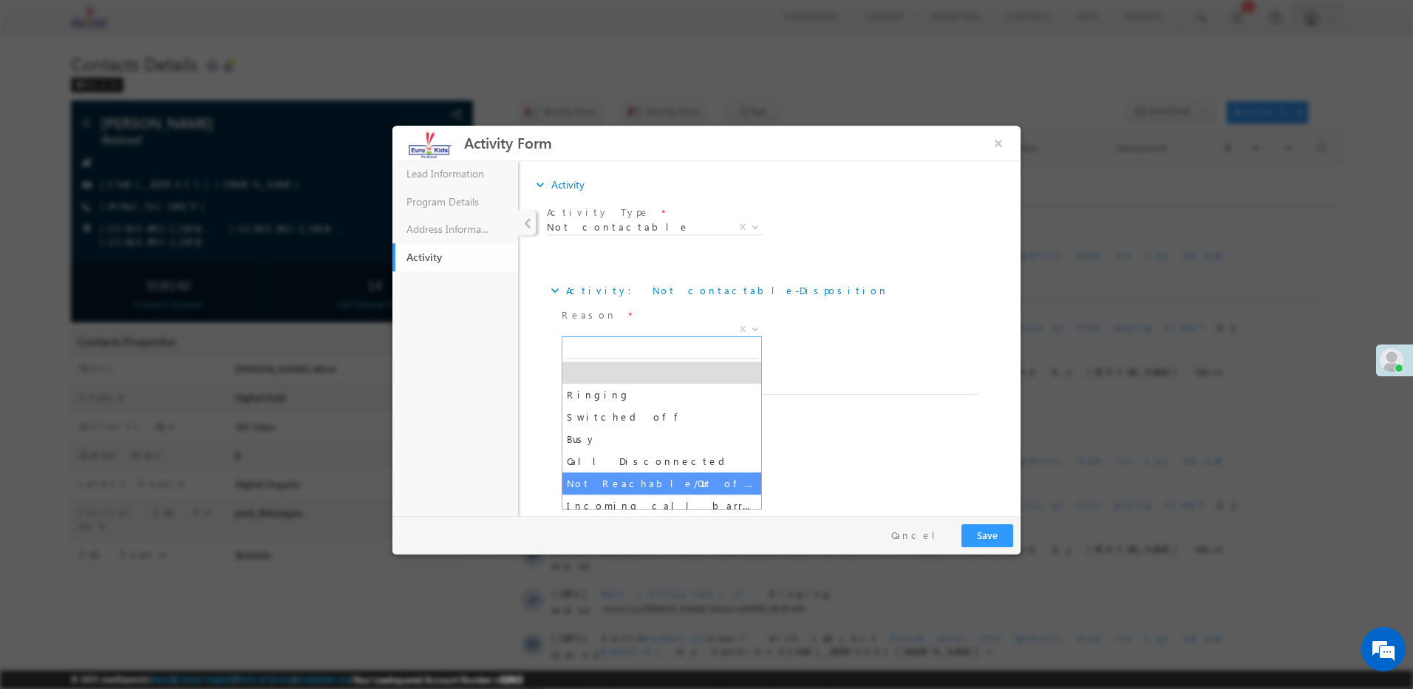
select select "Not Reachable/Out of coverage area"
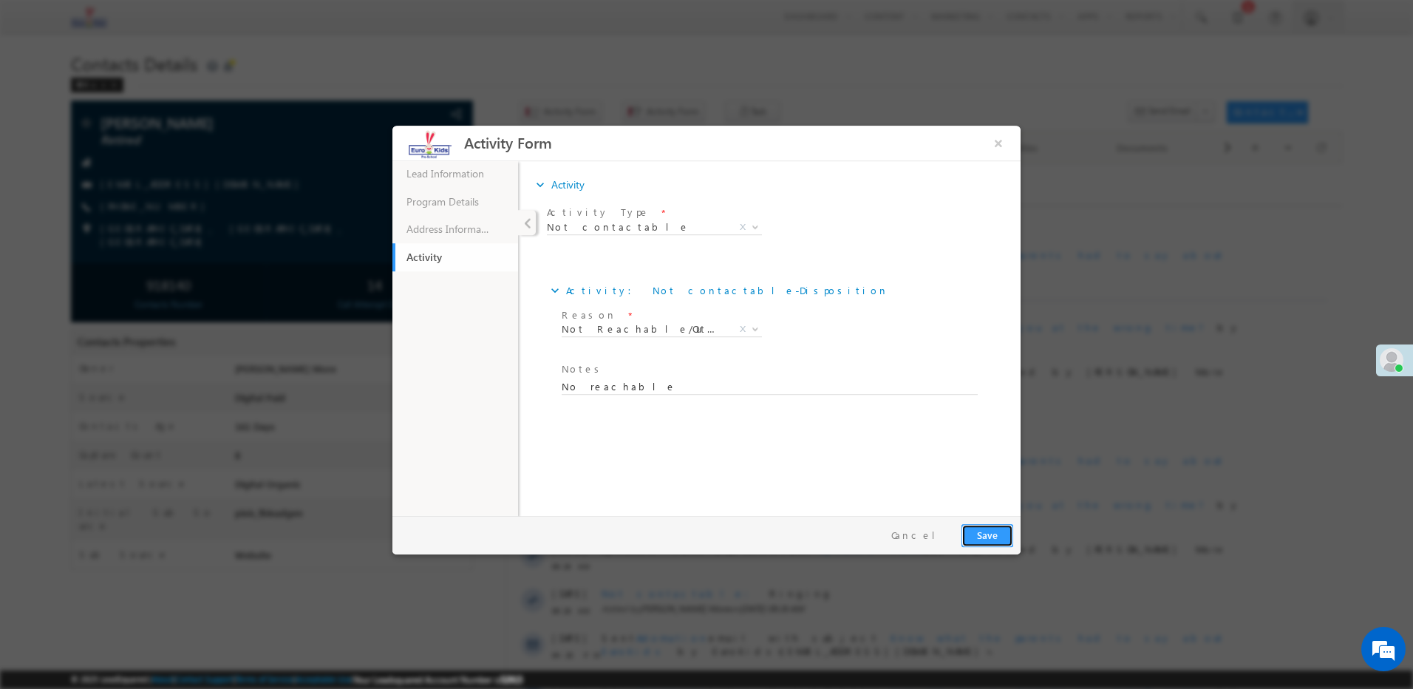
click at [976, 535] on button "Save" at bounding box center [988, 535] width 52 height 23
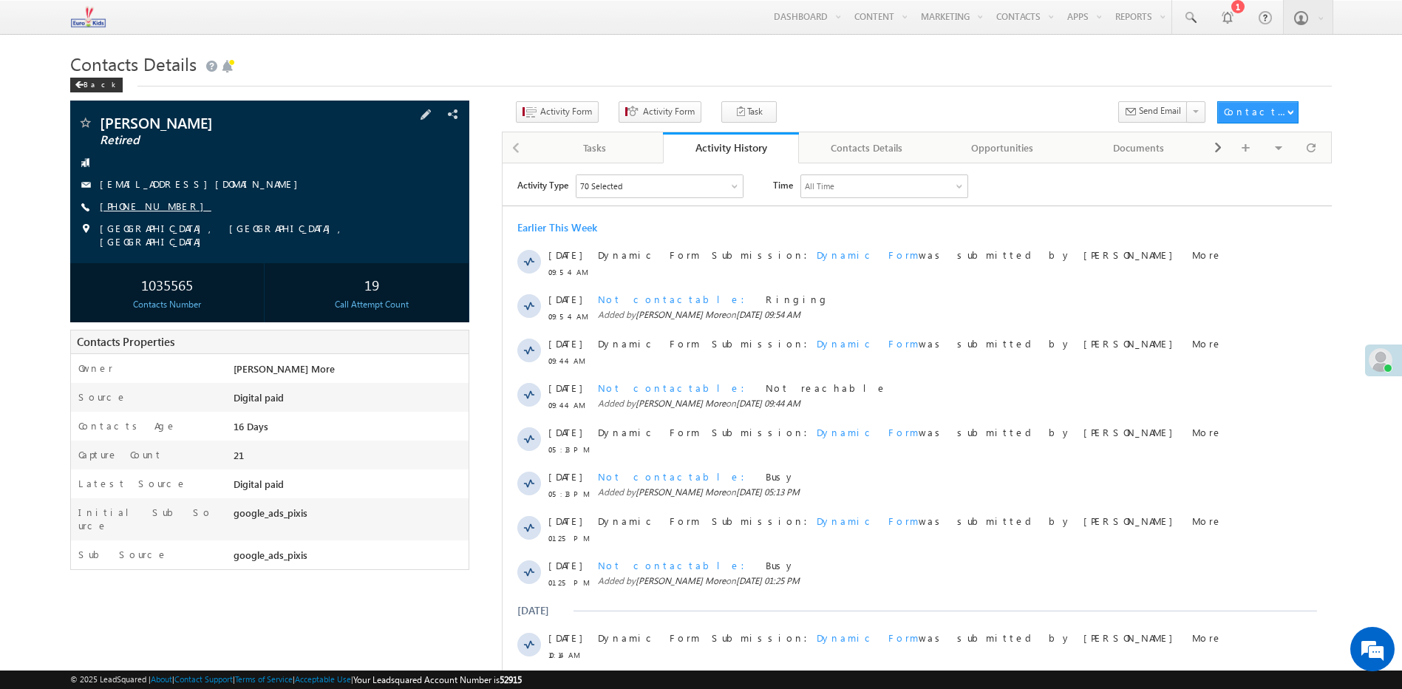
click at [154, 204] on link "[PHONE_NUMBER]" at bounding box center [156, 206] width 112 height 13
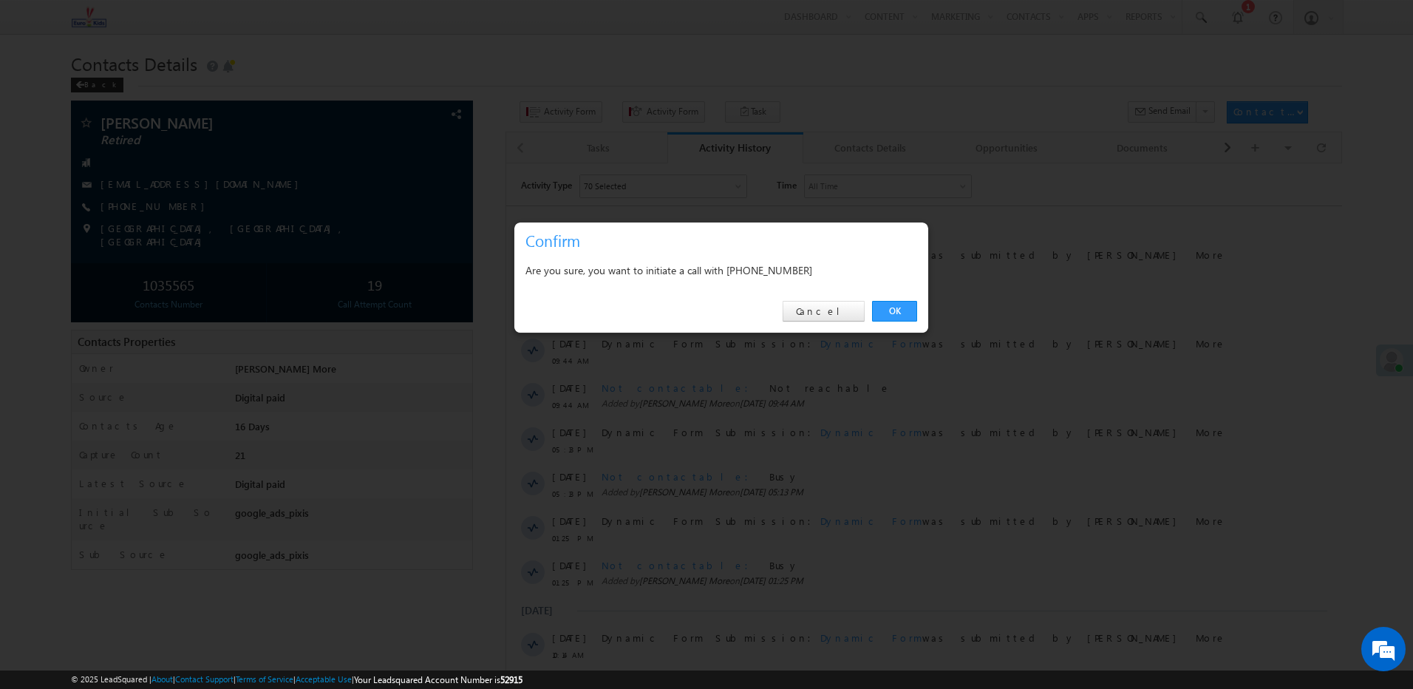
click at [771, 262] on div "Are you sure, you want to initiate a call with [PHONE_NUMBER]" at bounding box center [722, 270] width 392 height 18
copy div "9833057675"
click at [847, 306] on link "Cancel" at bounding box center [824, 311] width 82 height 21
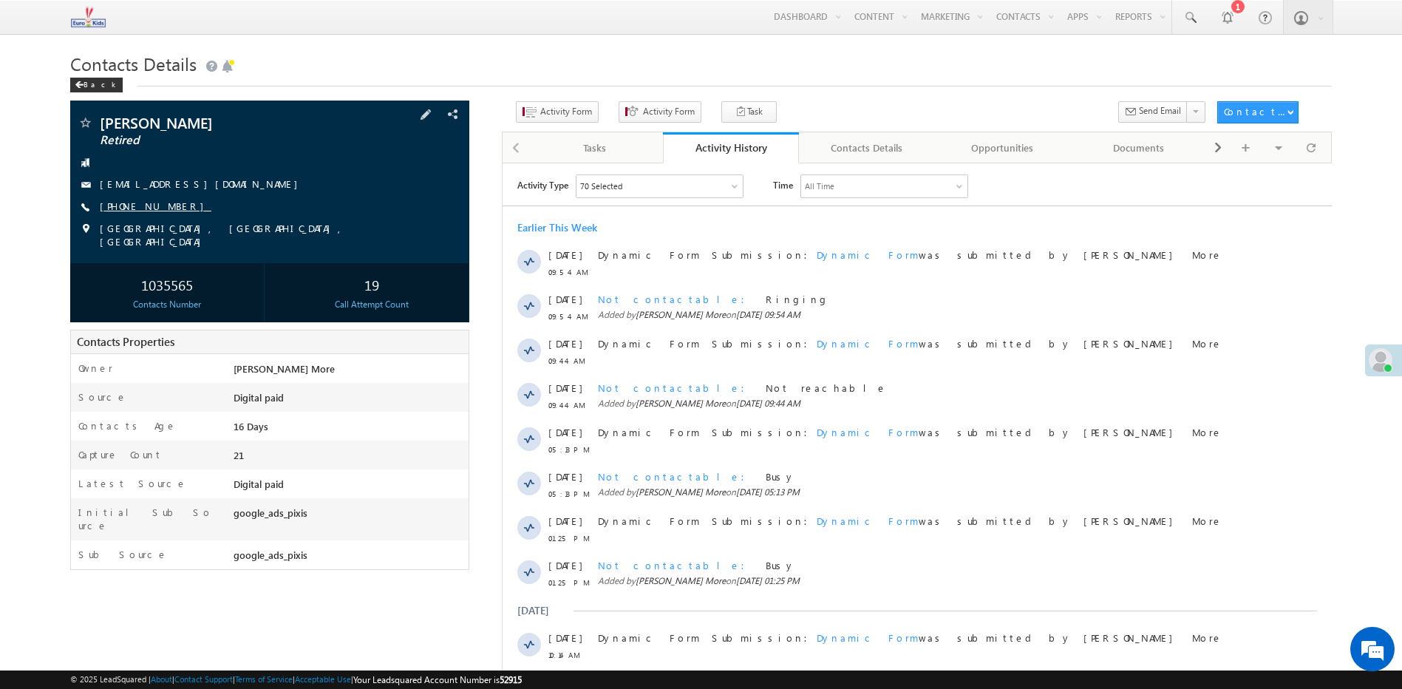
click at [145, 208] on link "[PHONE_NUMBER]" at bounding box center [156, 206] width 112 height 13
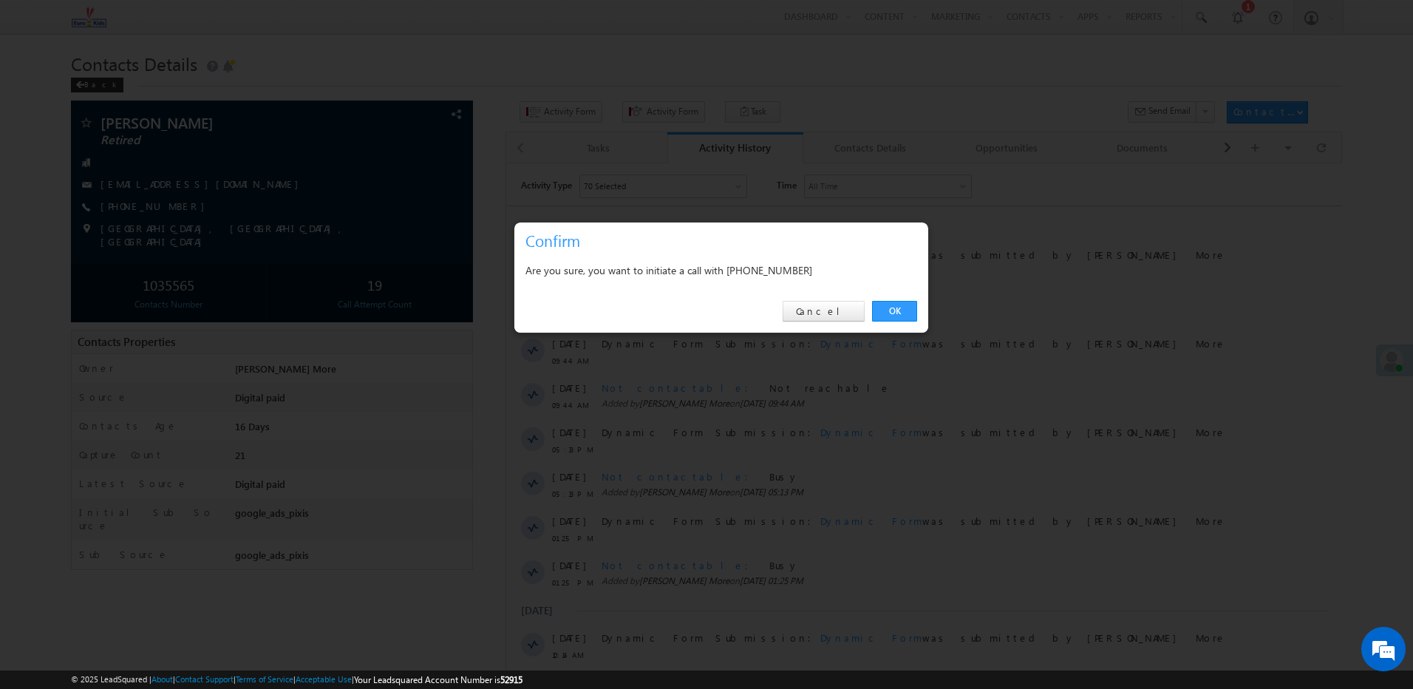
drag, startPoint x: 788, startPoint y: 261, endPoint x: 787, endPoint y: 274, distance: 12.7
click at [789, 263] on div "Are you sure, you want to initiate a call with [PHONE_NUMBER]" at bounding box center [722, 270] width 392 height 18
click at [784, 274] on div "Are you sure, you want to initiate a call with [PHONE_NUMBER]" at bounding box center [722, 270] width 392 height 18
copy div "9833057675"
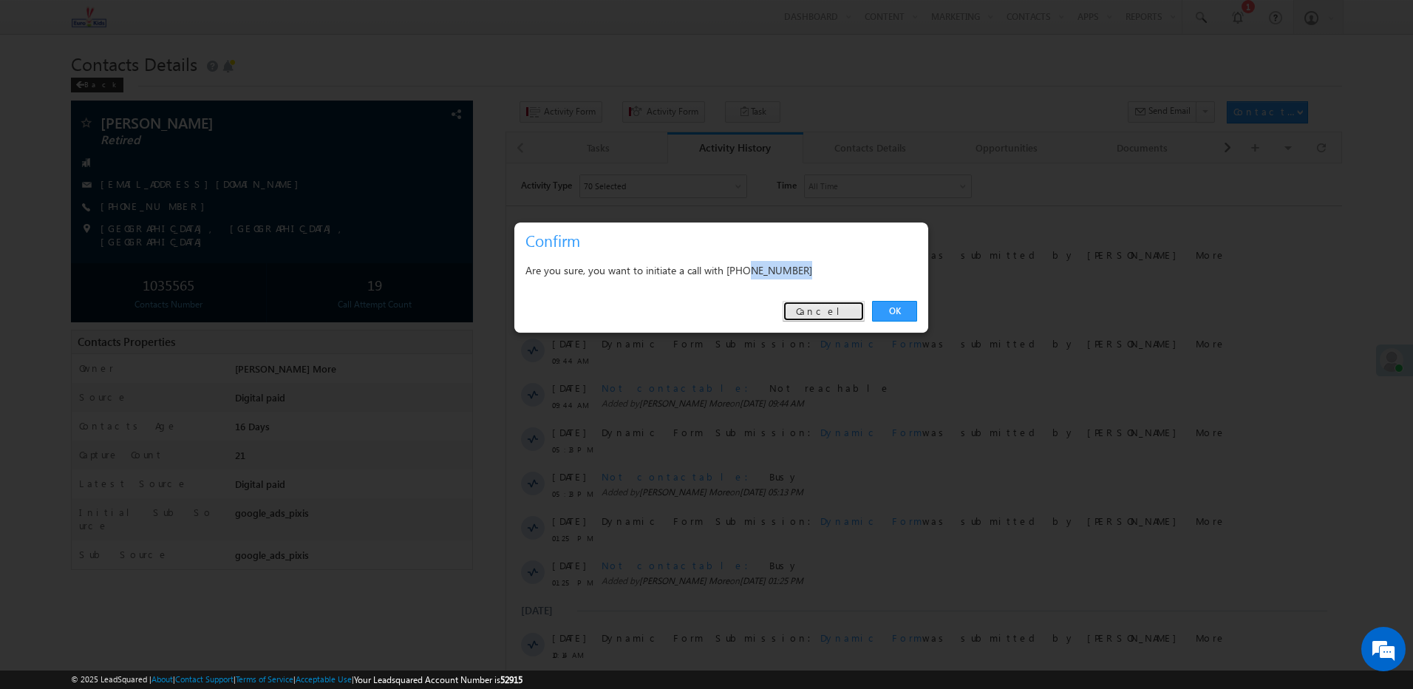
click at [829, 305] on link "Cancel" at bounding box center [824, 311] width 82 height 21
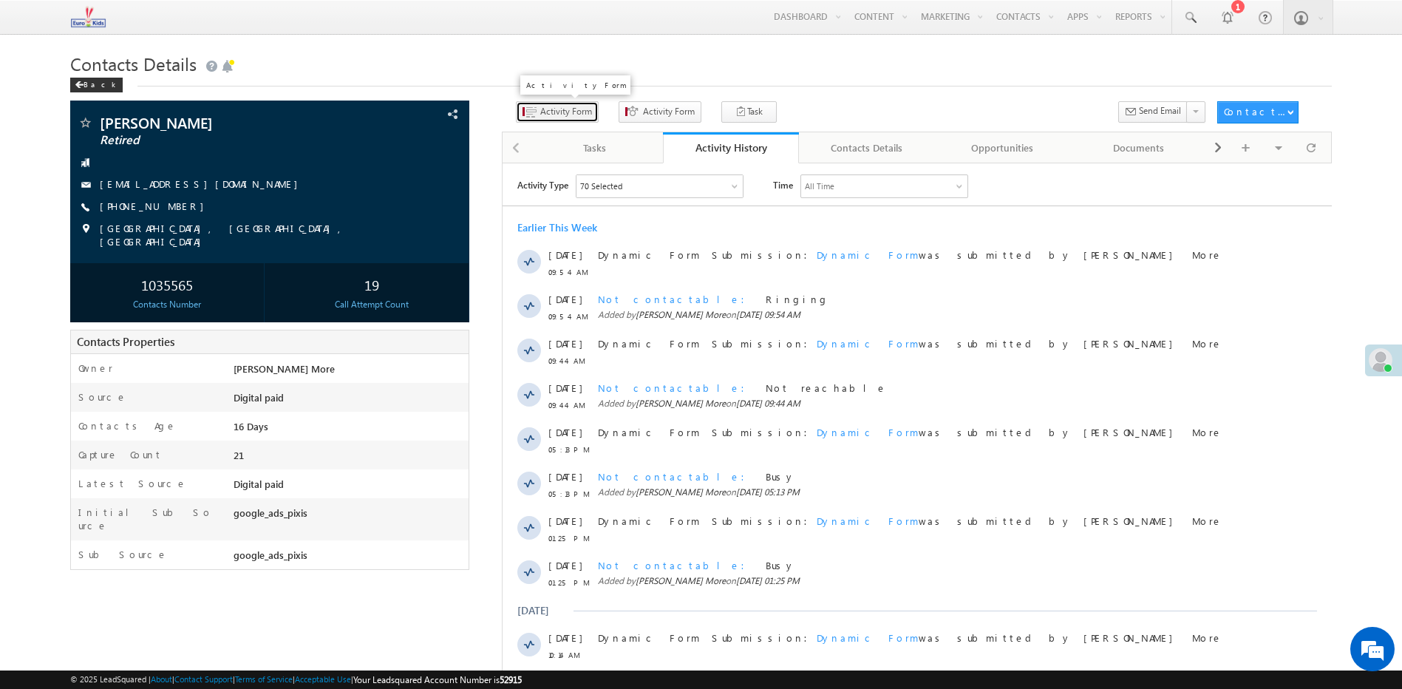
click at [561, 115] on span "Activity Form" at bounding box center [566, 111] width 52 height 13
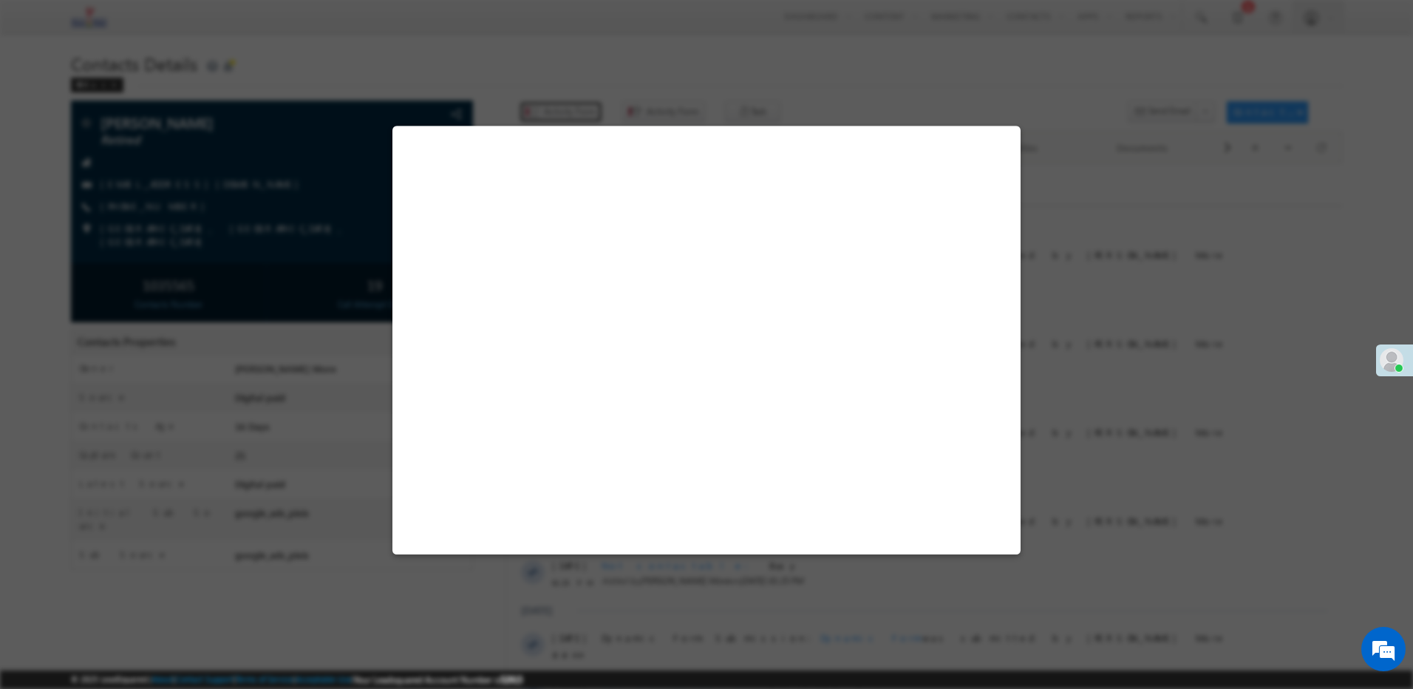
select select "Admissions"
select select "MXOthers"
select select "google_ads_pixis"
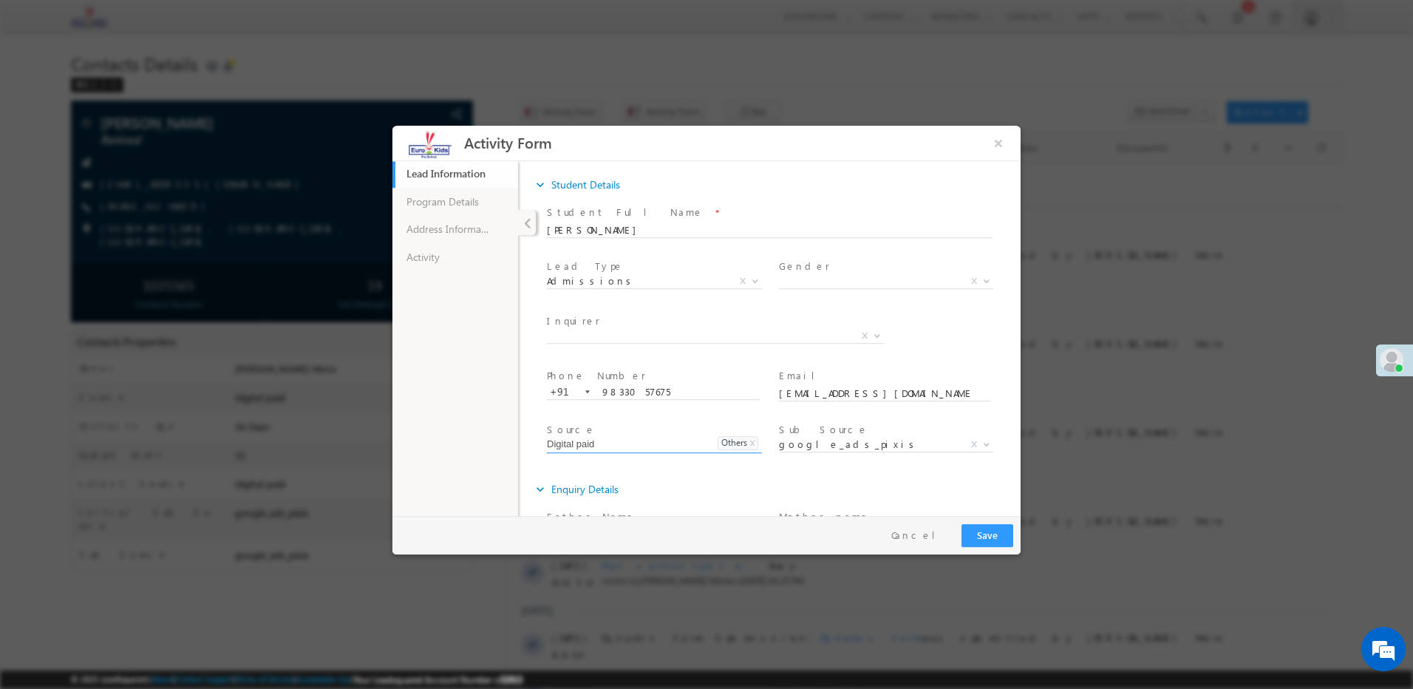
click at [523, 247] on div "expand_more Student Details Student Full Name *" at bounding box center [769, 339] width 503 height 356
click at [450, 248] on link "Activity" at bounding box center [456, 257] width 126 height 28
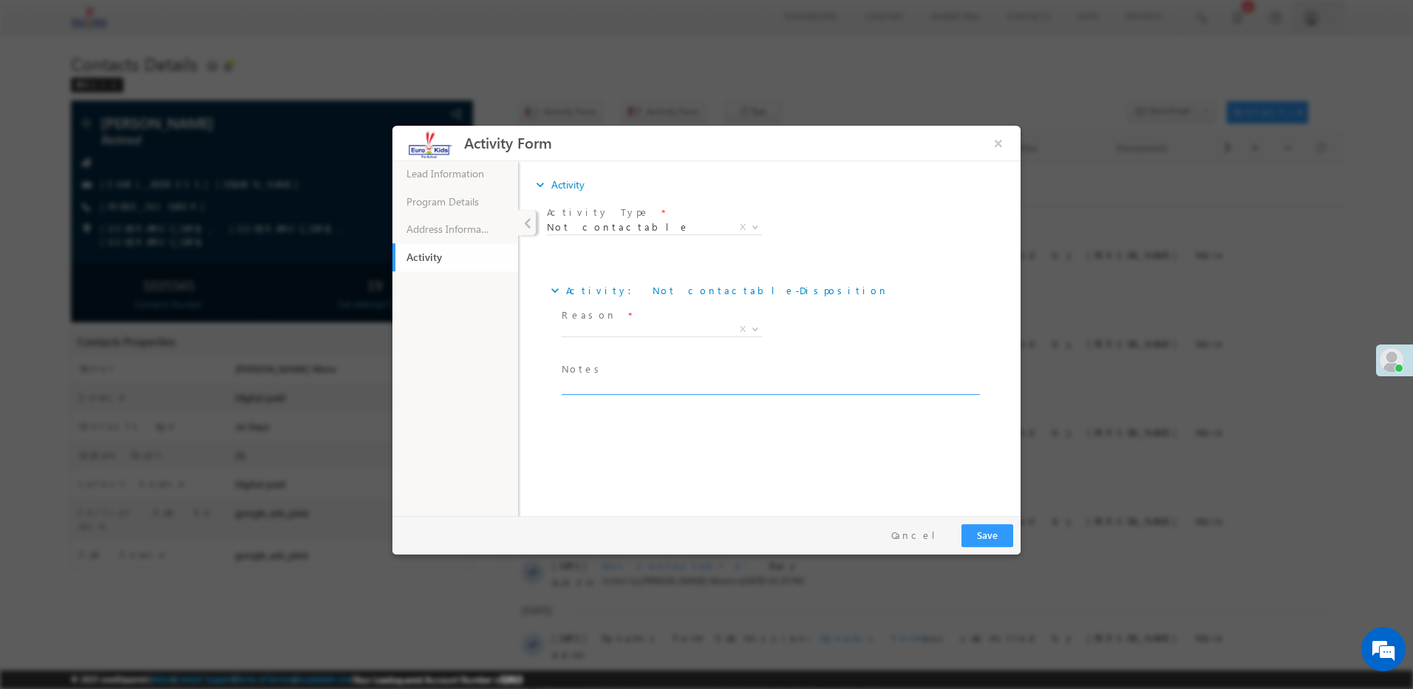
drag, startPoint x: 561, startPoint y: 372, endPoint x: 591, endPoint y: 387, distance: 33.4
click at [591, 387] on div "Notes *" at bounding box center [776, 386] width 435 height 55
click at [589, 380] on textarea at bounding box center [770, 386] width 416 height 17
paste textarea "Ringing"
type textarea "Ringing"
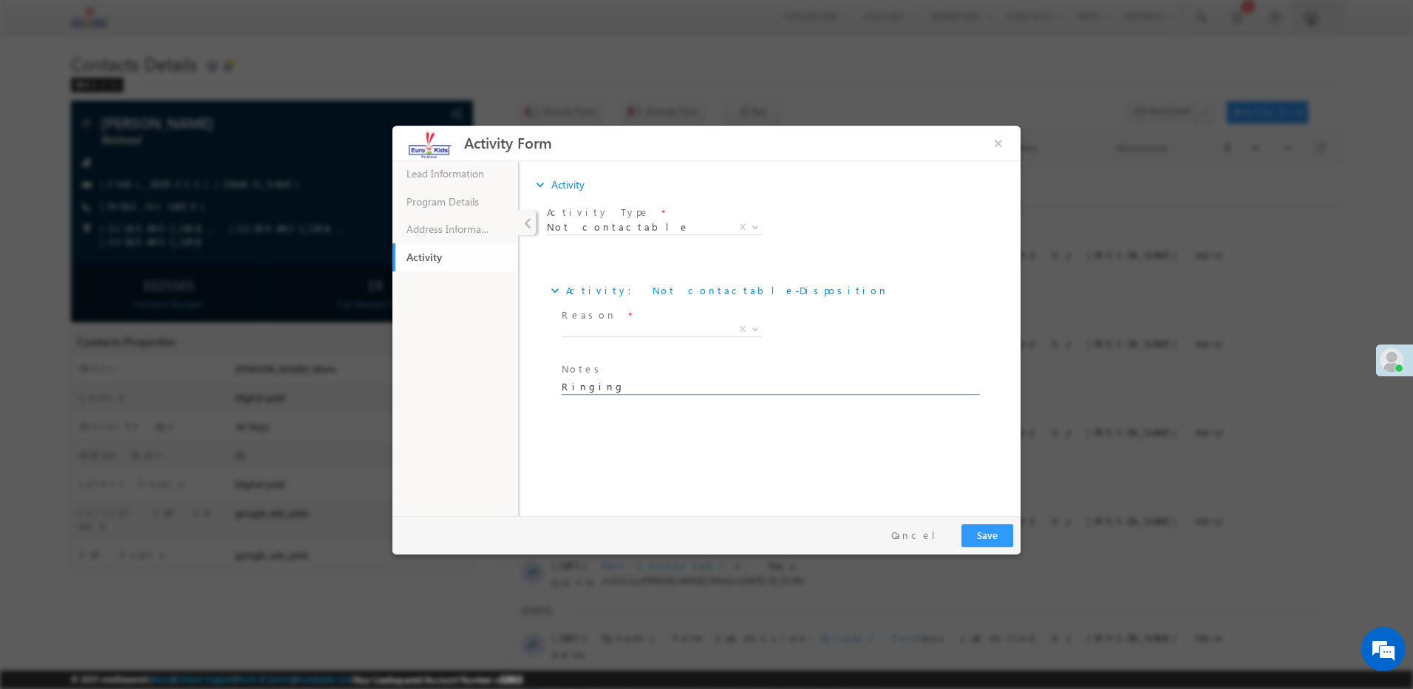
click at [616, 330] on span "X" at bounding box center [662, 329] width 200 height 15
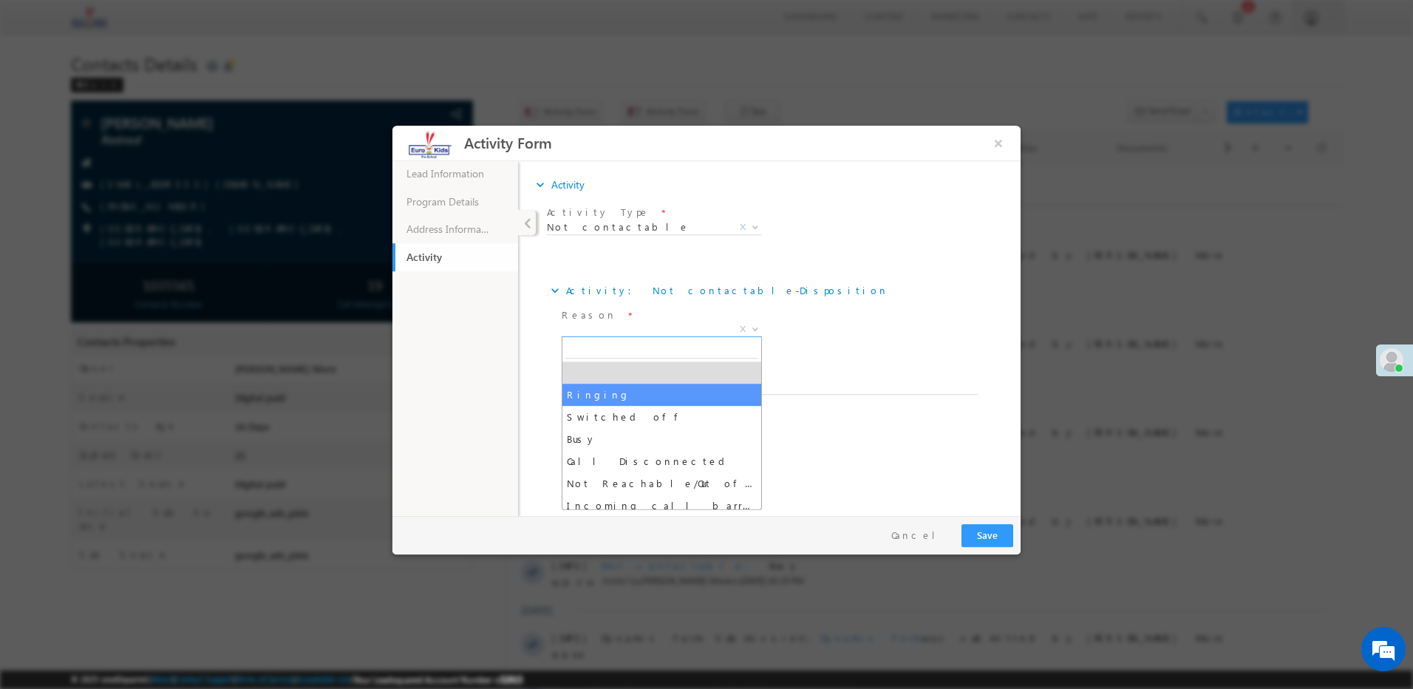
select select "Ringing"
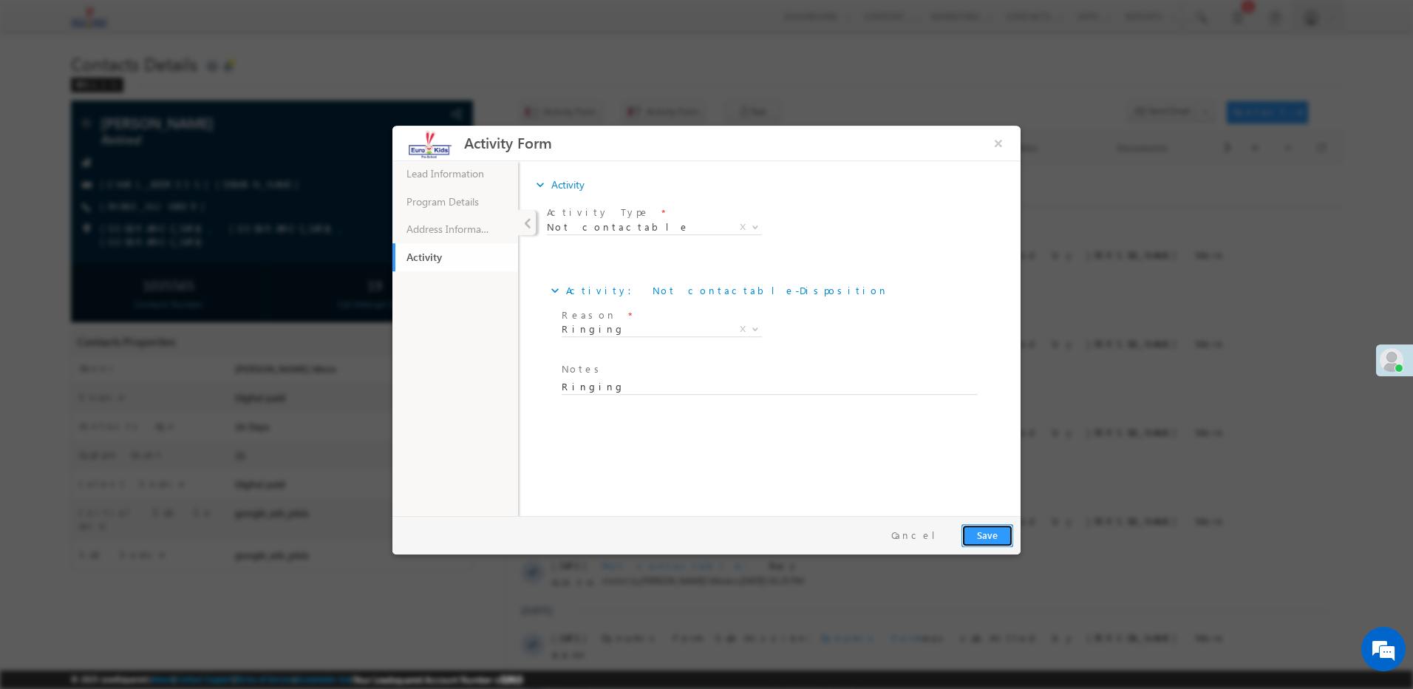
click at [994, 536] on button "Save" at bounding box center [988, 535] width 52 height 23
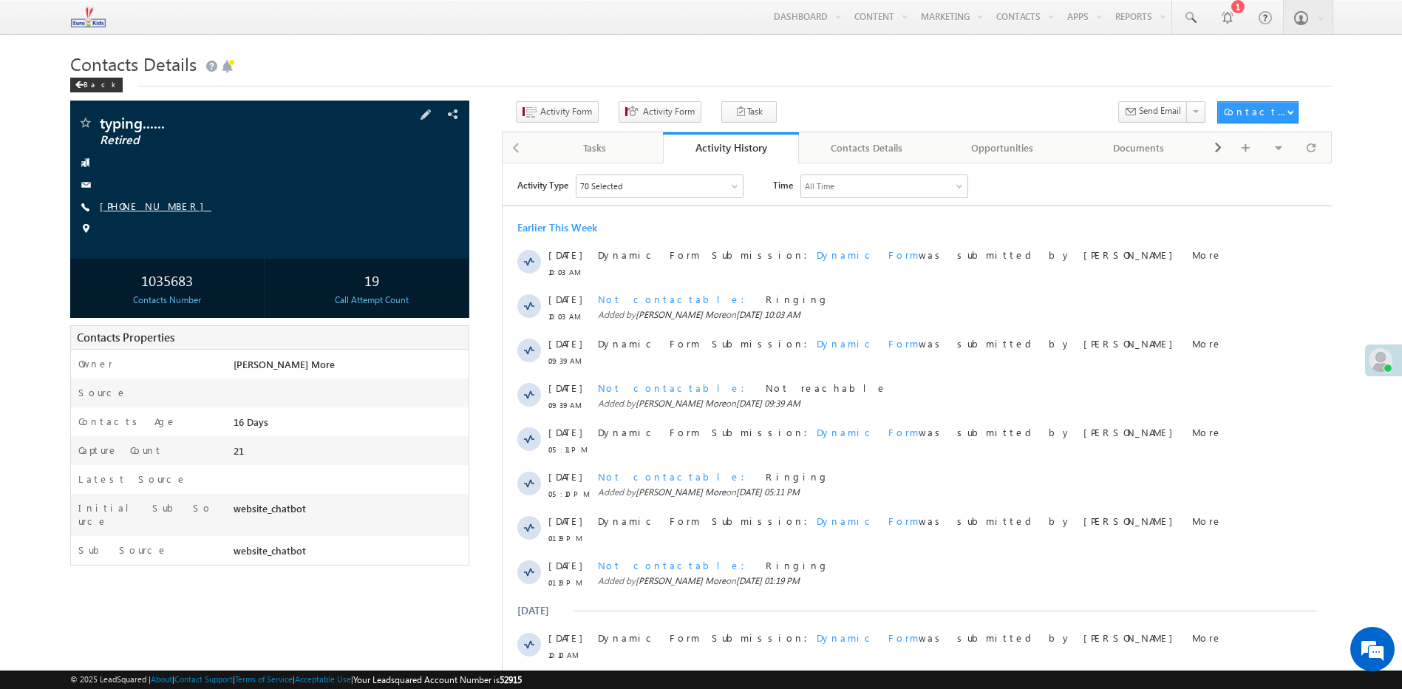
click at [134, 208] on link "[PHONE_NUMBER]" at bounding box center [156, 206] width 112 height 13
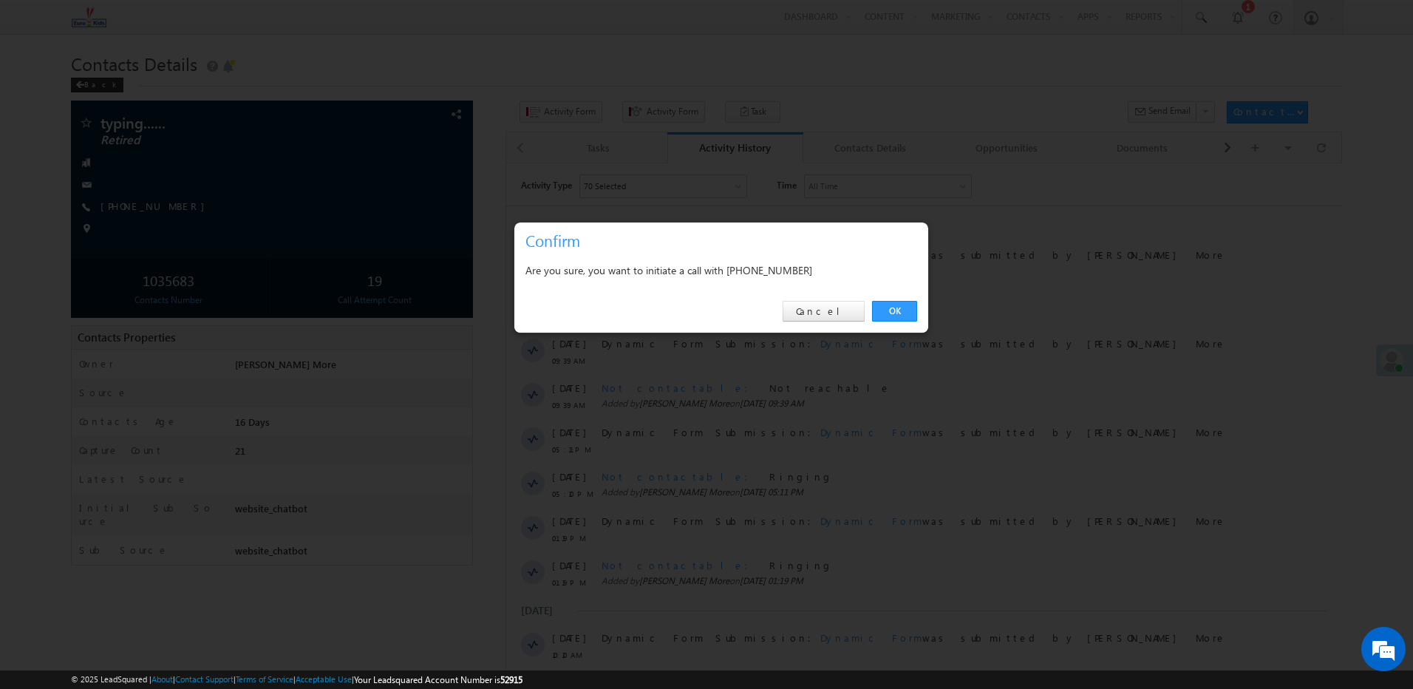
click at [771, 262] on div "Are you sure, you want to initiate a call with [PHONE_NUMBER]" at bounding box center [722, 270] width 392 height 18
click at [771, 265] on div "Are you sure, you want to initiate a call with [PHONE_NUMBER]" at bounding box center [722, 270] width 392 height 18
copy div "9727225450"
click at [842, 316] on link "Cancel" at bounding box center [824, 311] width 82 height 21
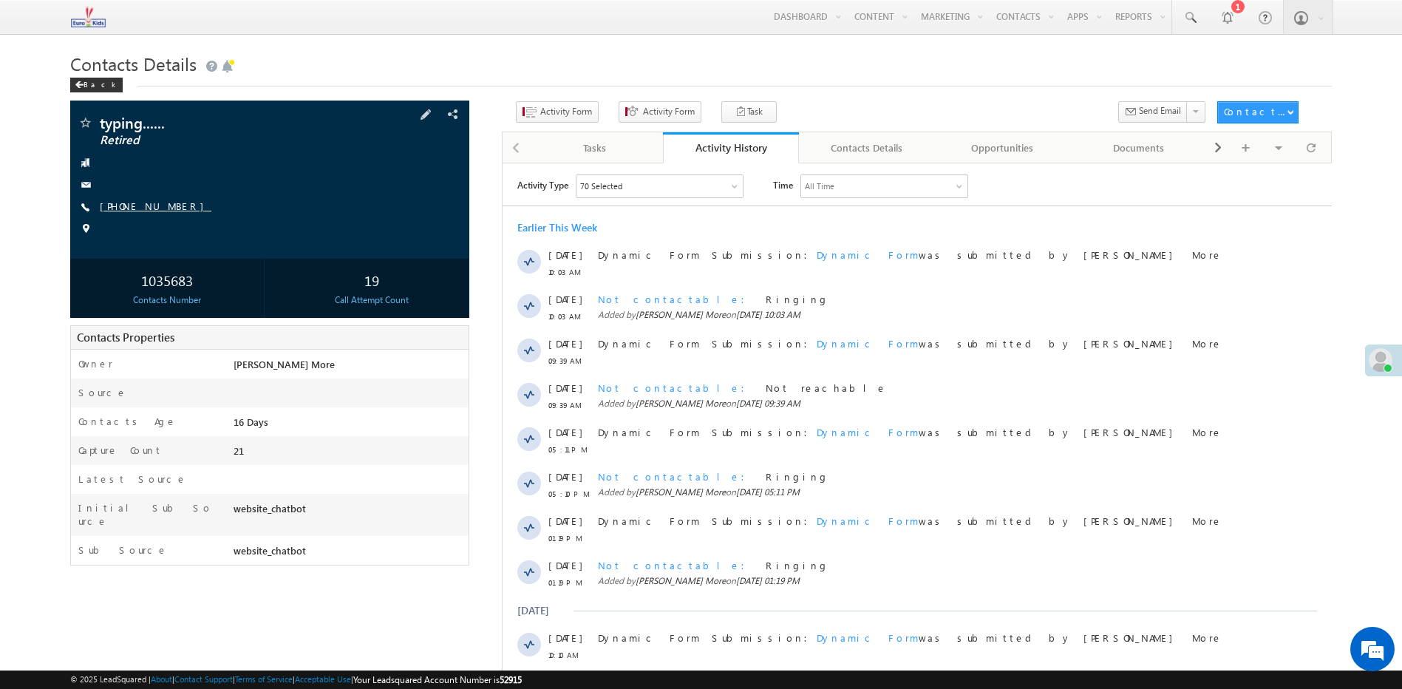
click at [152, 206] on link "[PHONE_NUMBER]" at bounding box center [156, 206] width 112 height 13
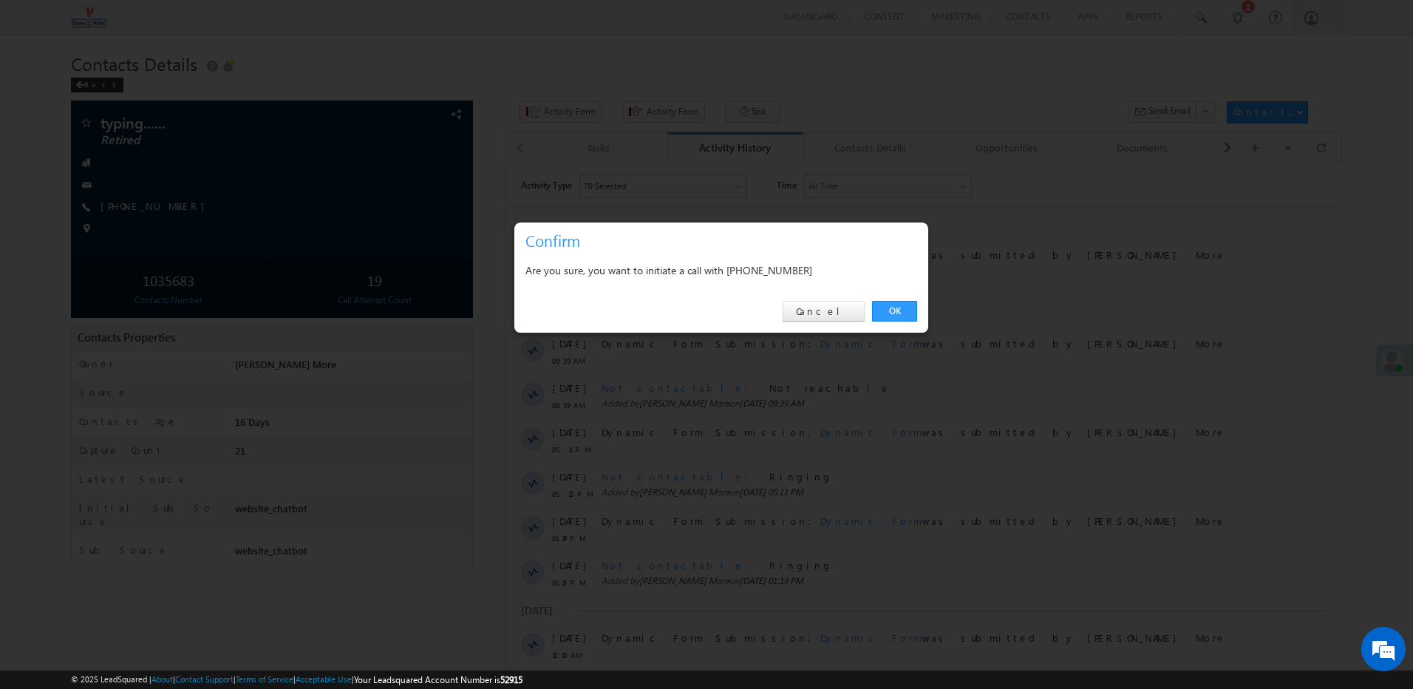
click at [784, 274] on div "Are you sure, you want to initiate a call with [PHONE_NUMBER]" at bounding box center [722, 270] width 392 height 18
copy div "9727225450"
click at [764, 308] on div "OK Cancel" at bounding box center [722, 312] width 414 height 42
click at [767, 272] on div "Are you sure, you want to initiate a call with [PHONE_NUMBER]" at bounding box center [722, 270] width 392 height 18
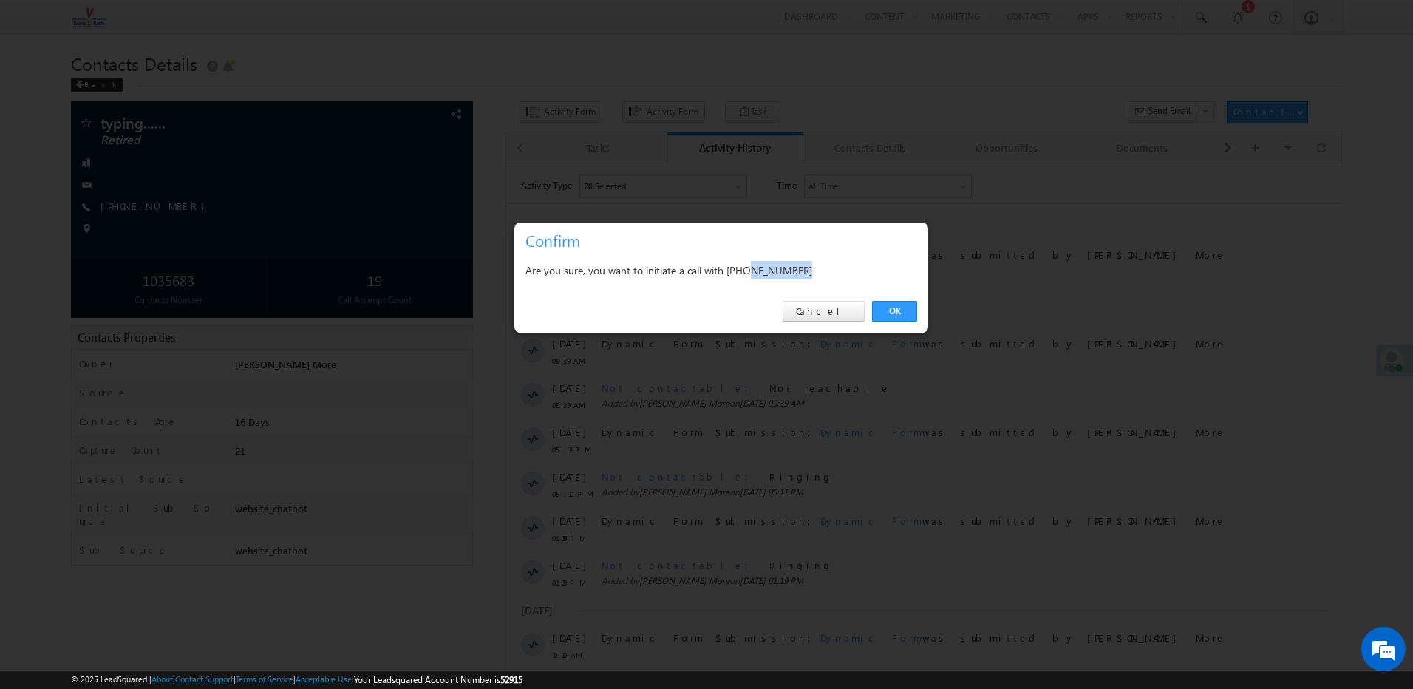
click at [767, 272] on div "Are you sure, you want to initiate a call with [PHONE_NUMBER]" at bounding box center [722, 270] width 392 height 18
copy div "9727225450"
click at [841, 275] on div "Are you sure, you want to initiate a call with [PHONE_NUMBER]" at bounding box center [722, 270] width 392 height 18
click at [799, 269] on div "Are you sure, you want to initiate a call with [PHONE_NUMBER]" at bounding box center [722, 270] width 392 height 18
click at [798, 269] on div "Are you sure, you want to initiate a call with [PHONE_NUMBER]" at bounding box center [722, 270] width 392 height 18
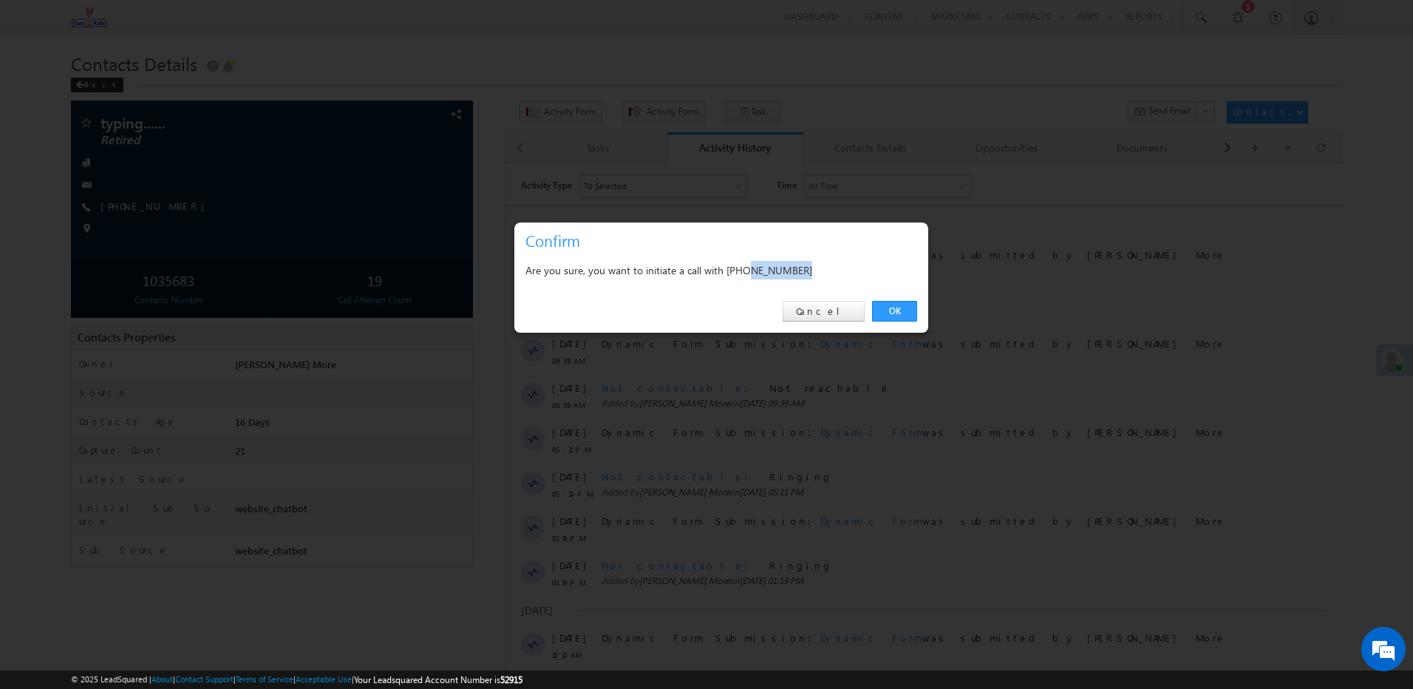
copy div "9727225450"
click at [825, 308] on link "Cancel" at bounding box center [824, 311] width 82 height 21
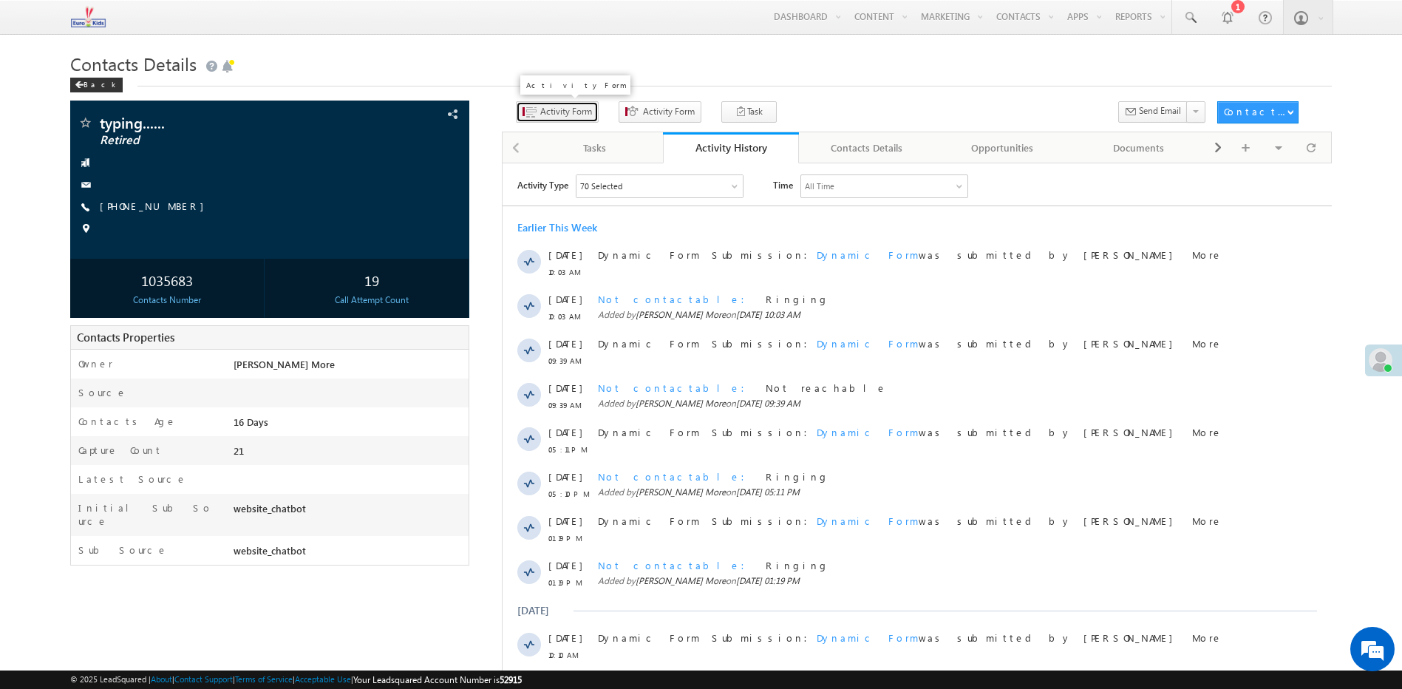
click at [557, 116] on span "Activity Form" at bounding box center [566, 111] width 52 height 13
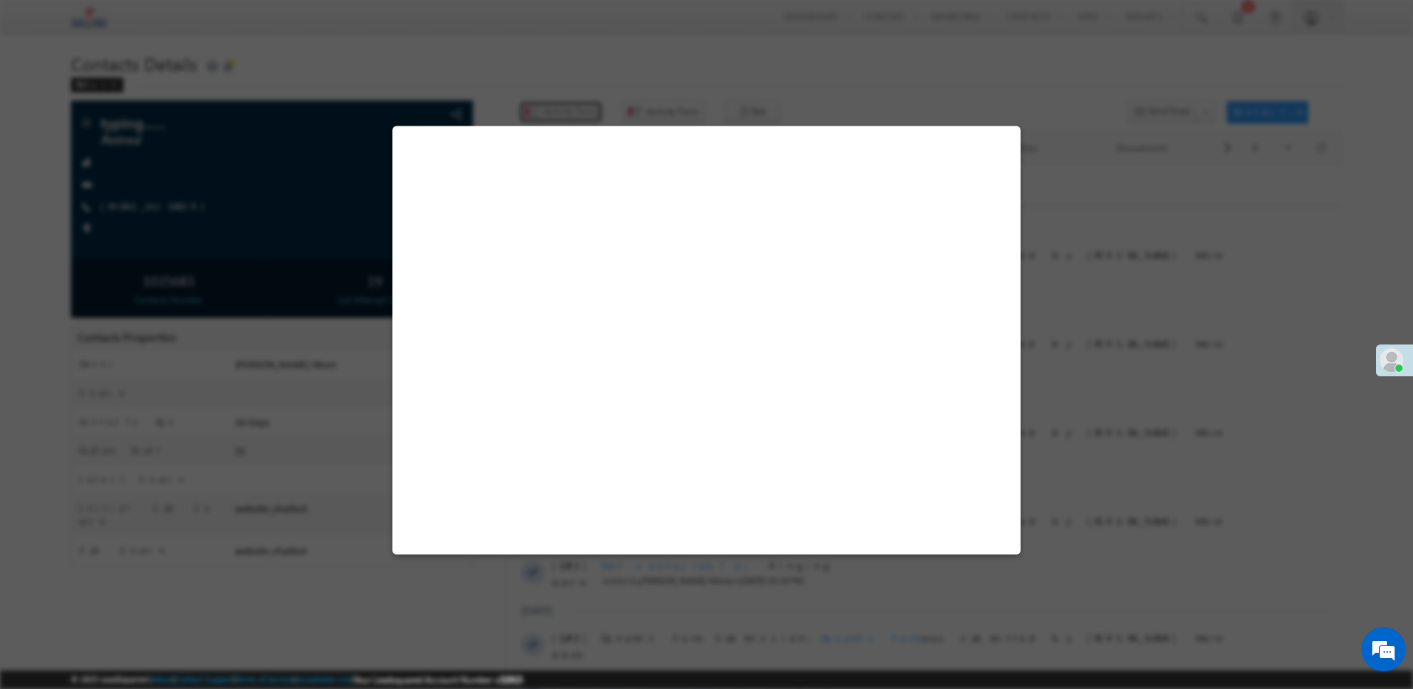
select select "Admissions"
select select "website_chatbot"
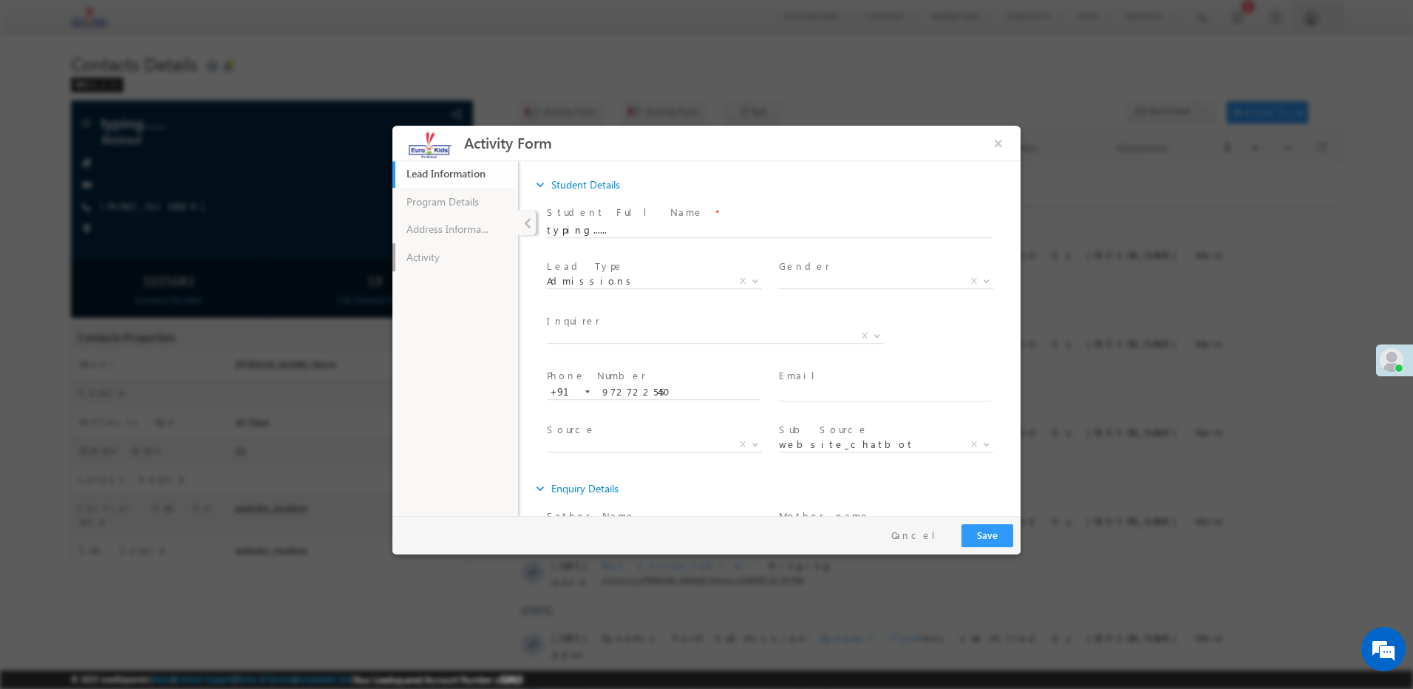
click at [452, 255] on link "Activity" at bounding box center [456, 257] width 126 height 28
drag, startPoint x: 559, startPoint y: 381, endPoint x: 576, endPoint y: 377, distance: 17.6
click at [559, 381] on div "Notes *" at bounding box center [776, 386] width 435 height 55
click at [586, 393] on textarea at bounding box center [770, 386] width 416 height 17
paste textarea "Ringing"
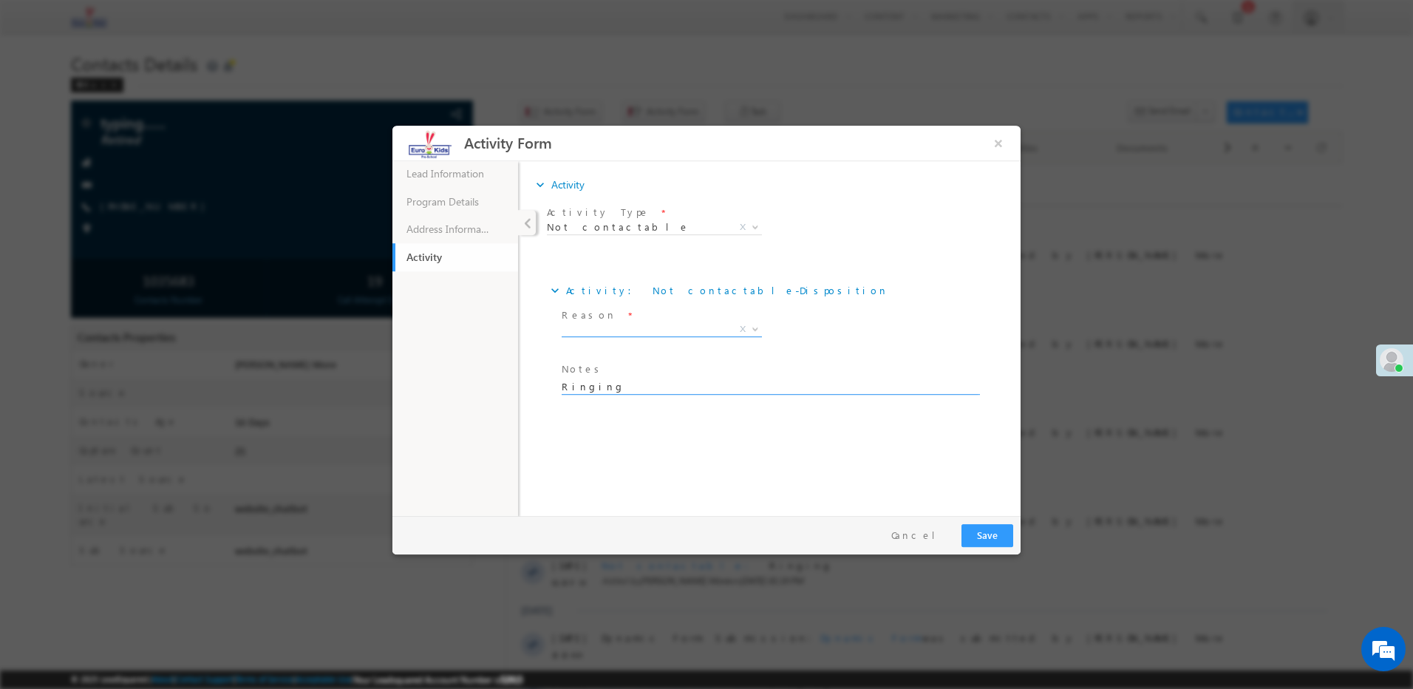
type textarea "Ringing"
click at [612, 330] on span "X" at bounding box center [662, 329] width 200 height 15
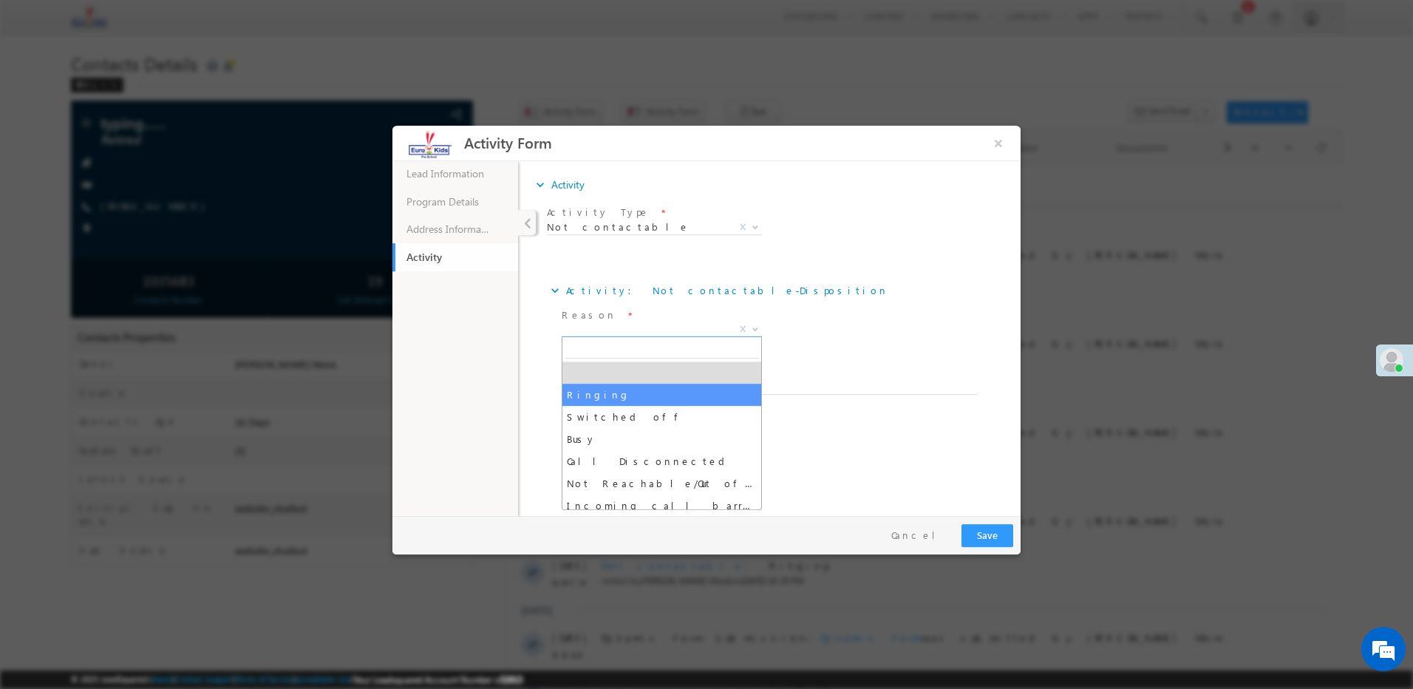
select select "Ringing"
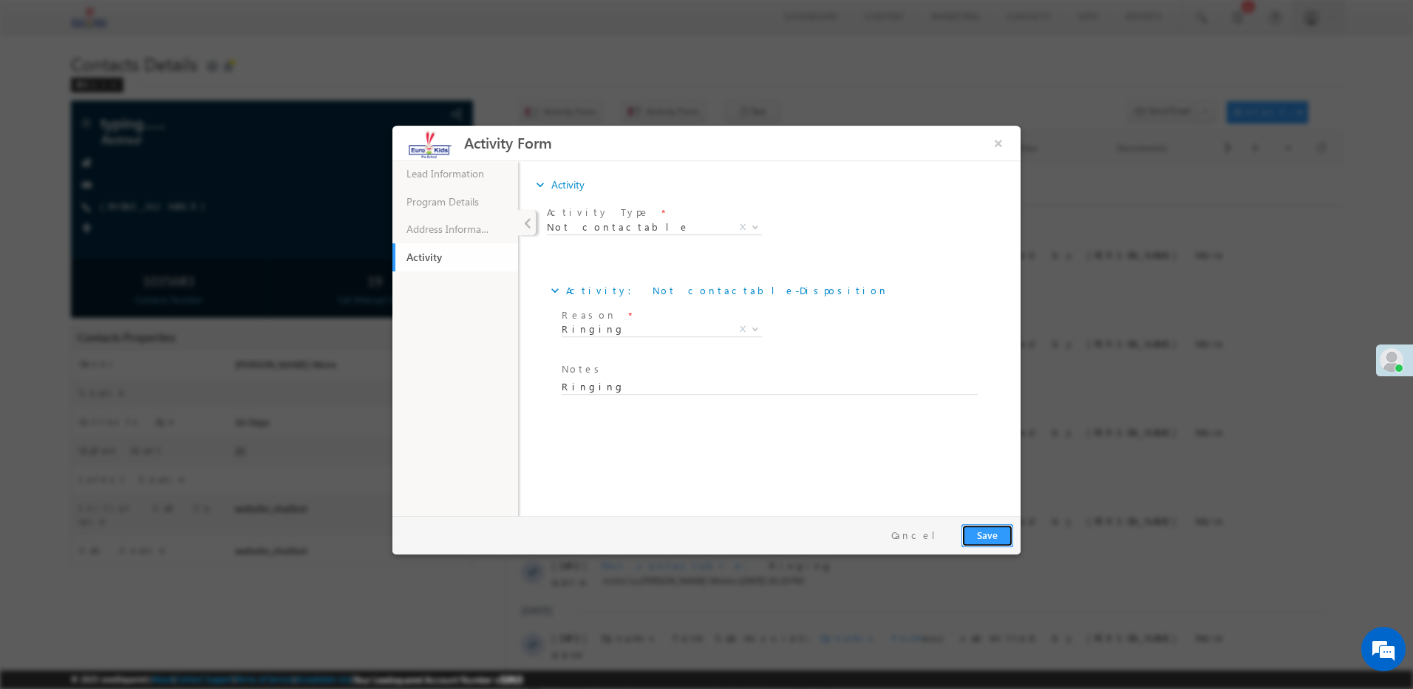
click at [980, 537] on button "Save" at bounding box center [988, 535] width 52 height 23
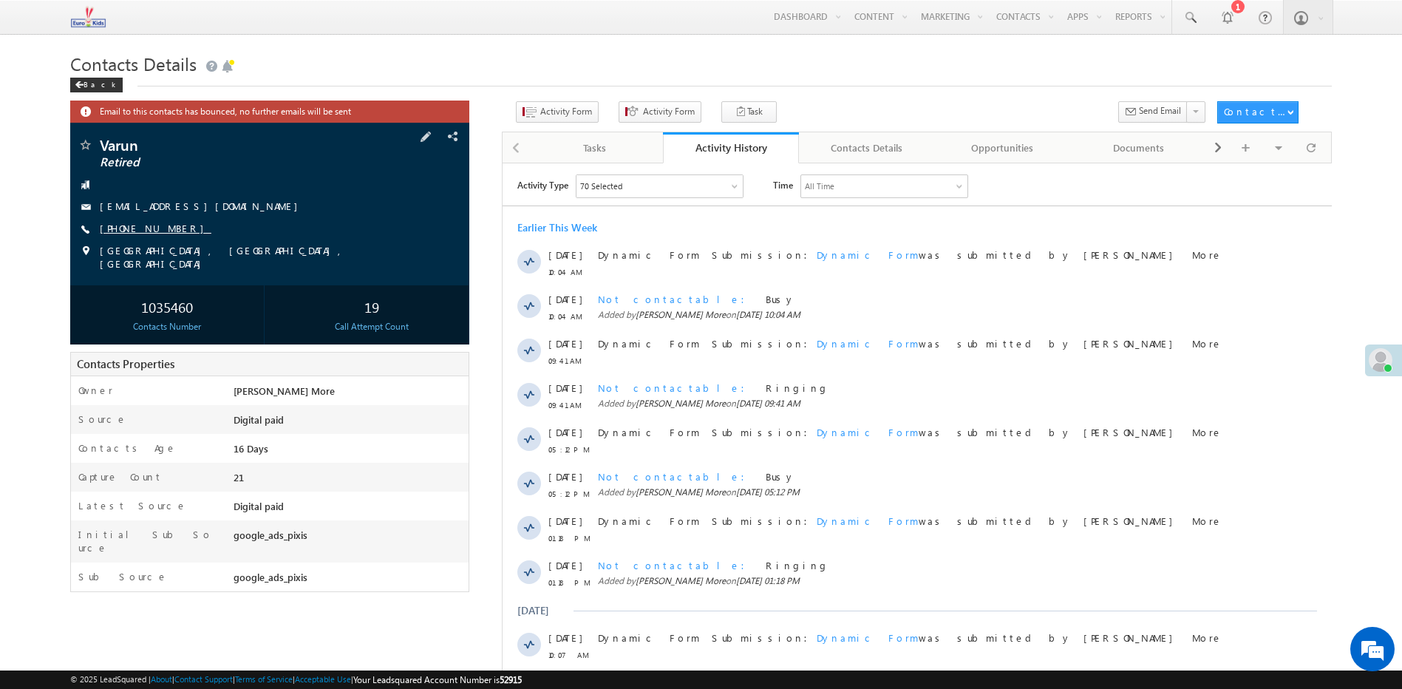
click at [158, 225] on link "[PHONE_NUMBER]" at bounding box center [156, 228] width 112 height 13
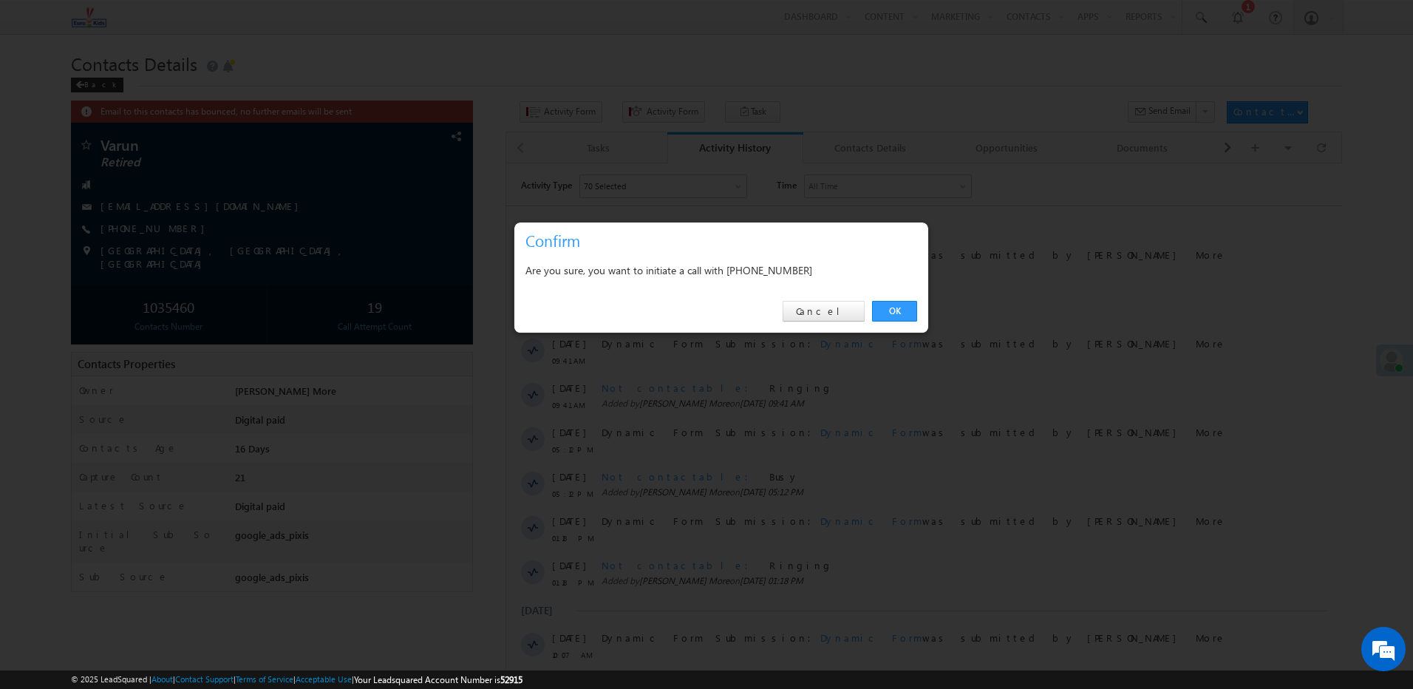
click at [784, 262] on div "Are you sure, you want to initiate a call with [PHONE_NUMBER]" at bounding box center [722, 270] width 392 height 18
copy div "9702492312"
click at [846, 310] on link "Cancel" at bounding box center [824, 311] width 82 height 21
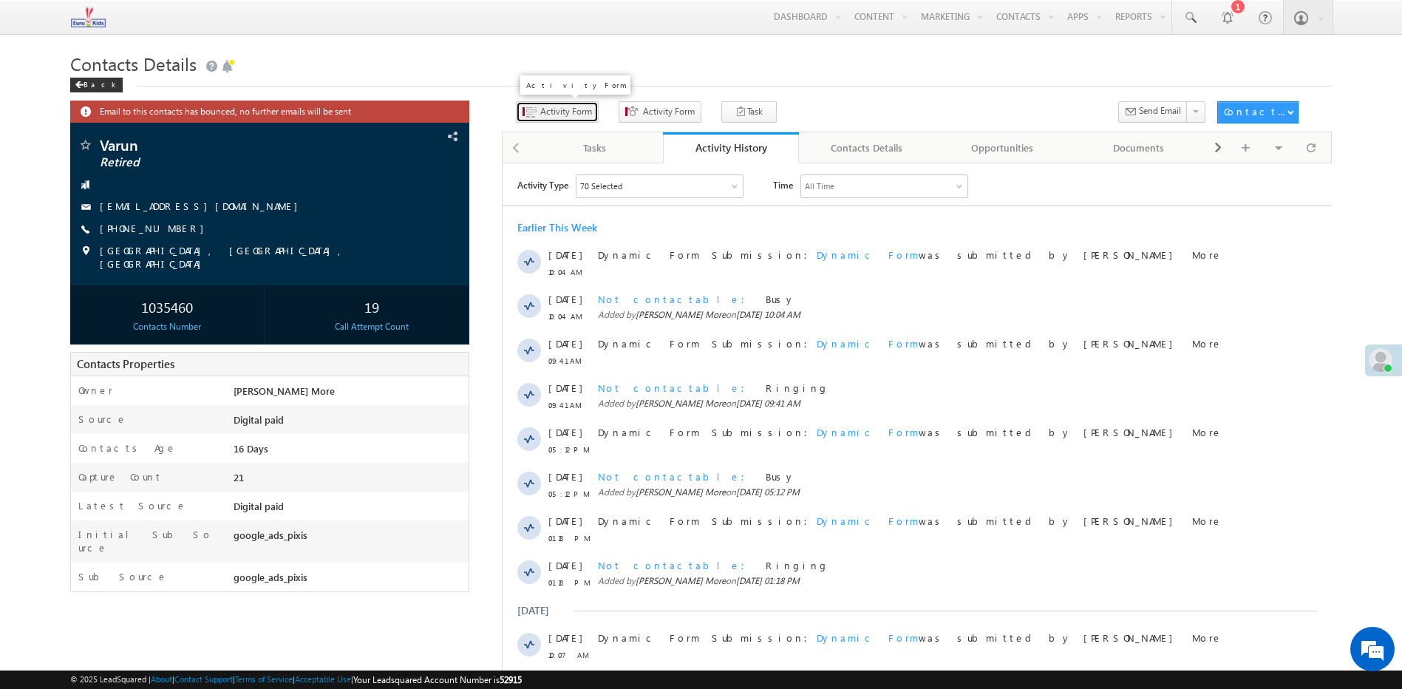
click at [564, 102] on button "Activity Form" at bounding box center [557, 111] width 83 height 21
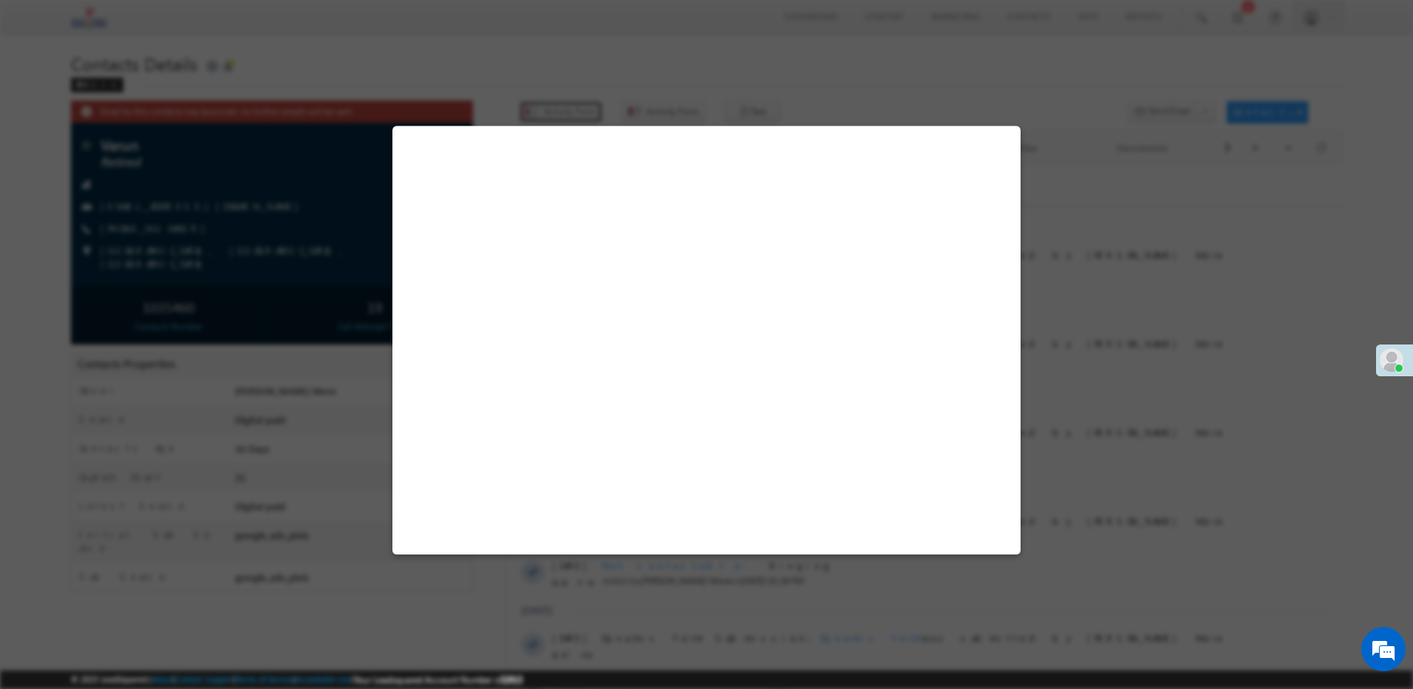
select select "Admissions"
select select "MXOthers"
select select "google_ads_pixis"
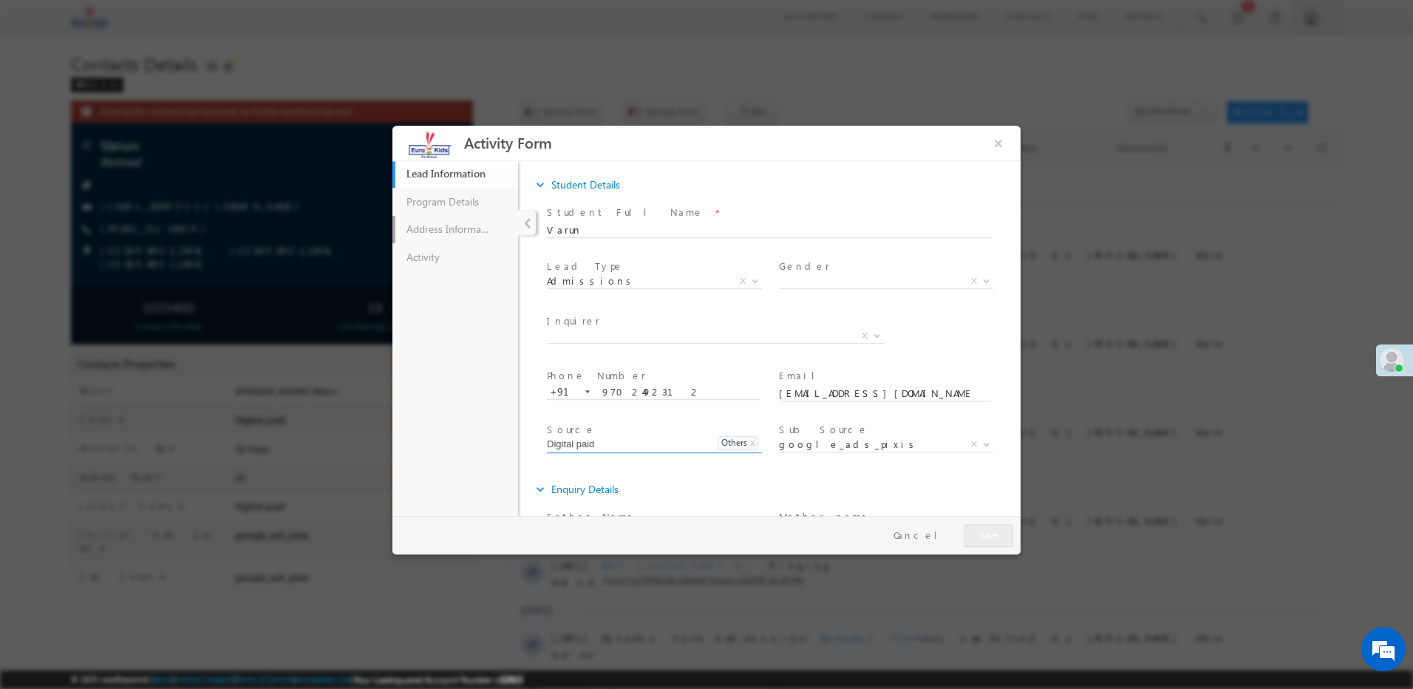
click at [452, 240] on link "Address Information" at bounding box center [456, 230] width 126 height 28
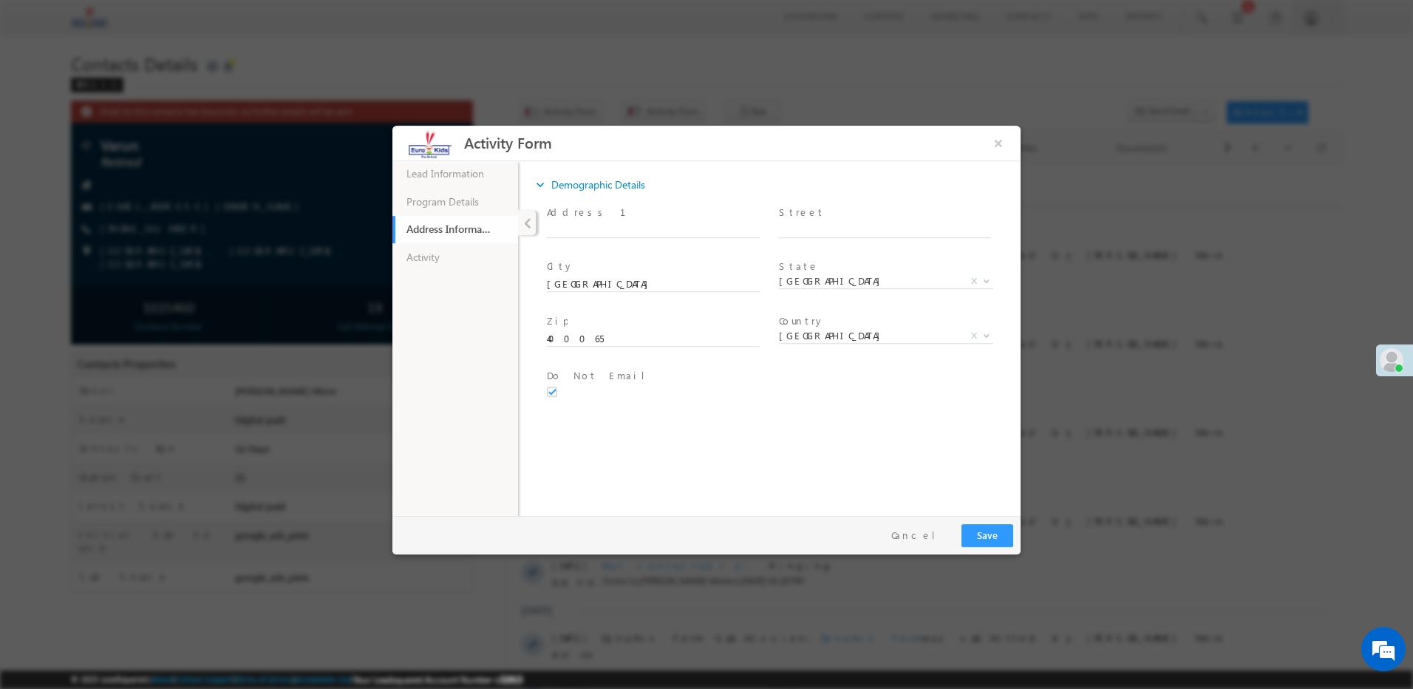
click at [473, 273] on ul "Lead Information 43% Completed Program Details Address Information Activity" at bounding box center [456, 338] width 126 height 356
click at [429, 250] on link "Activity" at bounding box center [456, 257] width 126 height 28
drag, startPoint x: 571, startPoint y: 382, endPoint x: 579, endPoint y: 383, distance: 7.4
click at [578, 383] on textarea at bounding box center [770, 386] width 416 height 17
paste textarea "Busy"
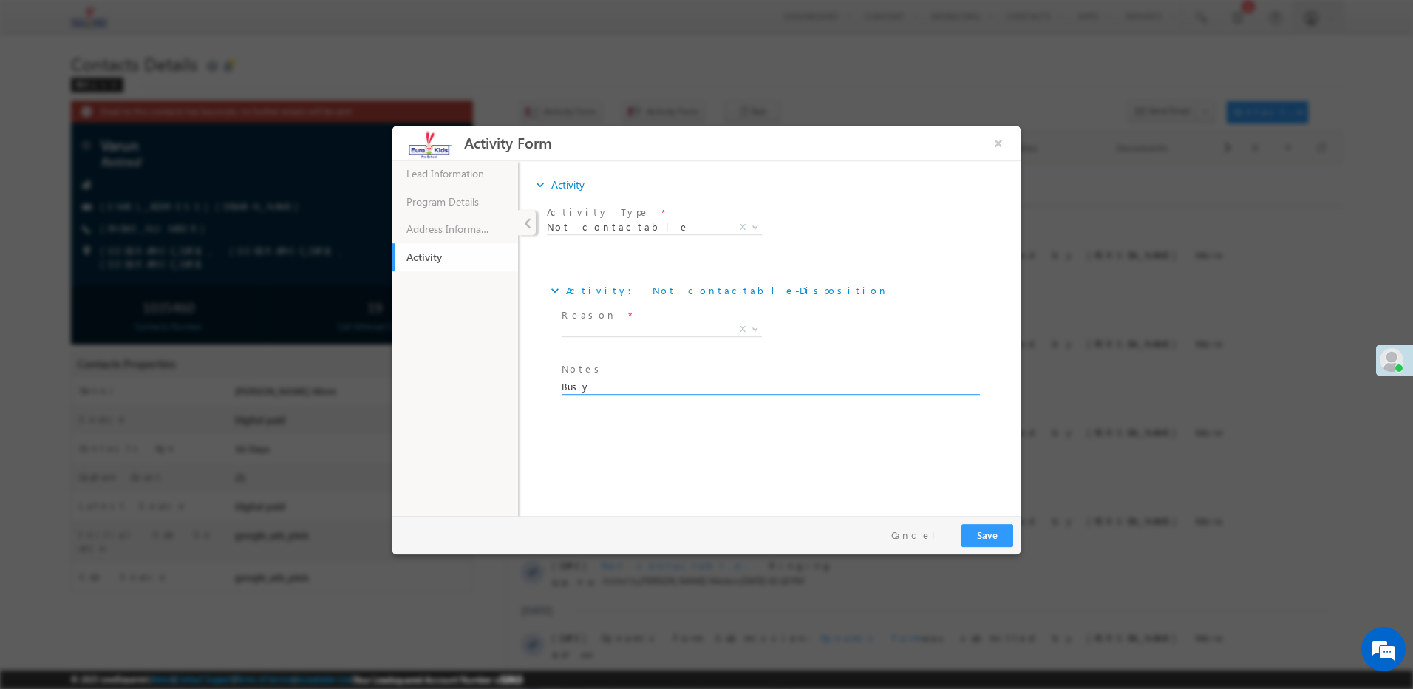
type textarea "Busy"
click at [634, 319] on span "Reason *" at bounding box center [662, 316] width 200 height 16
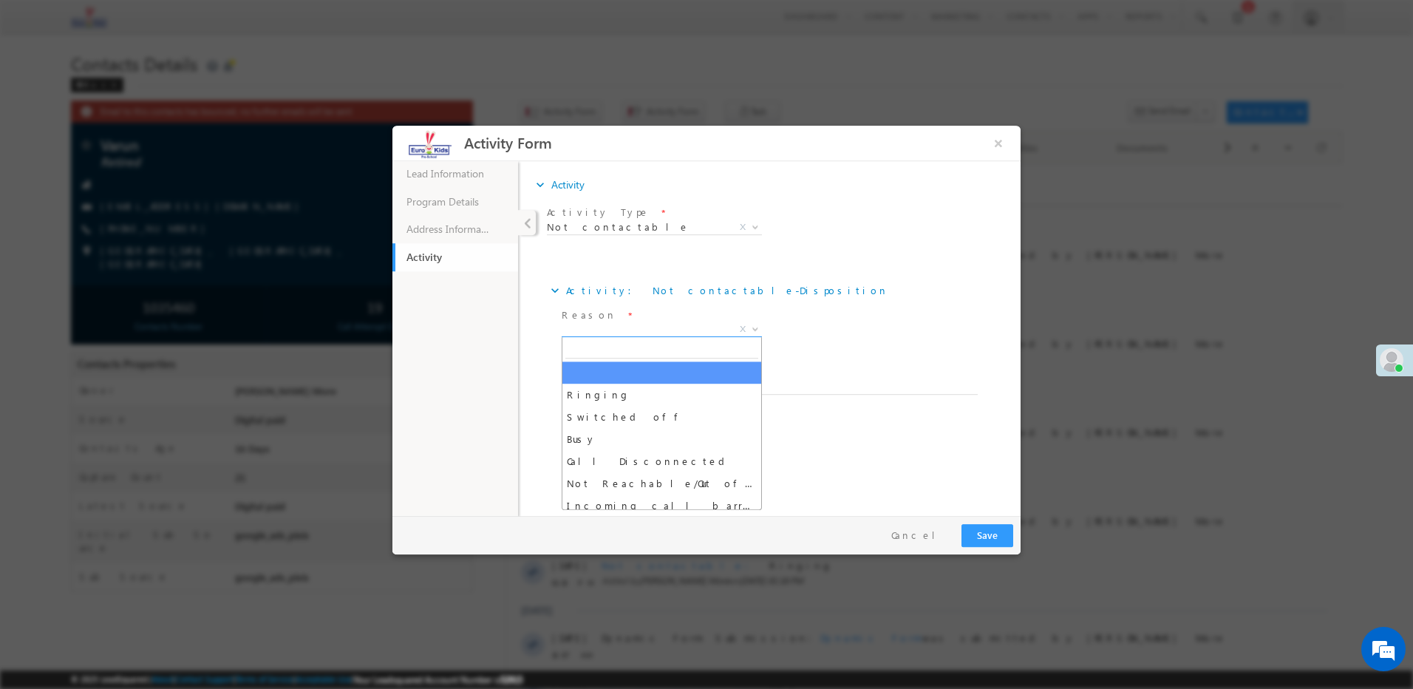
click at [607, 324] on span "X" at bounding box center [662, 329] width 200 height 15
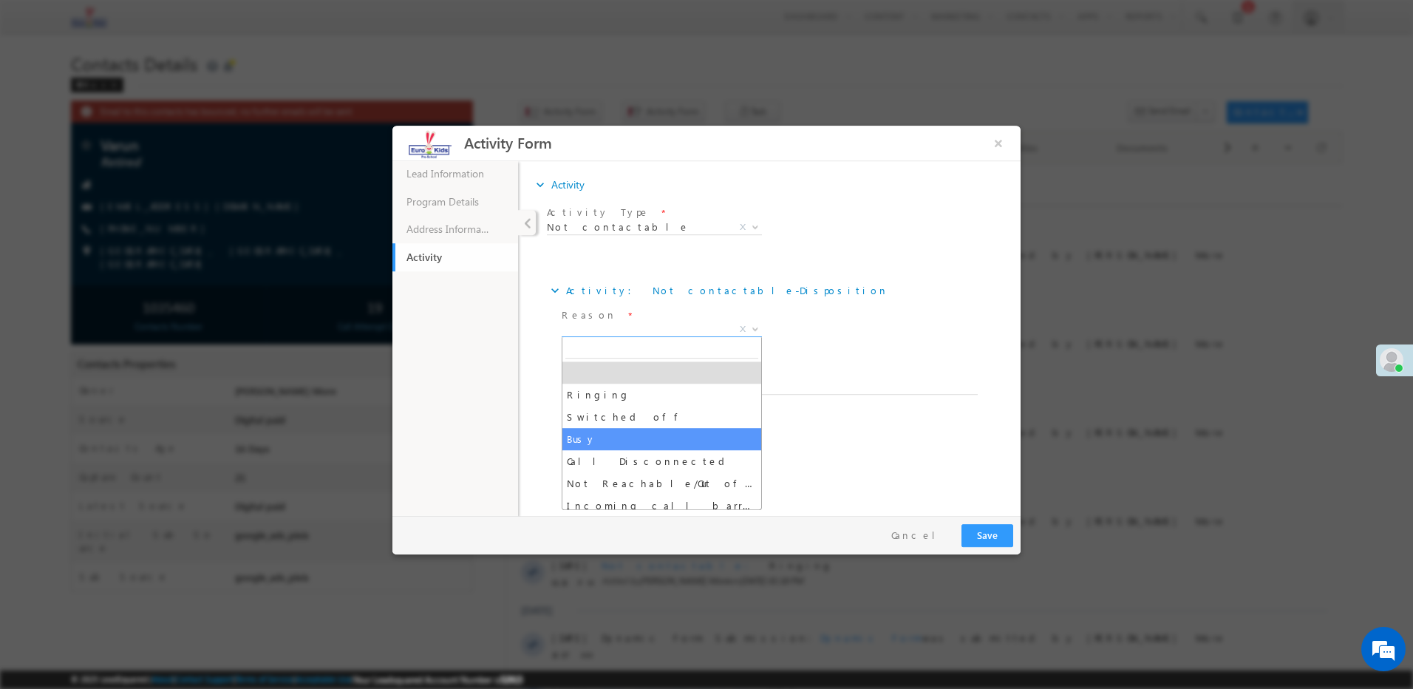
select select "Busy"
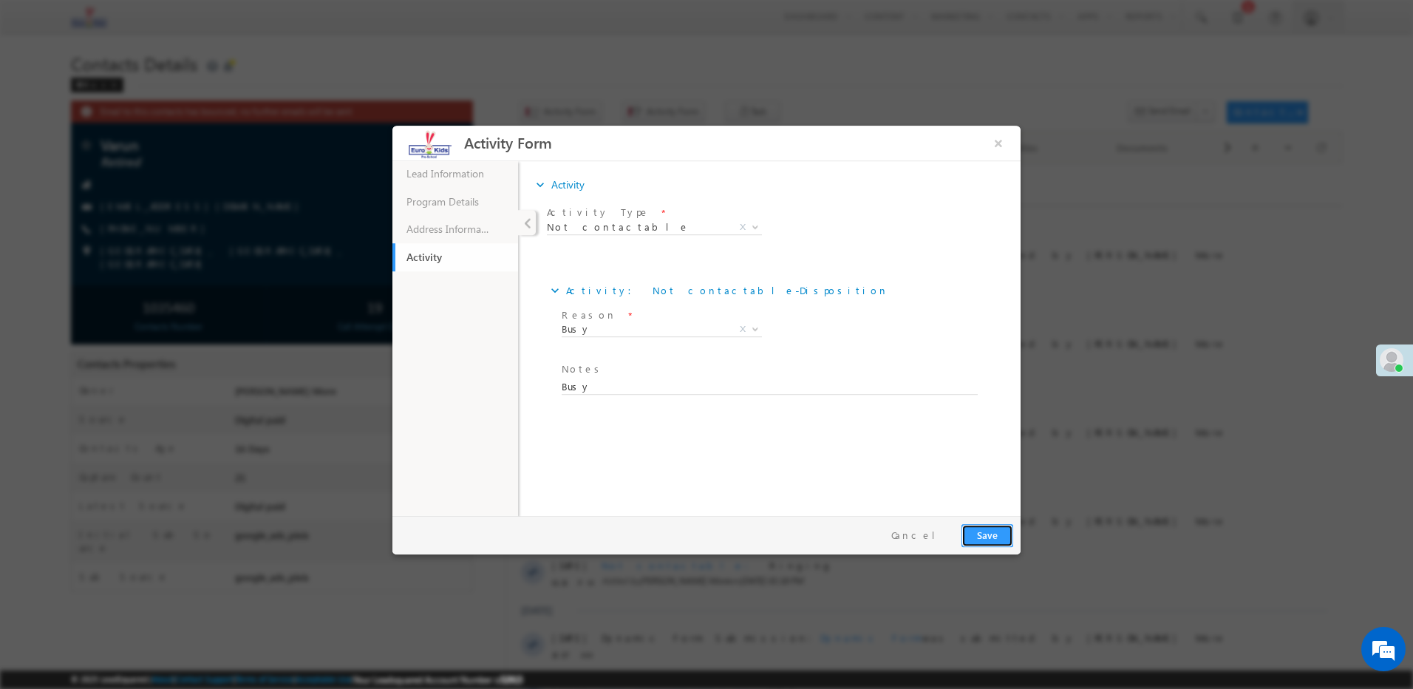
click at [999, 537] on button "Save" at bounding box center [988, 535] width 52 height 23
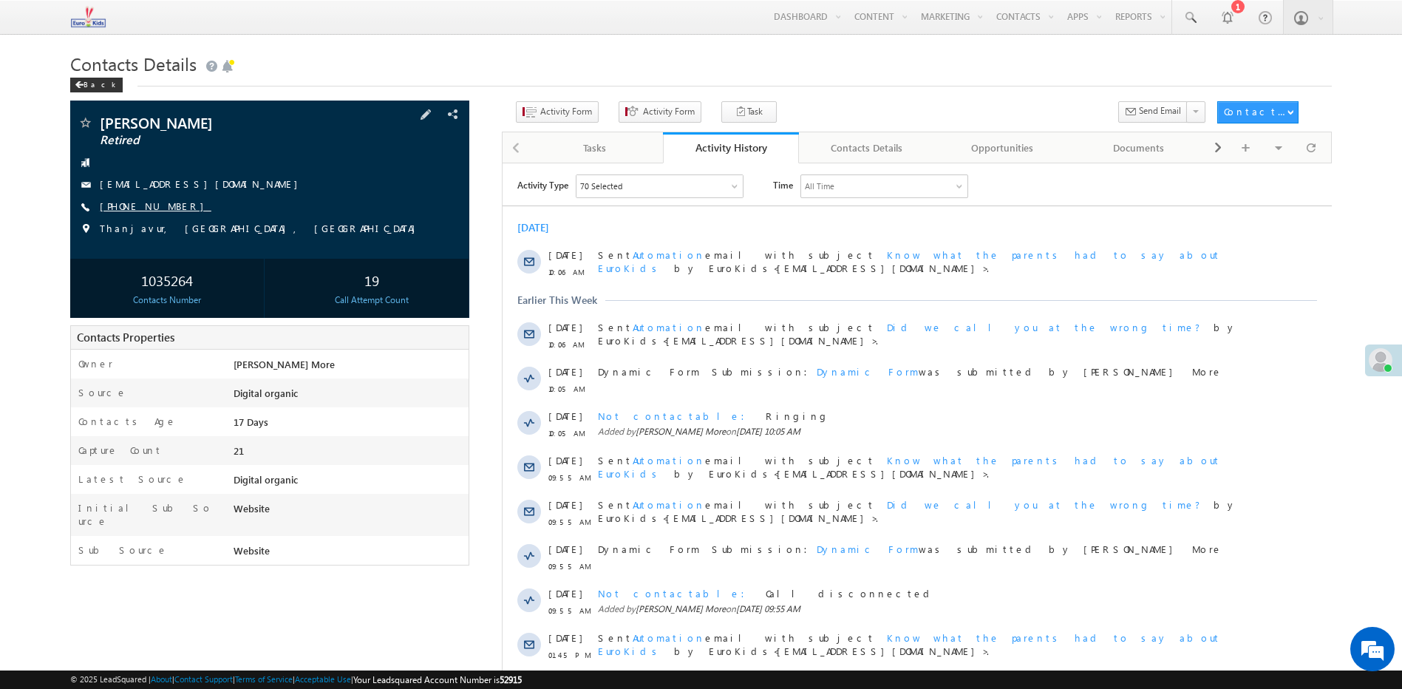
click at [151, 206] on link "[PHONE_NUMBER]" at bounding box center [156, 206] width 112 height 13
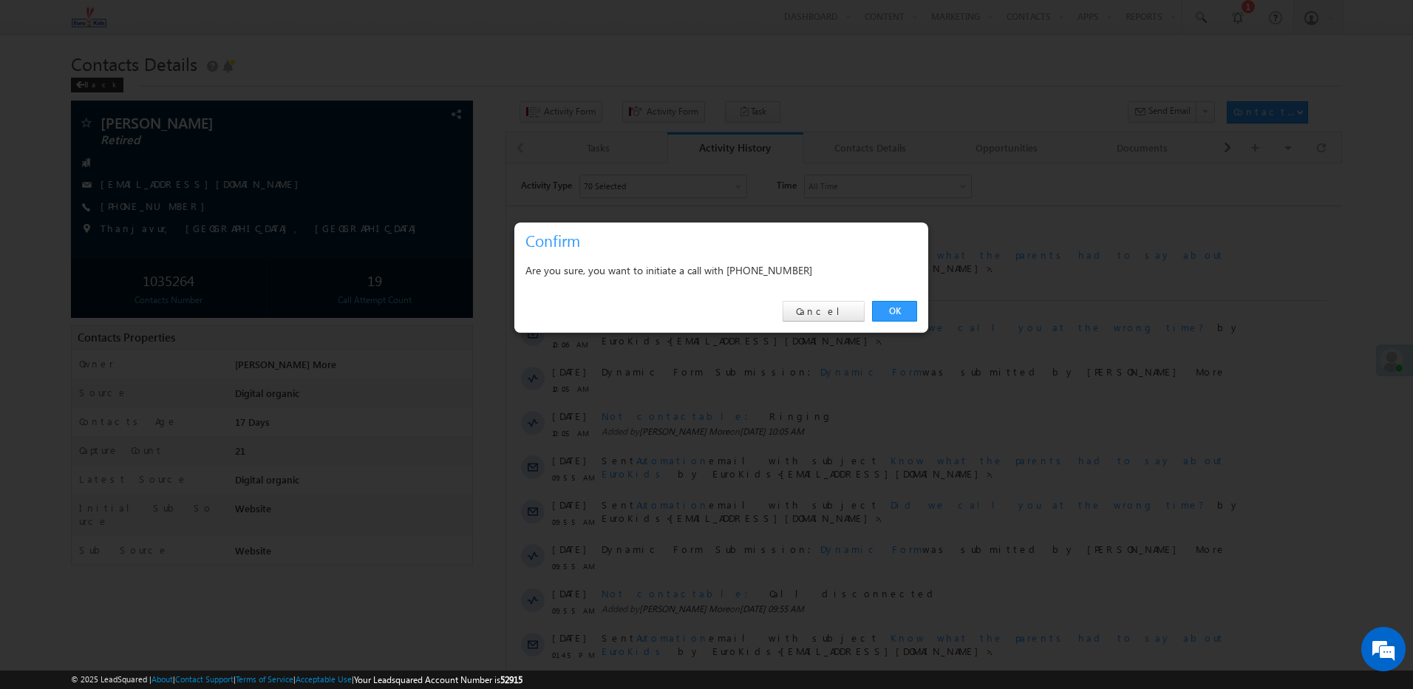
click at [784, 276] on div "Are you sure, you want to initiate a call with [PHONE_NUMBER]" at bounding box center [722, 270] width 392 height 18
copy div "7868851336"
click at [836, 313] on link "Cancel" at bounding box center [824, 311] width 82 height 21
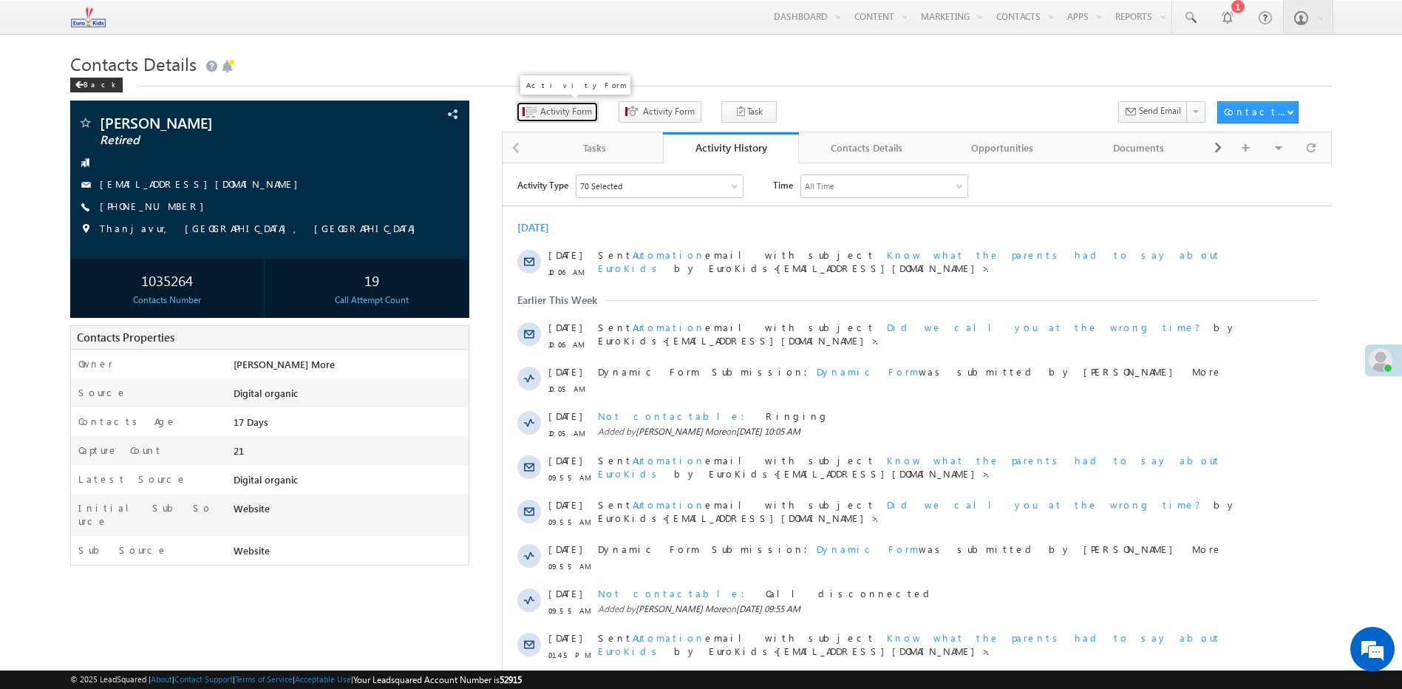
click at [555, 108] on span "Activity Form" at bounding box center [566, 111] width 52 height 13
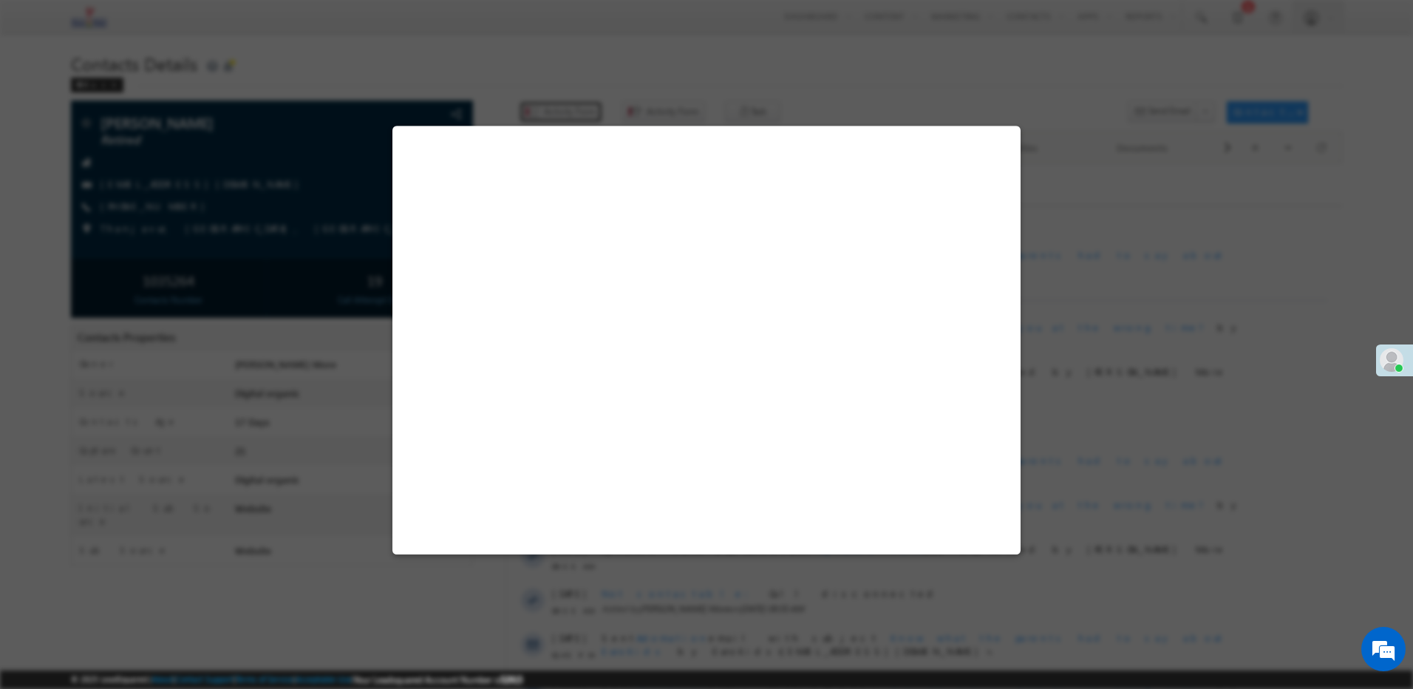
select select "Admissions"
select select "Digital organic"
select select "Website"
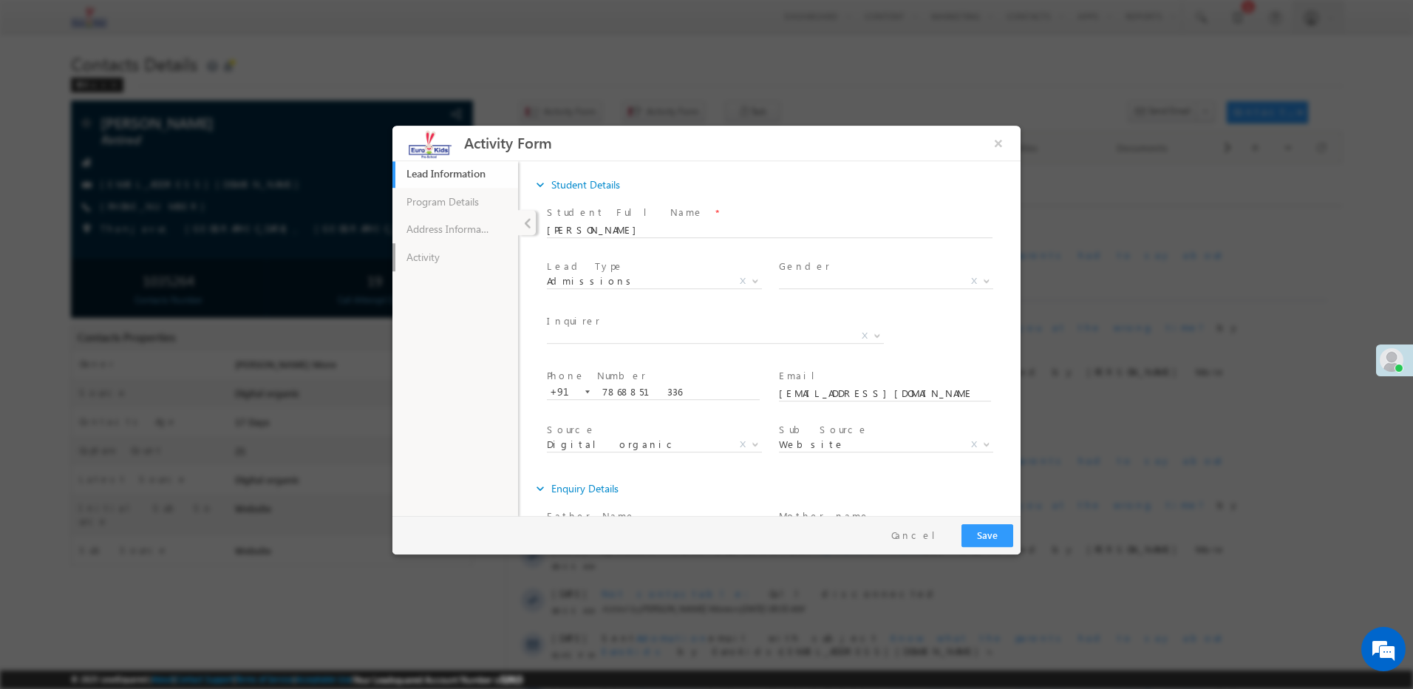
click at [418, 262] on link "Activity" at bounding box center [456, 257] width 126 height 28
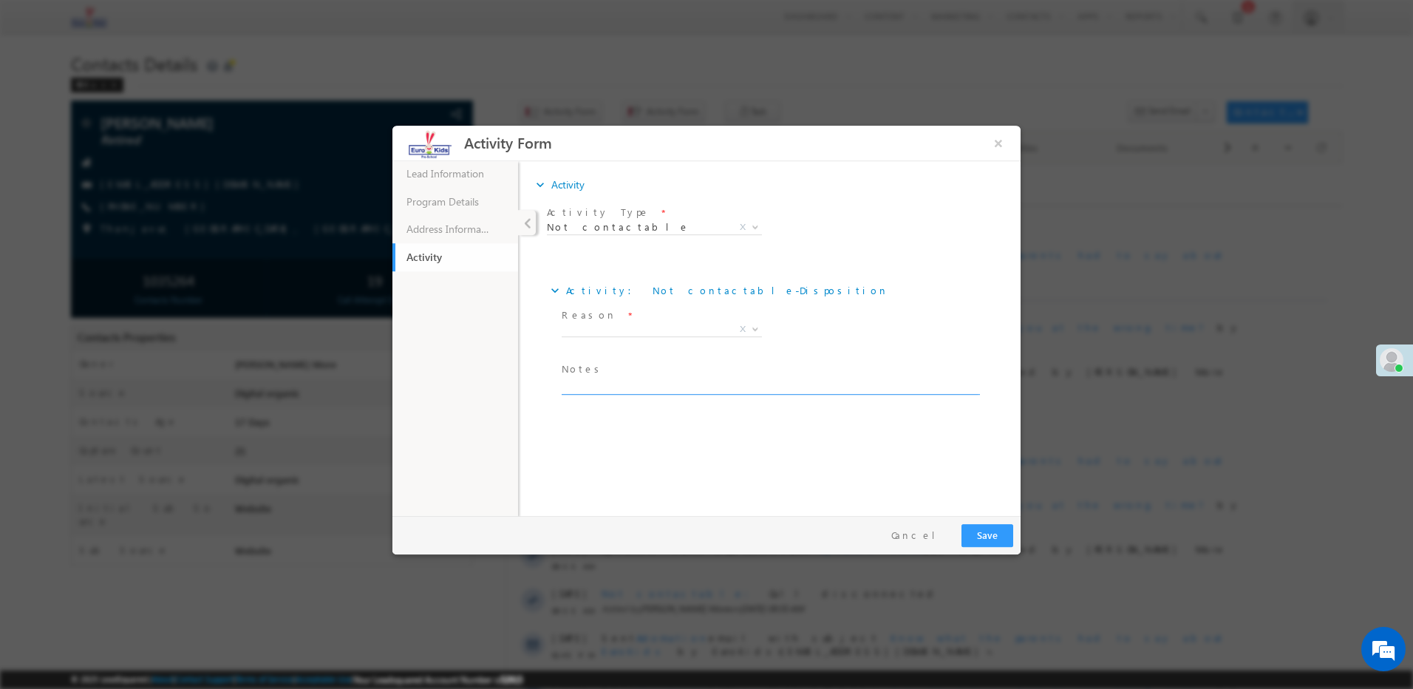
click at [596, 388] on textarea at bounding box center [770, 386] width 416 height 17
paste textarea "Call disconnected"
type textarea "Call disconnected"
click at [603, 333] on span "X" at bounding box center [662, 329] width 200 height 15
click at [607, 331] on span "Busy" at bounding box center [644, 328] width 165 height 13
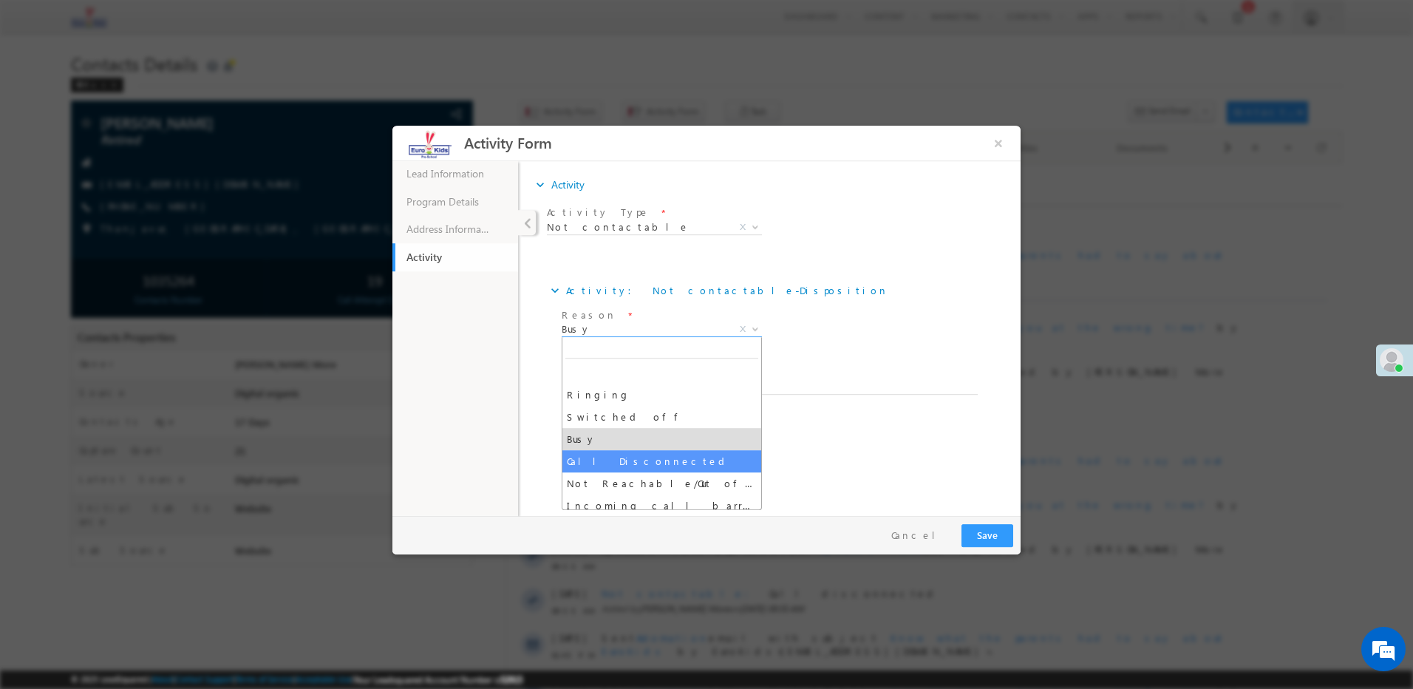
select select "Call Disconnected"
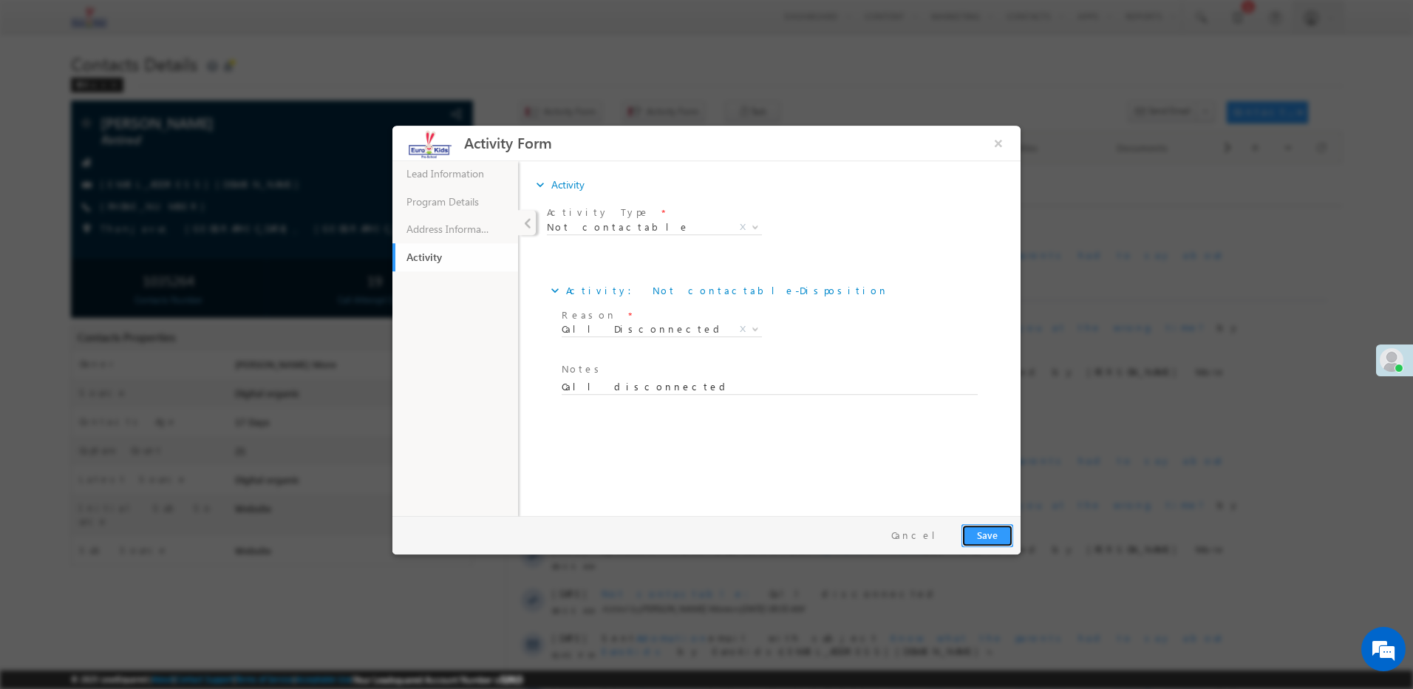
click at [976, 531] on button "Save" at bounding box center [988, 535] width 52 height 23
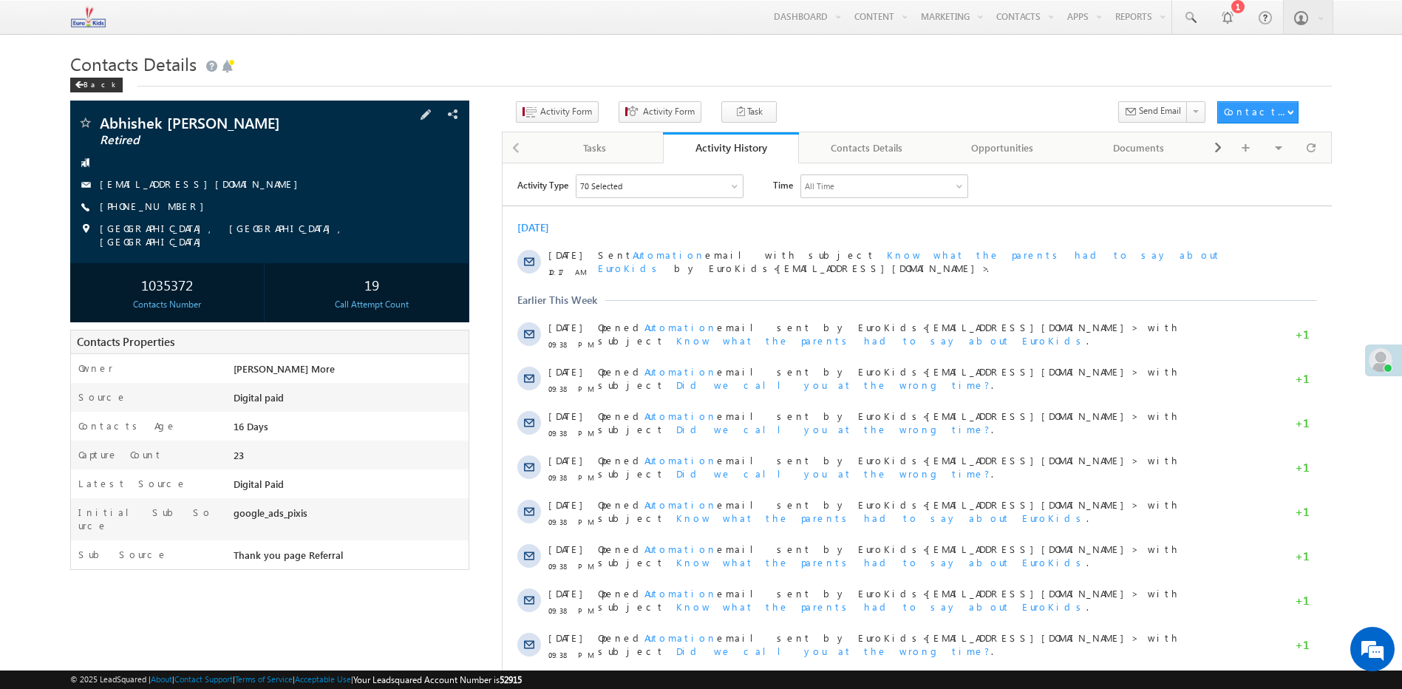
click at [153, 213] on span "[PHONE_NUMBER]" at bounding box center [156, 207] width 112 height 15
click at [129, 202] on link "[PHONE_NUMBER]" at bounding box center [156, 206] width 112 height 13
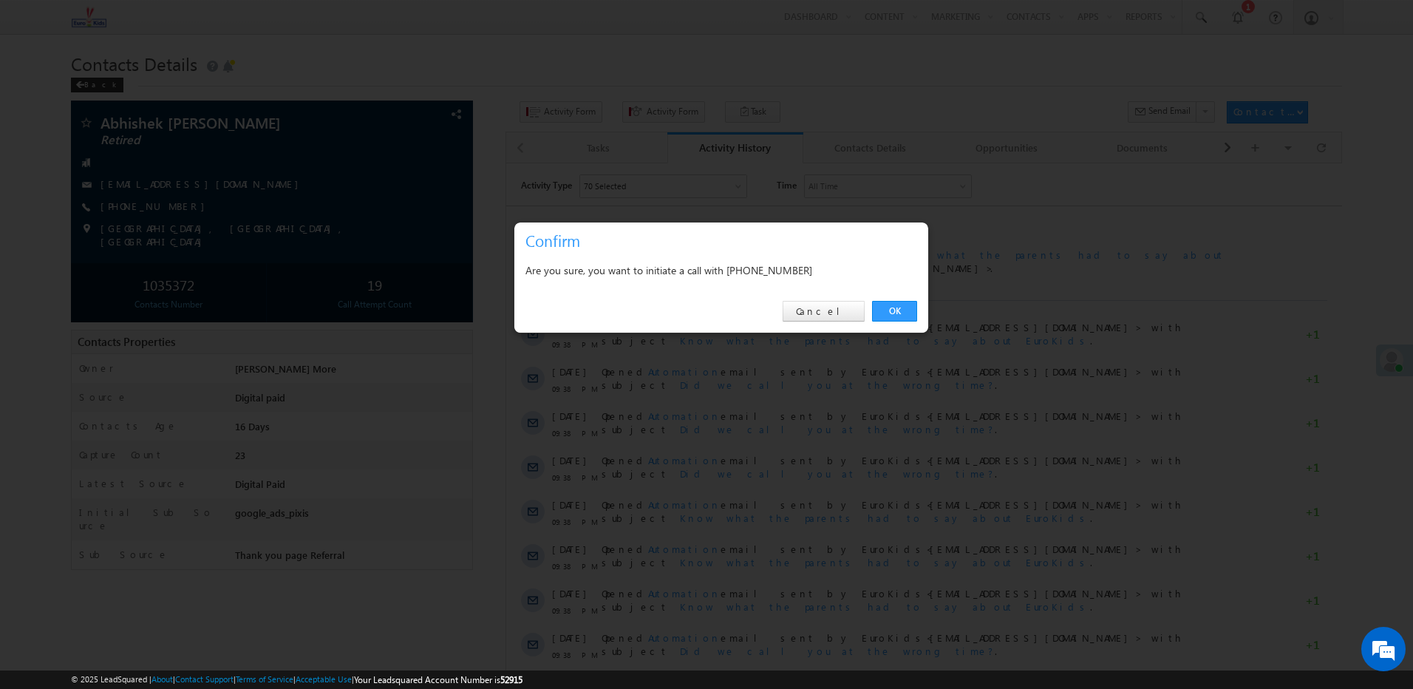
click at [761, 261] on div "Are you sure, you want to initiate a call with [PHONE_NUMBER]" at bounding box center [722, 270] width 392 height 18
click at [773, 271] on div "Are you sure, you want to initiate a call with +91-9359450984" at bounding box center [722, 270] width 392 height 18
copy div "9359450984"
click at [832, 312] on link "Cancel" at bounding box center [824, 311] width 82 height 21
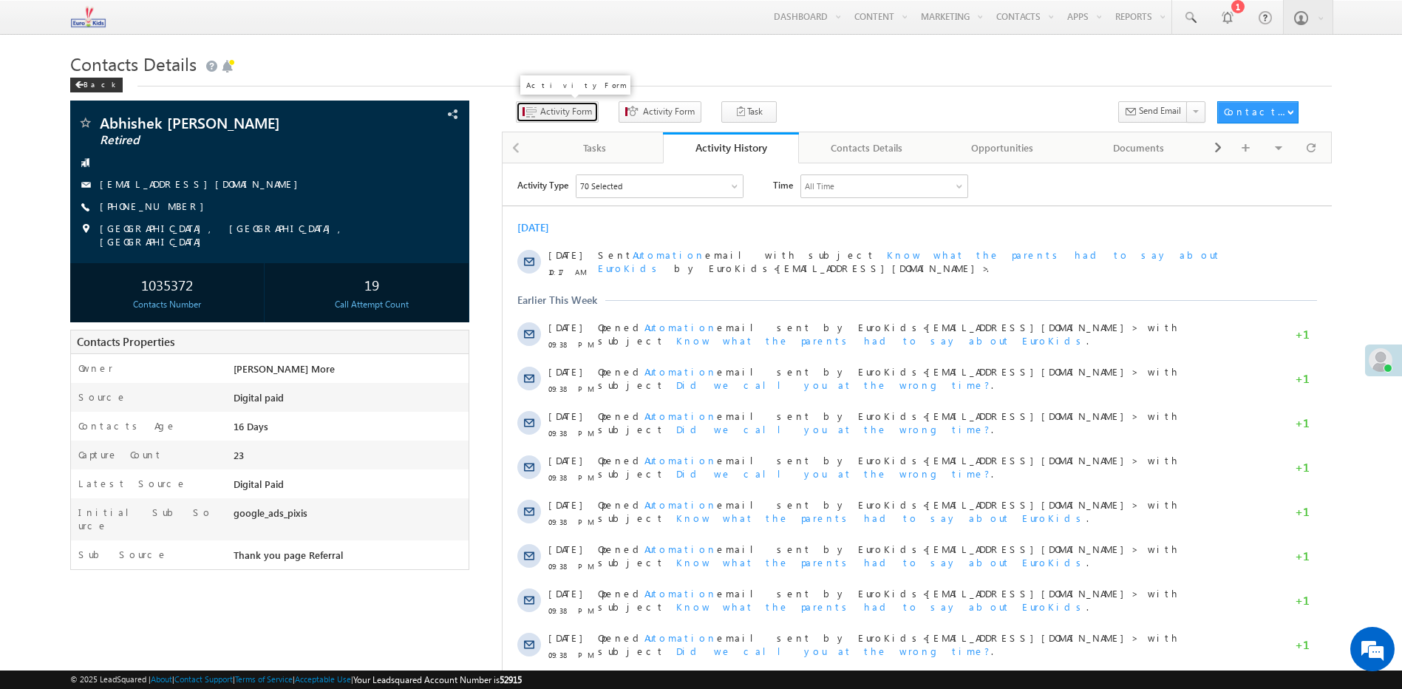
click at [545, 118] on span "Activity Form" at bounding box center [566, 111] width 52 height 13
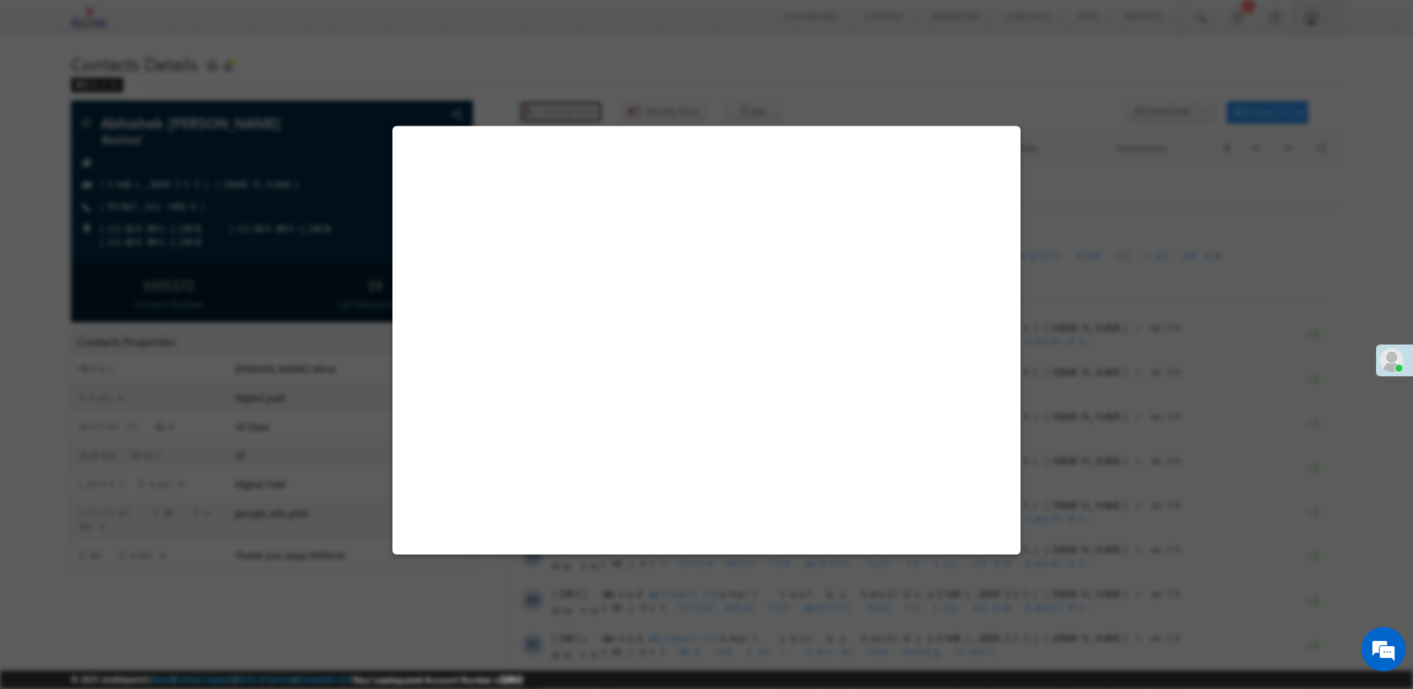
select select "Admissions"
select select "MXOthers"
select select "Thank you page Referral"
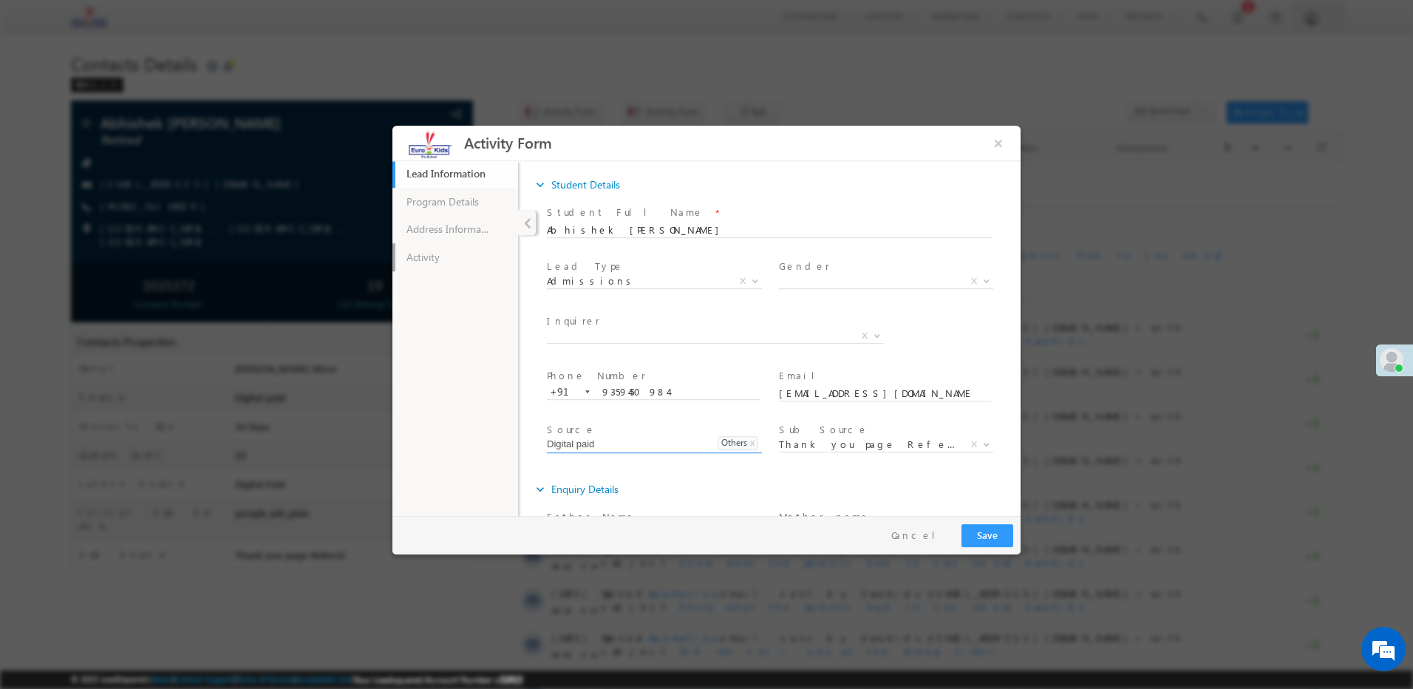
click at [428, 266] on link "Activity" at bounding box center [456, 257] width 126 height 28
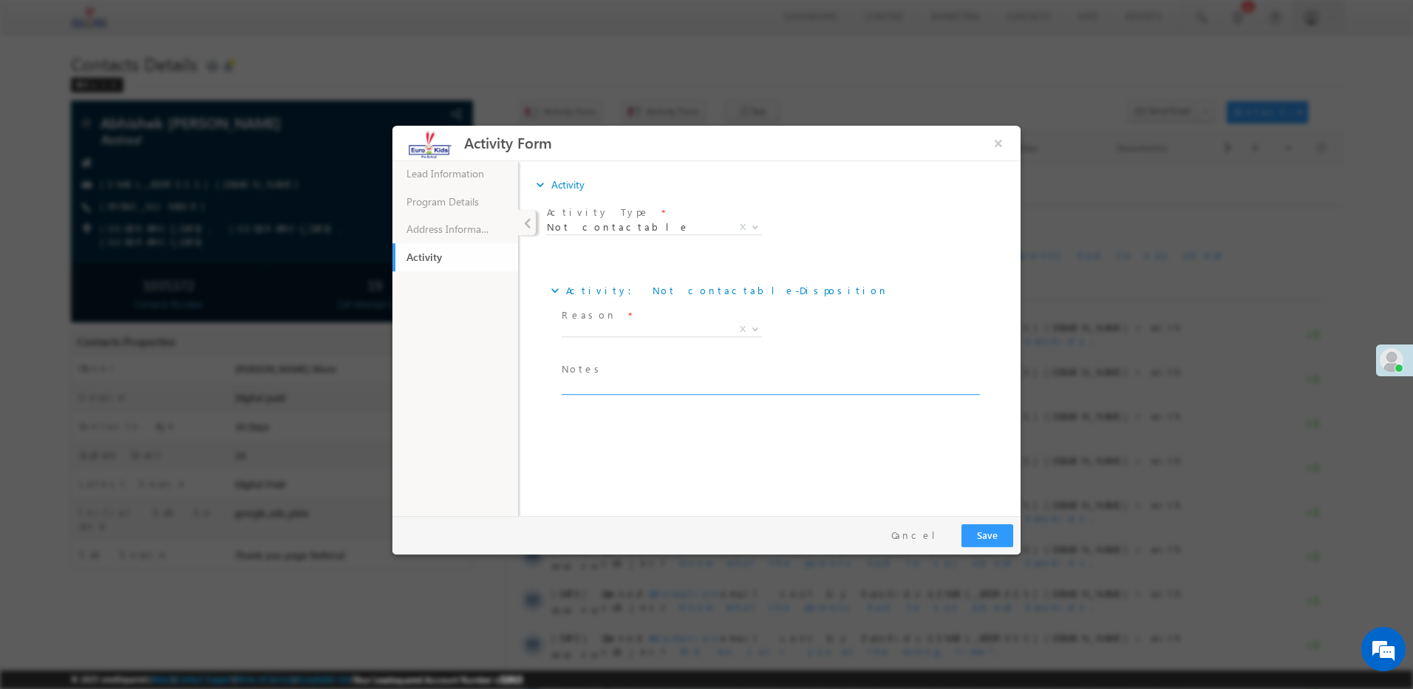
click at [602, 379] on textarea at bounding box center [770, 386] width 416 height 17
paste textarea "Ringing"
type textarea "Ringing"
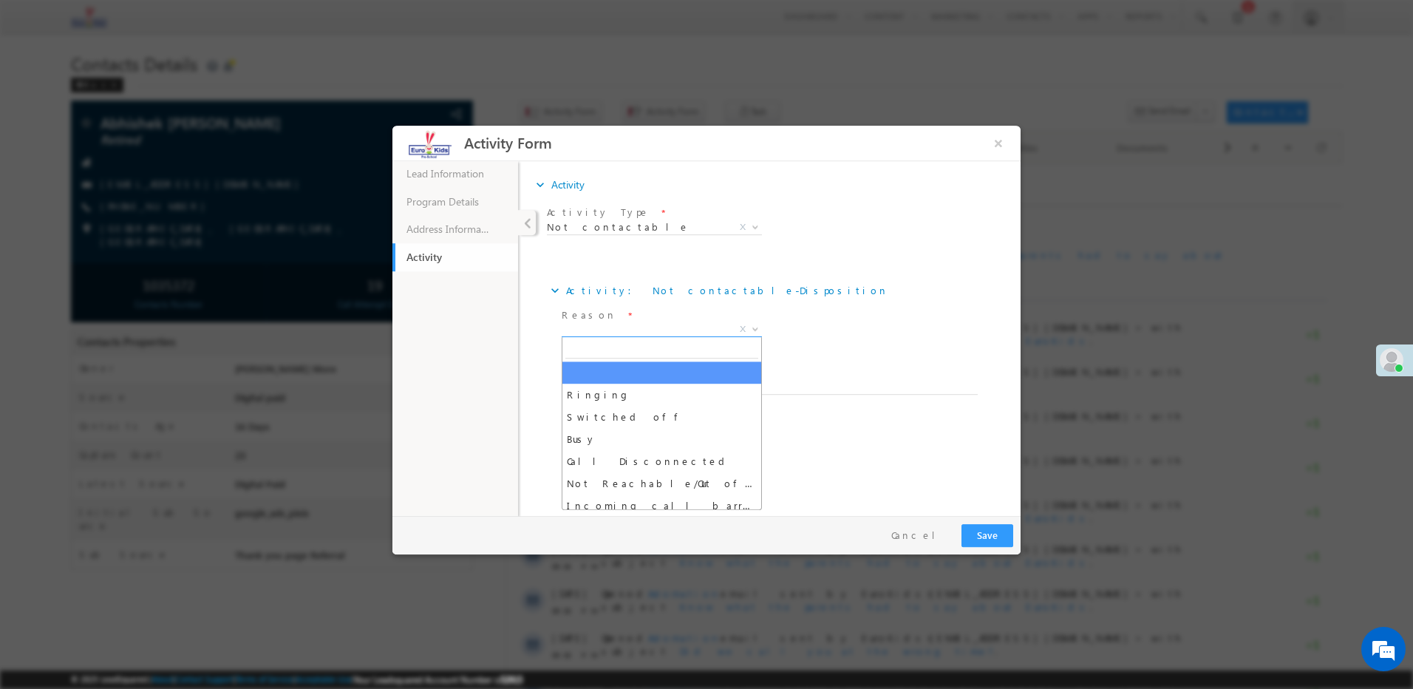
click at [620, 329] on span "X" at bounding box center [662, 329] width 200 height 15
select select "Ringing"
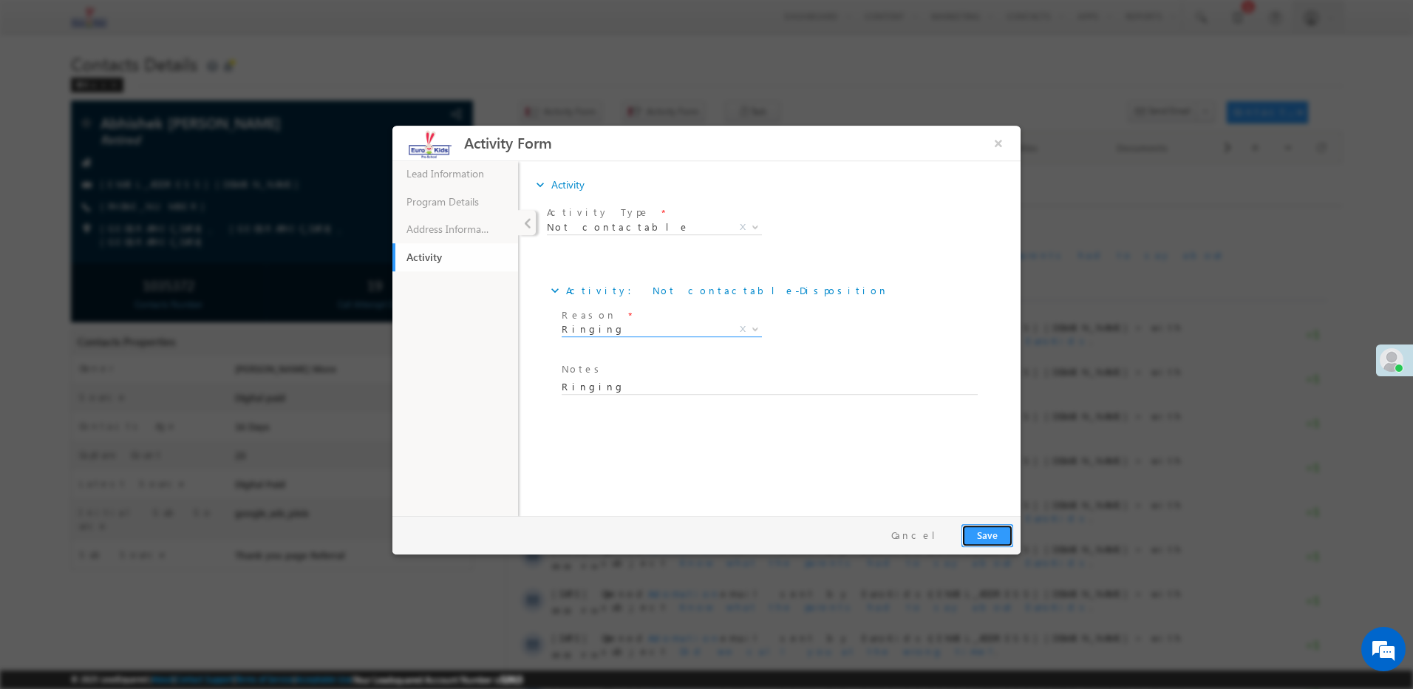
click at [996, 541] on button "Save" at bounding box center [988, 535] width 52 height 23
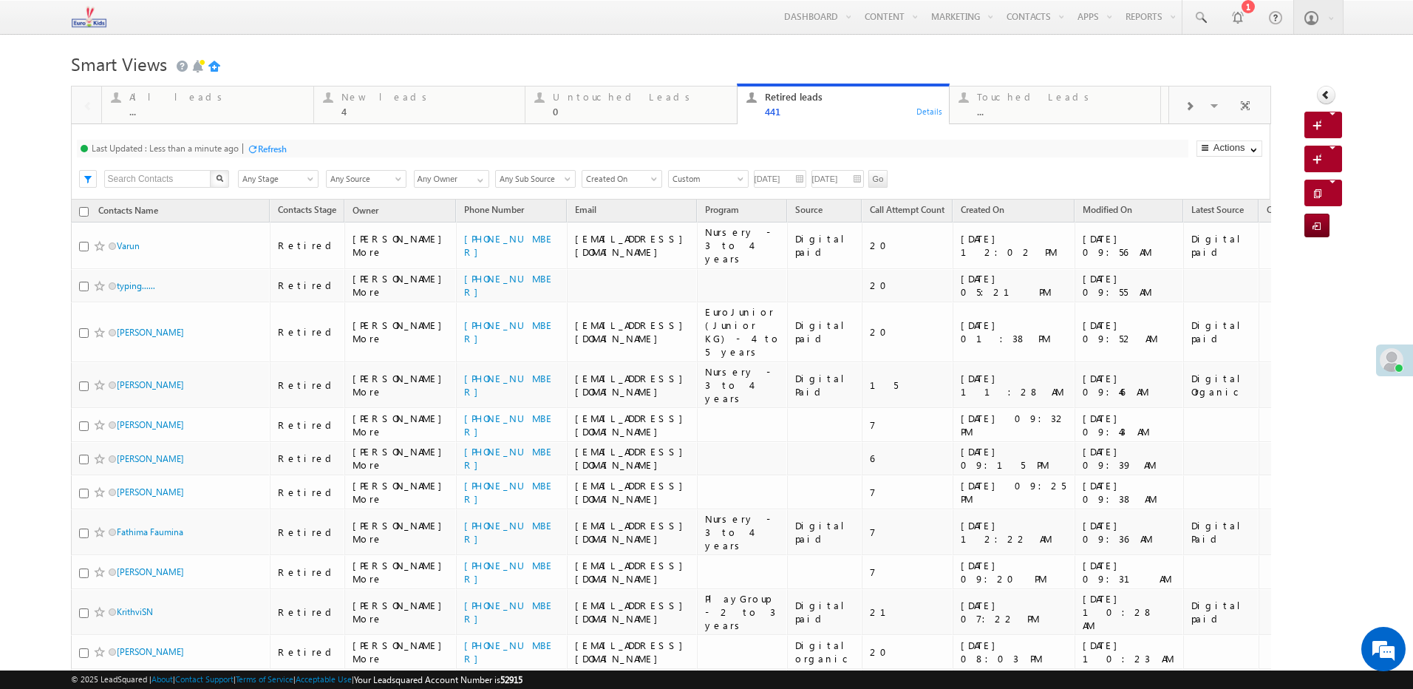
click at [271, 146] on div "Refresh" at bounding box center [272, 148] width 29 height 11
click at [884, 210] on span "Call Attempt Count" at bounding box center [907, 209] width 75 height 11
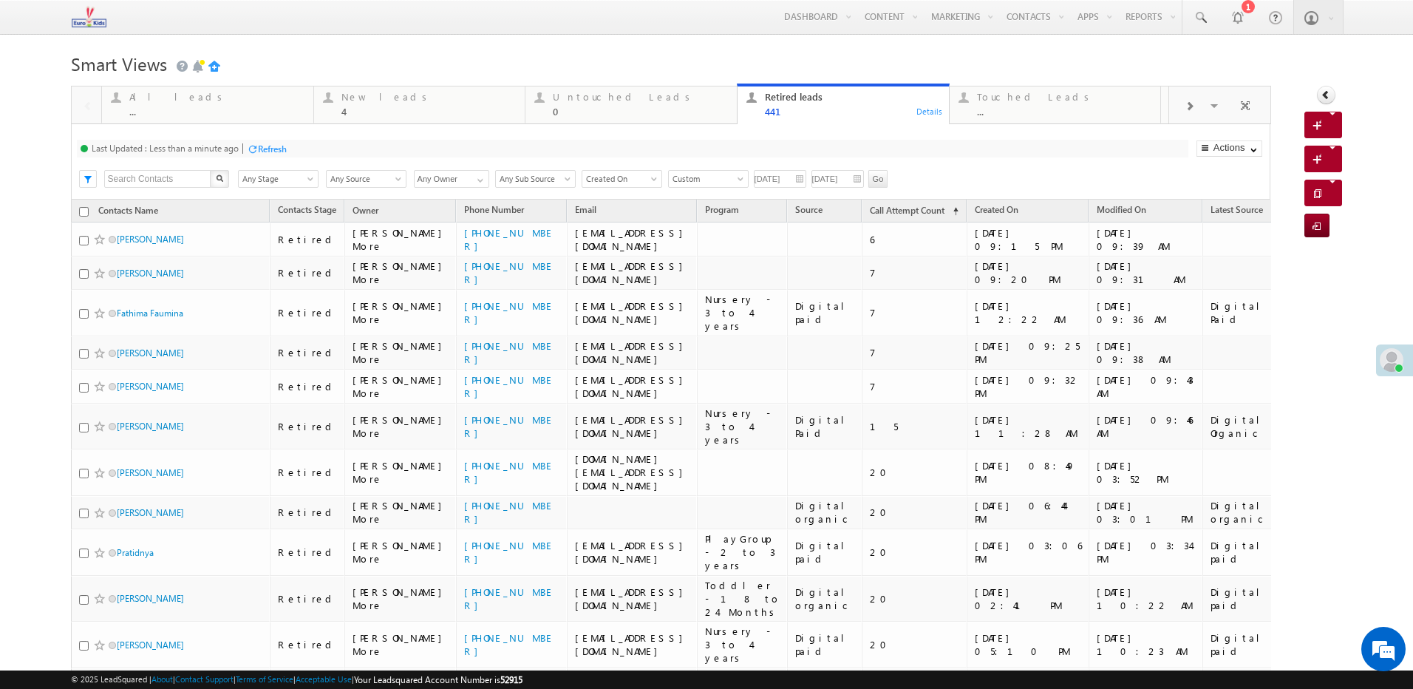
click at [281, 154] on div "Refresh" at bounding box center [272, 148] width 29 height 11
click at [264, 146] on div "Refresh" at bounding box center [272, 148] width 29 height 11
